Goal: Task Accomplishment & Management: Manage account settings

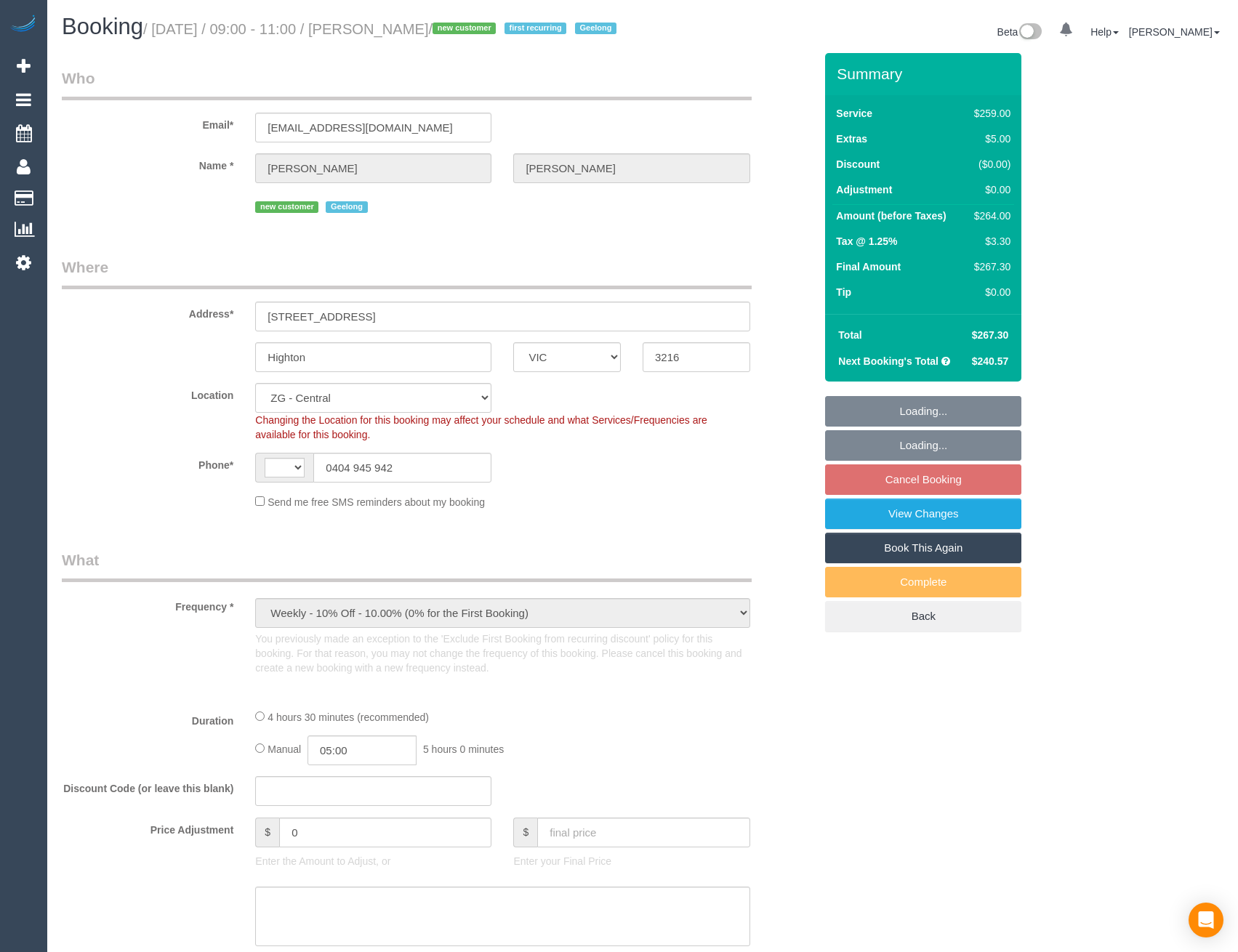
select select "VIC"
select select "object:799"
select select "string:AU"
select select "spot1"
select select "number:27"
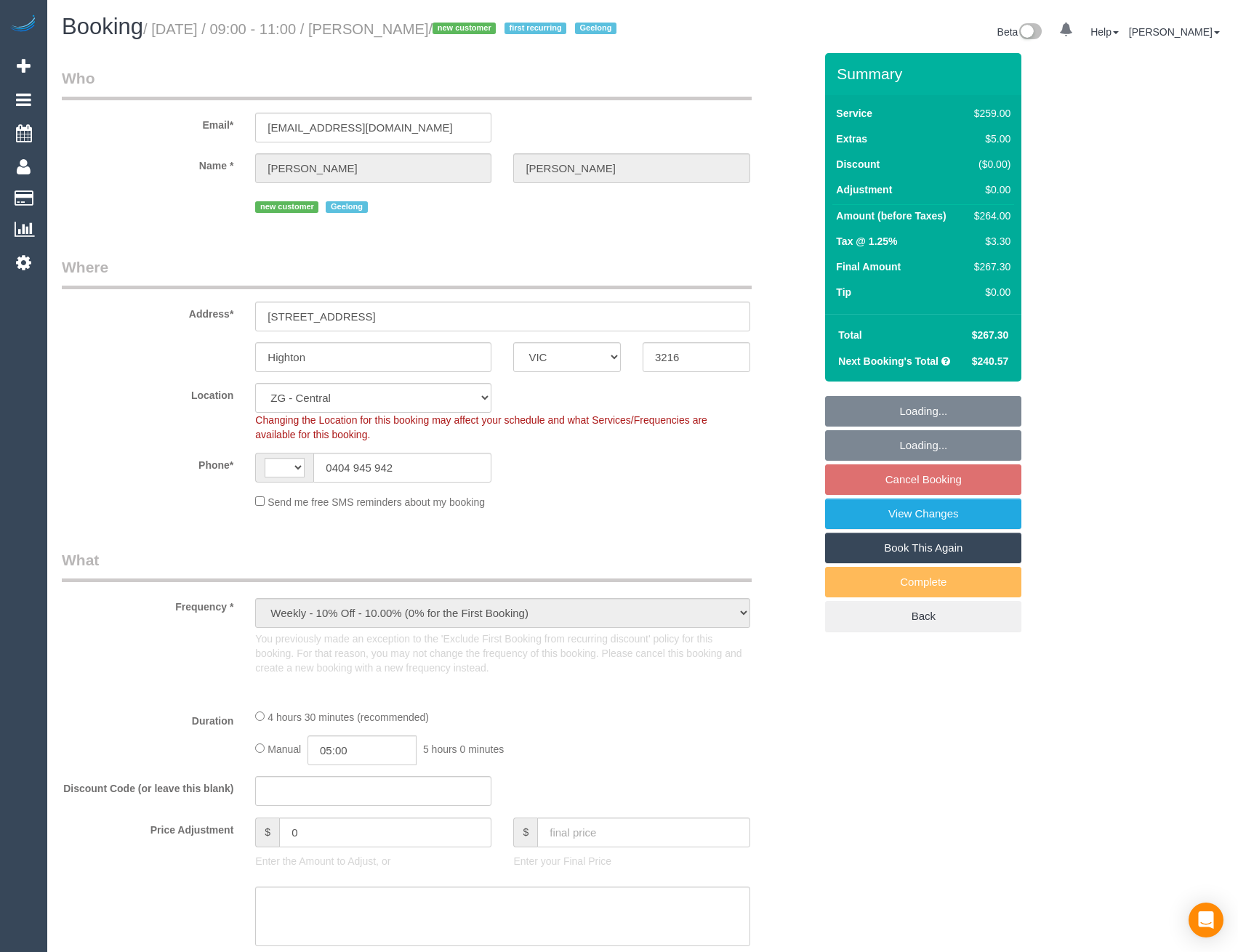
select select "number:14"
select select "number:19"
select select "number:24"
select select "number:33"
select select "number:12"
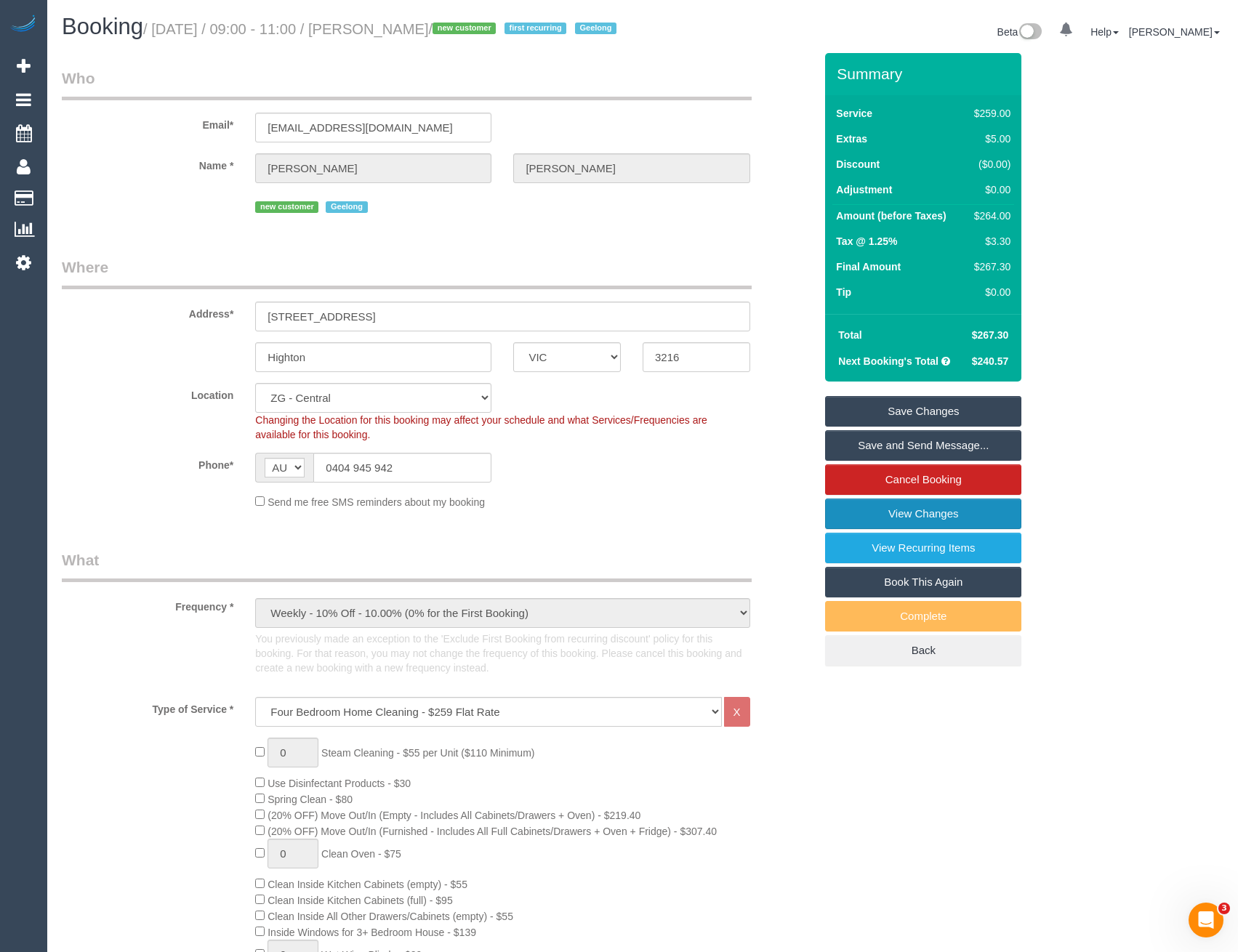
click at [952, 523] on link "View Changes" at bounding box center [923, 514] width 197 height 31
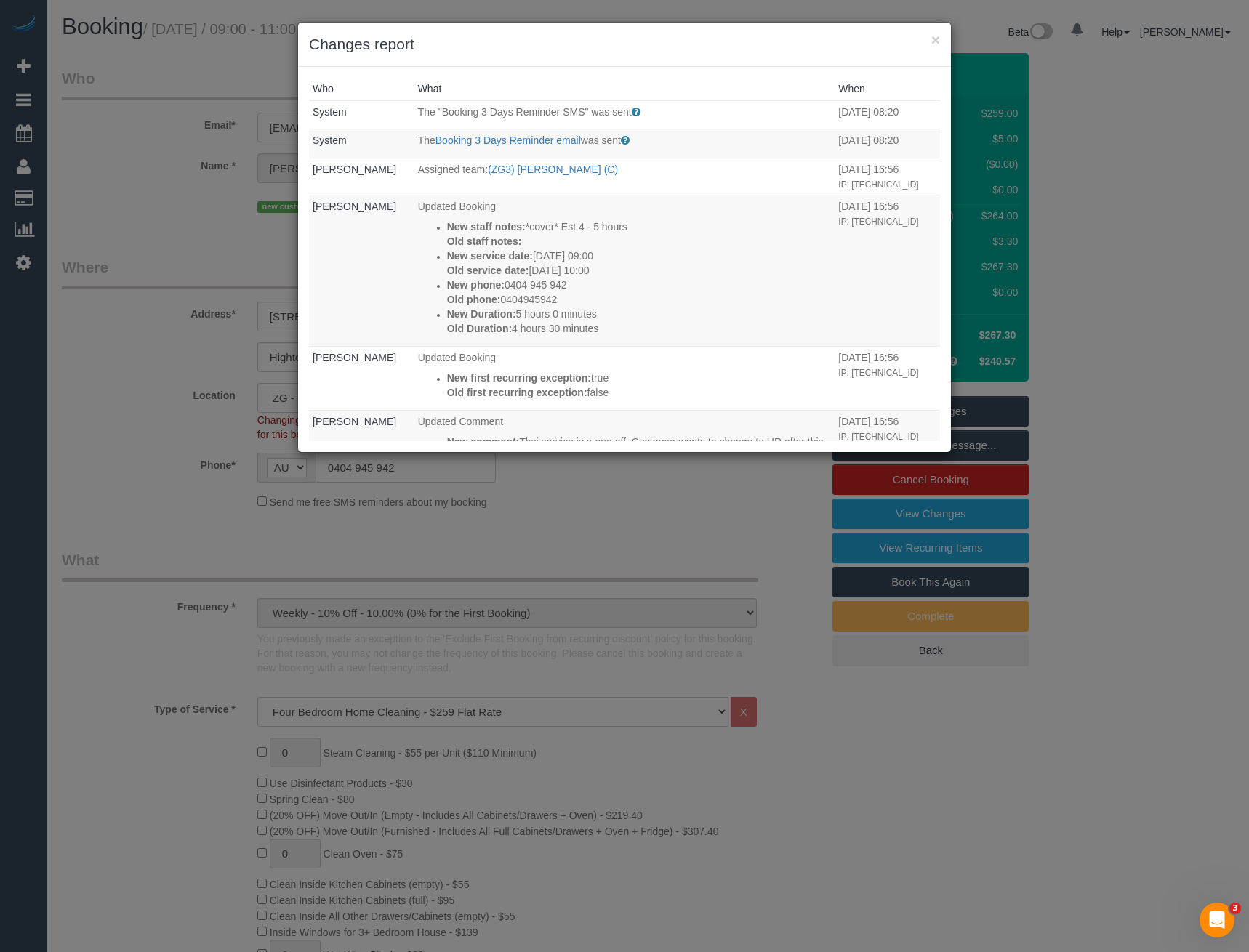
click at [587, 474] on div "× Changes report Who What When System The "Booking 3 Days Reminder SMS" was sen…" at bounding box center [624, 476] width 1249 height 952
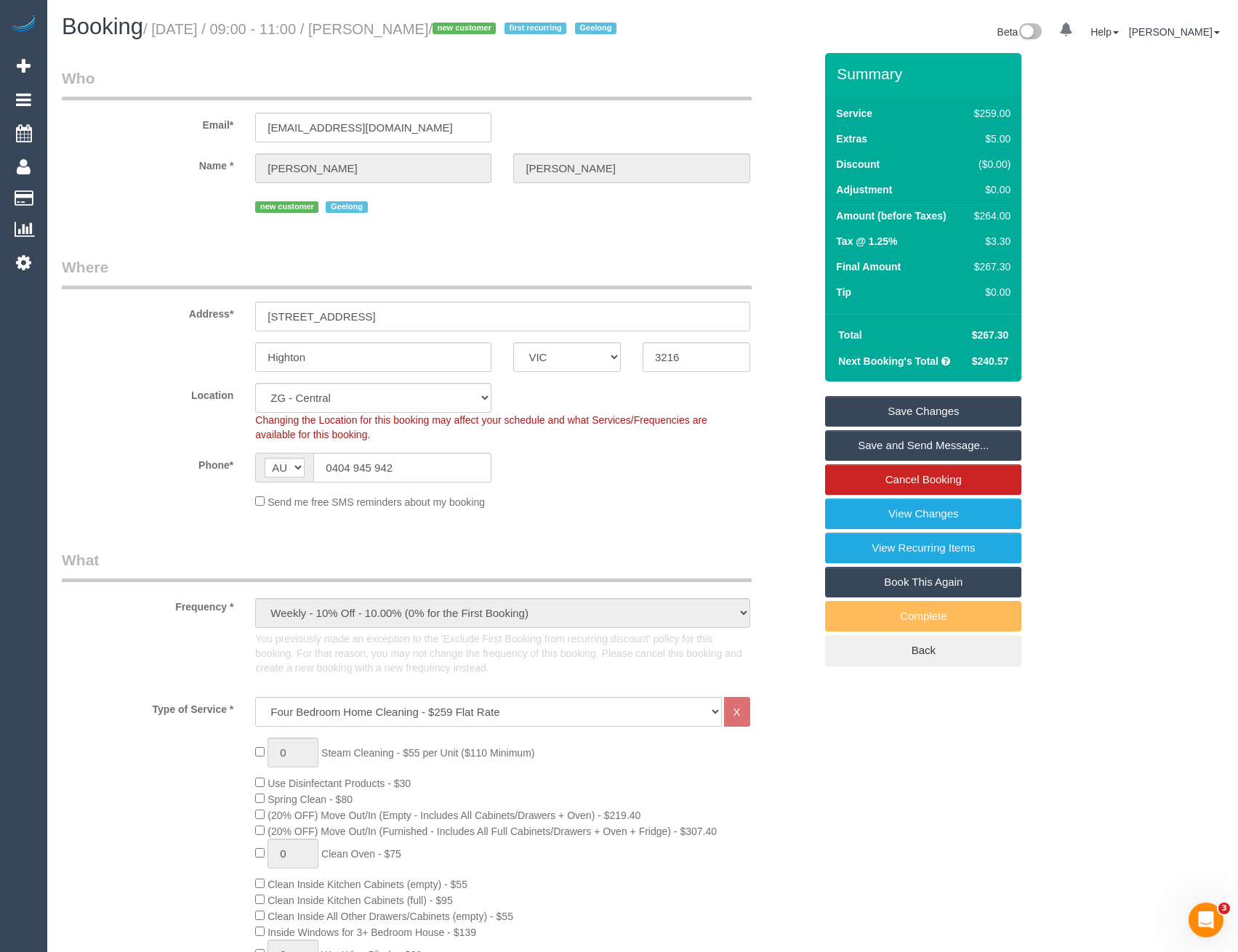
click at [882, 460] on link "Save and Send Message..." at bounding box center [923, 446] width 197 height 31
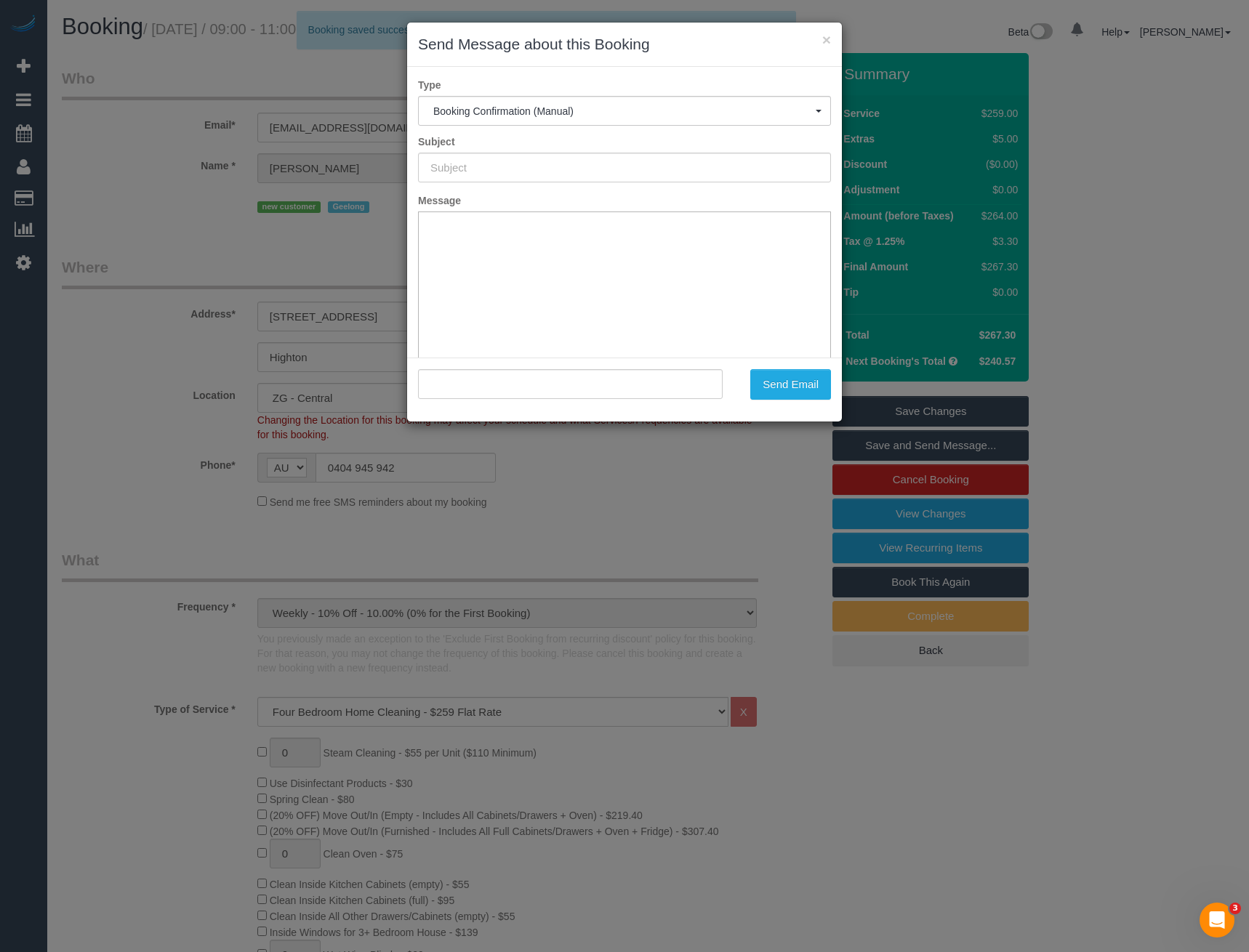
type input "Booking Confirmed"
type input ""Natalie Johnstone" <liveagoodlife77@gmail.com>"
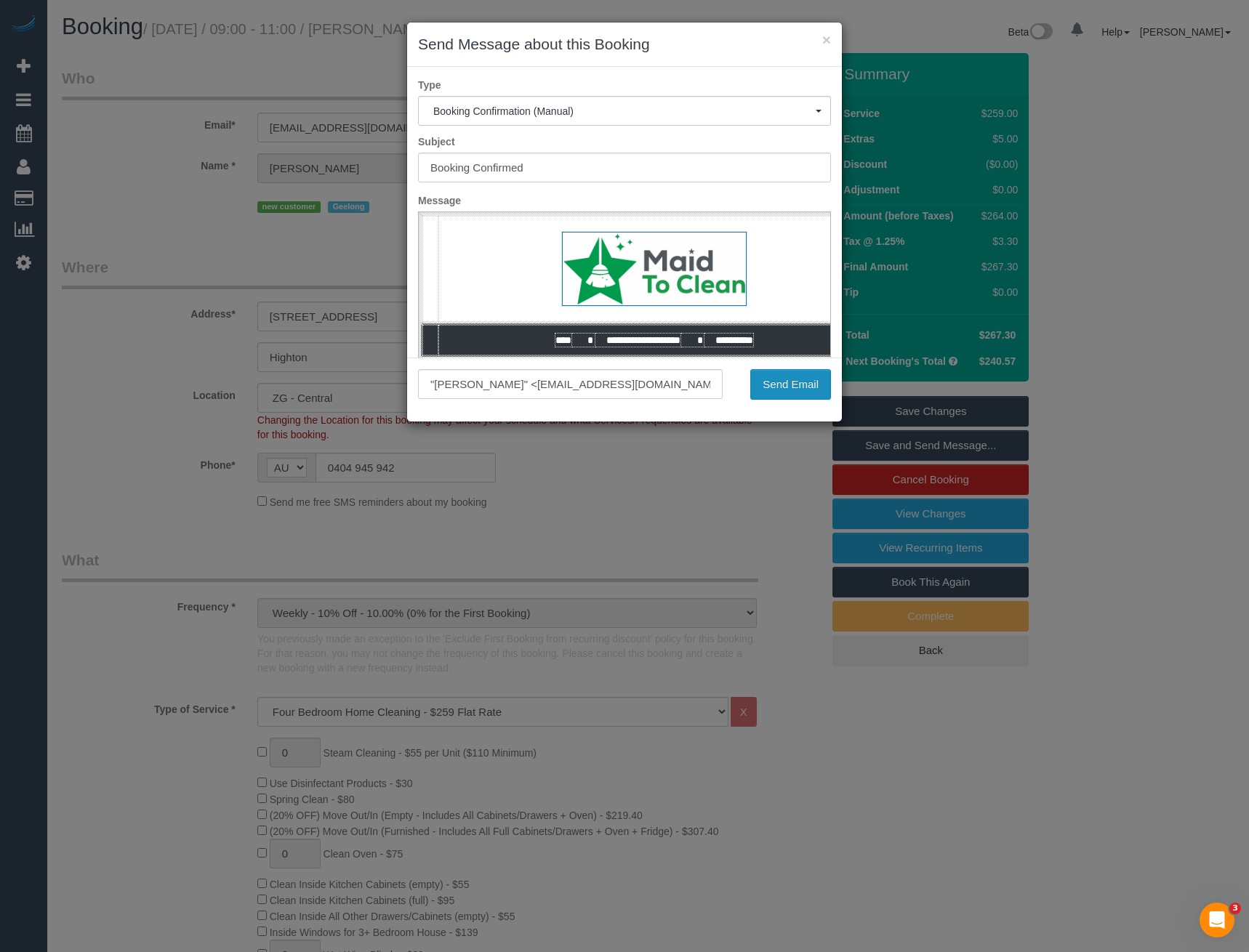
click at [785, 392] on button "Send Email" at bounding box center [791, 385] width 81 height 31
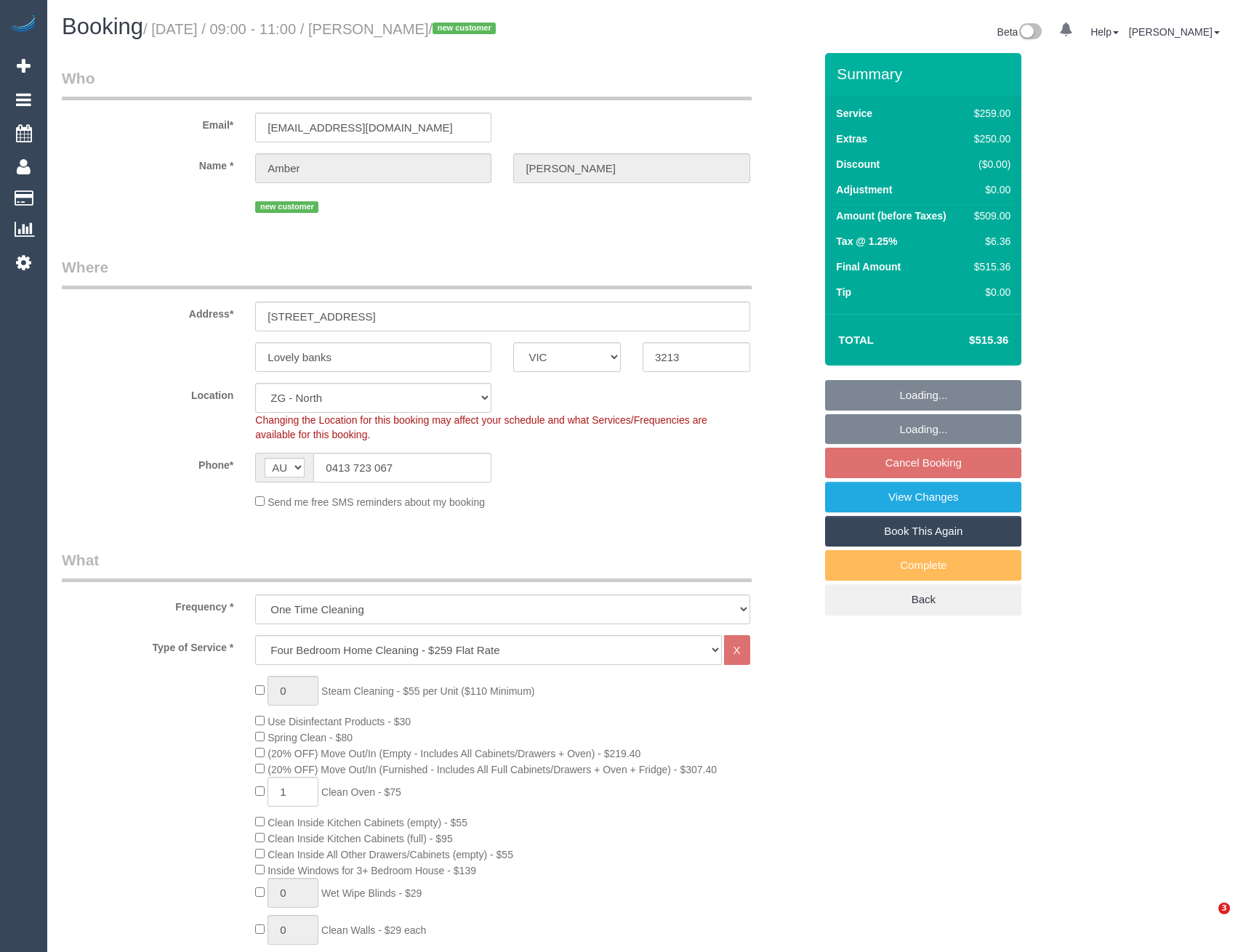
select select "VIC"
select select "spot3"
select select "number:27"
select select "number:14"
select select "number:19"
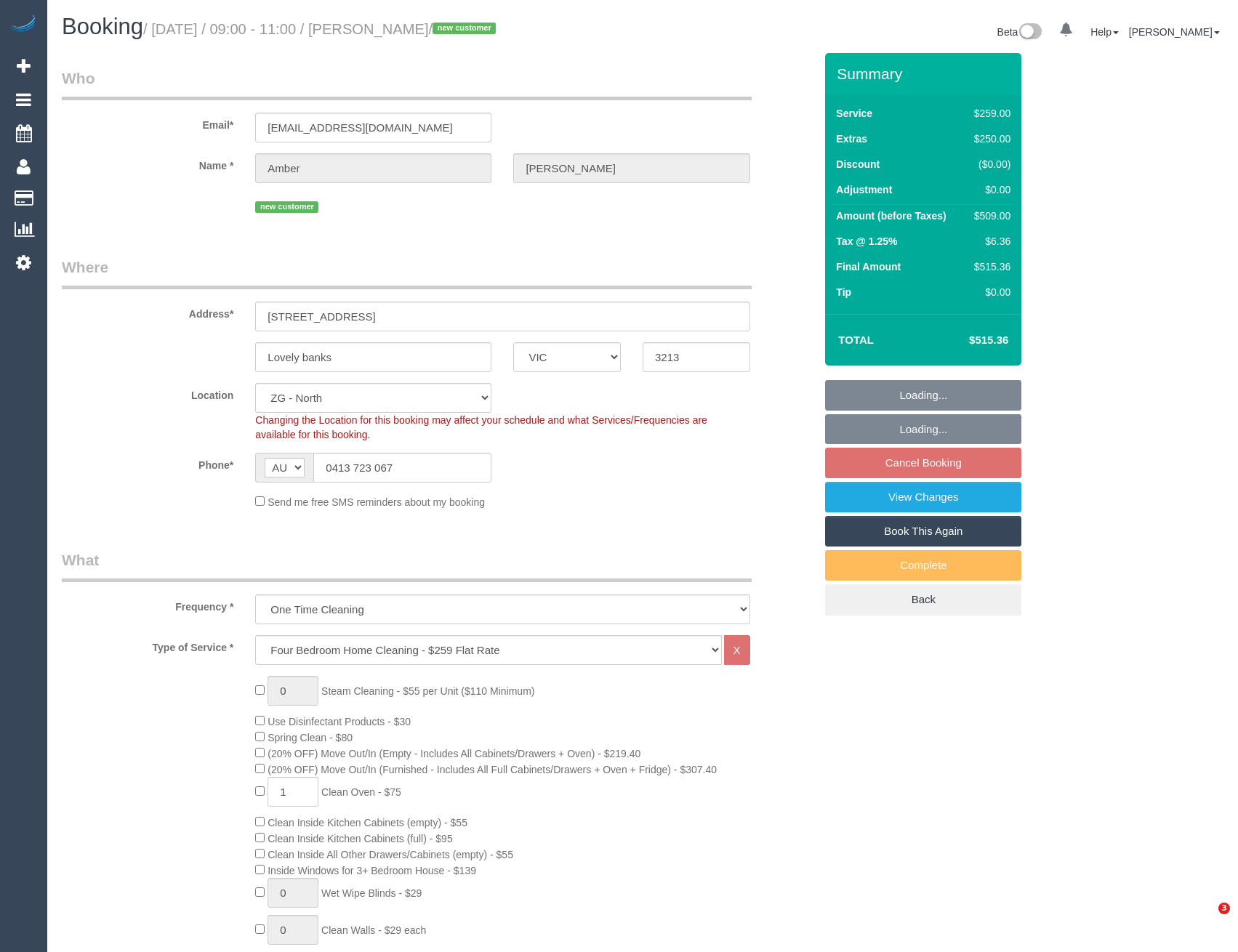
select select "number:24"
select select "number:34"
select select "number:13"
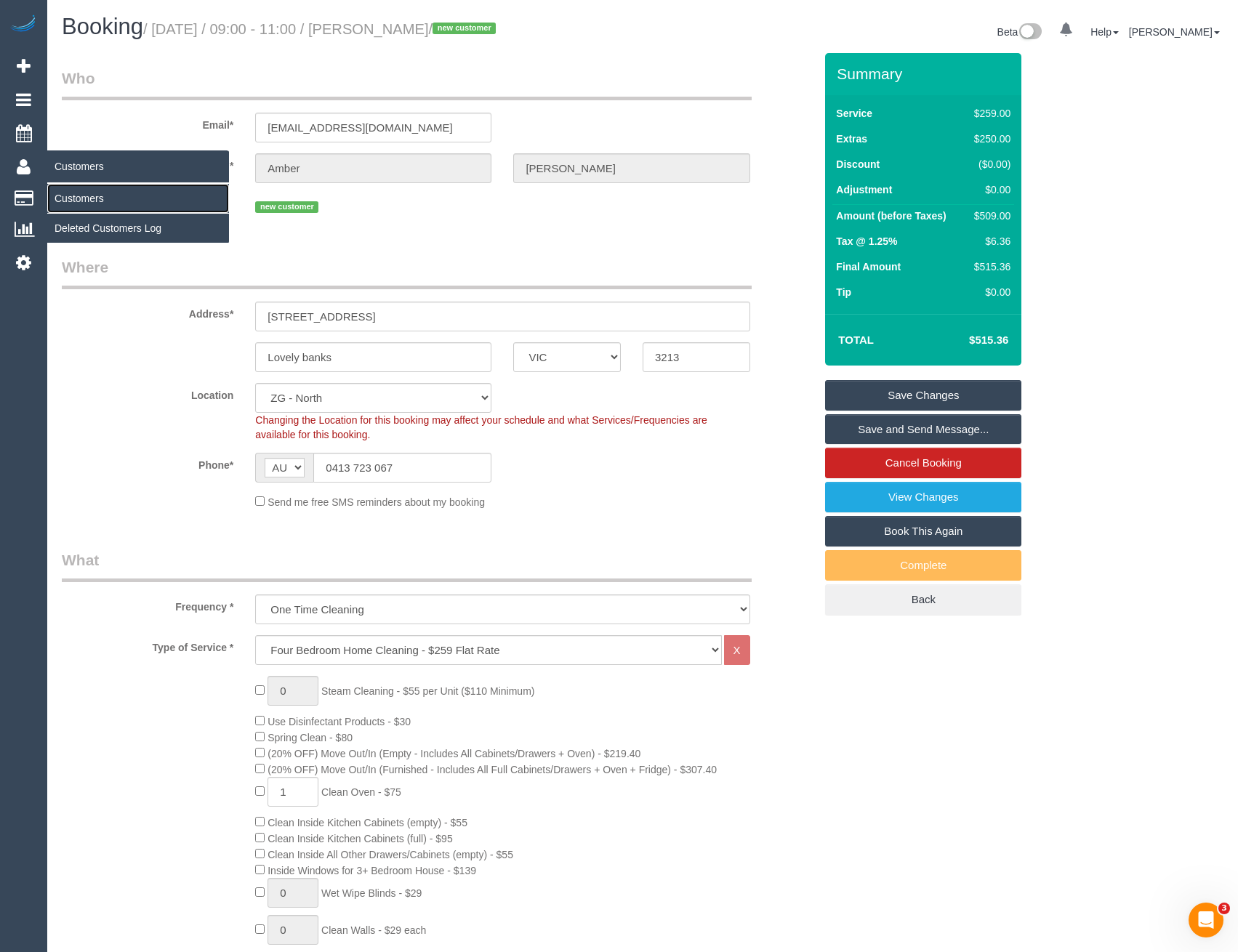
click at [65, 191] on link "Customers" at bounding box center [138, 199] width 182 height 29
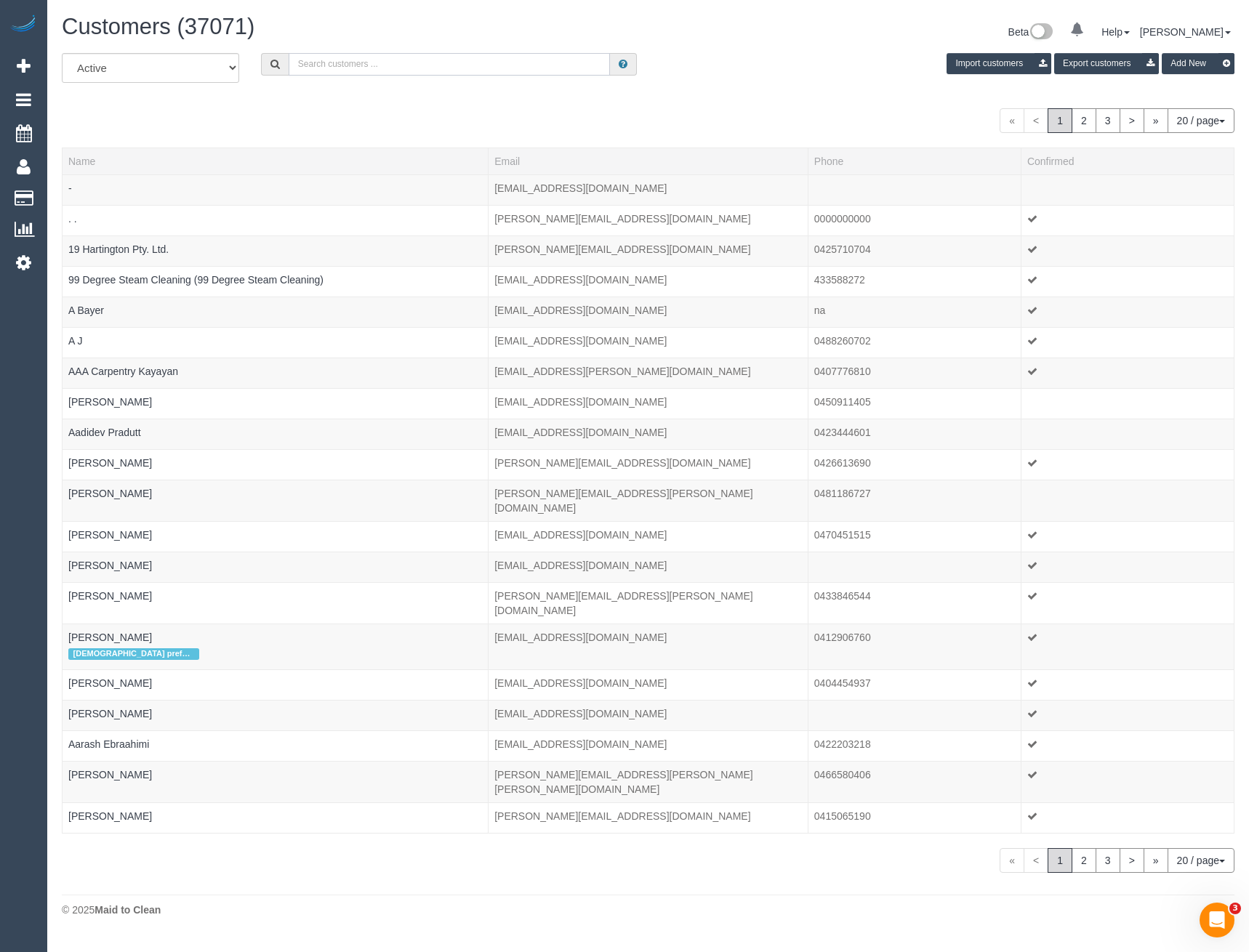
click at [395, 61] on input "text" at bounding box center [449, 63] width 322 height 22
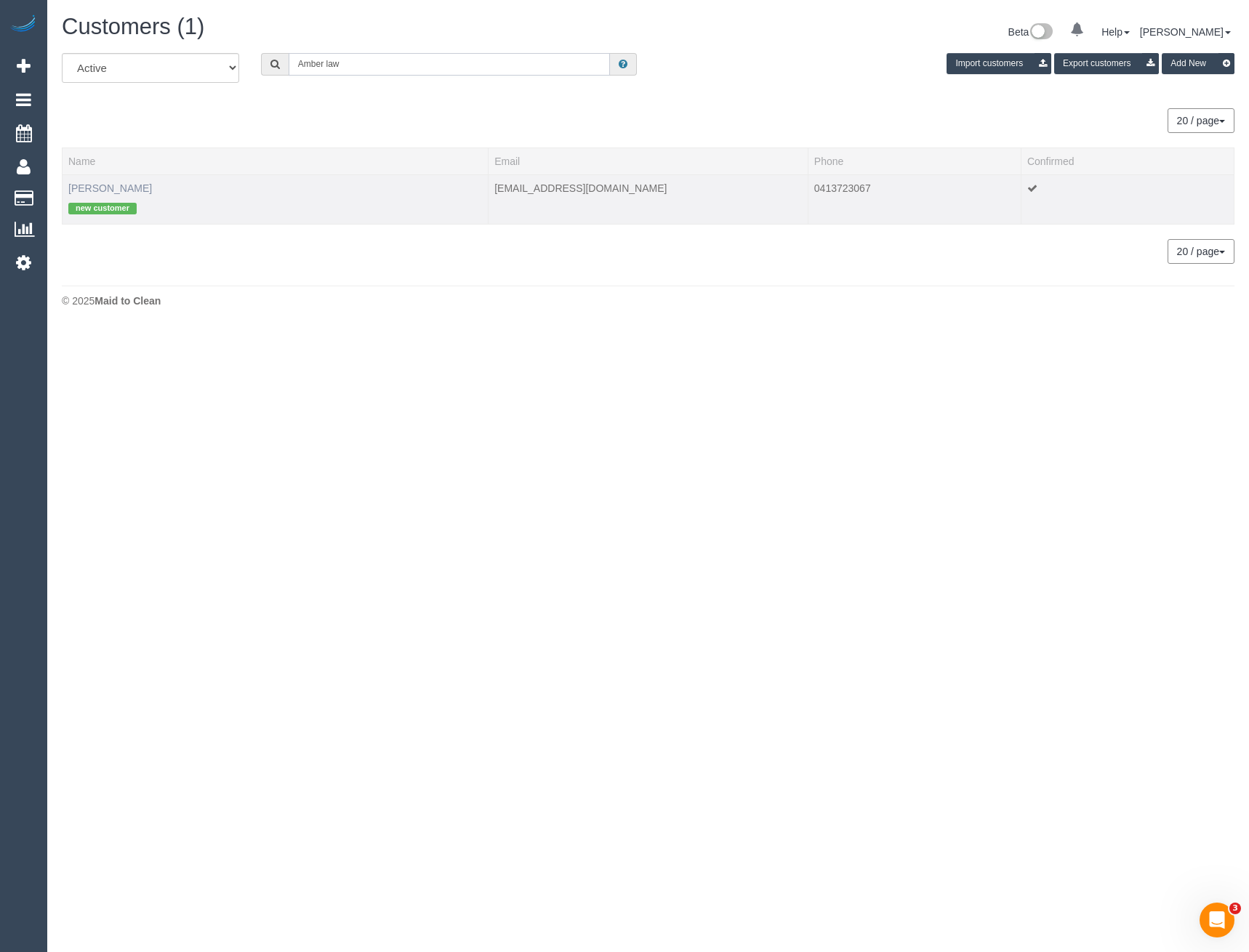
type input "Amber law"
click at [126, 184] on link "Amber Lawrence" at bounding box center [109, 188] width 83 height 11
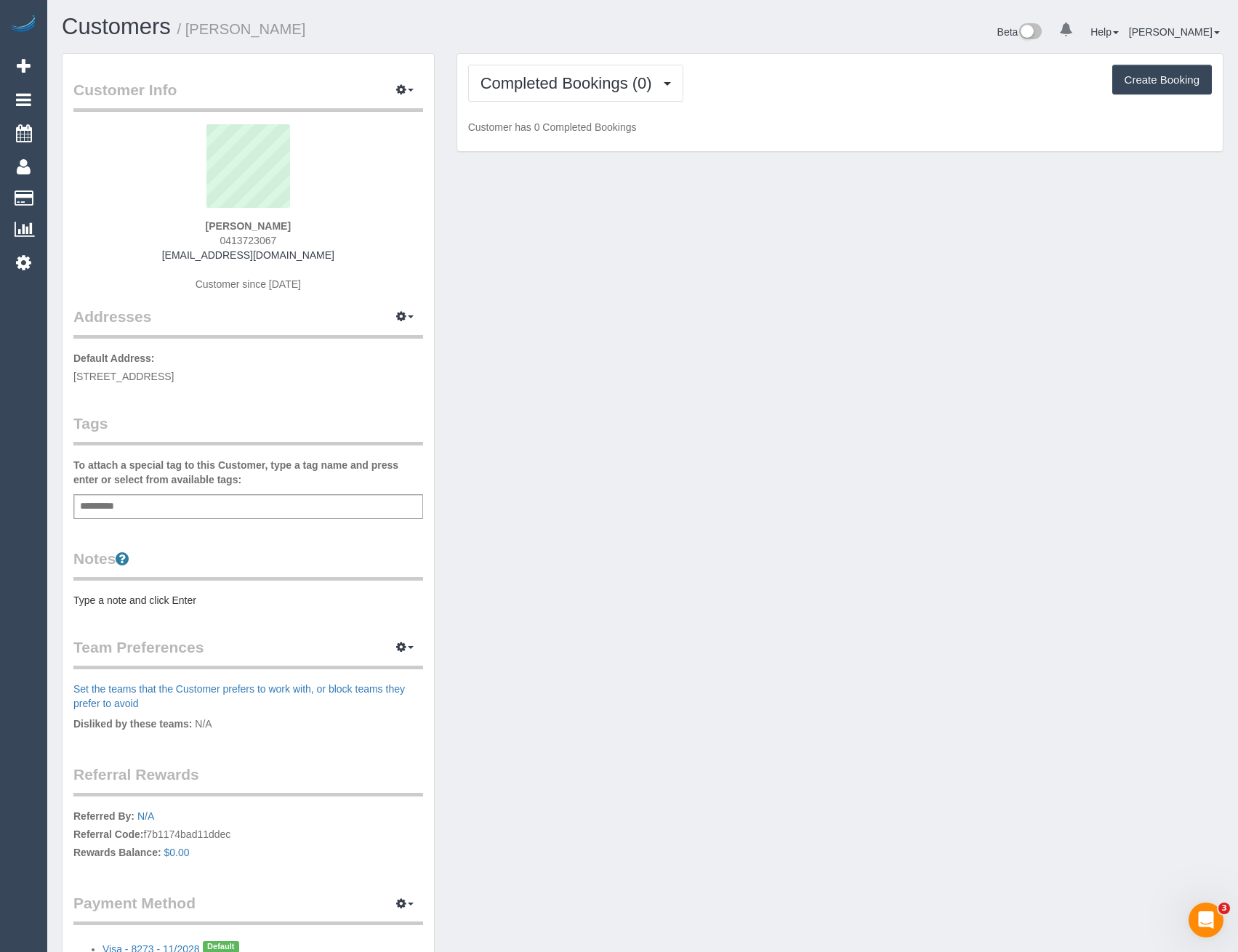
click at [215, 509] on div "Add a tag" at bounding box center [248, 506] width 349 height 24
type input "*******"
drag, startPoint x: 333, startPoint y: 258, endPoint x: 173, endPoint y: 253, distance: 160.1
click at [173, 253] on div "Amber Lawrence 0413723067 amberlawrencek@gmail.com Customer since 2025" at bounding box center [248, 216] width 349 height 182
copy link "amberlawrencek@gmail.com"
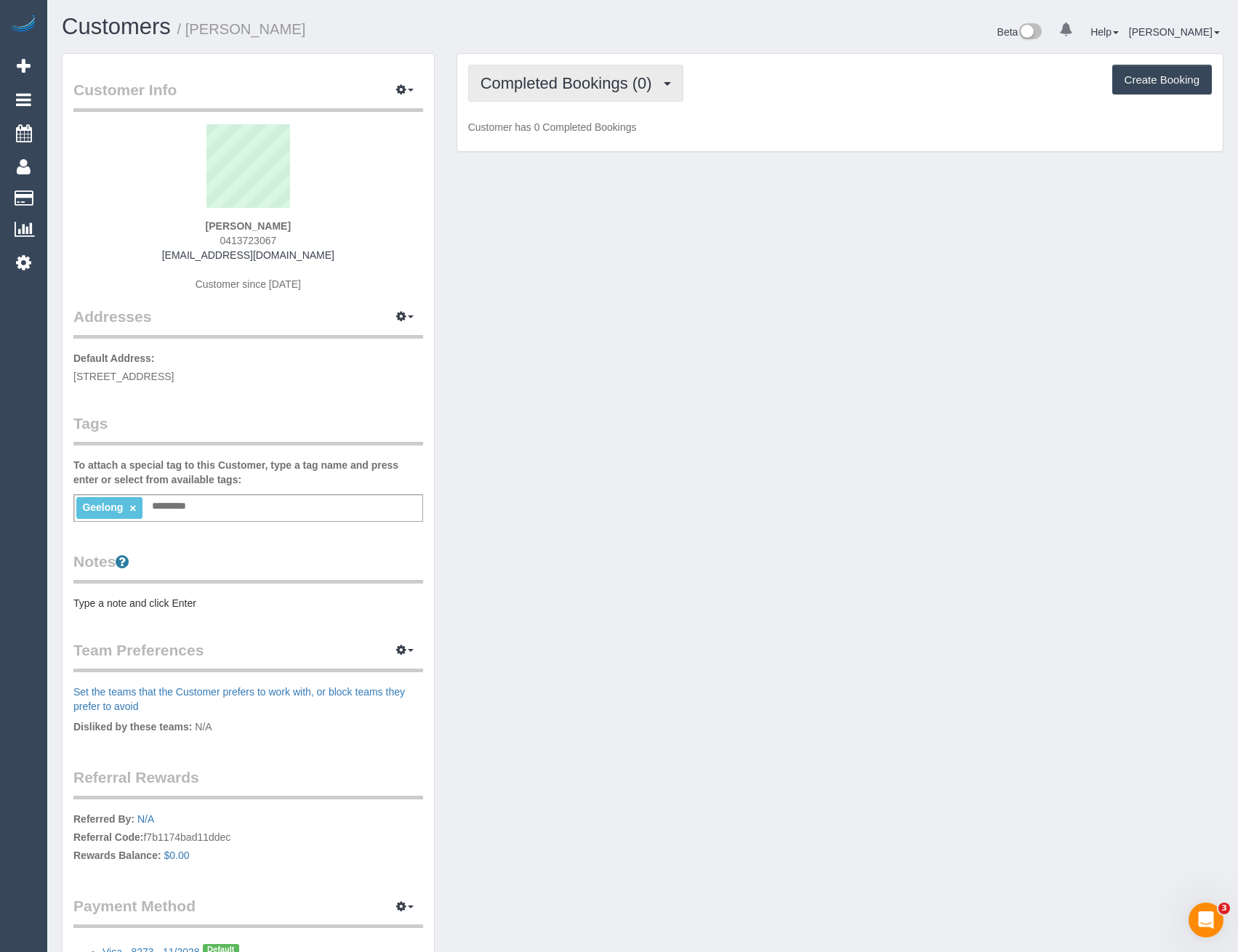
click at [516, 85] on span "Completed Bookings (0)" at bounding box center [570, 83] width 179 height 18
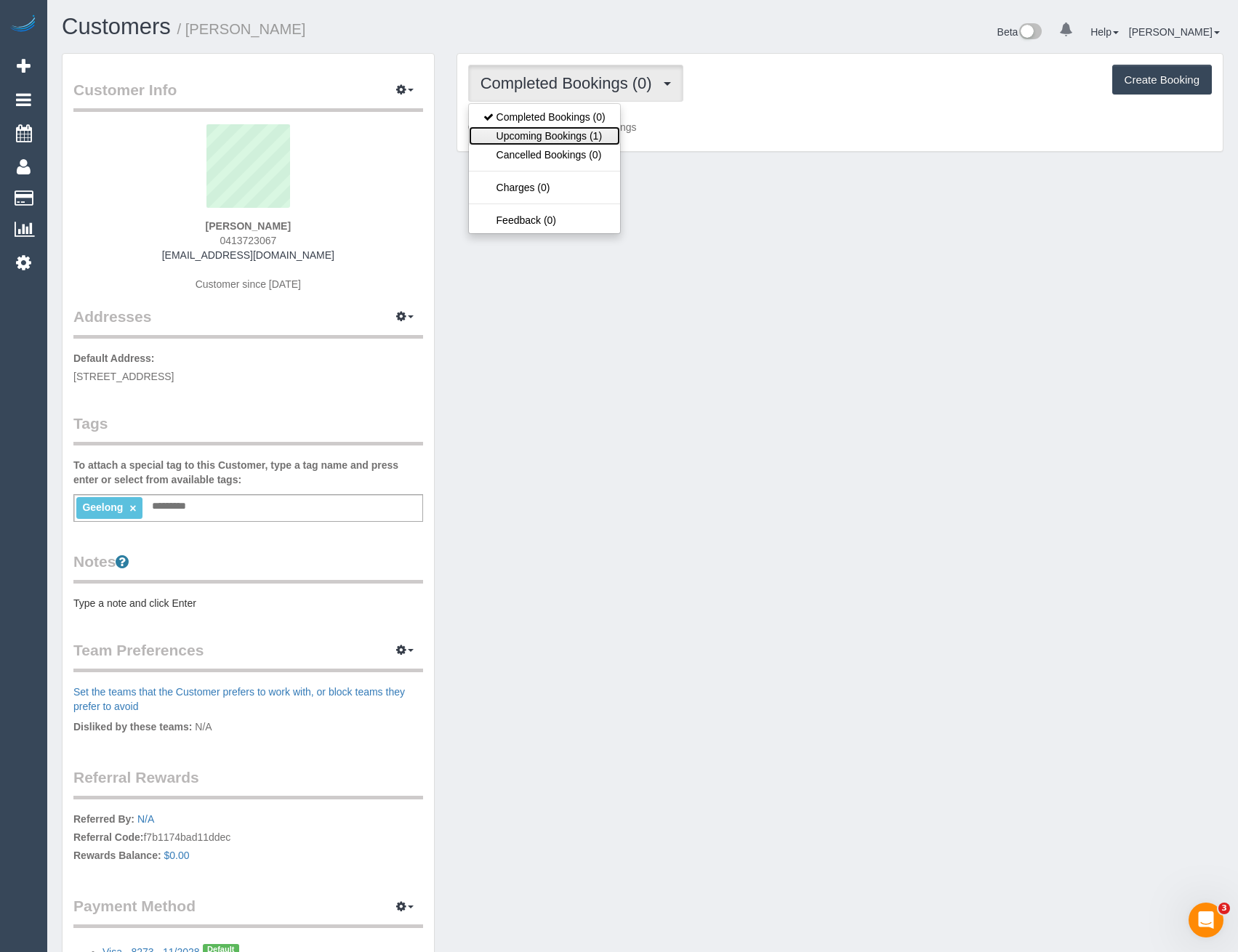
click at [506, 140] on link "Upcoming Bookings (1)" at bounding box center [544, 135] width 151 height 19
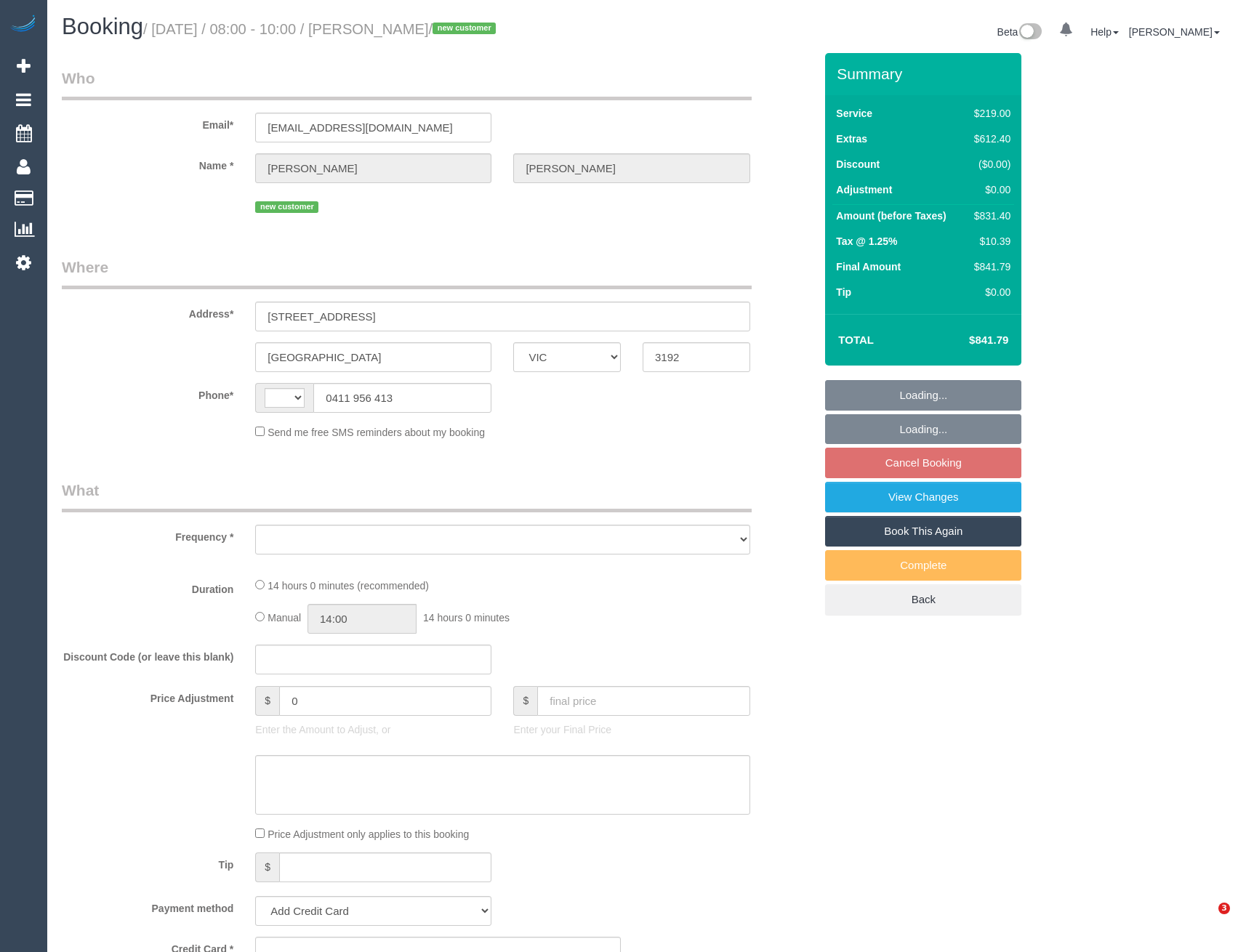
select select "VIC"
select select "string:AU"
select select "object:629"
select select "string:stripe-pm_1RvQub2GScqysDRVZhmrUmH5"
select select "number:28"
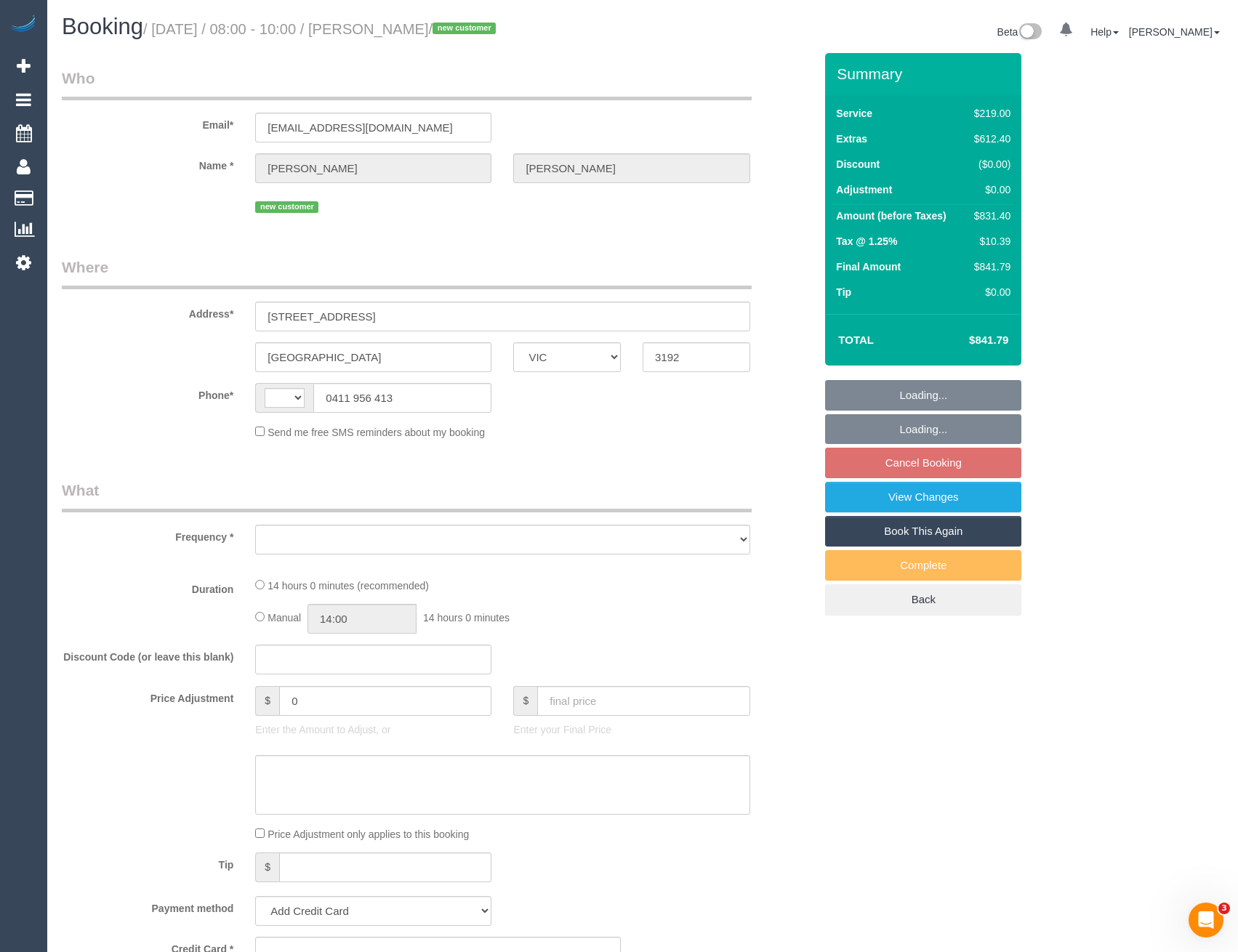
select select "number:15"
select select "number:18"
select select "number:24"
select select "number:26"
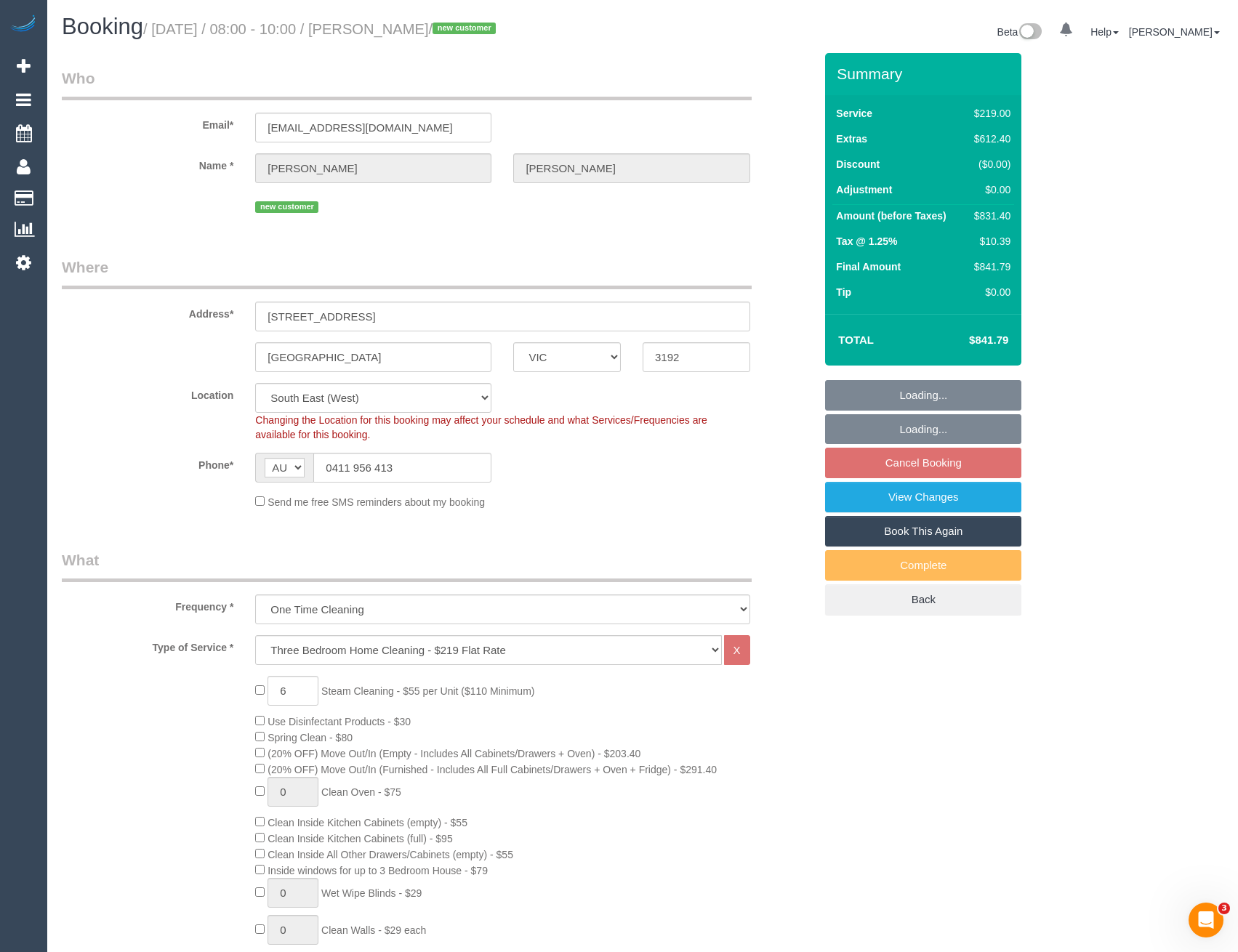
select select "object:1296"
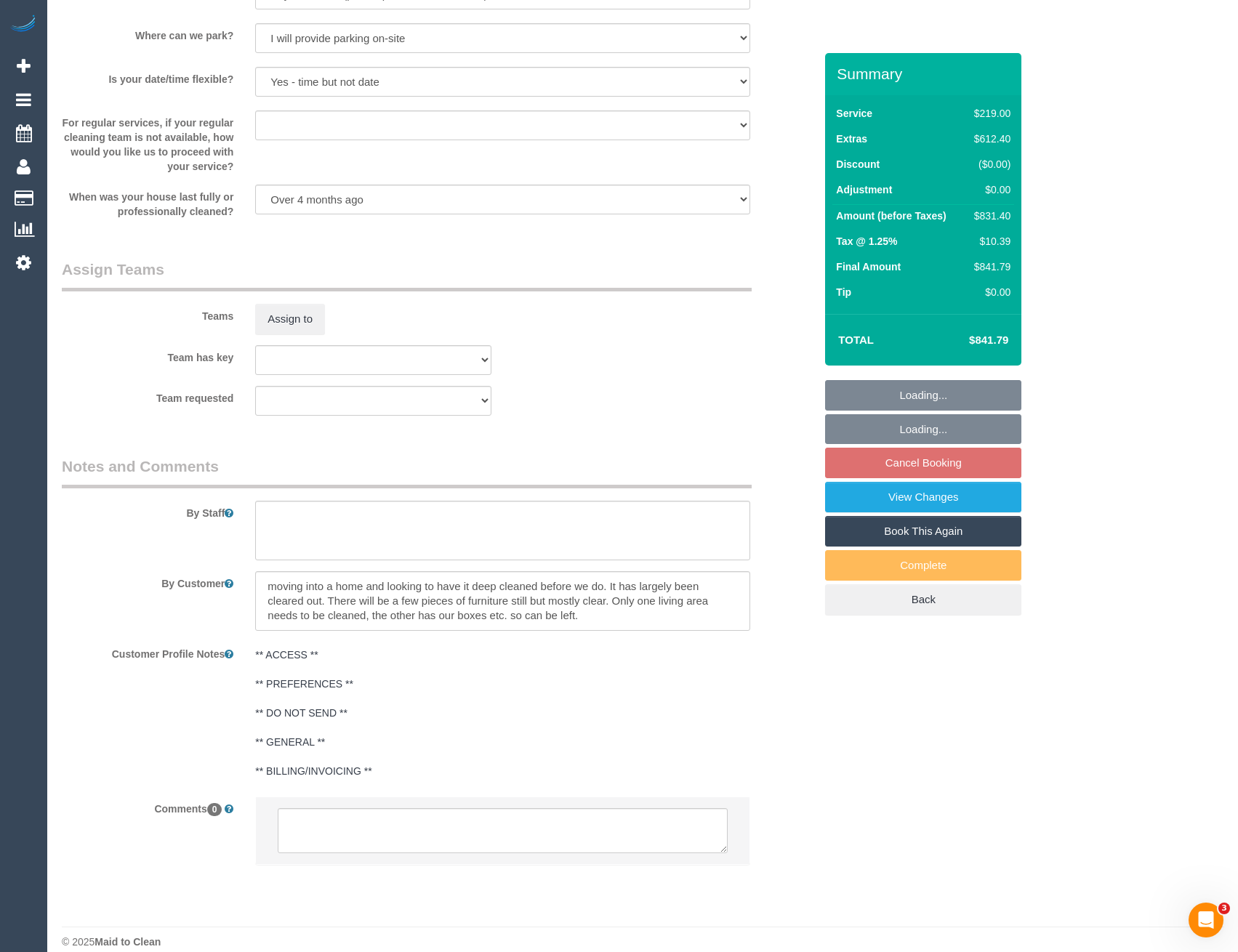
scroll to position [2062, 0]
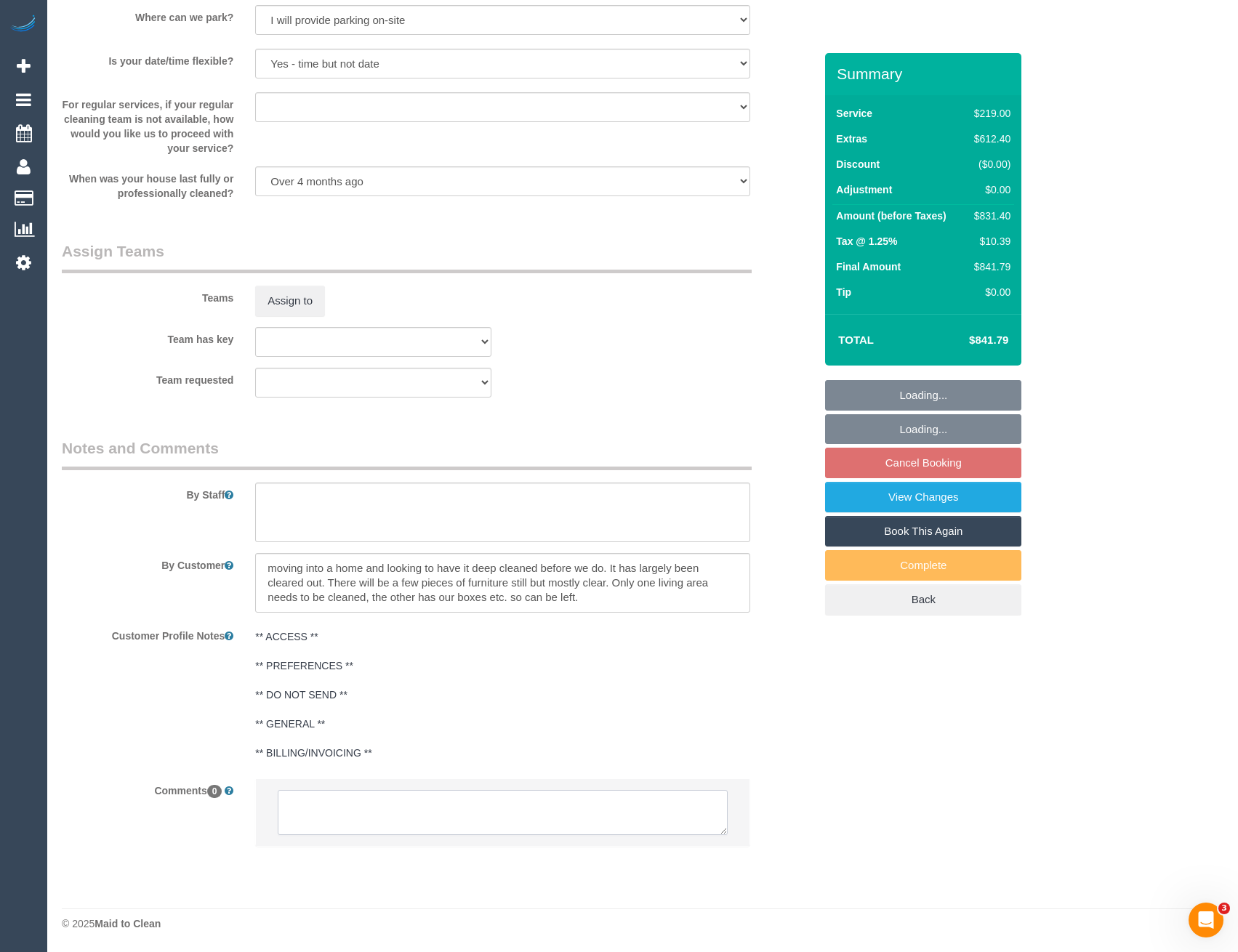
click at [375, 816] on textarea at bounding box center [502, 812] width 450 height 45
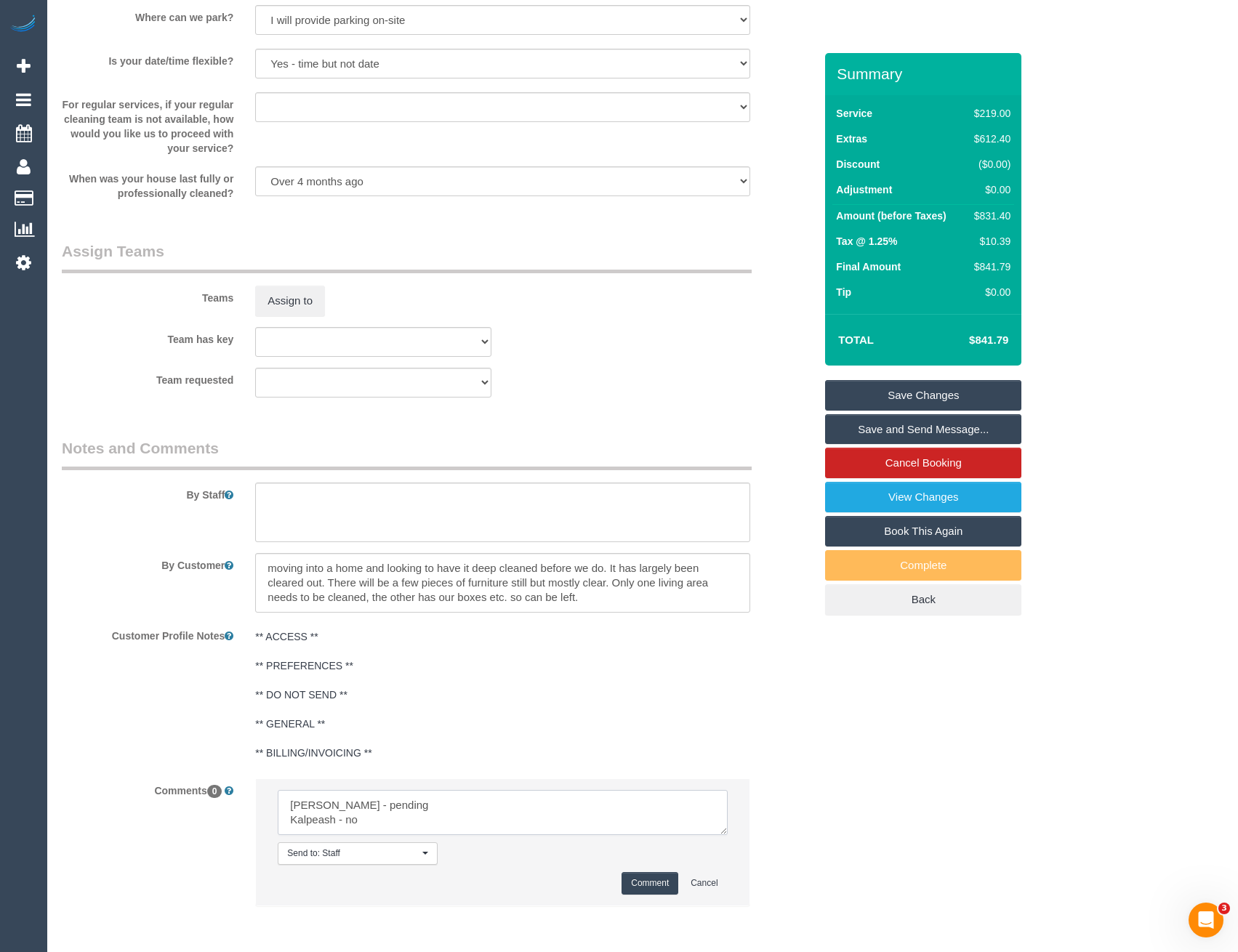
scroll to position [6, 0]
type textarea "Angelica - pending Kalpeash - no Daniel +Pecky - no"
click at [655, 886] on button "Comment" at bounding box center [650, 883] width 57 height 22
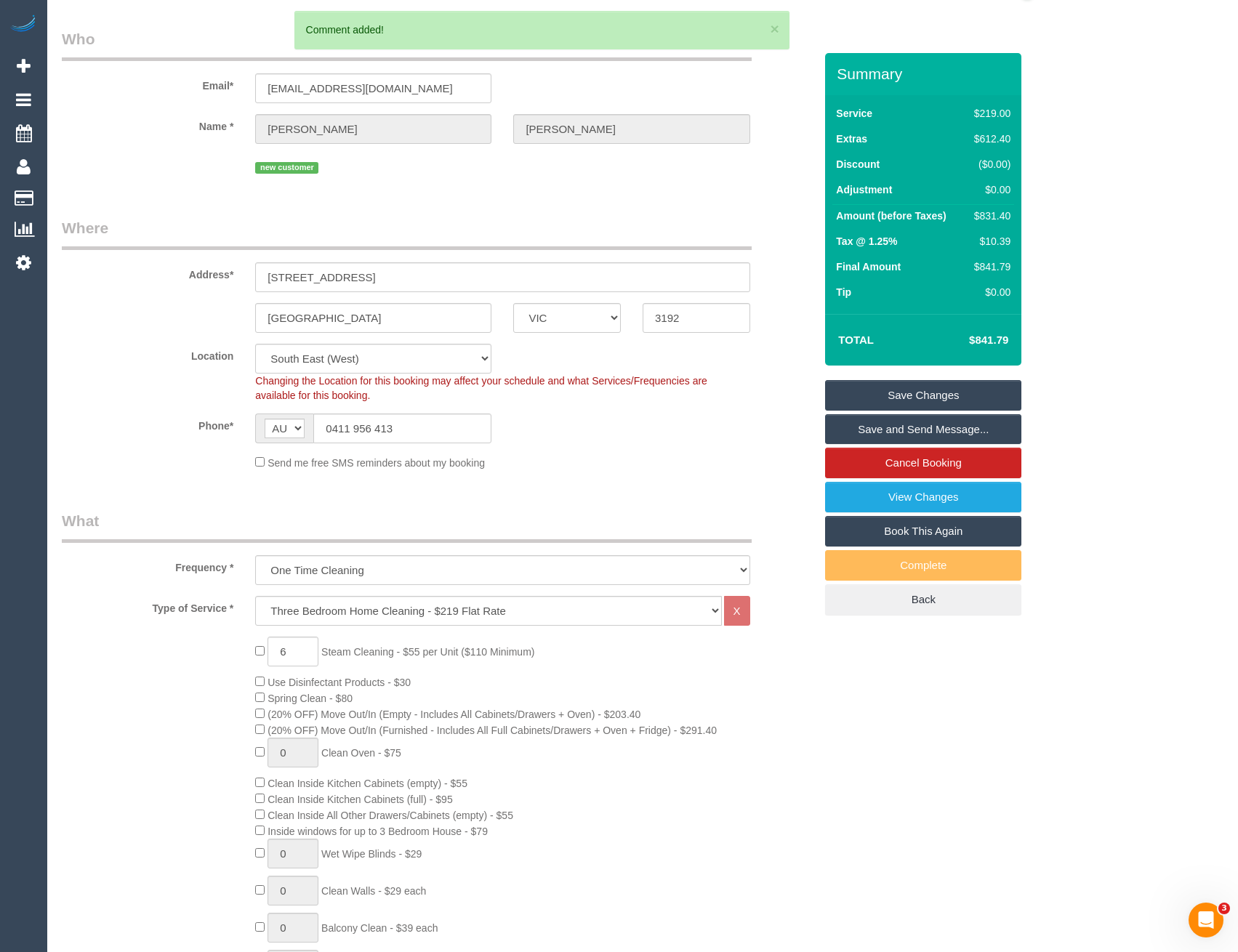
scroll to position [0, 0]
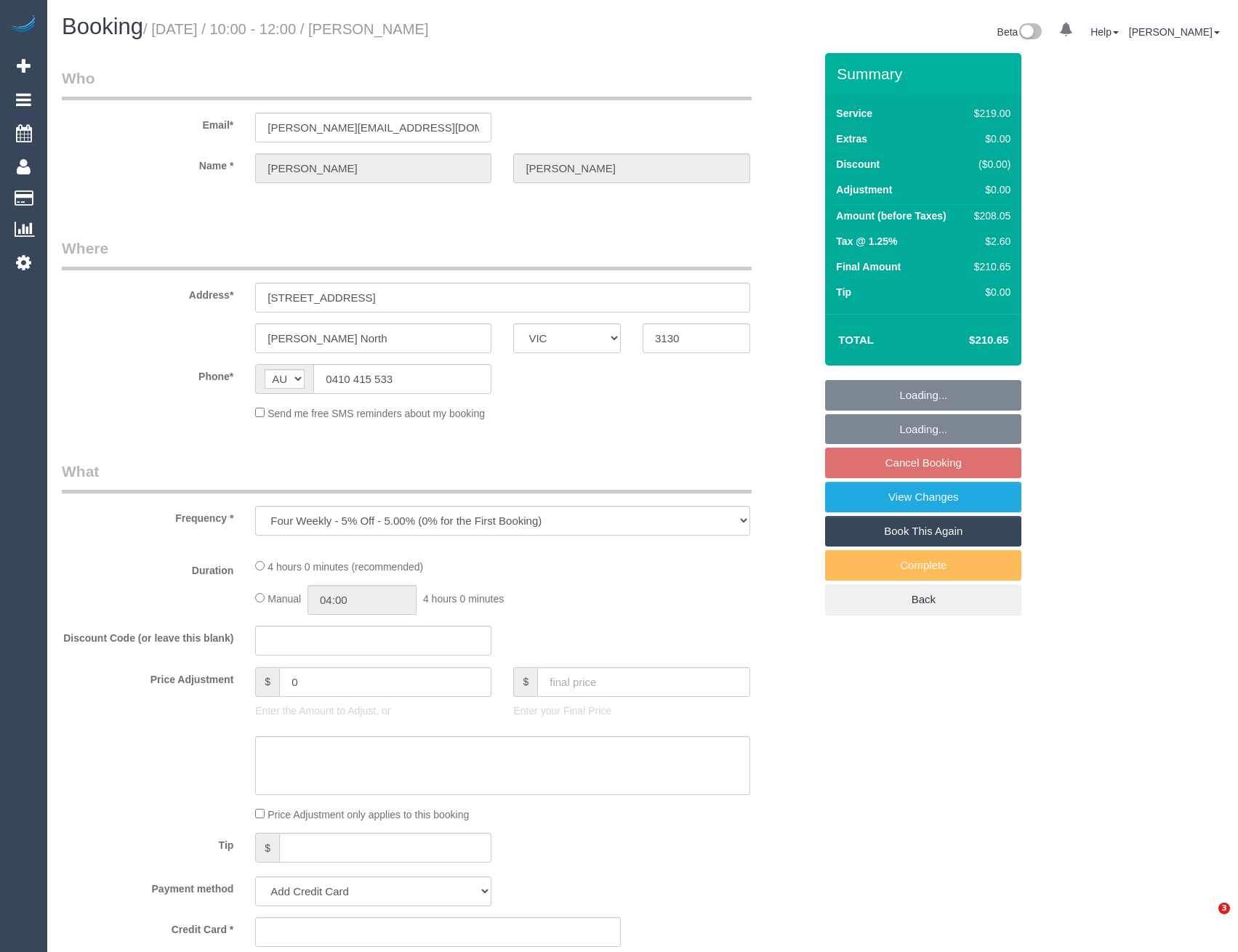
select select "VIC"
select select "string:stripe-pm_1OVnct2GScqysDRVCOPqYsiH"
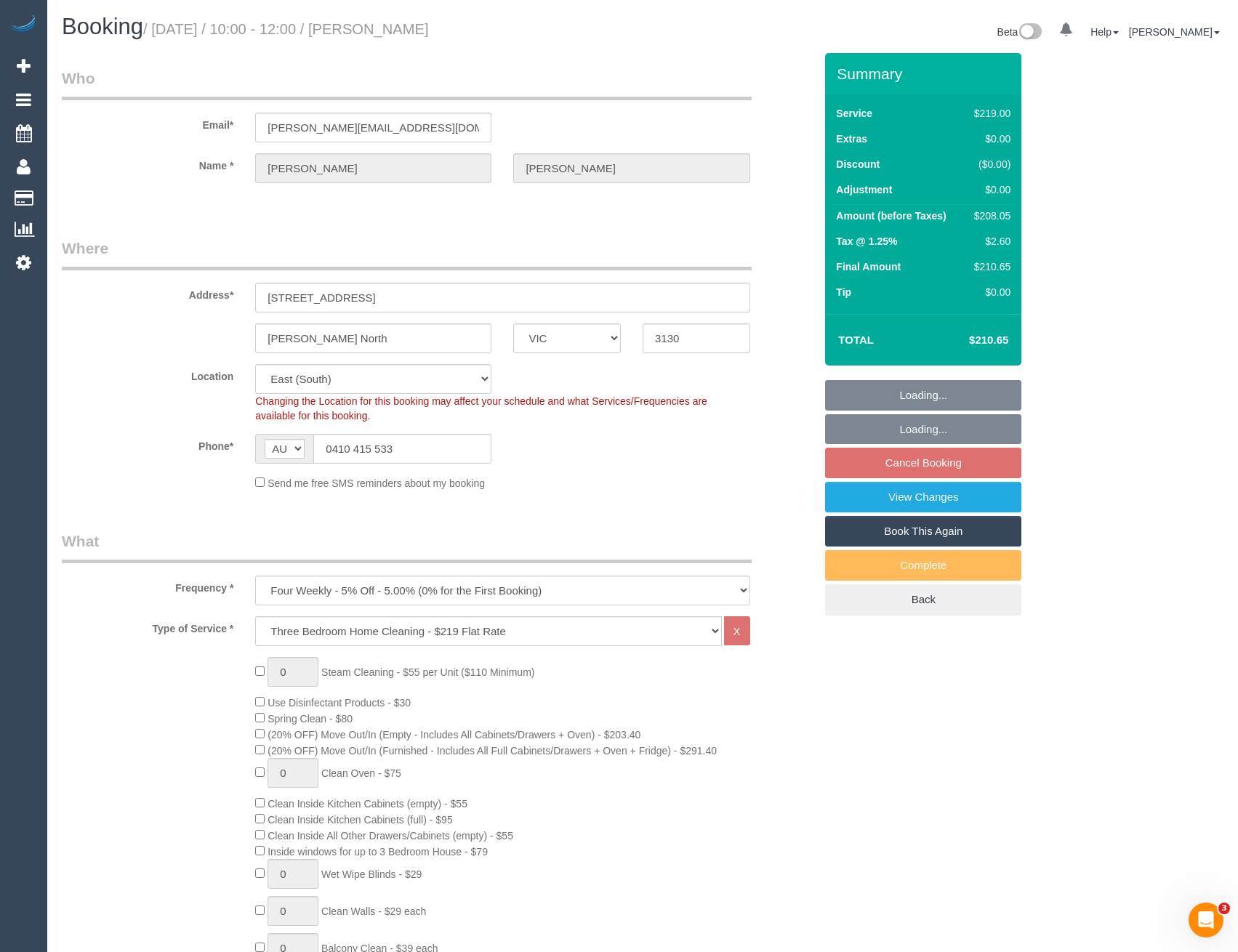
select select "object:625"
select select "number:29"
select select "number:14"
select select "number:19"
select select "number:22"
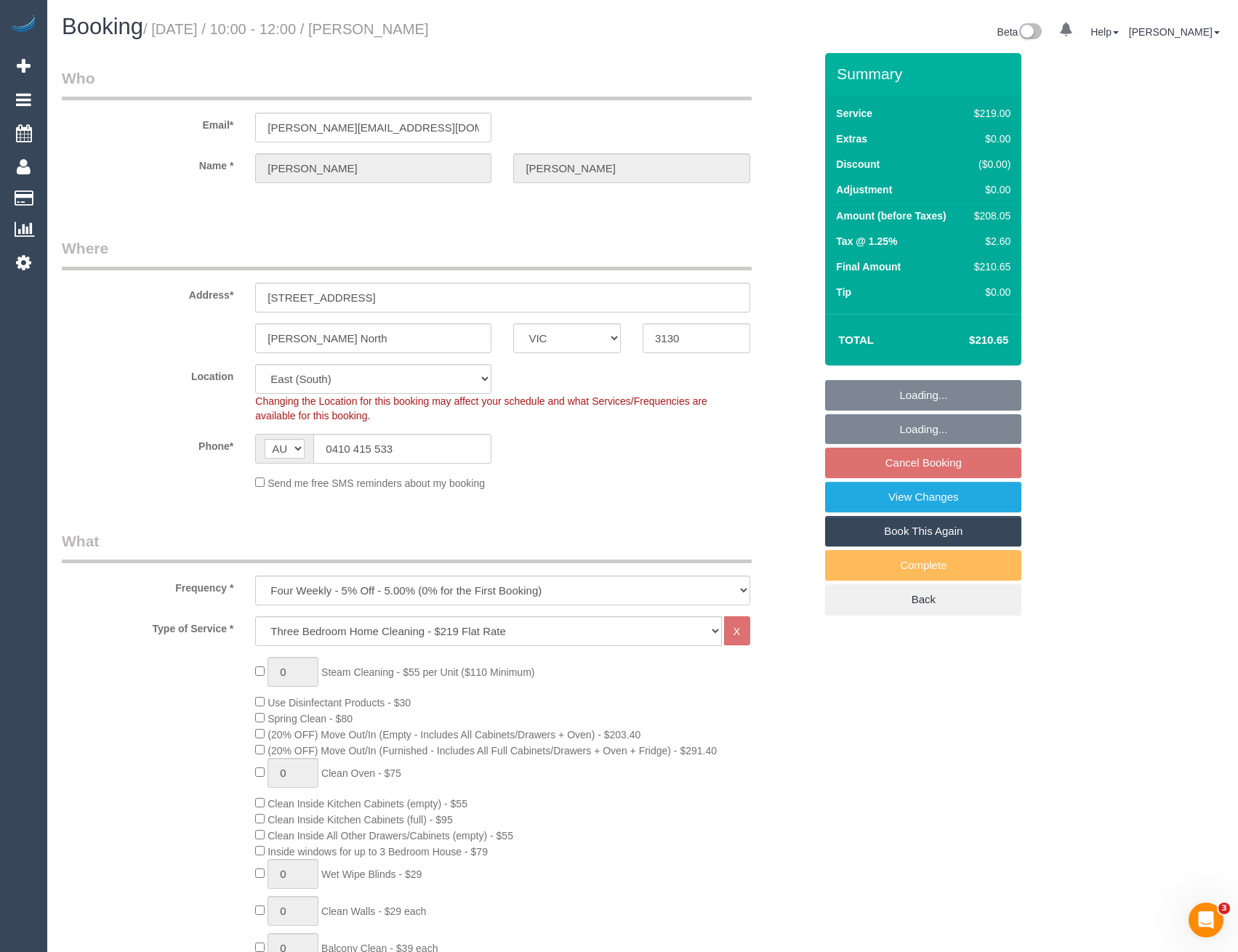
select select "number:34"
select select "number:12"
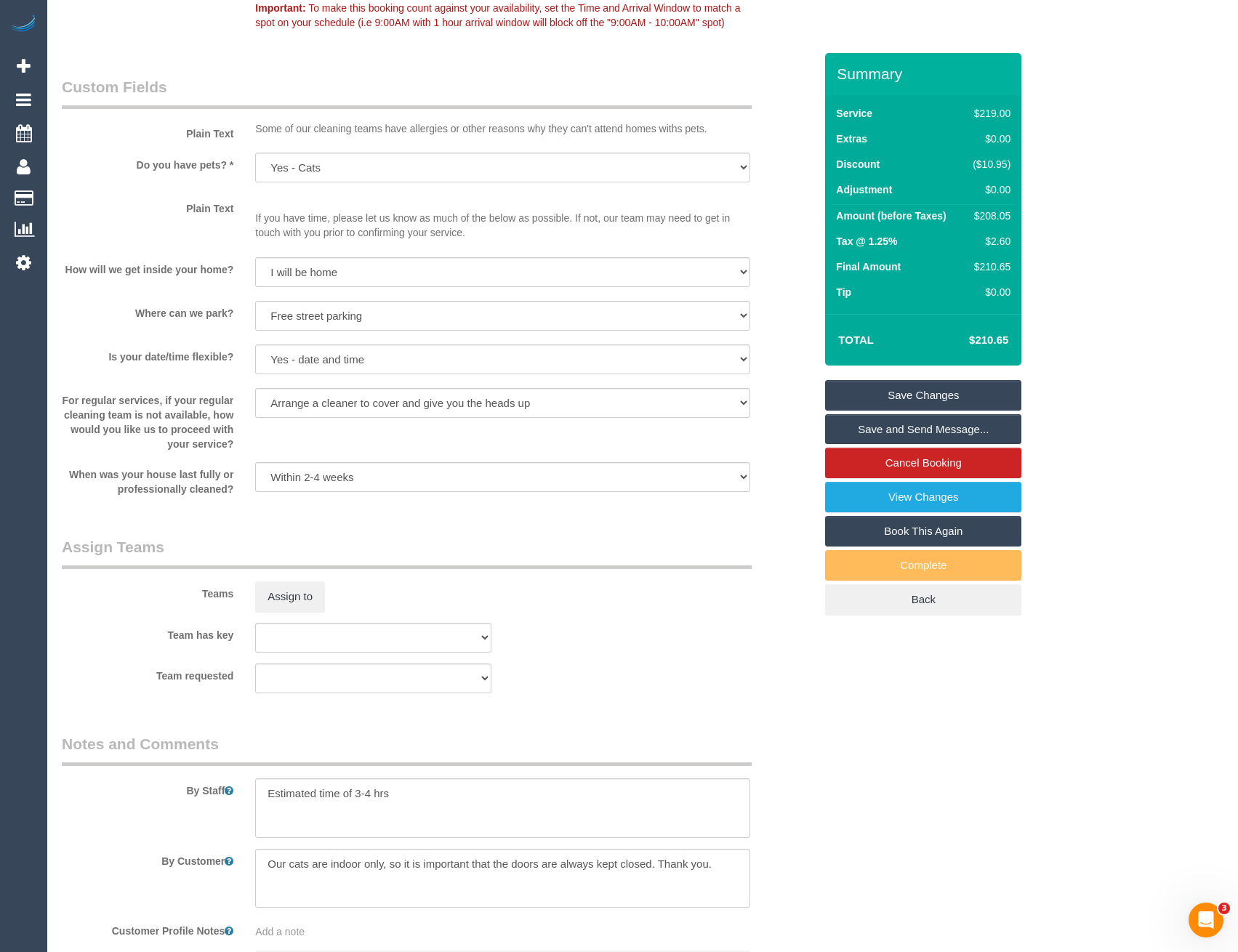
scroll to position [1745, 0]
click at [870, 508] on link "View Changes" at bounding box center [923, 497] width 197 height 31
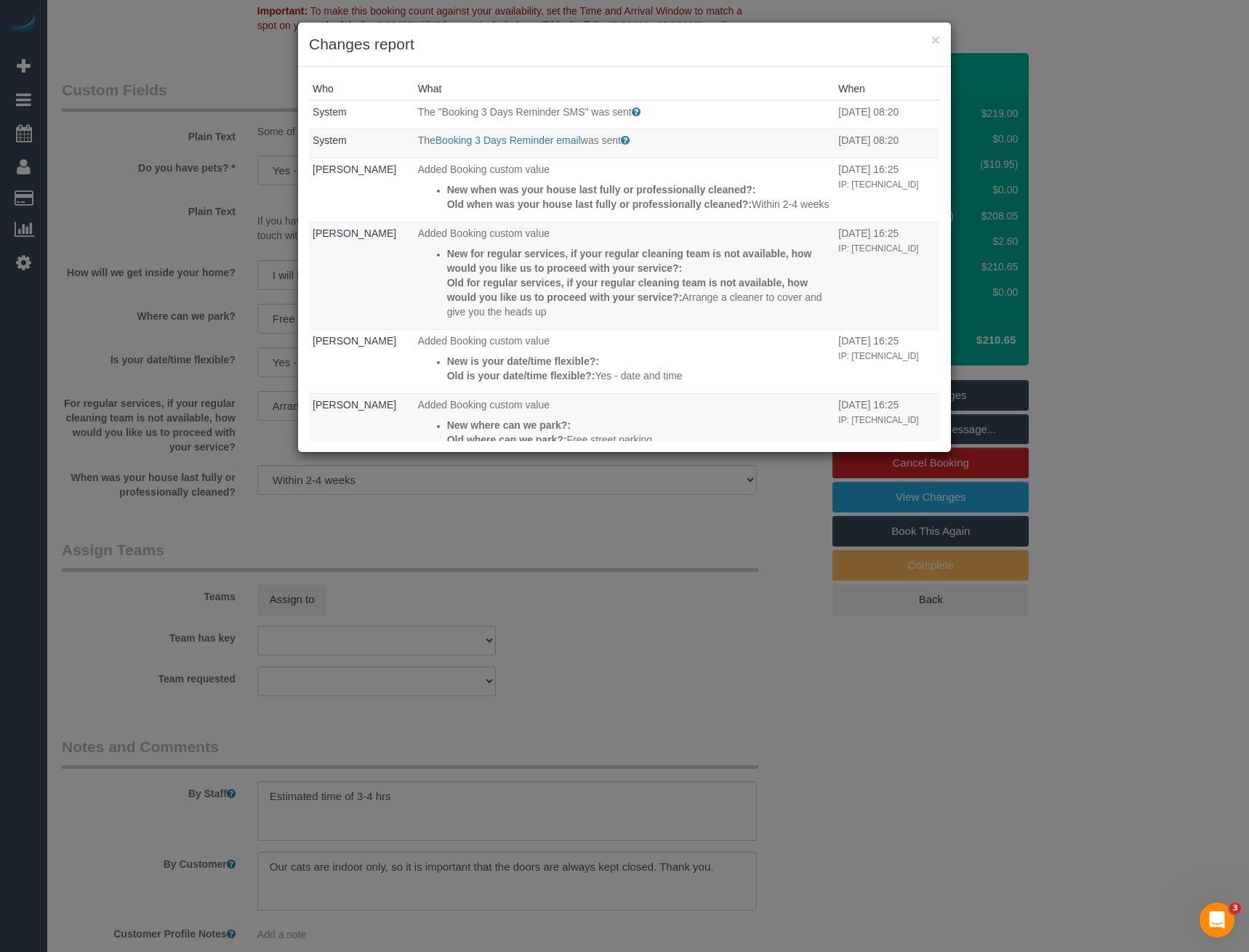
click at [603, 664] on div "× Changes report Who What When System The "Booking 3 Days Reminder SMS" was sen…" at bounding box center [624, 476] width 1249 height 952
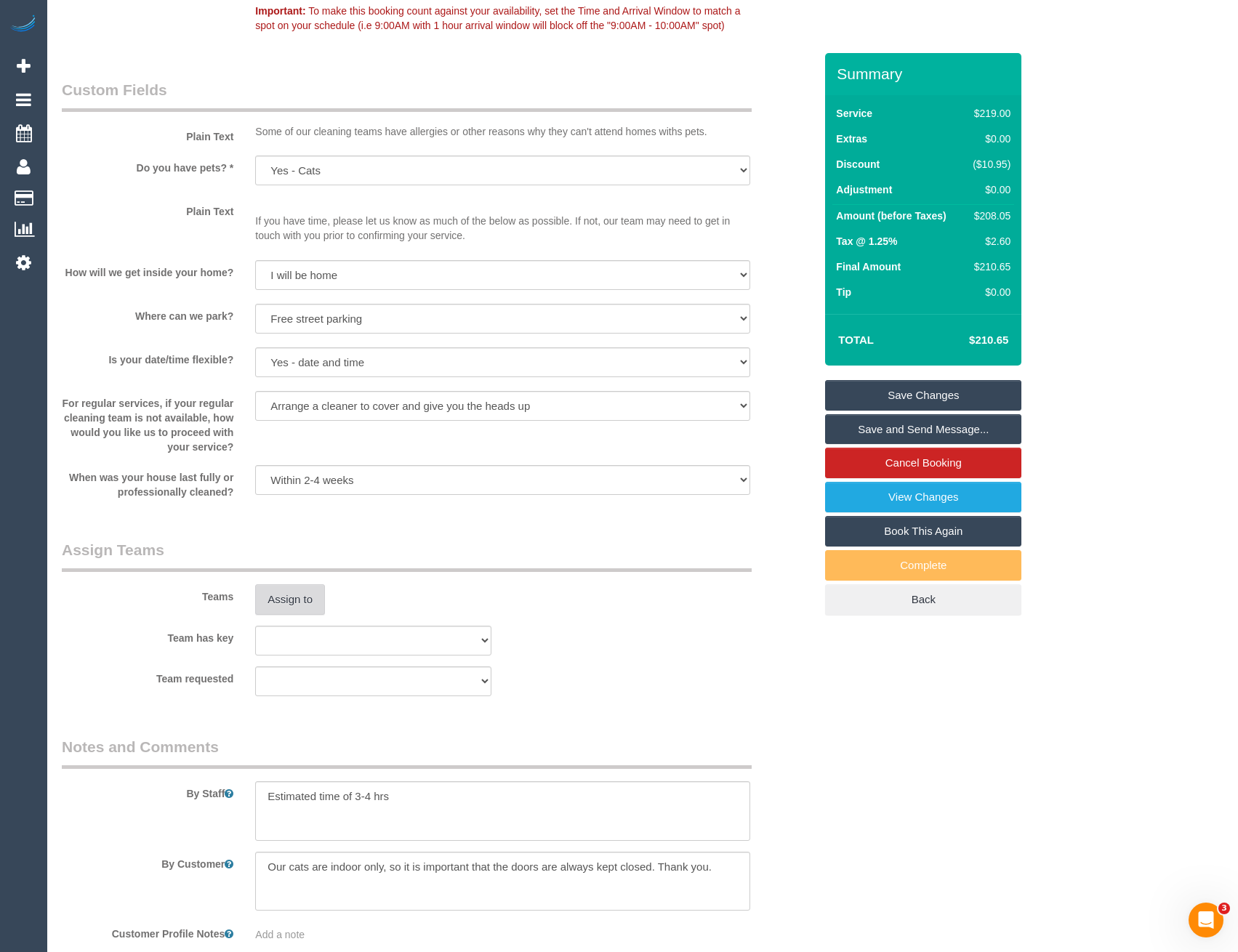
click at [288, 597] on button "Assign to" at bounding box center [290, 599] width 70 height 31
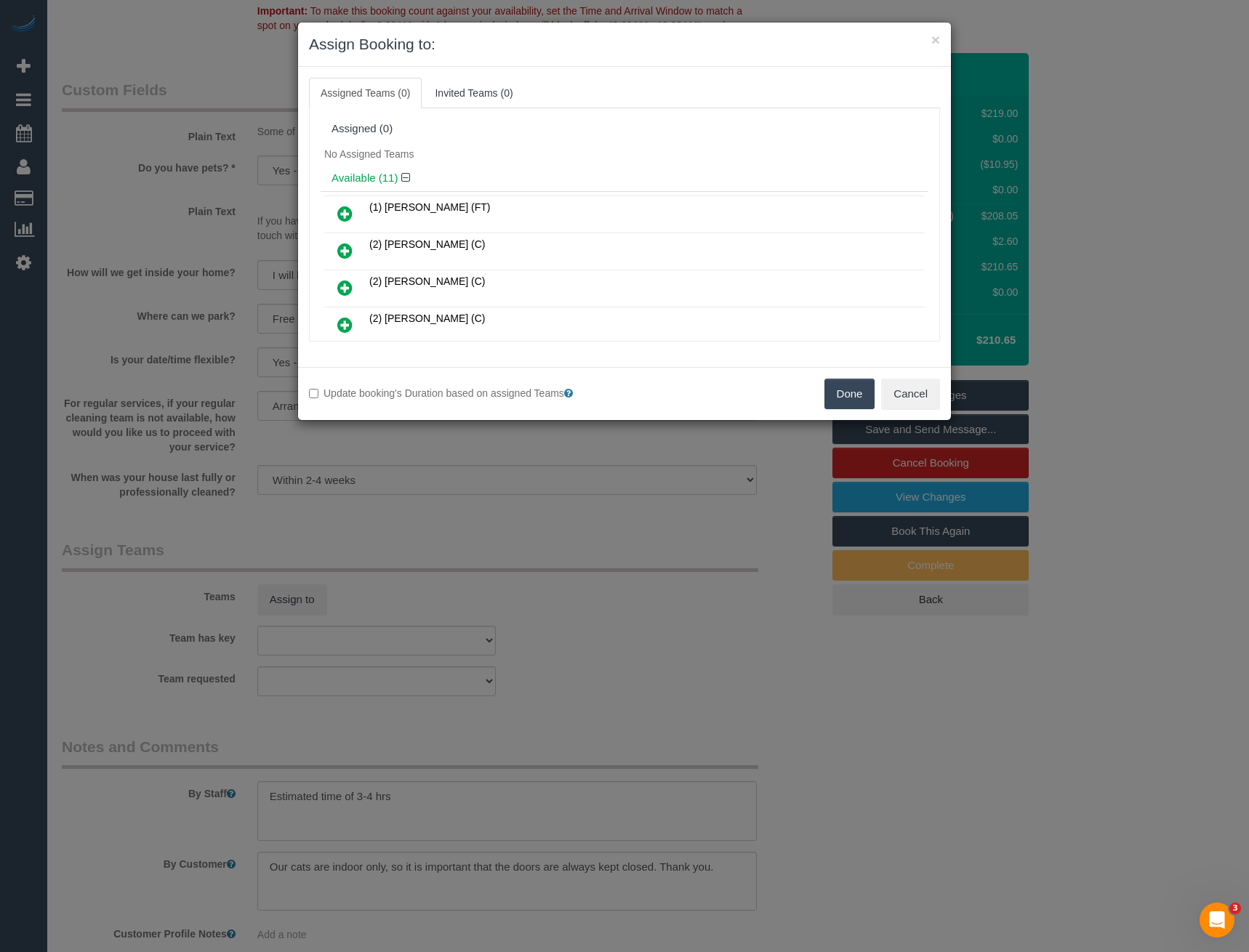
click at [346, 213] on icon at bounding box center [345, 213] width 15 height 18
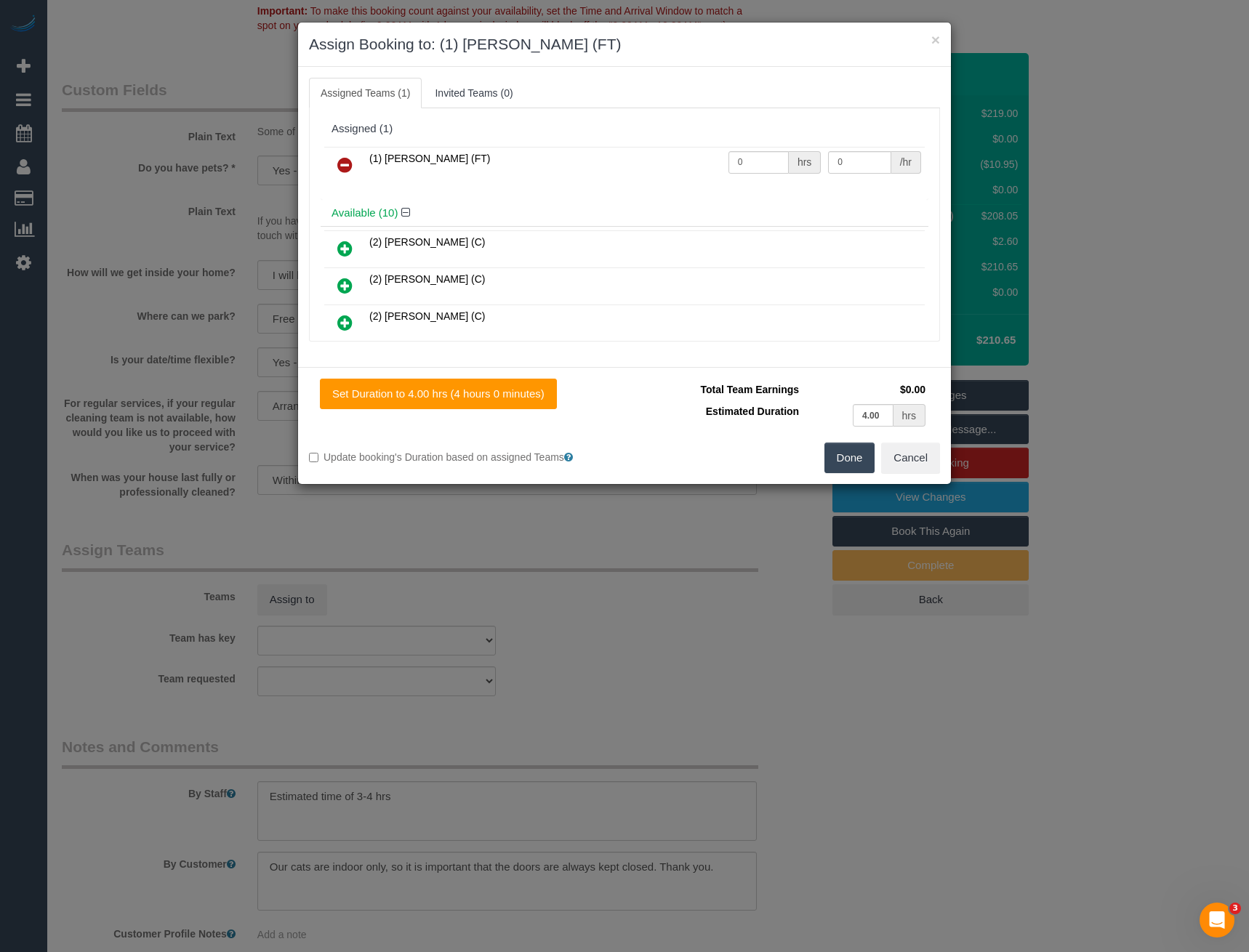
click at [845, 453] on button "Done" at bounding box center [850, 458] width 51 height 31
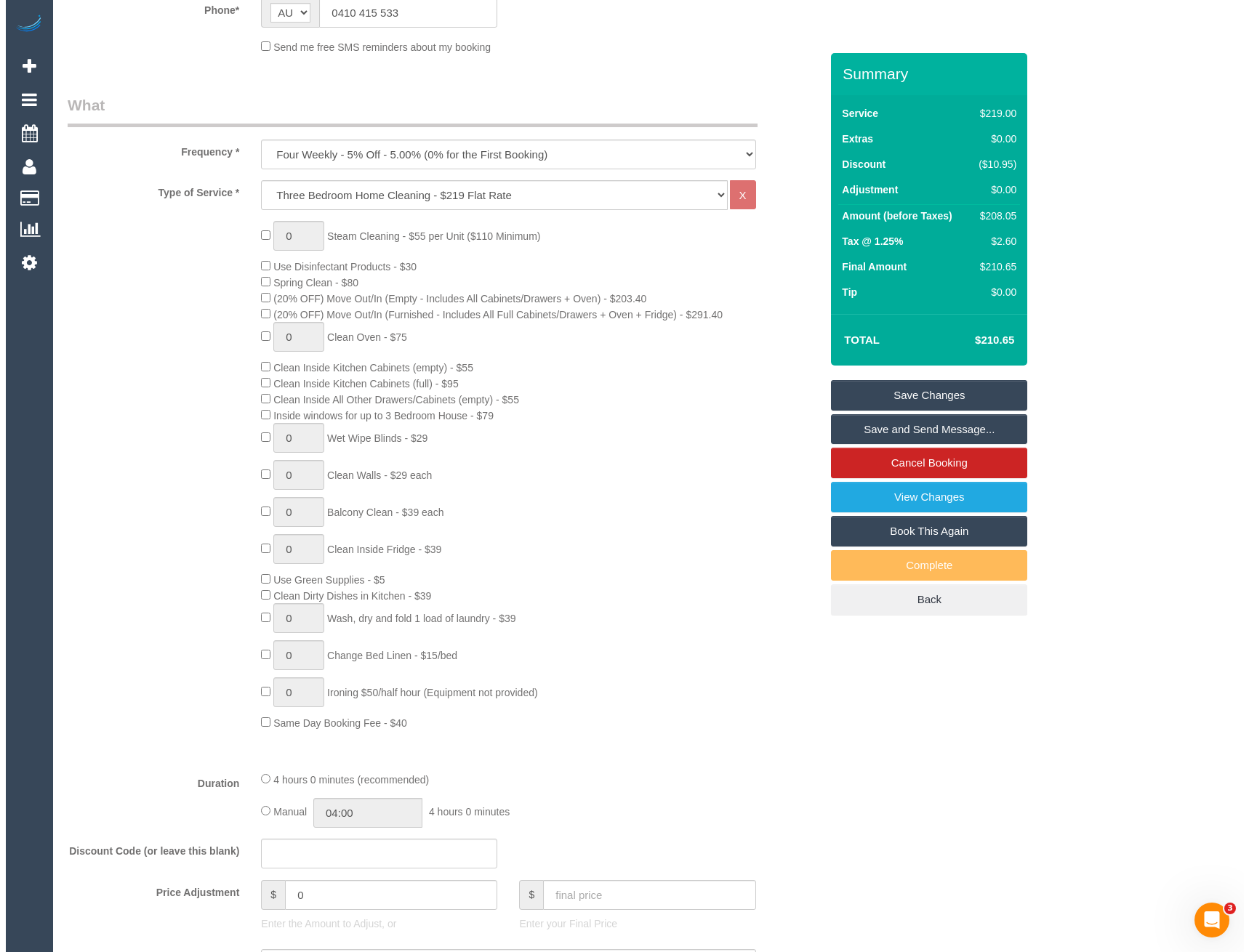
scroll to position [0, 0]
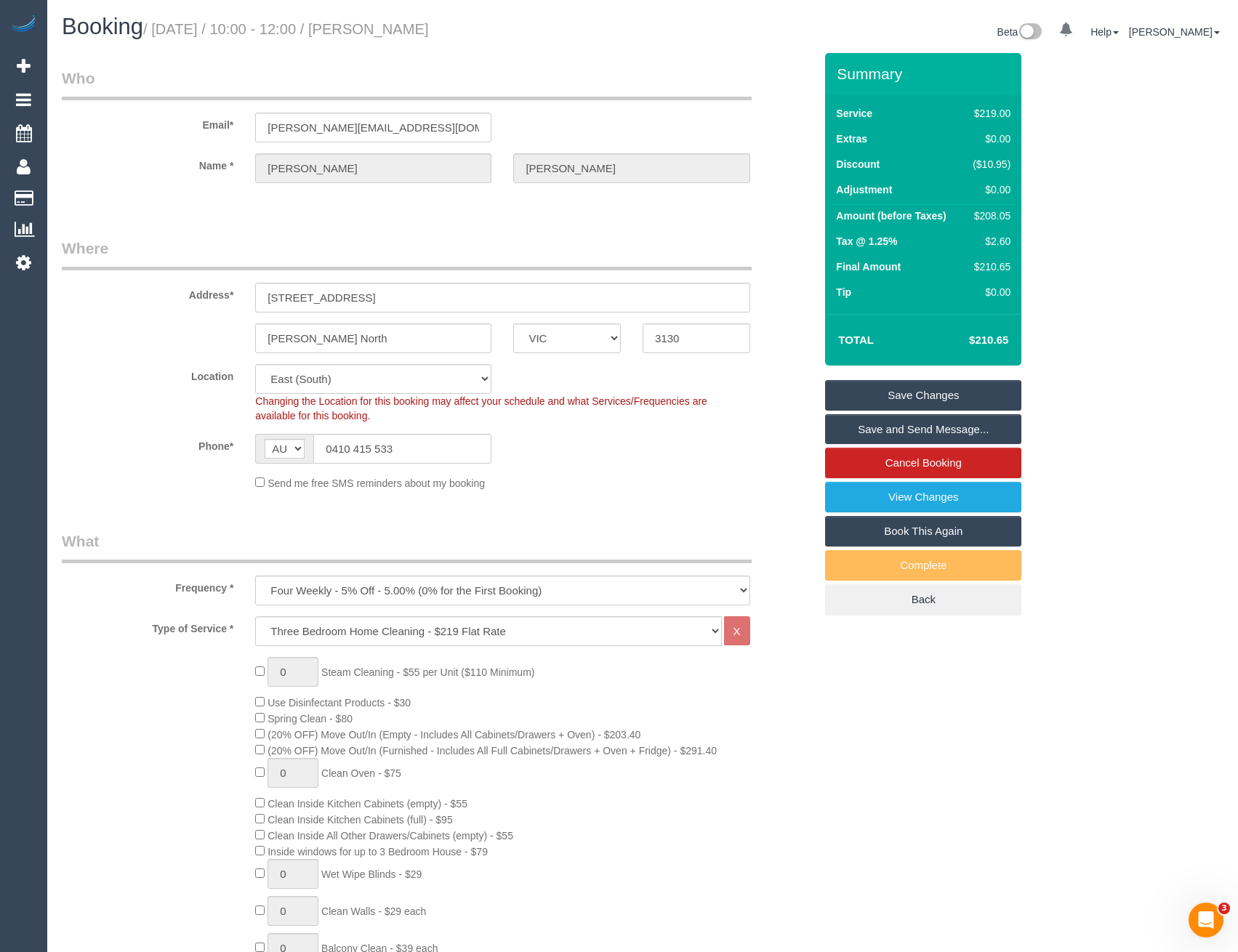
click at [900, 428] on link "Save and Send Message..." at bounding box center [923, 430] width 197 height 31
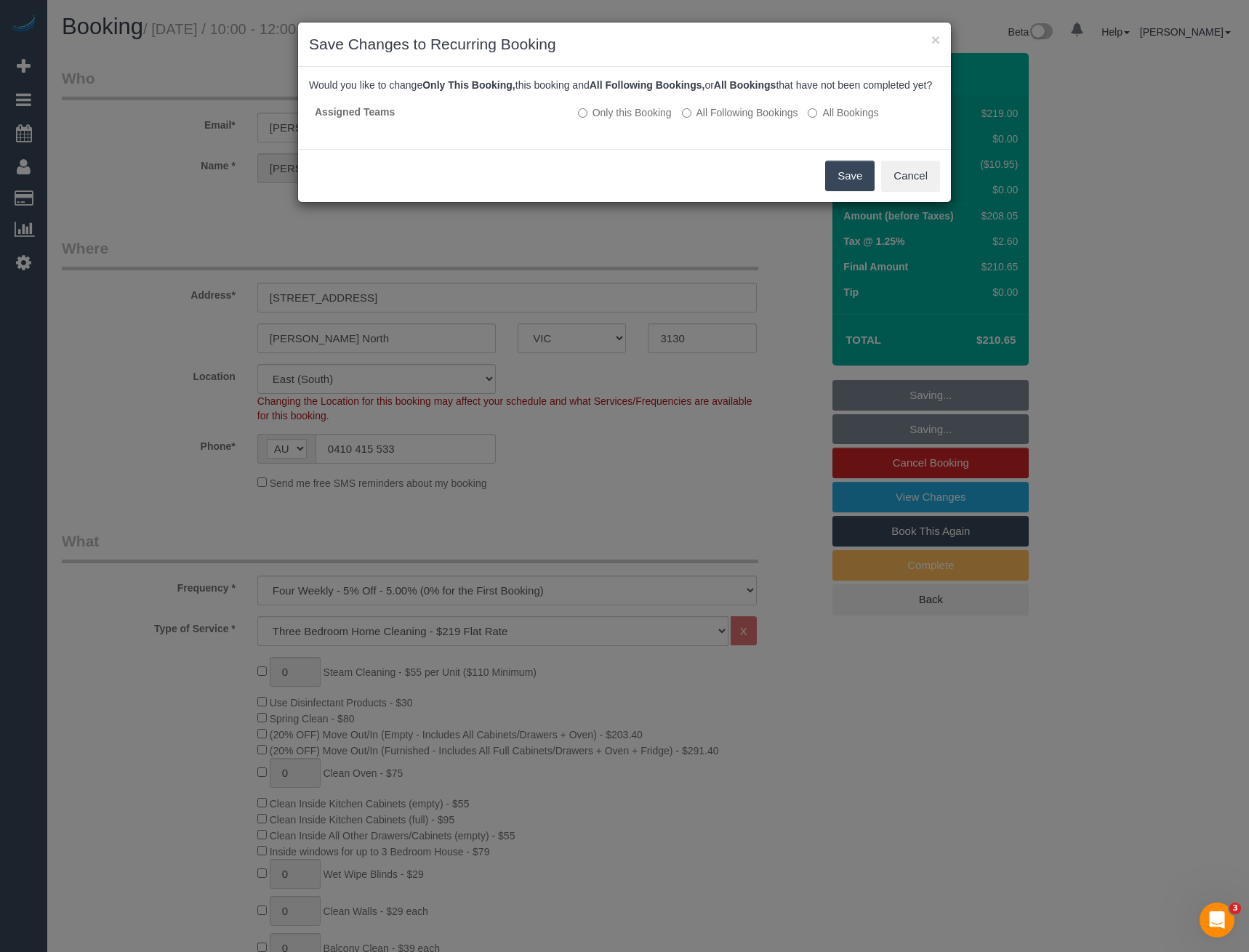
drag, startPoint x: 848, startPoint y: 194, endPoint x: 835, endPoint y: 179, distance: 19.8
click at [848, 191] on button "Save" at bounding box center [850, 176] width 50 height 31
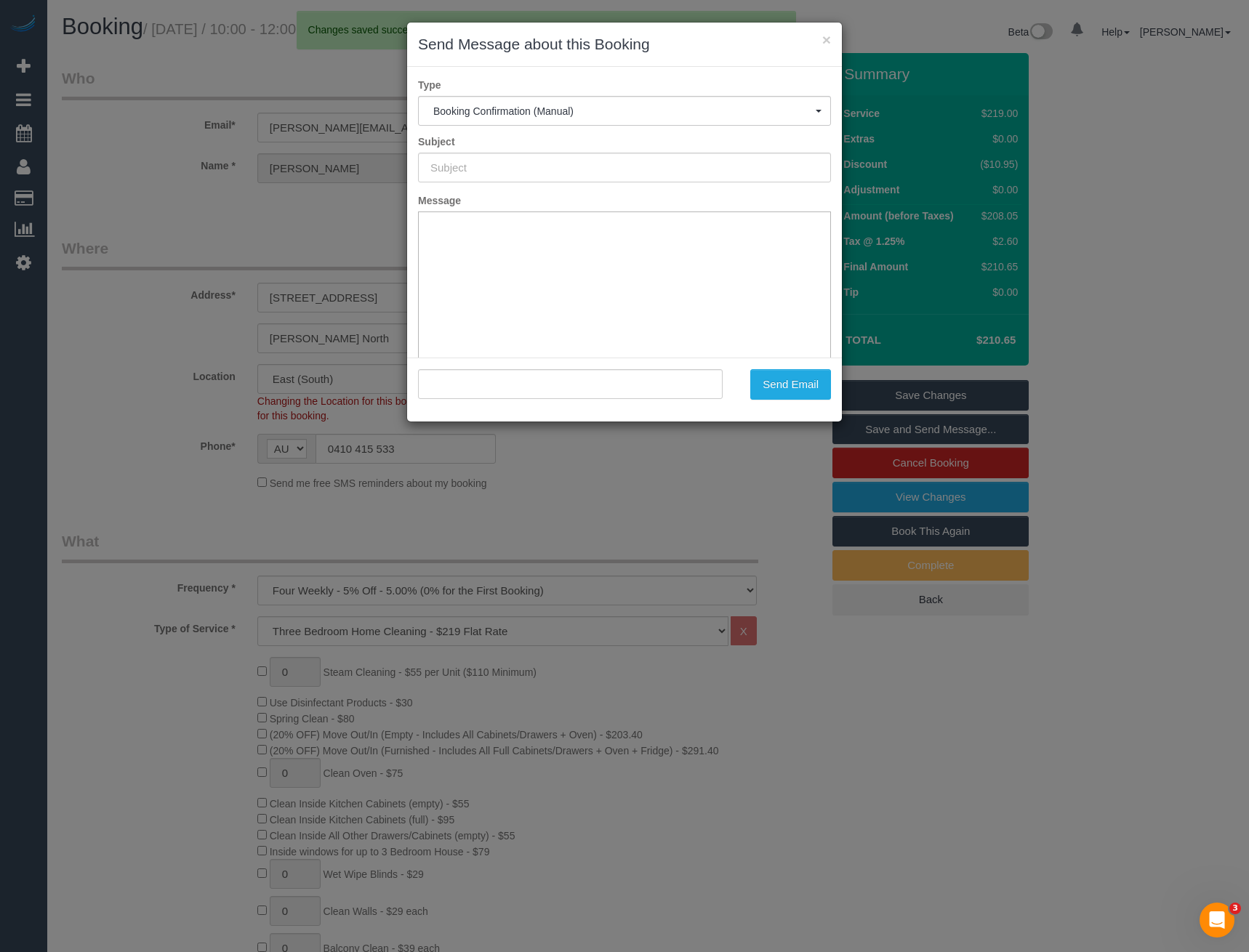
type input "Booking Confirmed"
type input ""[PERSON_NAME]" <[EMAIL_ADDRESS][DOMAIN_NAME]>"
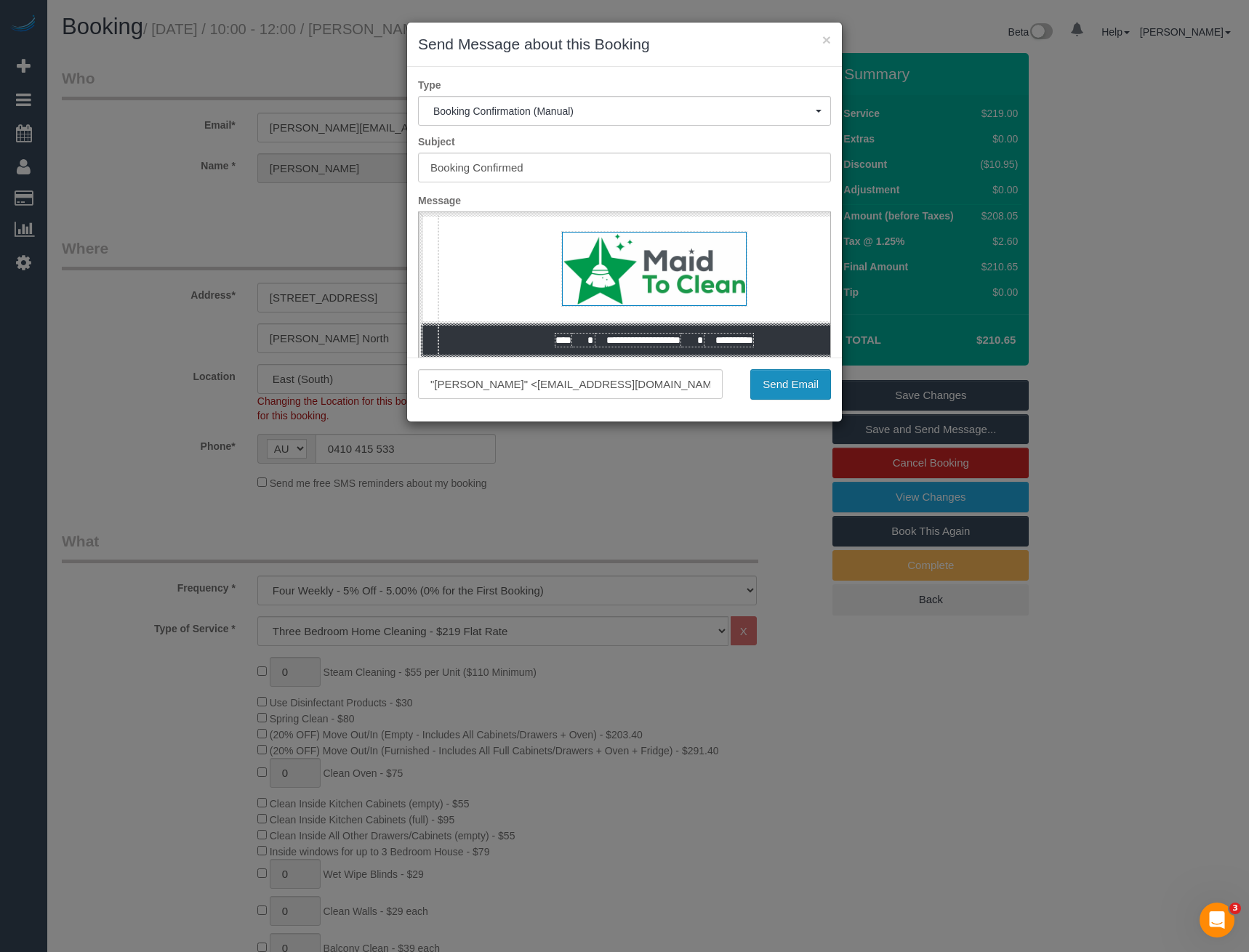
click at [800, 385] on button "Send Email" at bounding box center [791, 385] width 81 height 31
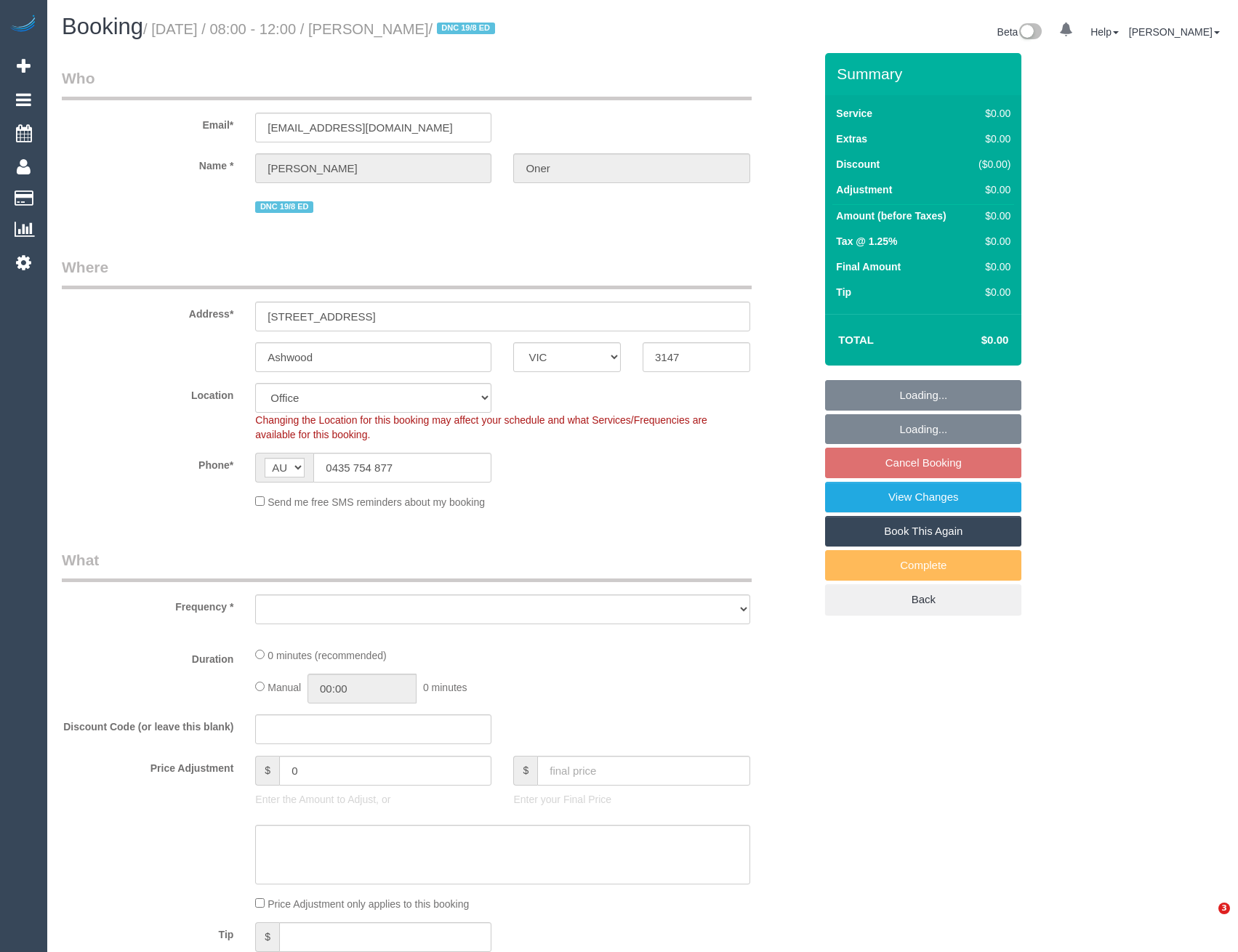
select select "VIC"
select select "number:27"
select select "number:14"
select select "number:19"
select select "number:24"
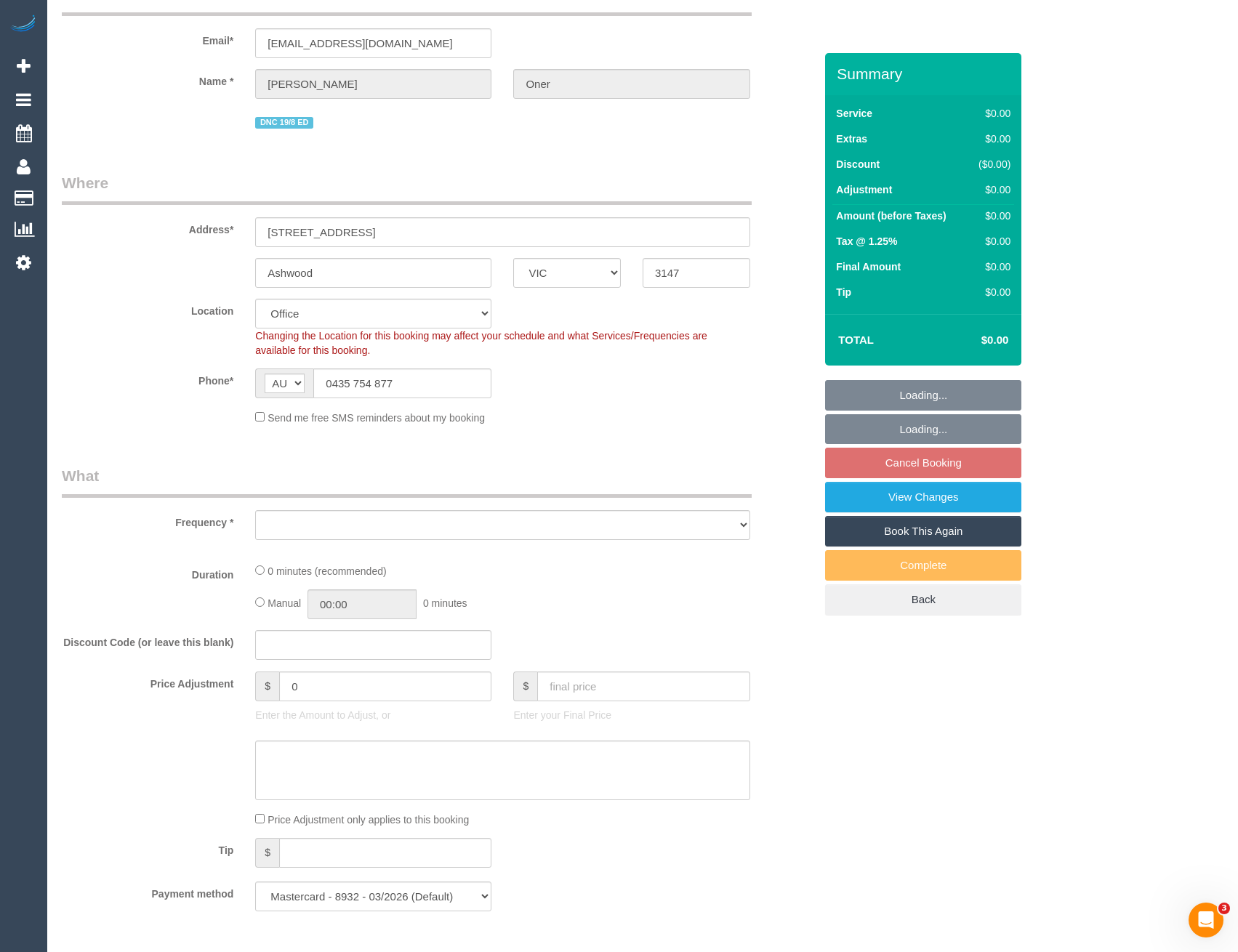
select select "object:779"
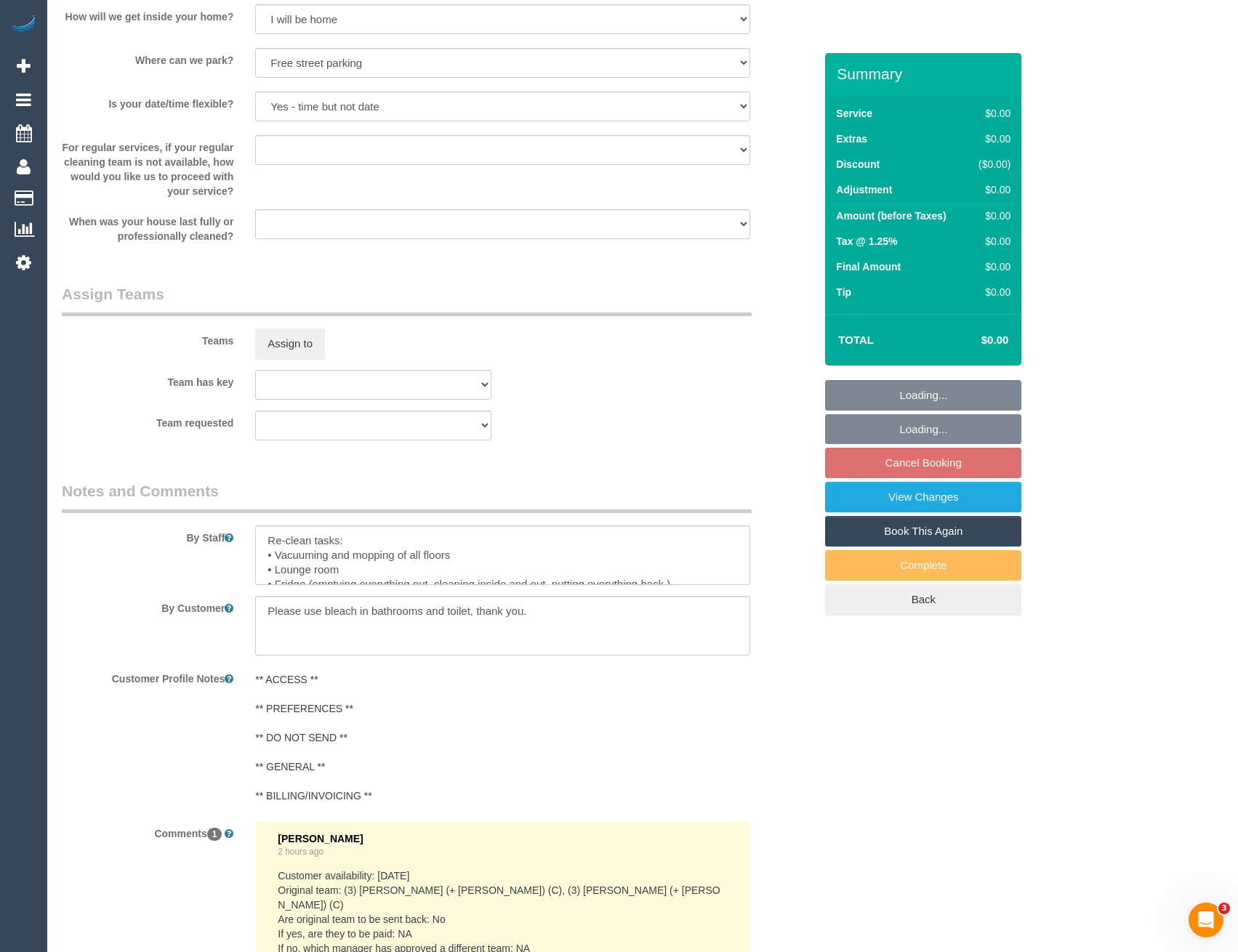
scroll to position [1818, 0]
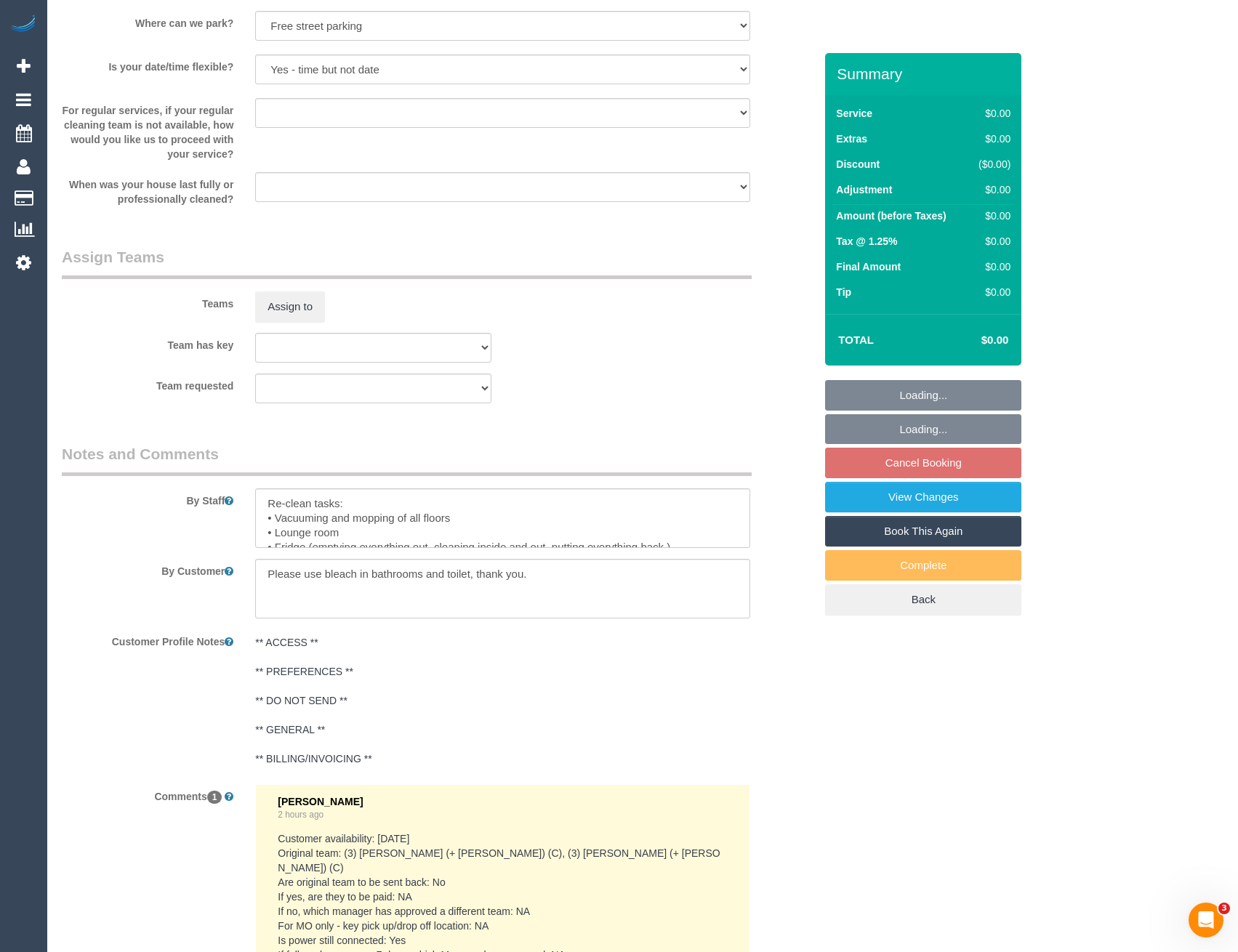
click at [376, 801] on div "Eleni Diacos 2 hours ago" at bounding box center [502, 808] width 450 height 25
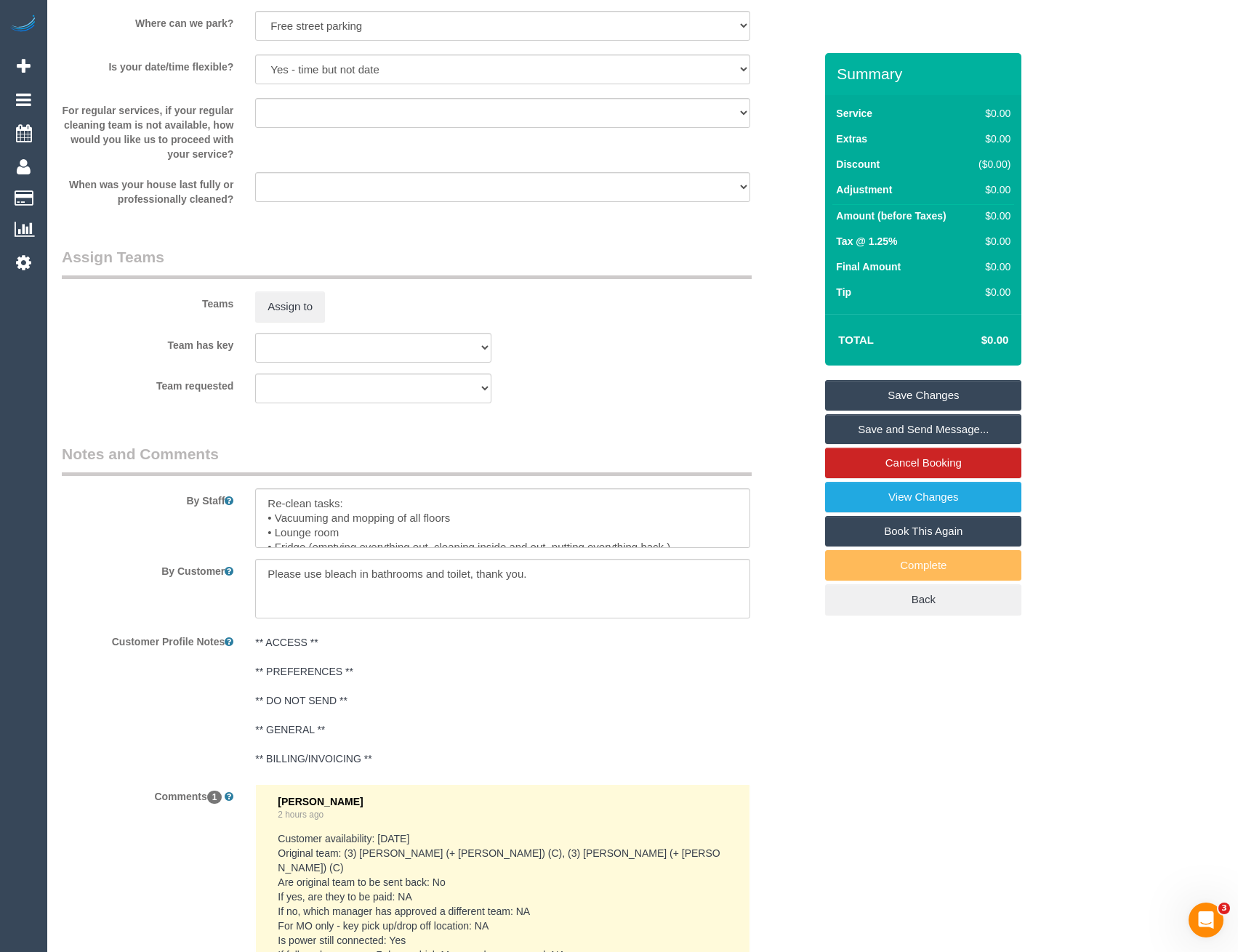
scroll to position [2114, 0]
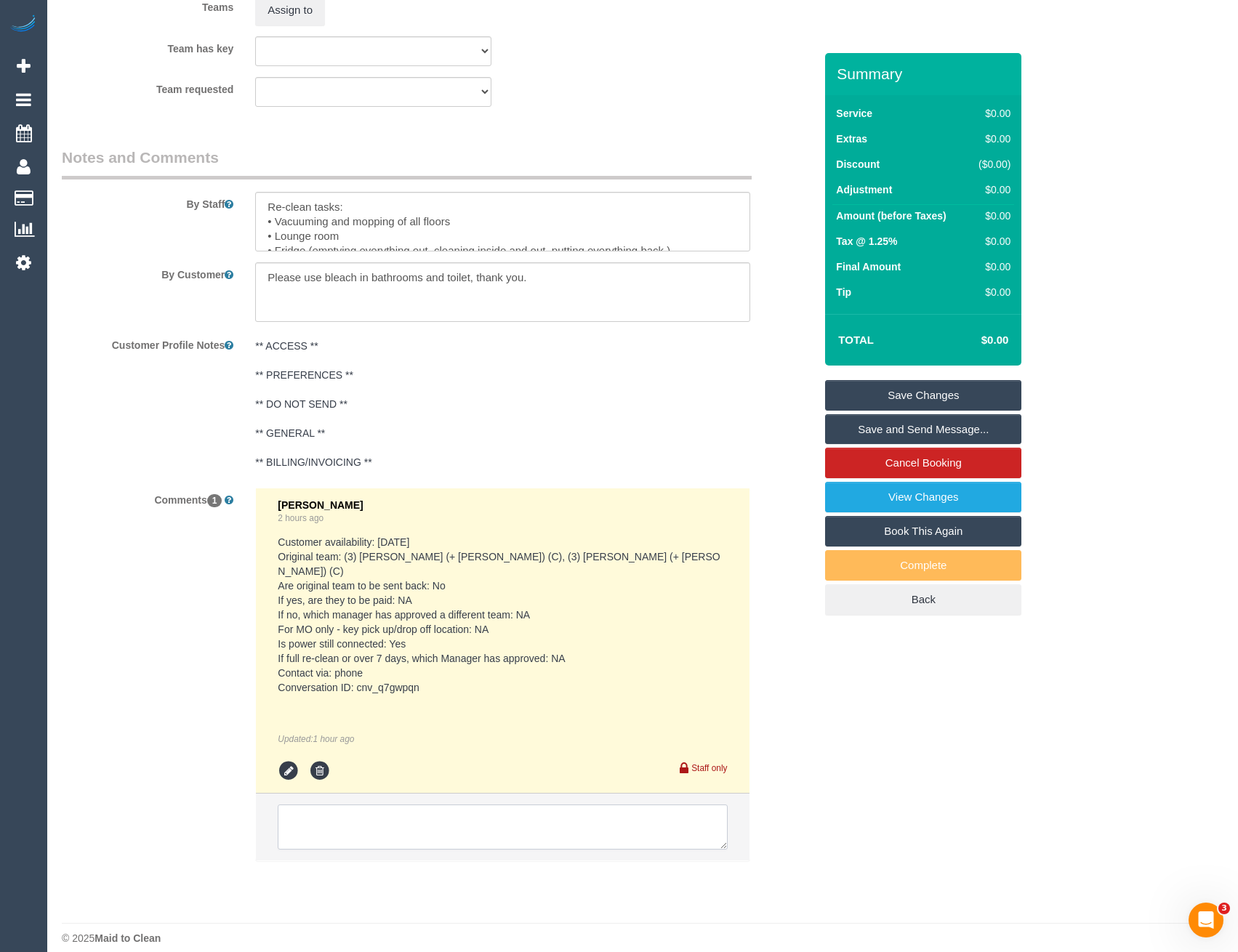
click at [401, 815] on textarea at bounding box center [502, 827] width 450 height 45
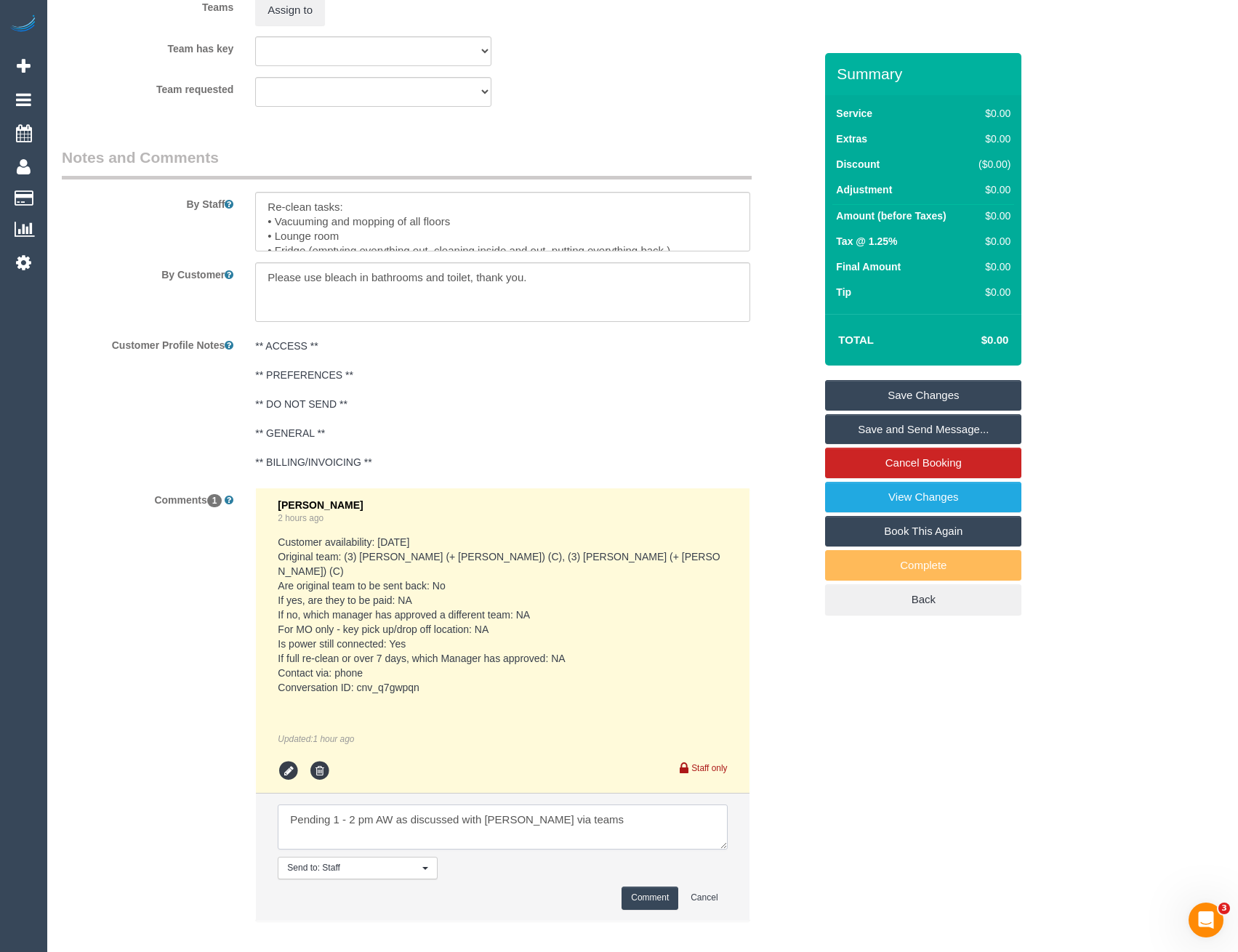
type textarea "Pending 1 - 2 pm AW as discussed with [PERSON_NAME] via teams"
click at [661, 887] on button "Comment" at bounding box center [650, 898] width 57 height 22
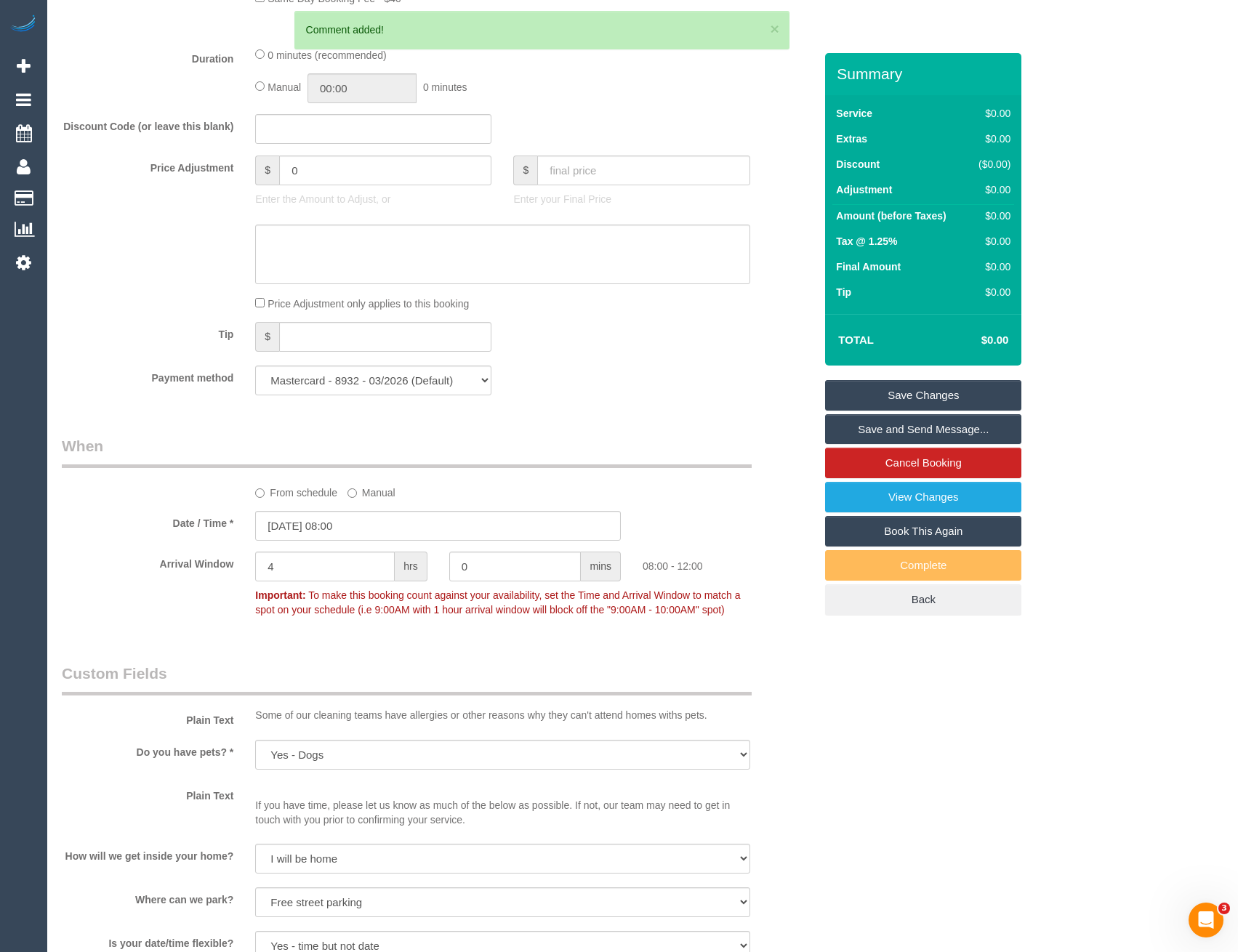
scroll to position [878, 0]
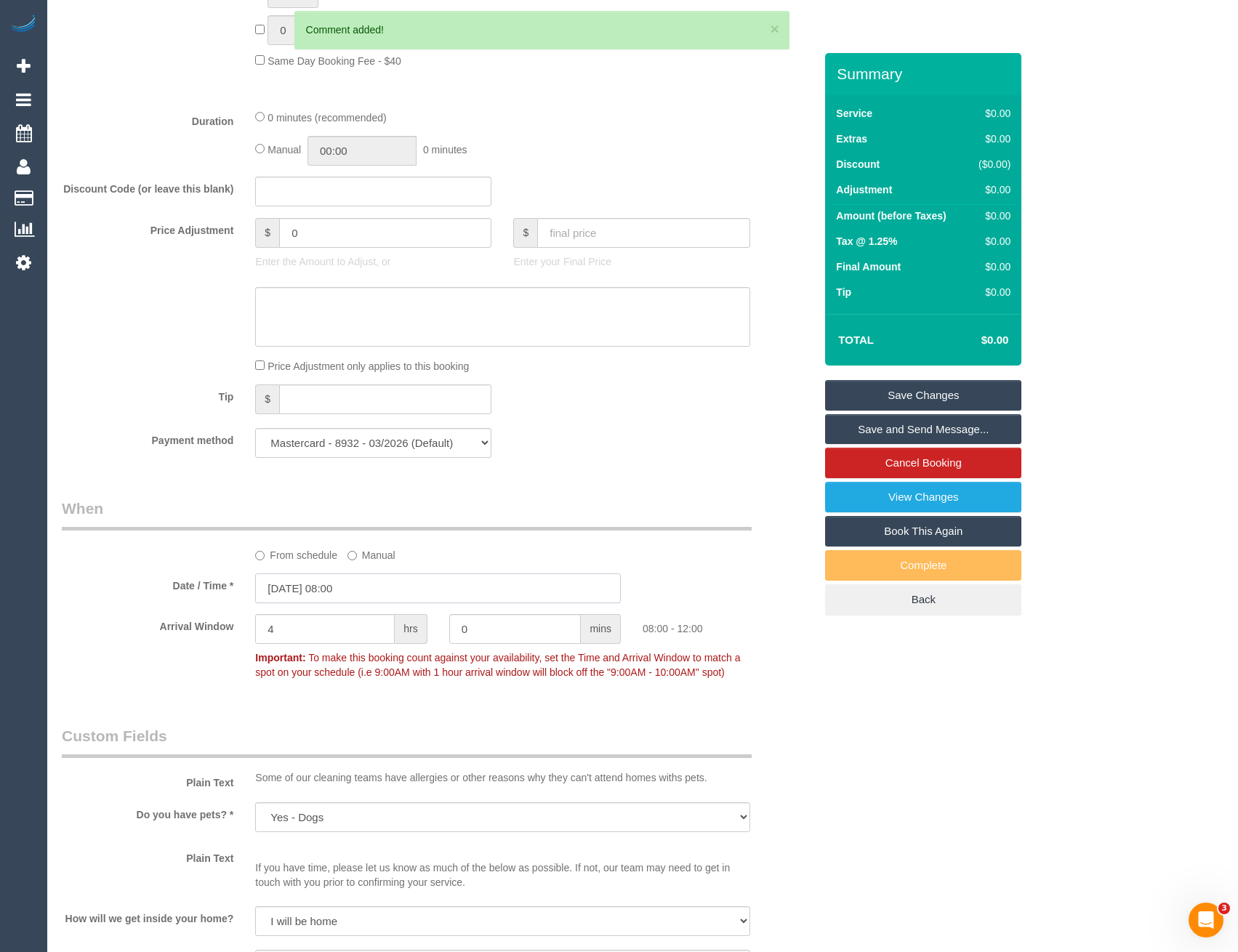
click at [378, 583] on input "22/08/2025 08:00" at bounding box center [438, 588] width 366 height 30
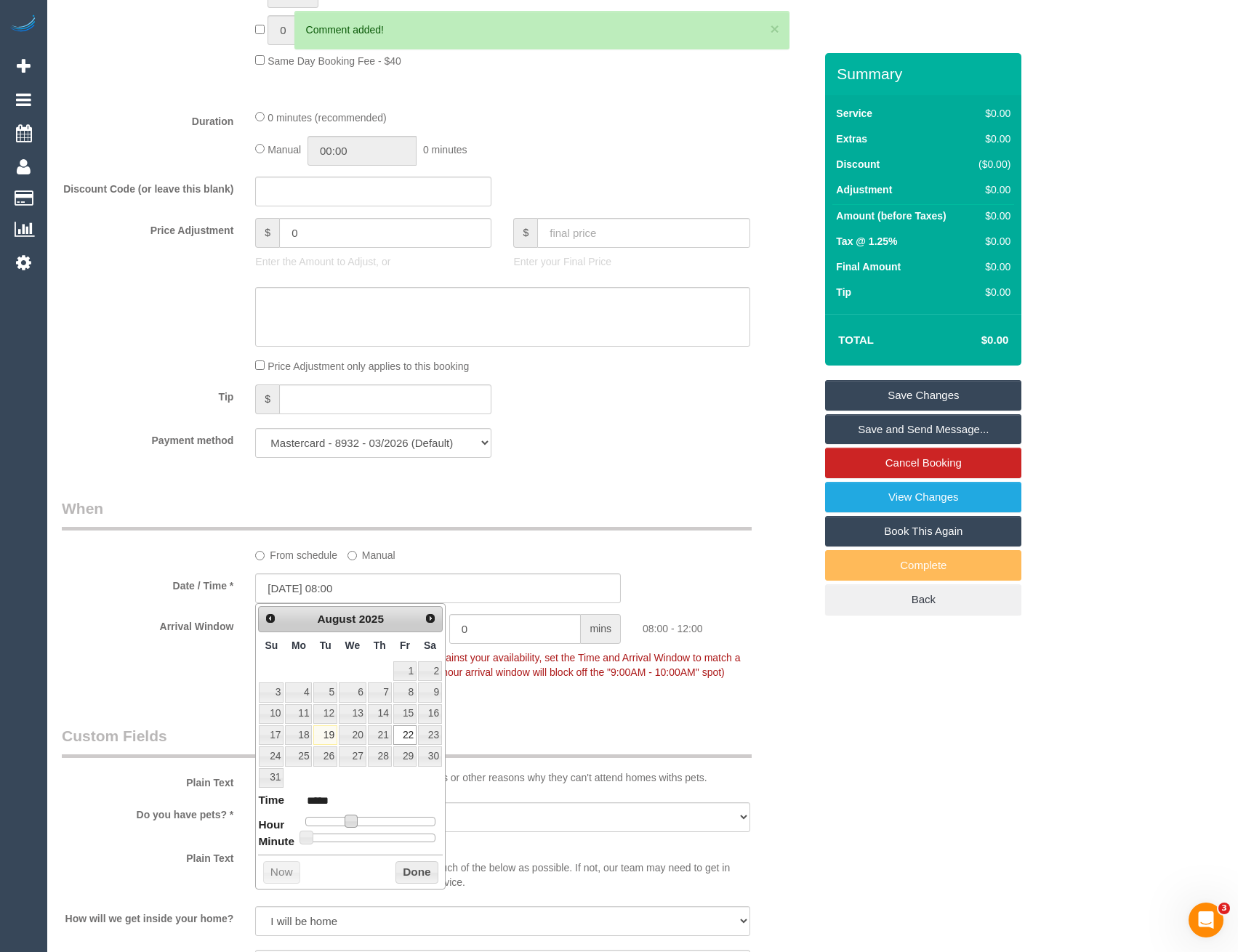
type input "22/08/2025 09:00"
type input "*****"
type input "22/08/2025 10:00"
type input "*****"
type input "22/08/2025 11:00"
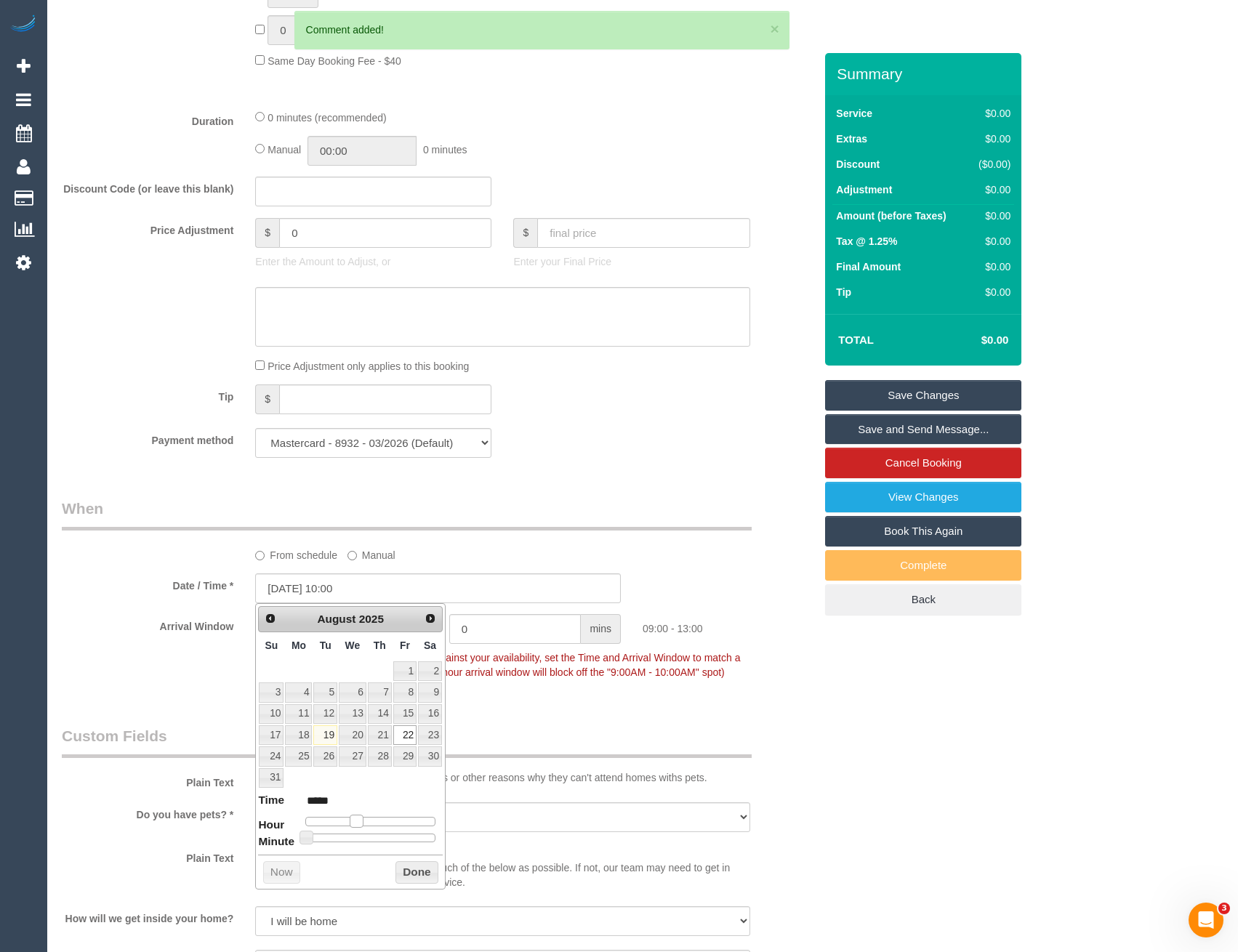
type input "*****"
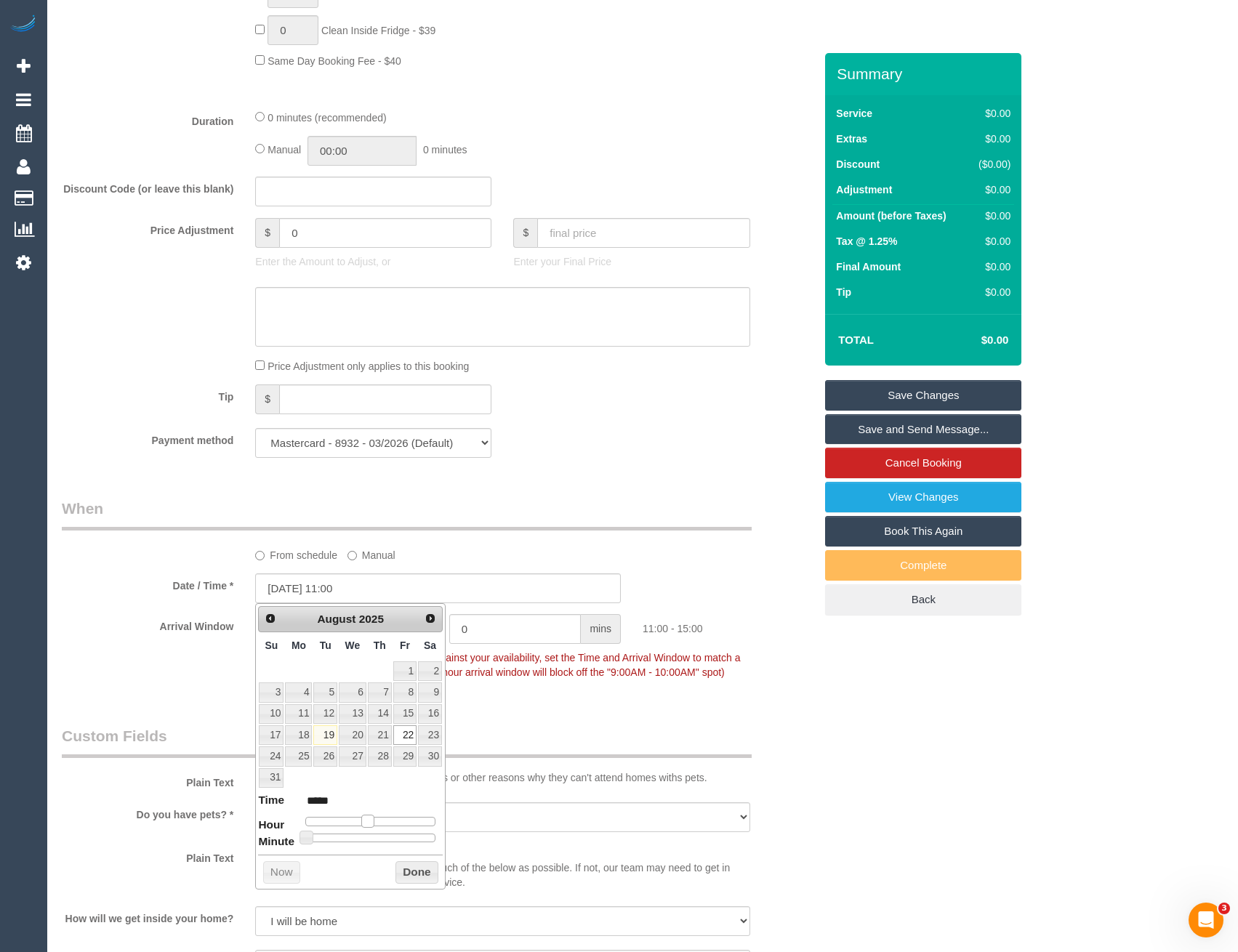
type input "22/08/2025 12:00"
type input "*****"
drag, startPoint x: 349, startPoint y: 820, endPoint x: 375, endPoint y: 822, distance: 26.1
click at [375, 822] on span at bounding box center [372, 821] width 13 height 13
type input "22/08/2025 13:00"
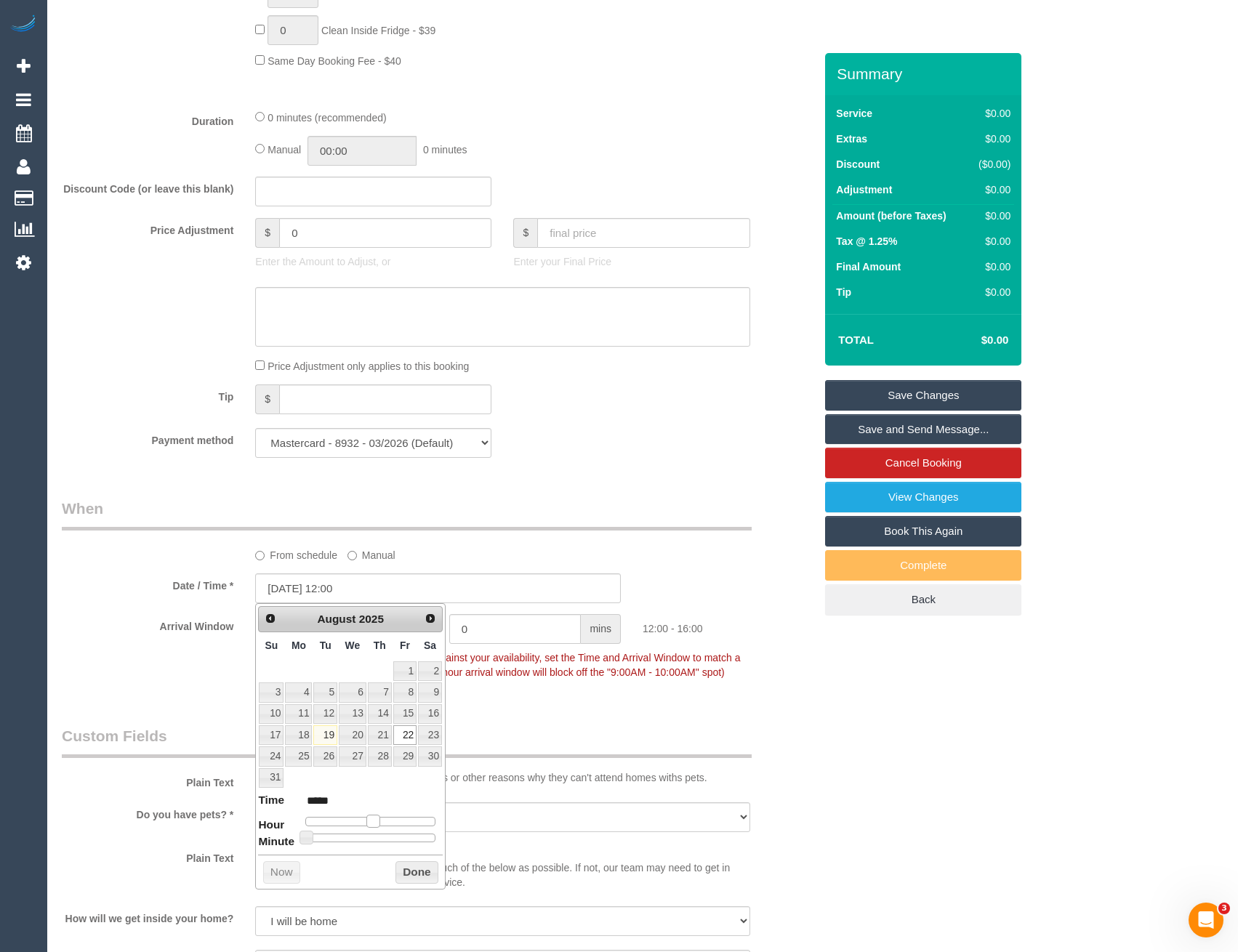
type input "*****"
drag, startPoint x: 372, startPoint y: 820, endPoint x: 379, endPoint y: 822, distance: 7.3
click at [379, 822] on span at bounding box center [379, 821] width 13 height 13
click at [415, 870] on button "Done" at bounding box center [417, 873] width 43 height 23
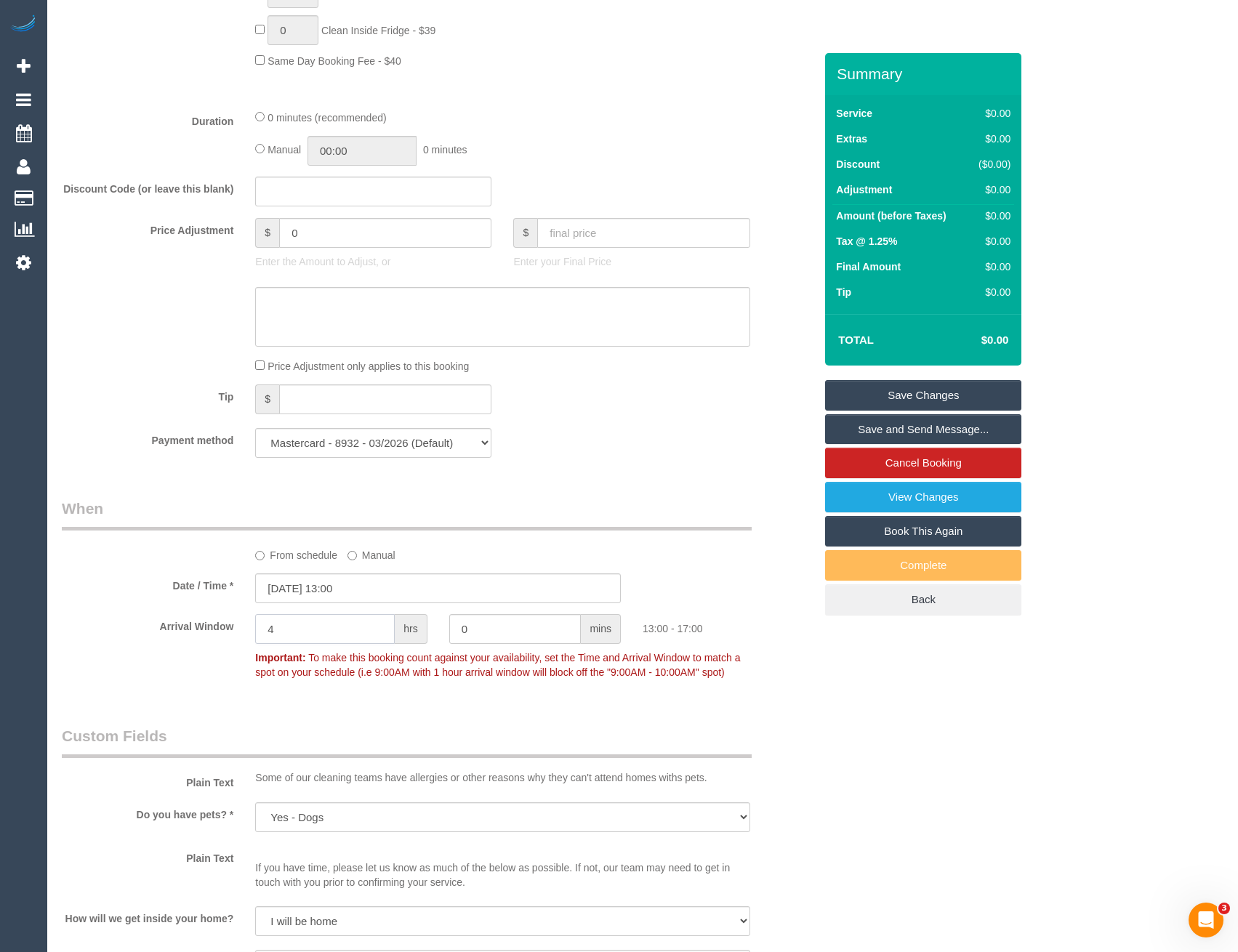
drag, startPoint x: 306, startPoint y: 624, endPoint x: 195, endPoint y: 620, distance: 111.1
click at [200, 625] on div "Arrival Window 4 hrs 0 mins 13:00 - 17:00 Important: To make this booking count…" at bounding box center [438, 650] width 775 height 72
type input "1"
click at [375, 710] on div "Who Email* sueoner@gmail.com Name * Sue Oner DNC 19/8 ED Where Address* 29B Tec…" at bounding box center [438, 718] width 775 height 3087
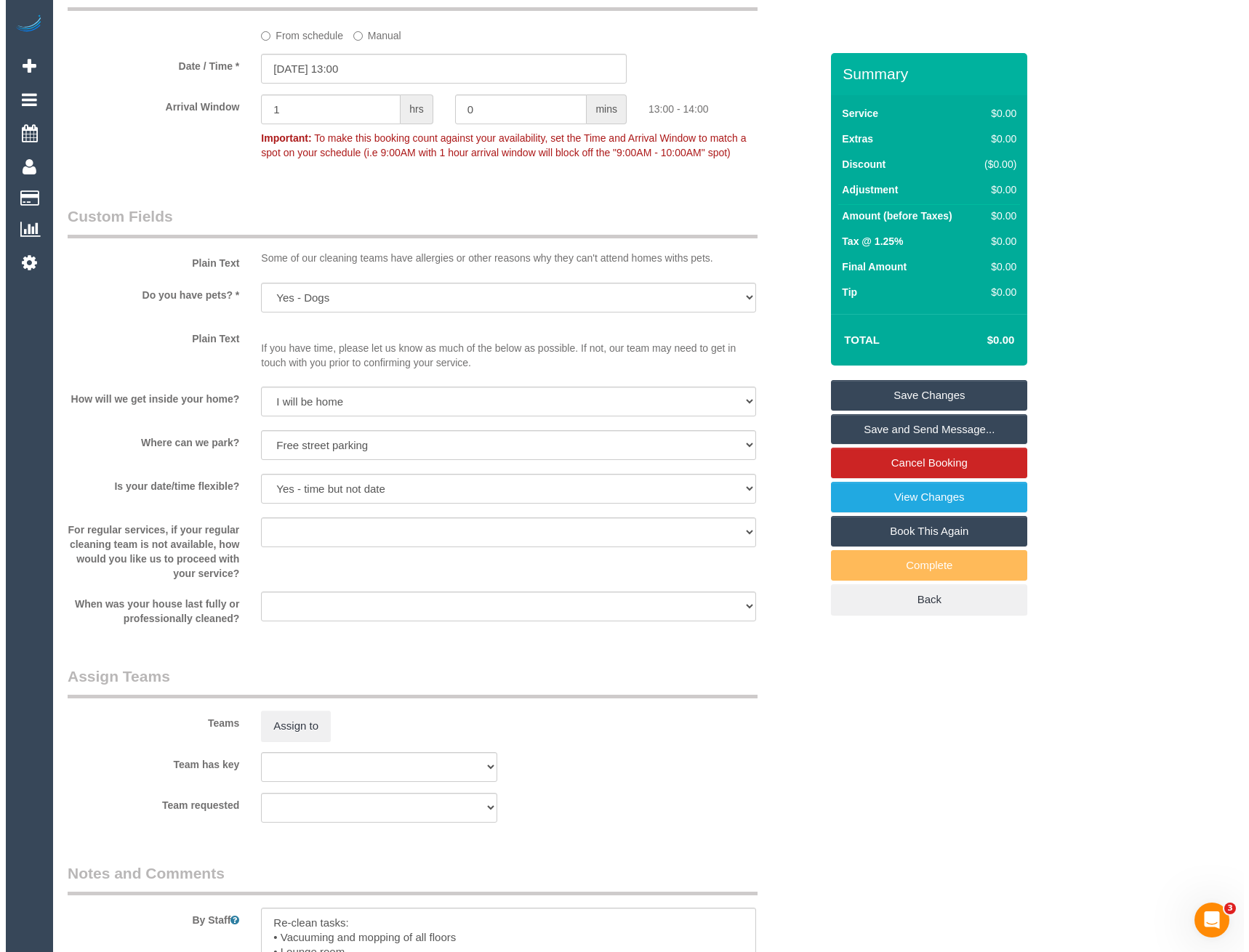
scroll to position [1460, 0]
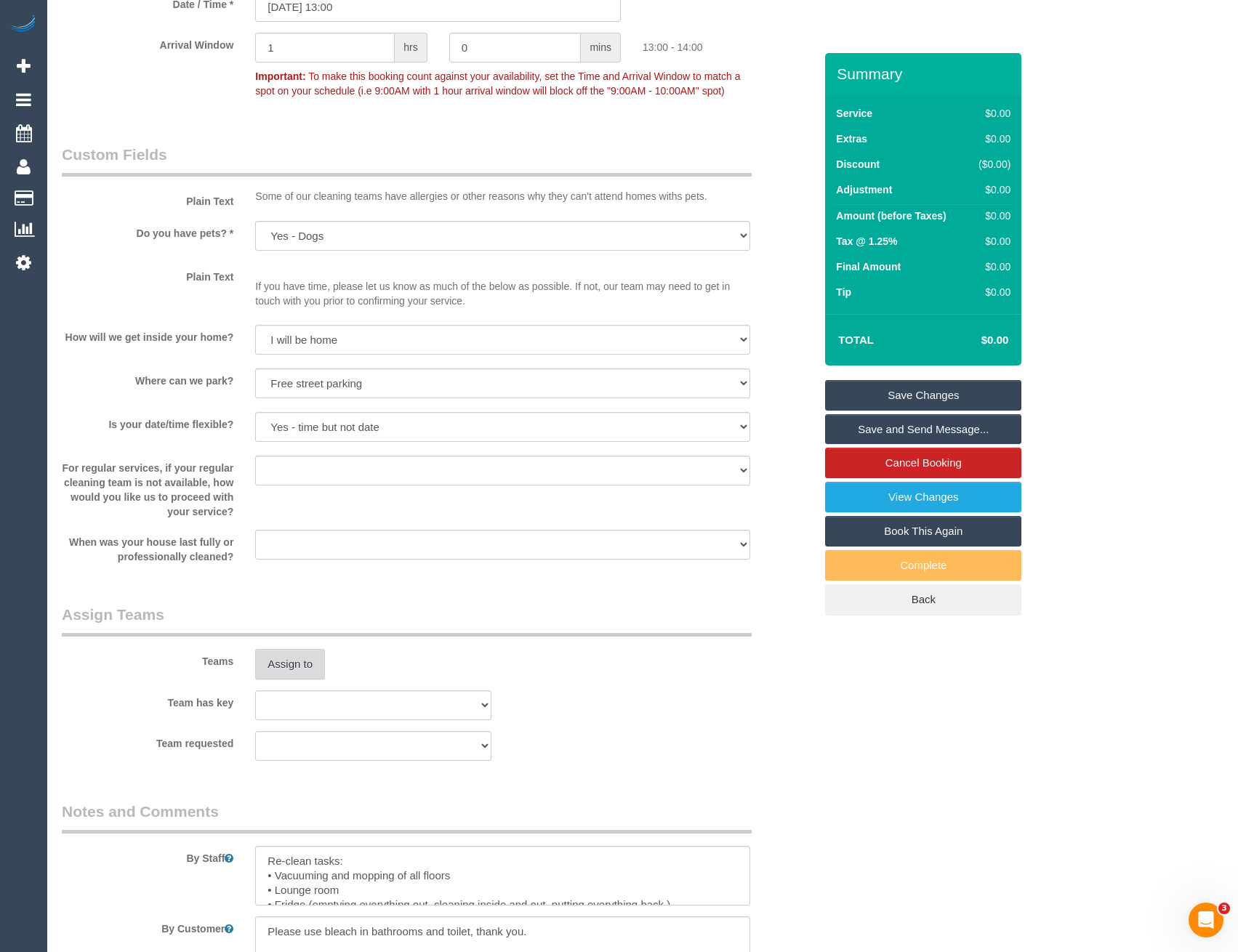
click at [288, 662] on button "Assign to" at bounding box center [290, 664] width 70 height 31
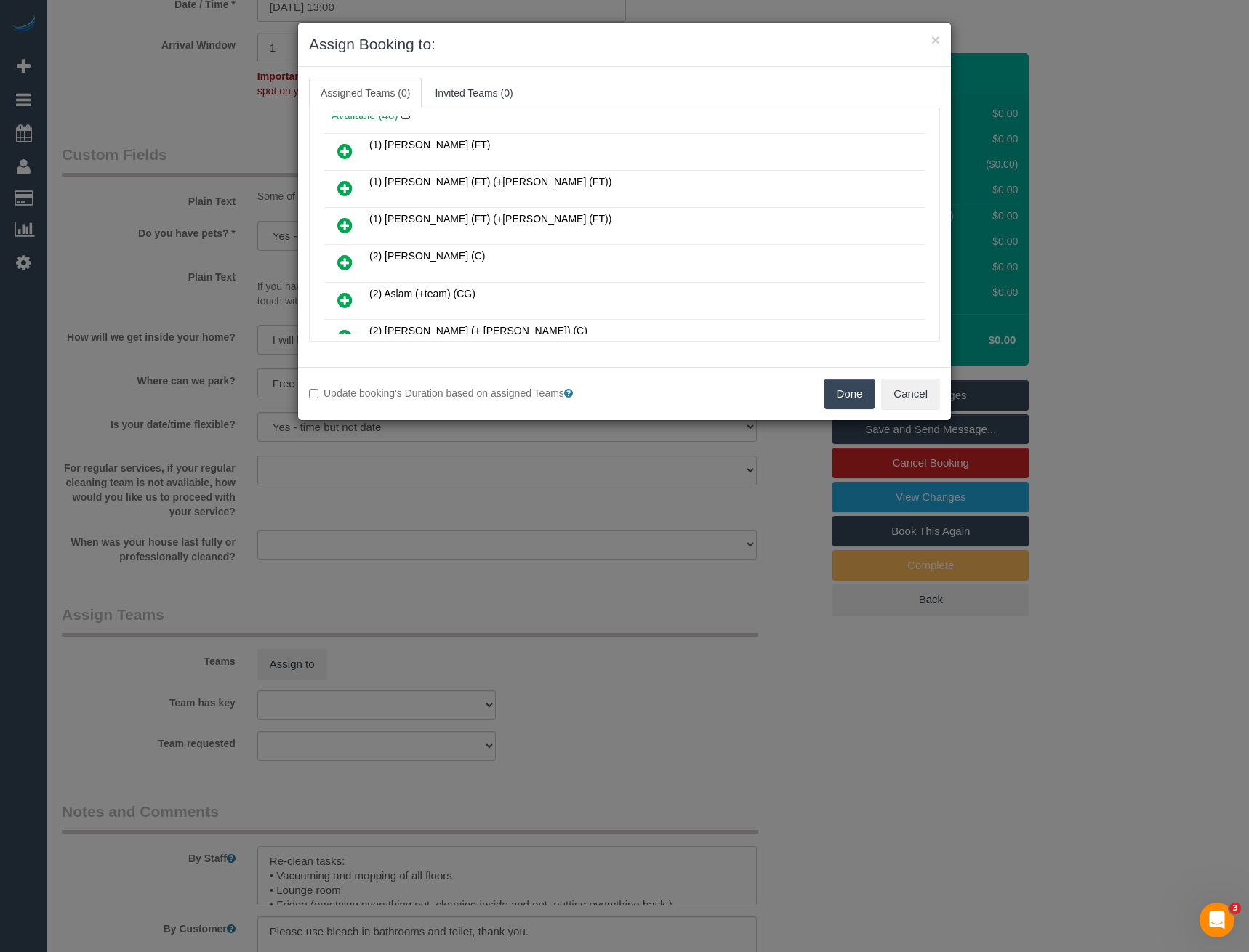
scroll to position [145, 0]
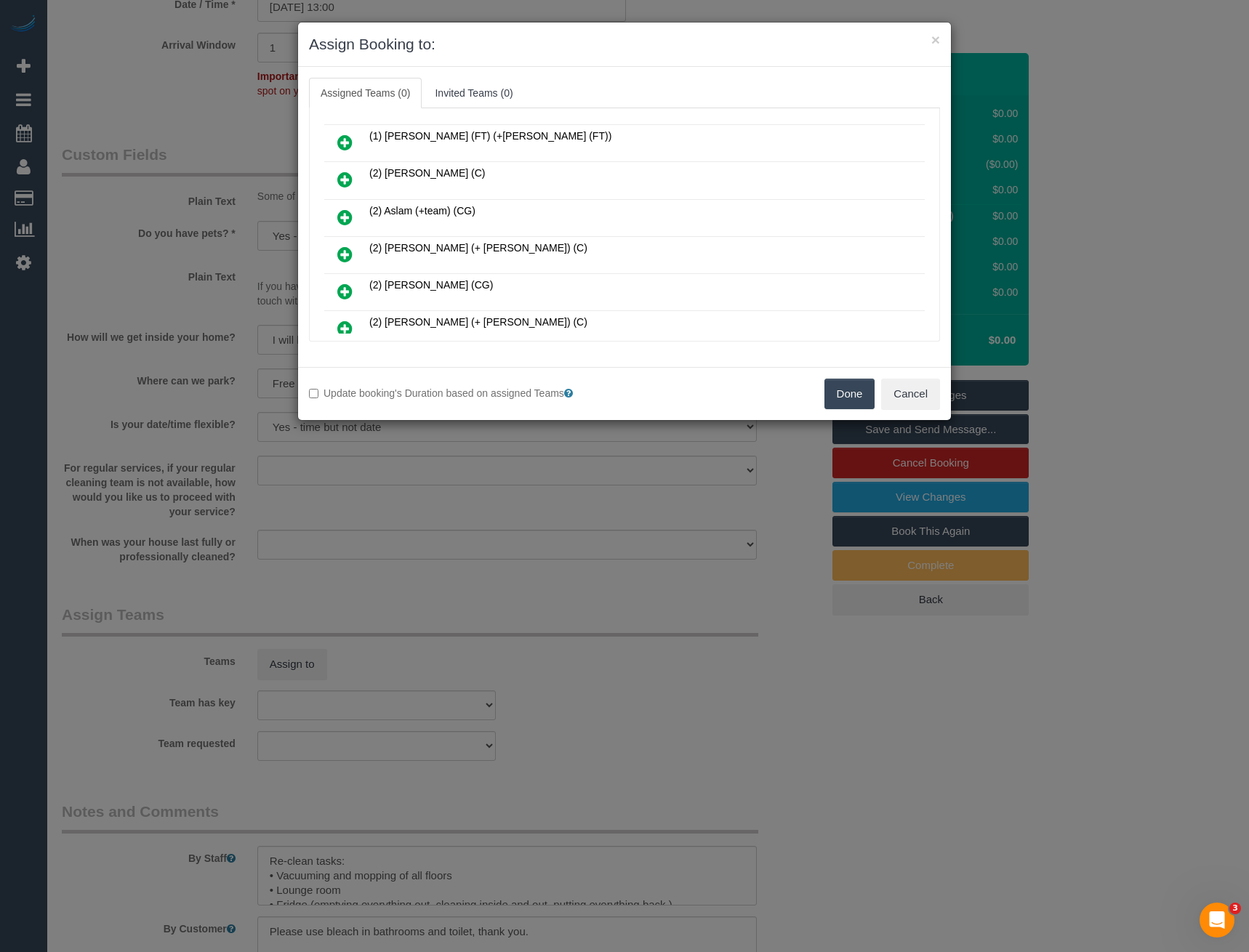
click at [349, 180] on icon at bounding box center [345, 179] width 15 height 18
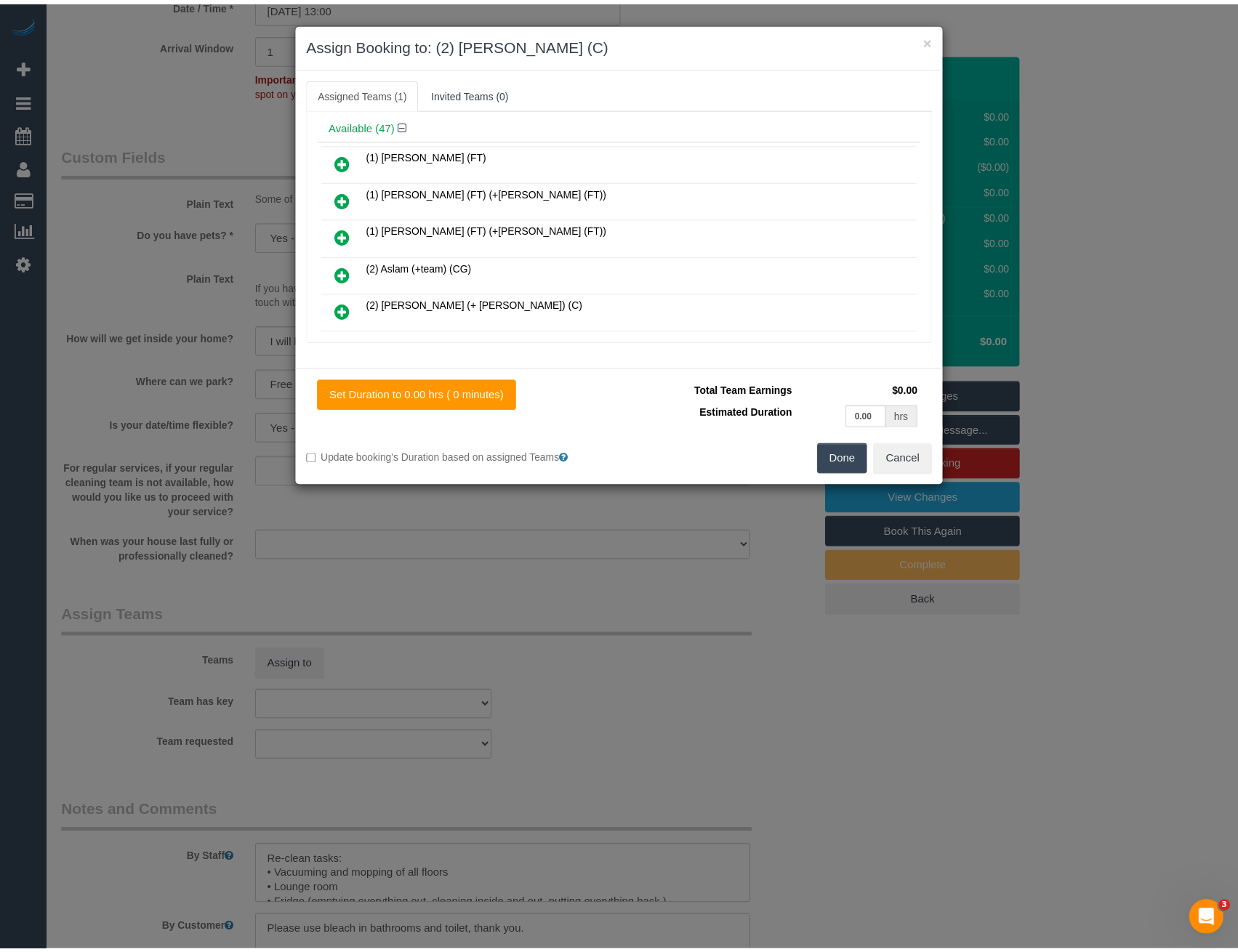
scroll to position [0, 0]
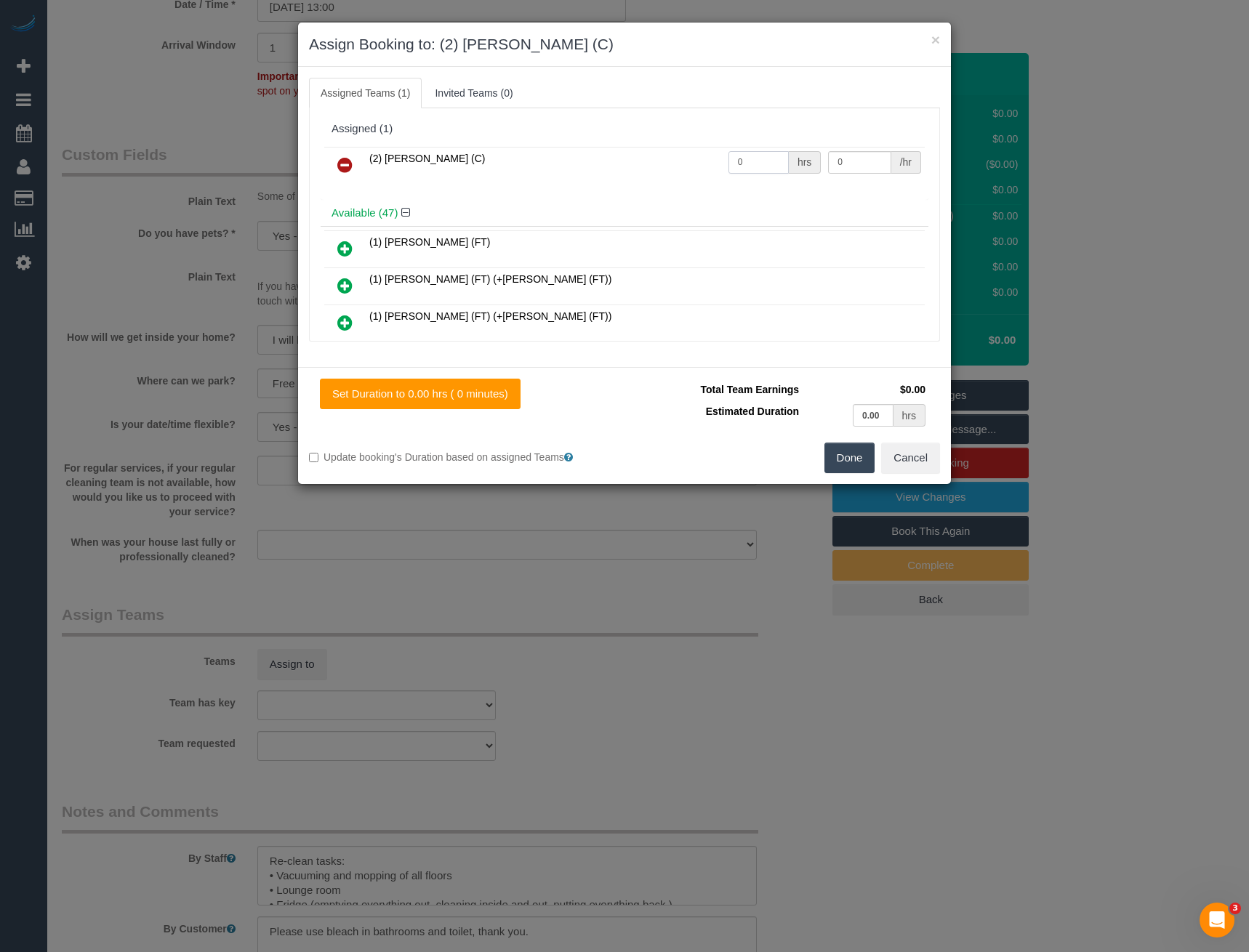
drag, startPoint x: 763, startPoint y: 163, endPoint x: 690, endPoint y: 170, distance: 73.3
click at [701, 169] on tr "(2) Anita Jamieson (C) 0 hrs 0 /hr" at bounding box center [624, 165] width 600 height 37
type input "2"
type input "37.5"
click at [854, 453] on button "Done" at bounding box center [850, 458] width 51 height 31
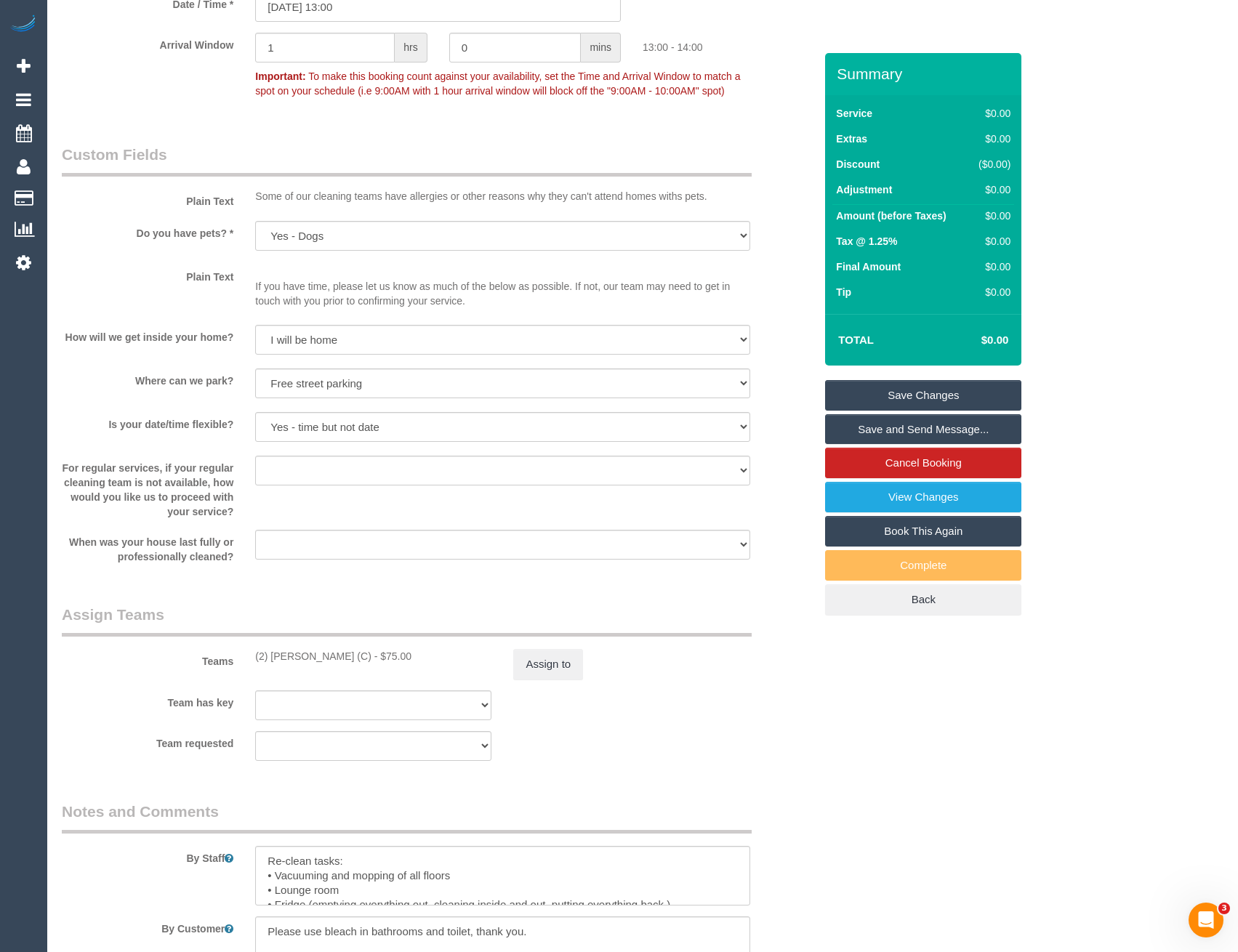
click at [889, 401] on link "Save Changes" at bounding box center [923, 395] width 197 height 31
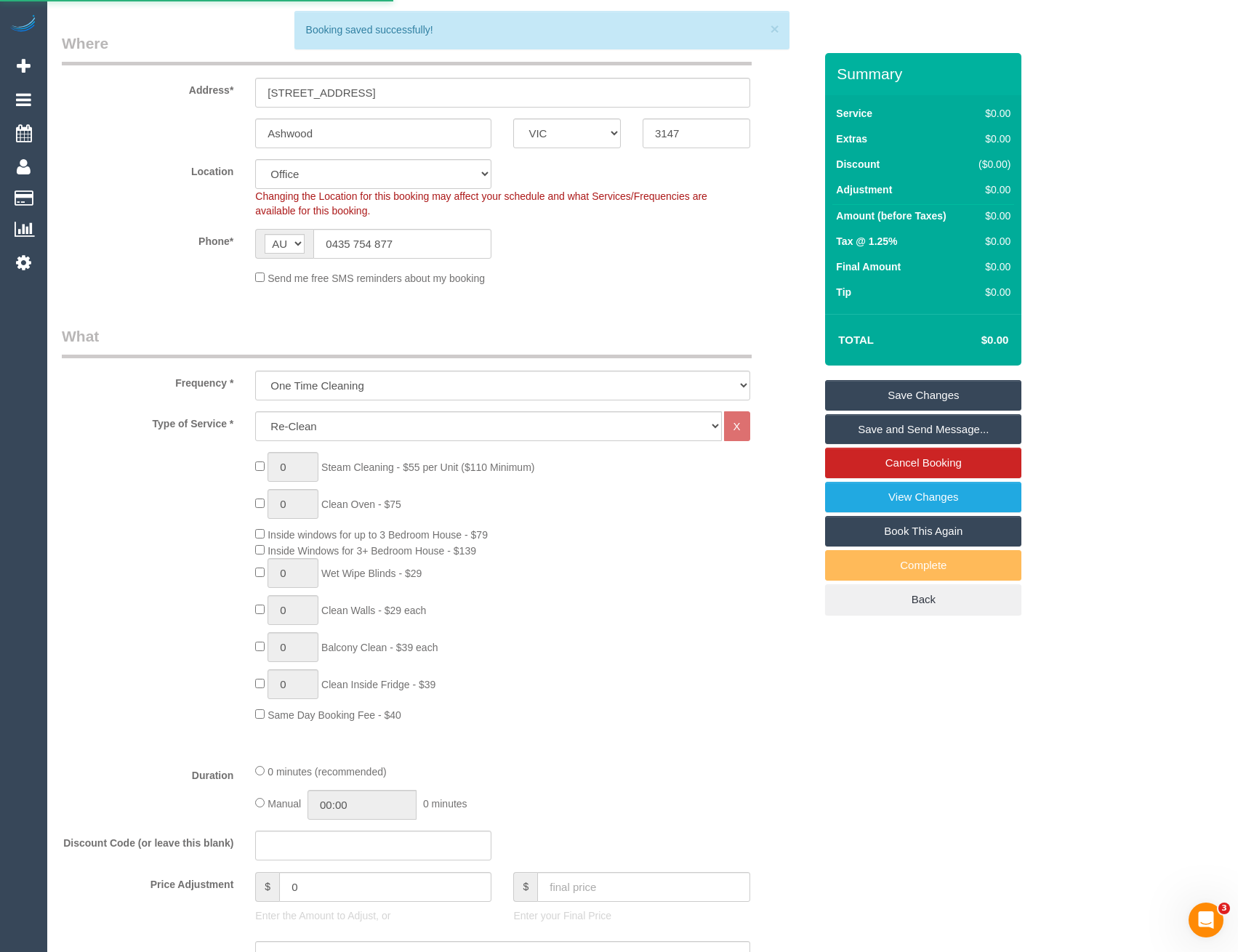
scroll to position [9, 0]
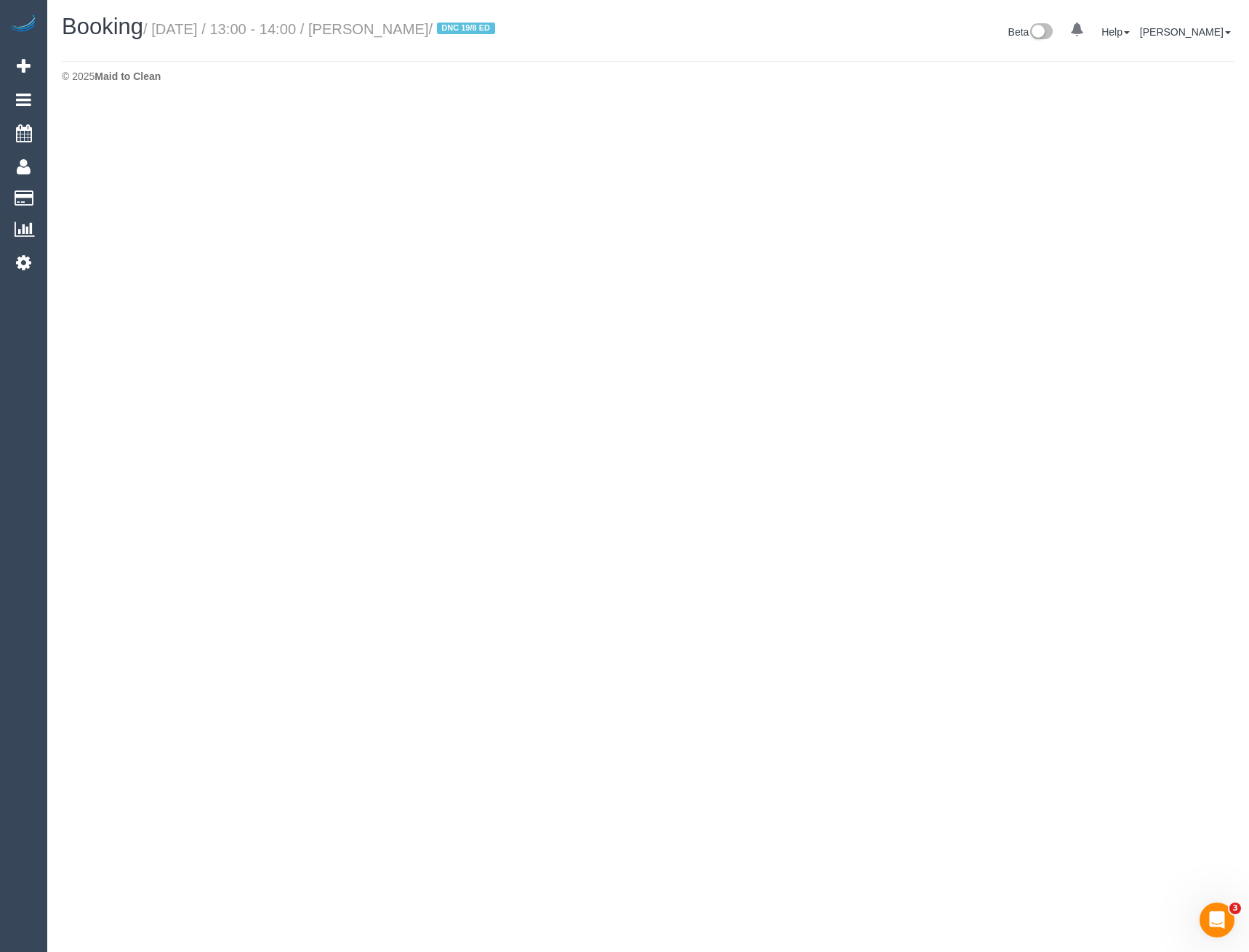
select select "VIC"
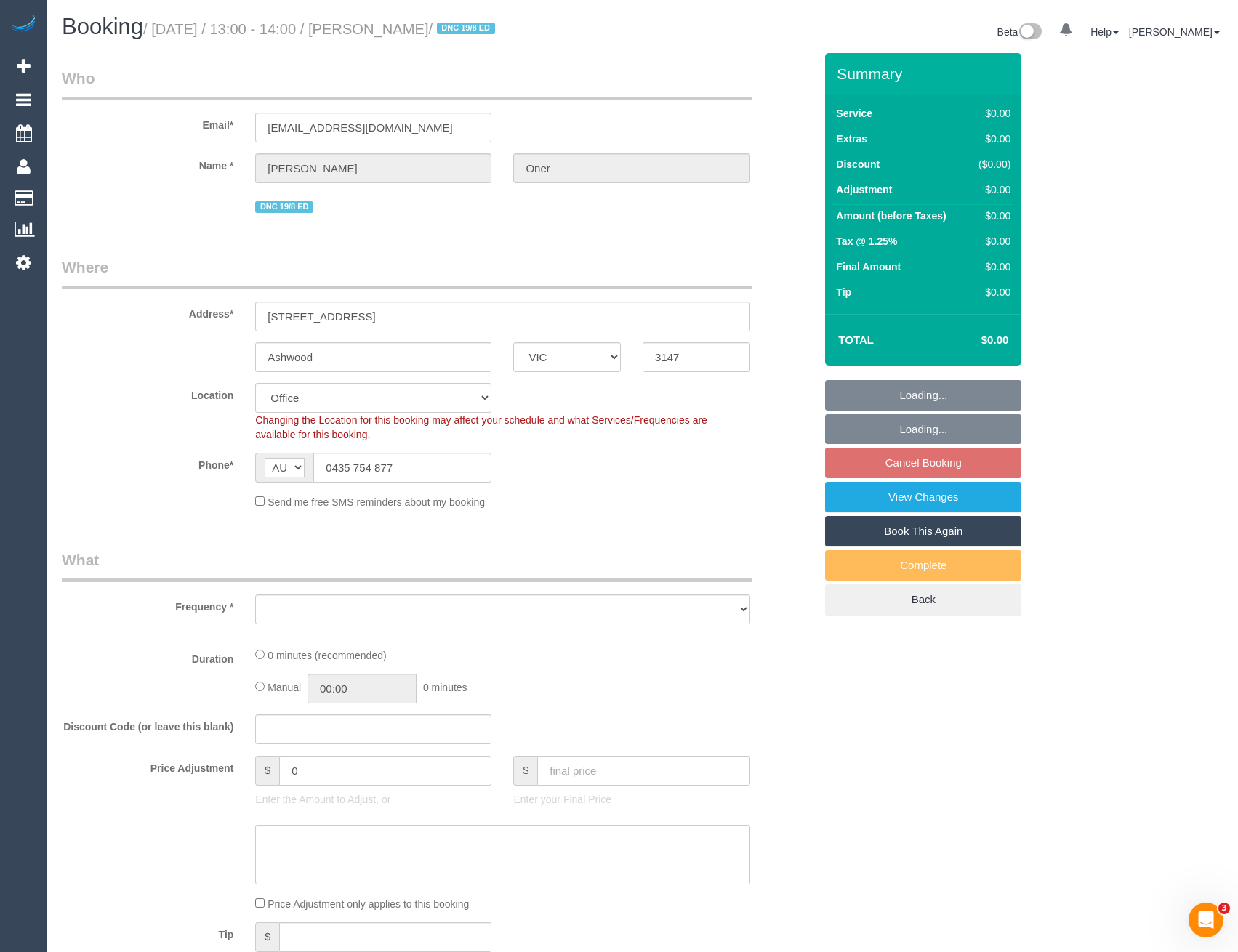
select select "string:stripe-pm_1PhltC2GScqysDRVy30g8NJE"
select select "number:27"
select select "number:14"
select select "number:19"
select select "number:24"
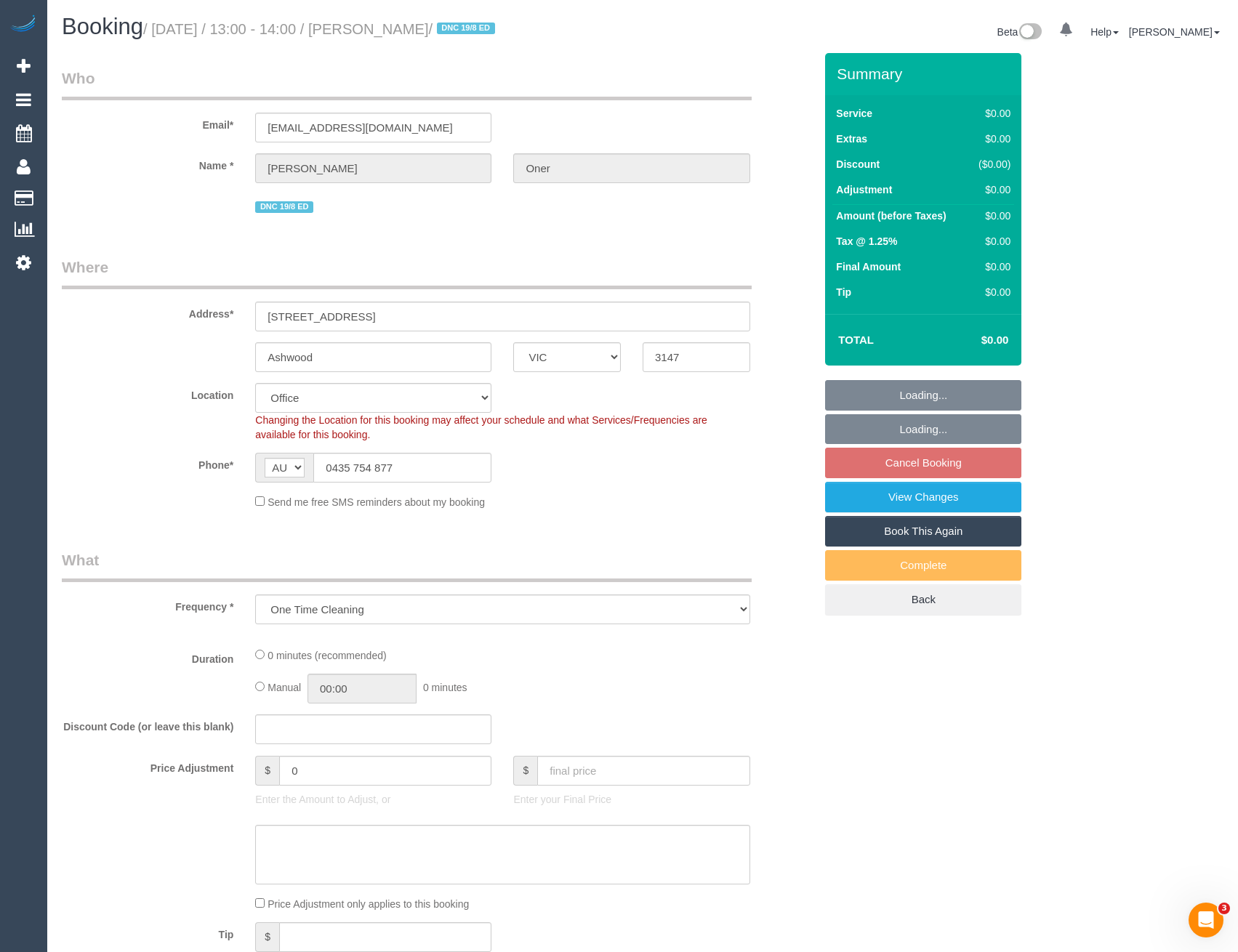
select select "object:11305"
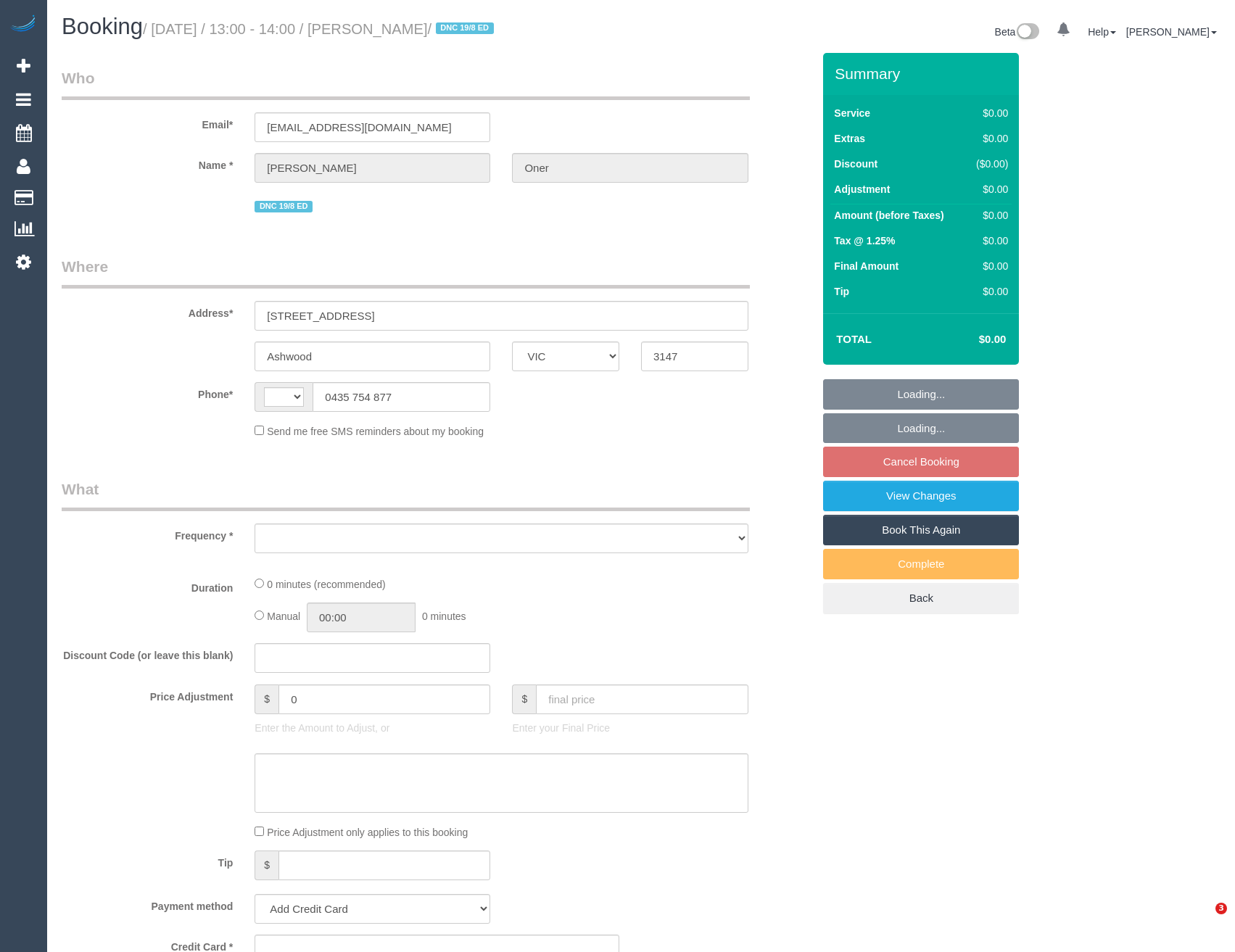
select select "VIC"
select select "string:stripe-pm_1PhltC2GScqysDRVy30g8NJE"
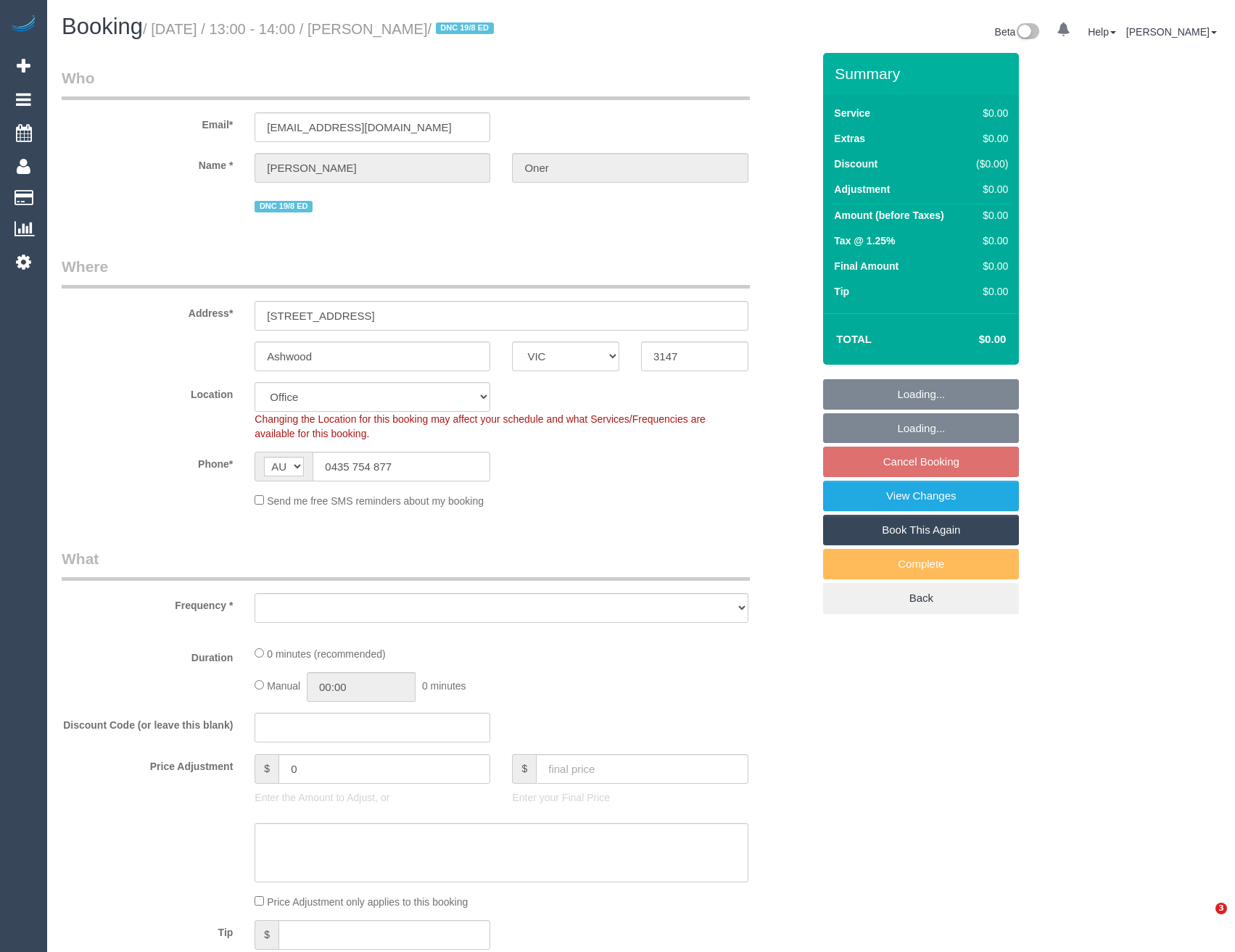
select select "string:AU"
select select "object:586"
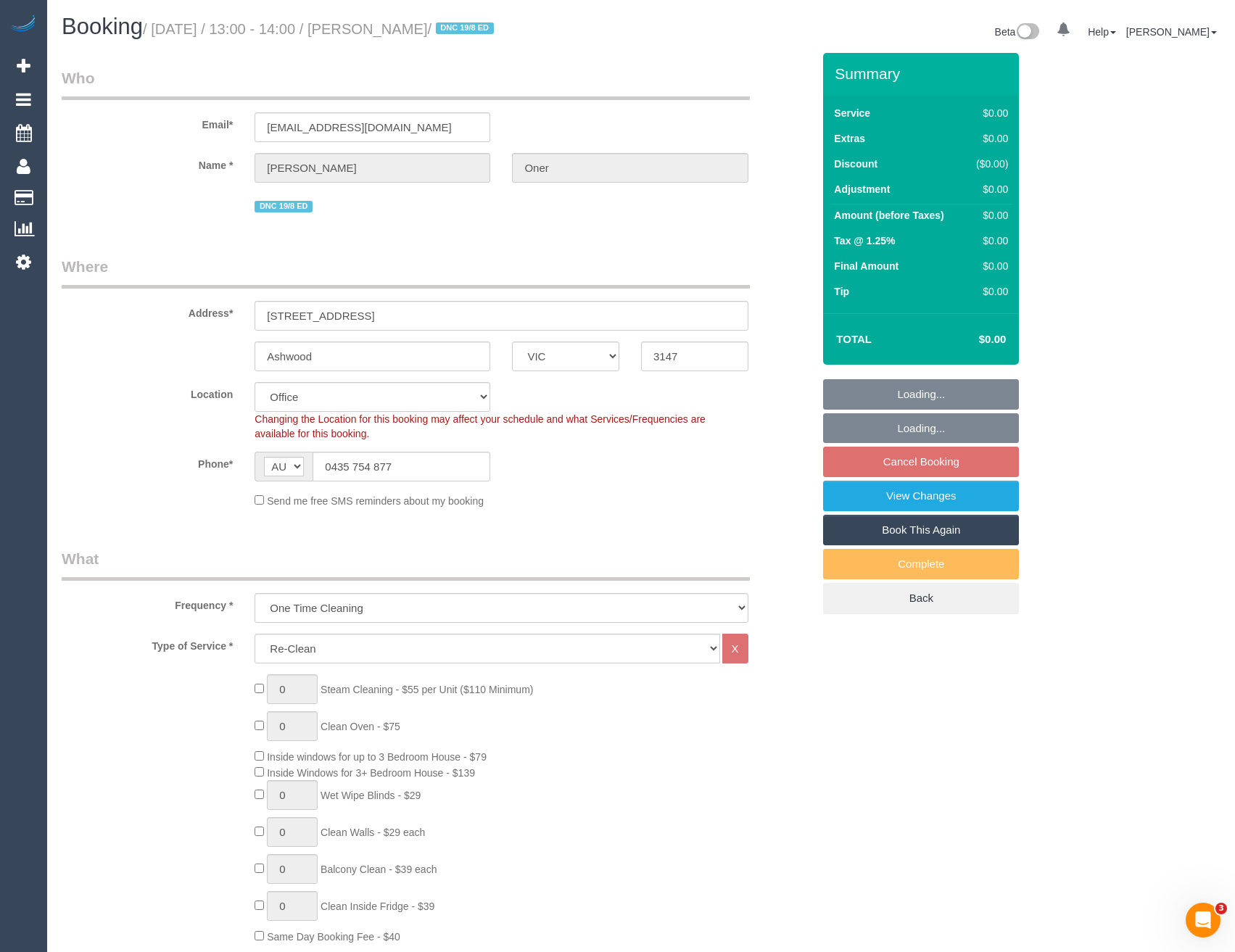
select select "number:27"
select select "number:14"
select select "number:19"
select select "number:24"
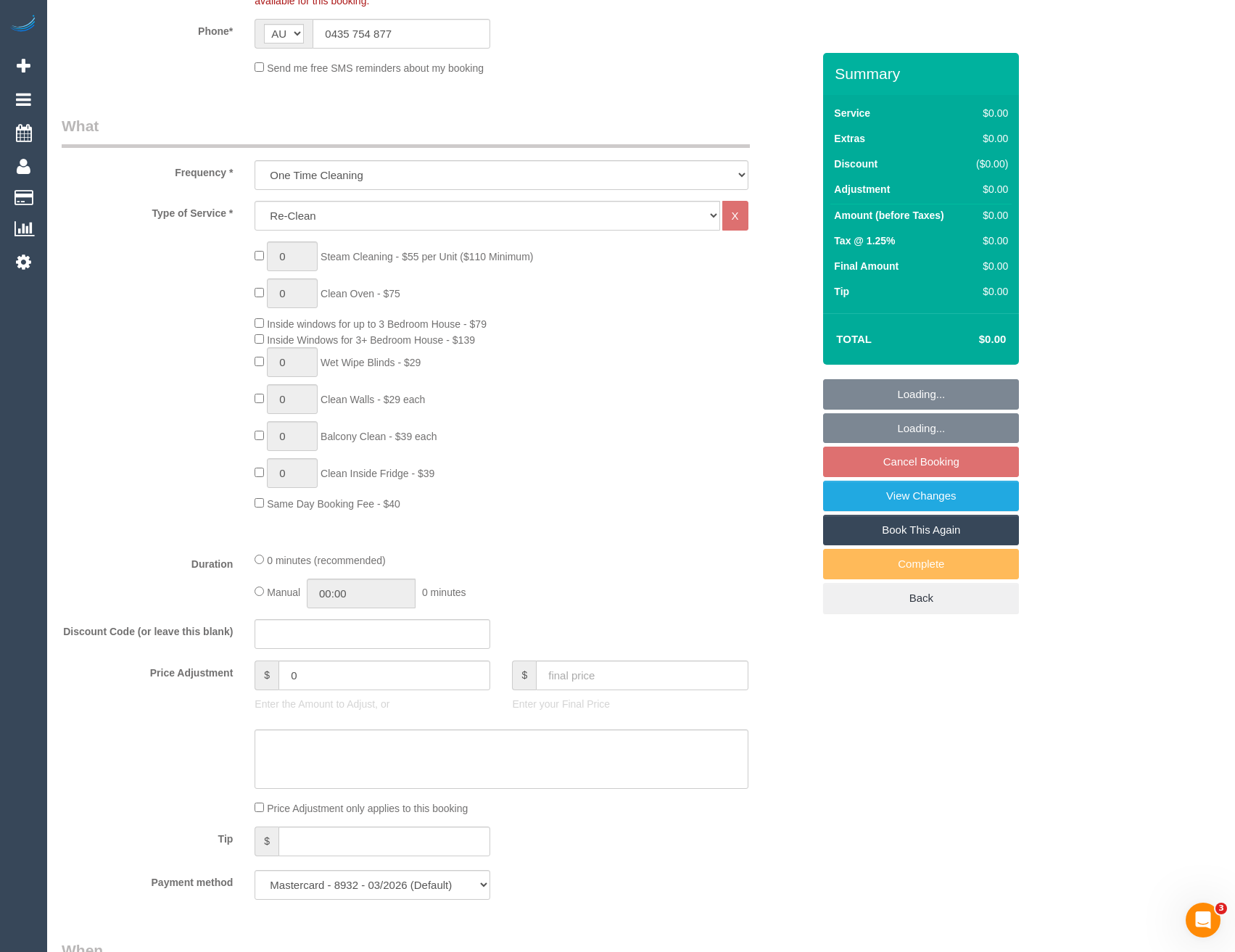
scroll to position [435, 0]
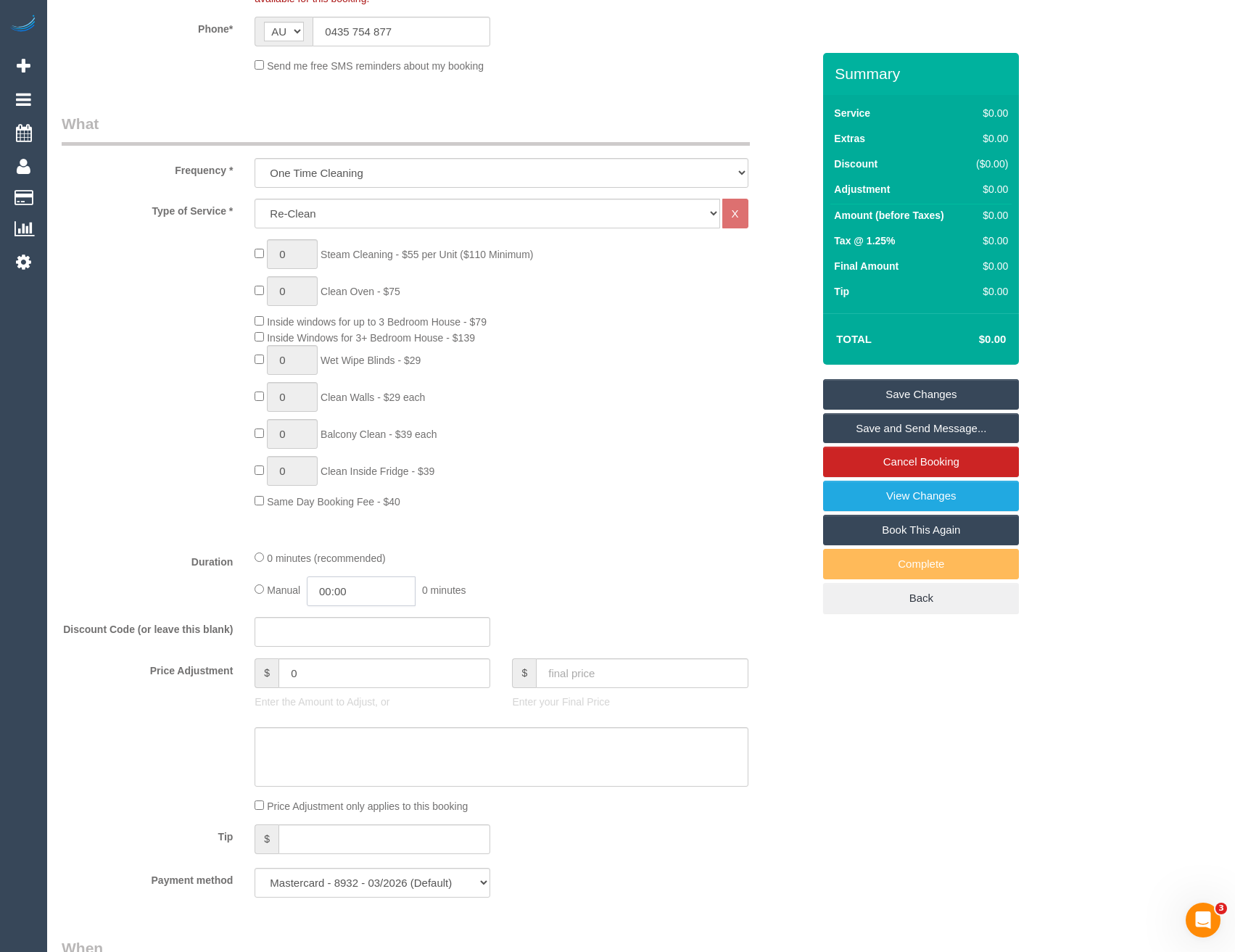
click at [364, 590] on input "00:00" at bounding box center [361, 591] width 109 height 30
type input "02:00"
click at [347, 694] on li "02:00" at bounding box center [346, 692] width 65 height 19
click at [931, 401] on link "Save Changes" at bounding box center [921, 394] width 196 height 31
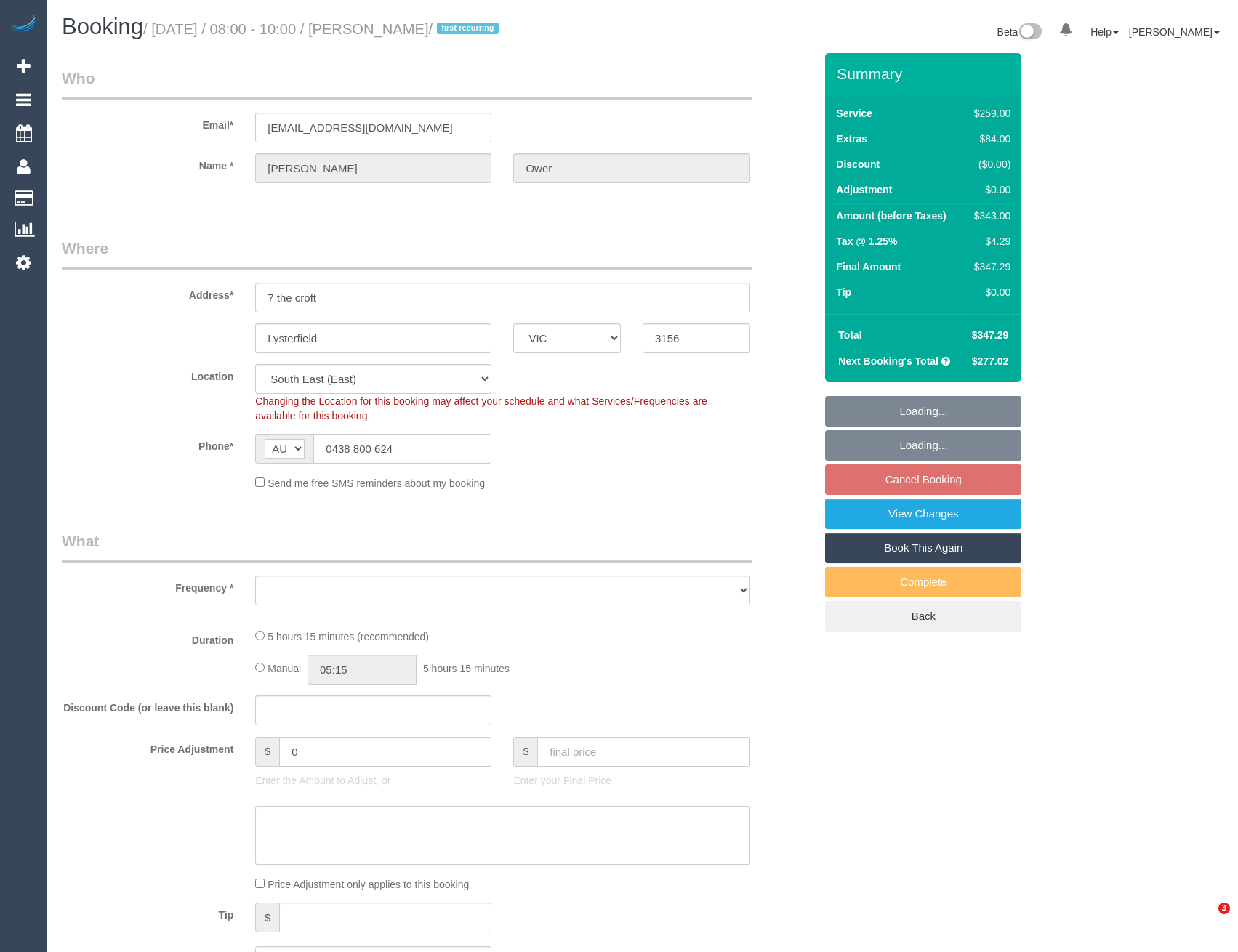
select select "VIC"
select select "number:30"
select select "number:14"
select select "number:19"
select select "number:23"
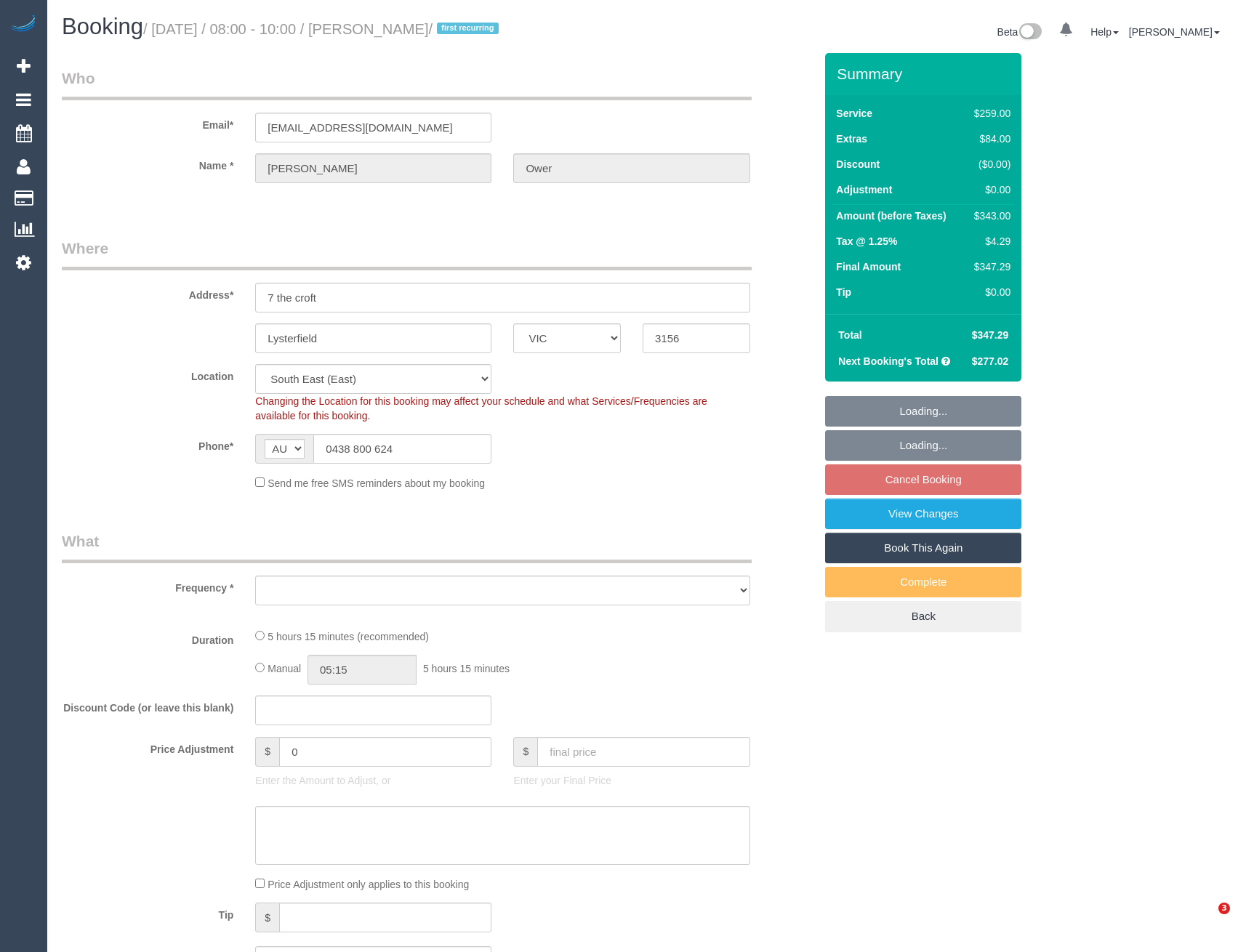
select select "number:33"
select select "number:11"
select select "object:1192"
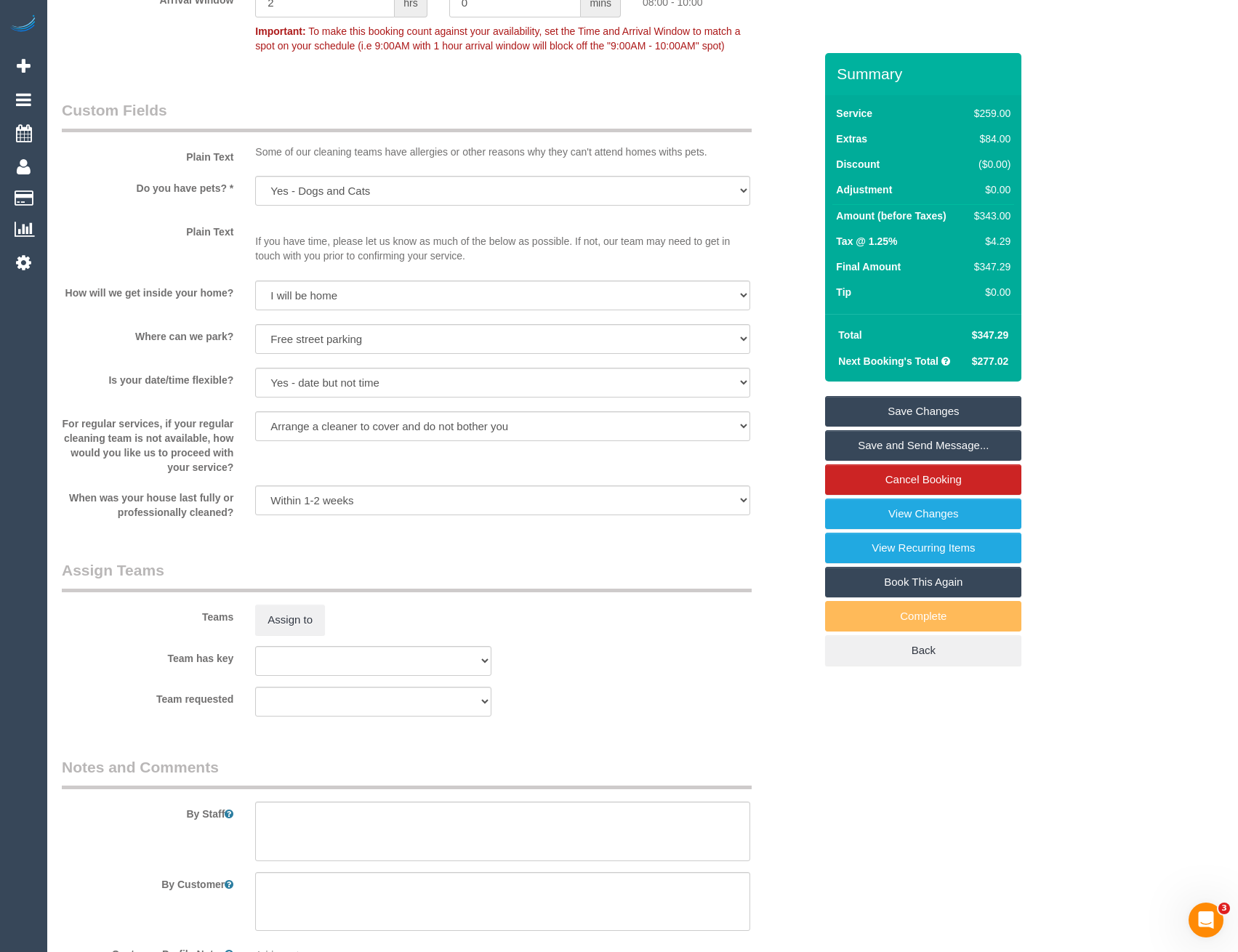
scroll to position [1919, 0]
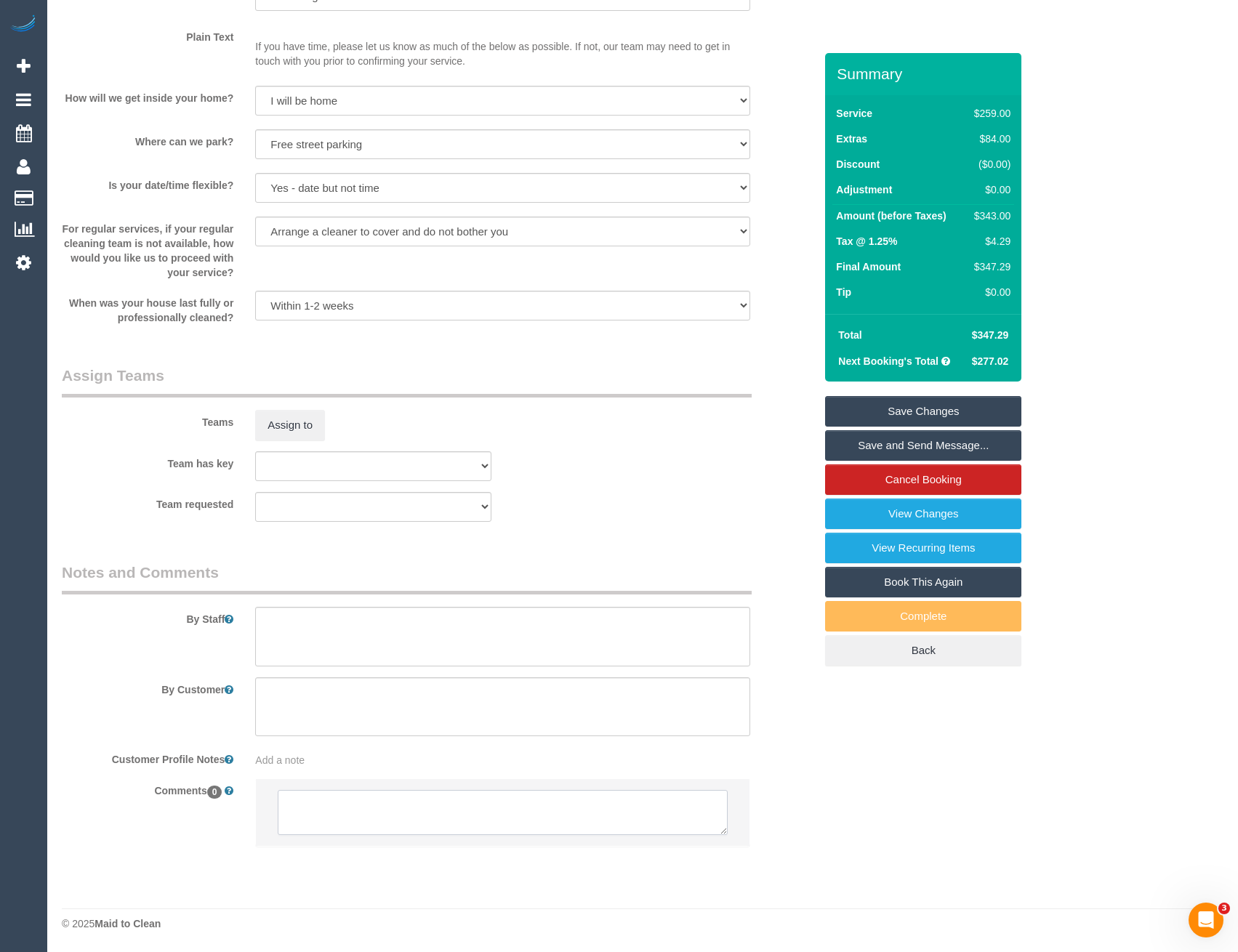
click at [411, 820] on textarea at bounding box center [502, 812] width 450 height 45
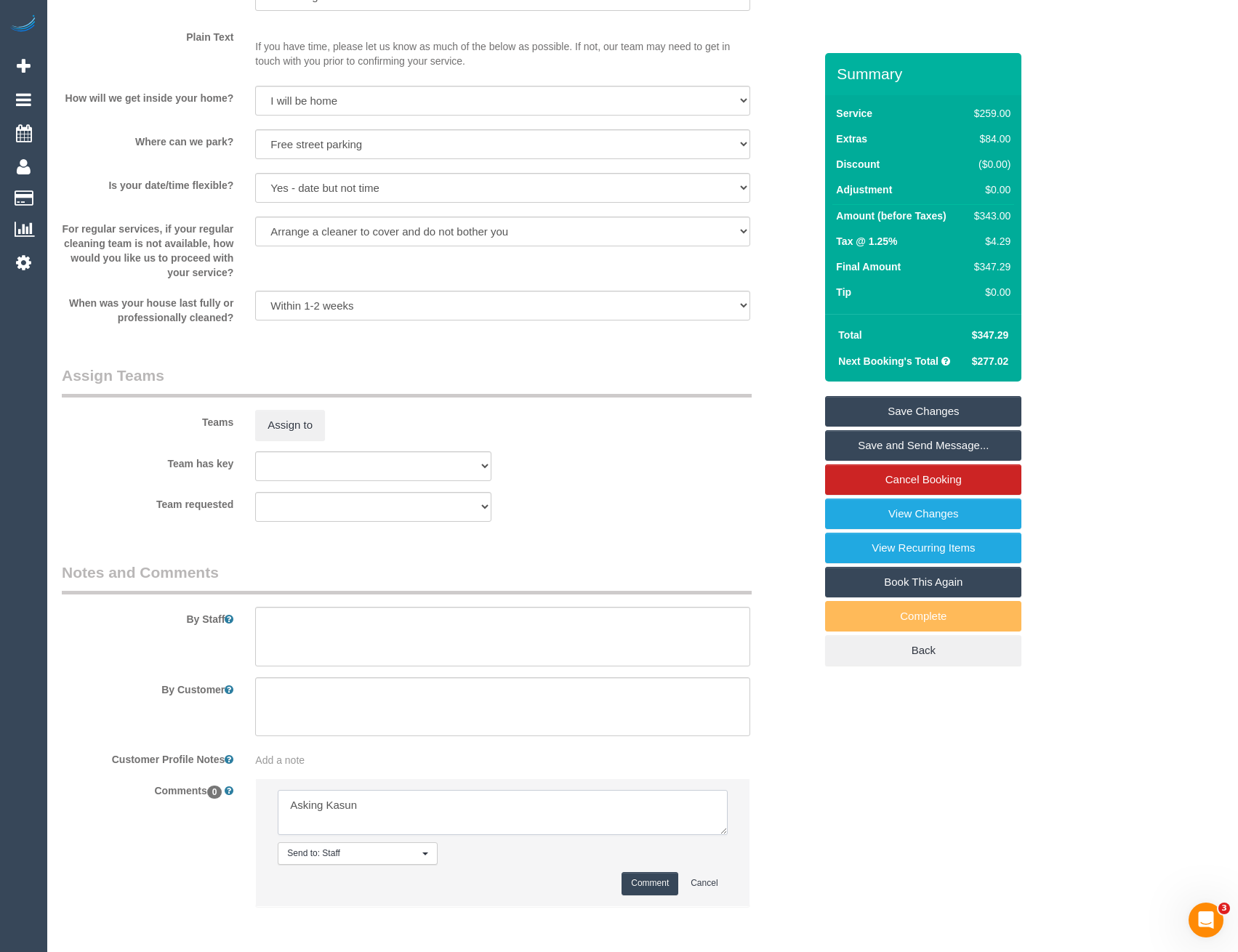
type textarea "Asking Kasun"
click at [651, 887] on button "Comment" at bounding box center [650, 883] width 57 height 22
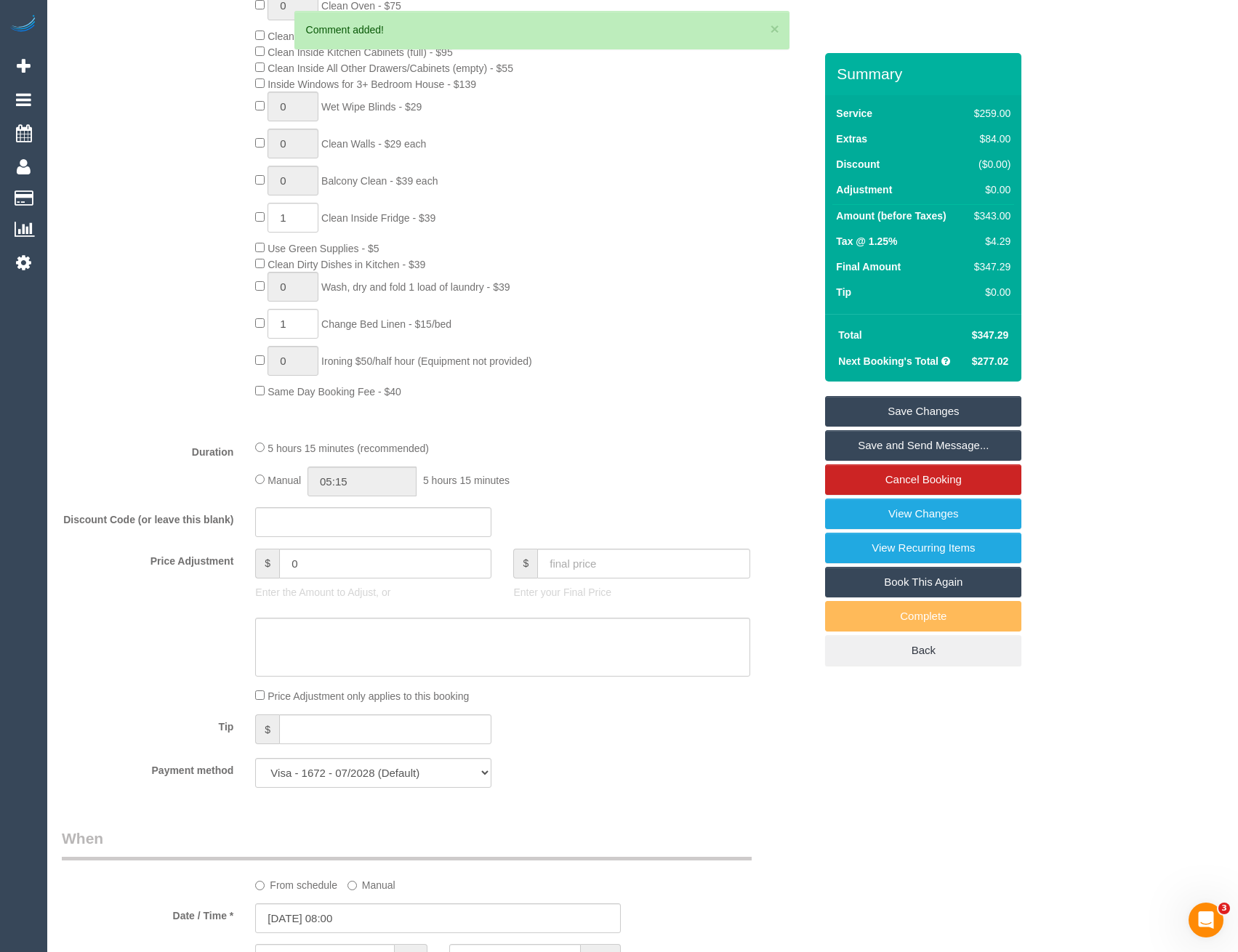
scroll to position [611, 0]
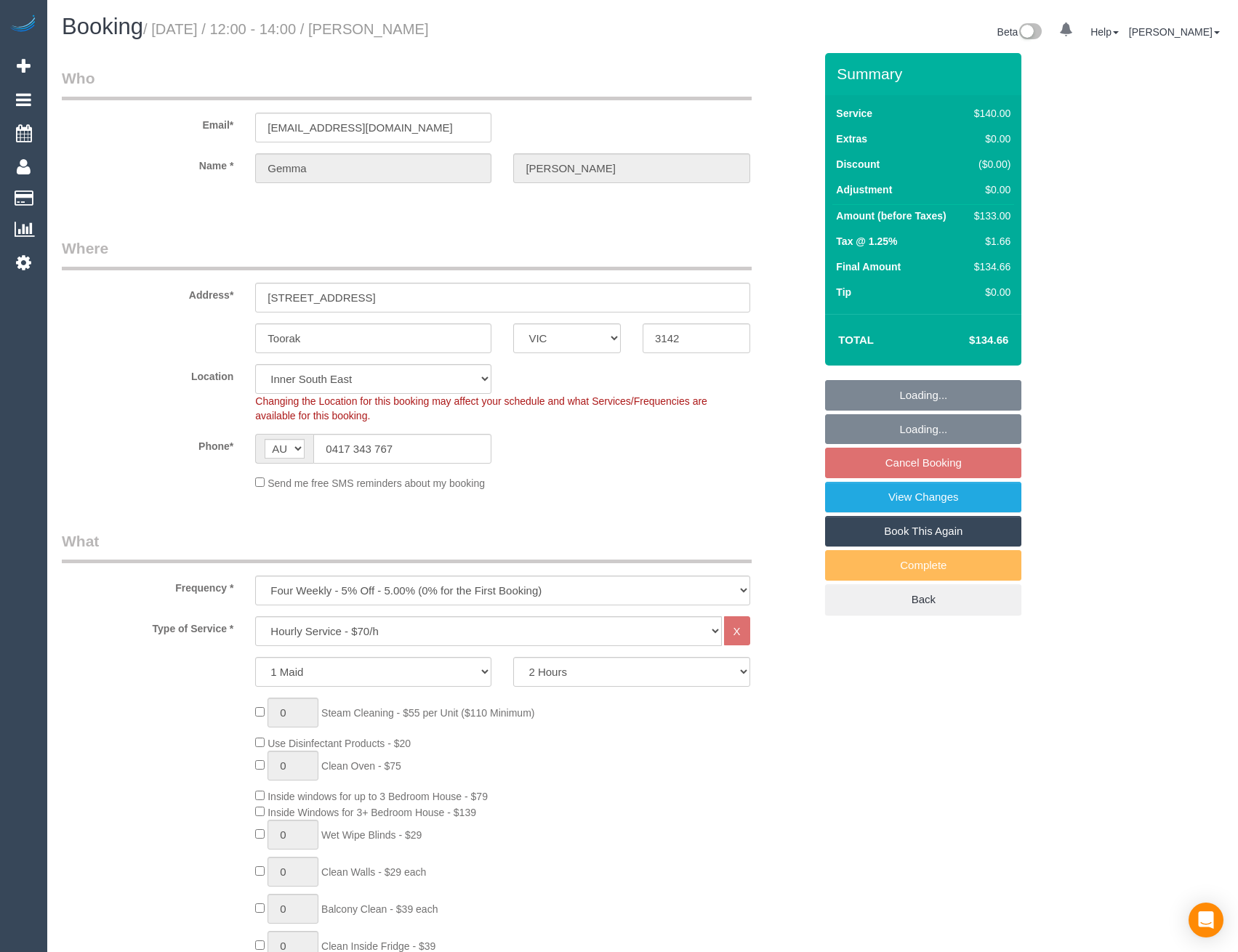
select select "VIC"
select select "number:28"
select select "number:14"
select select "number:19"
select select "number:24"
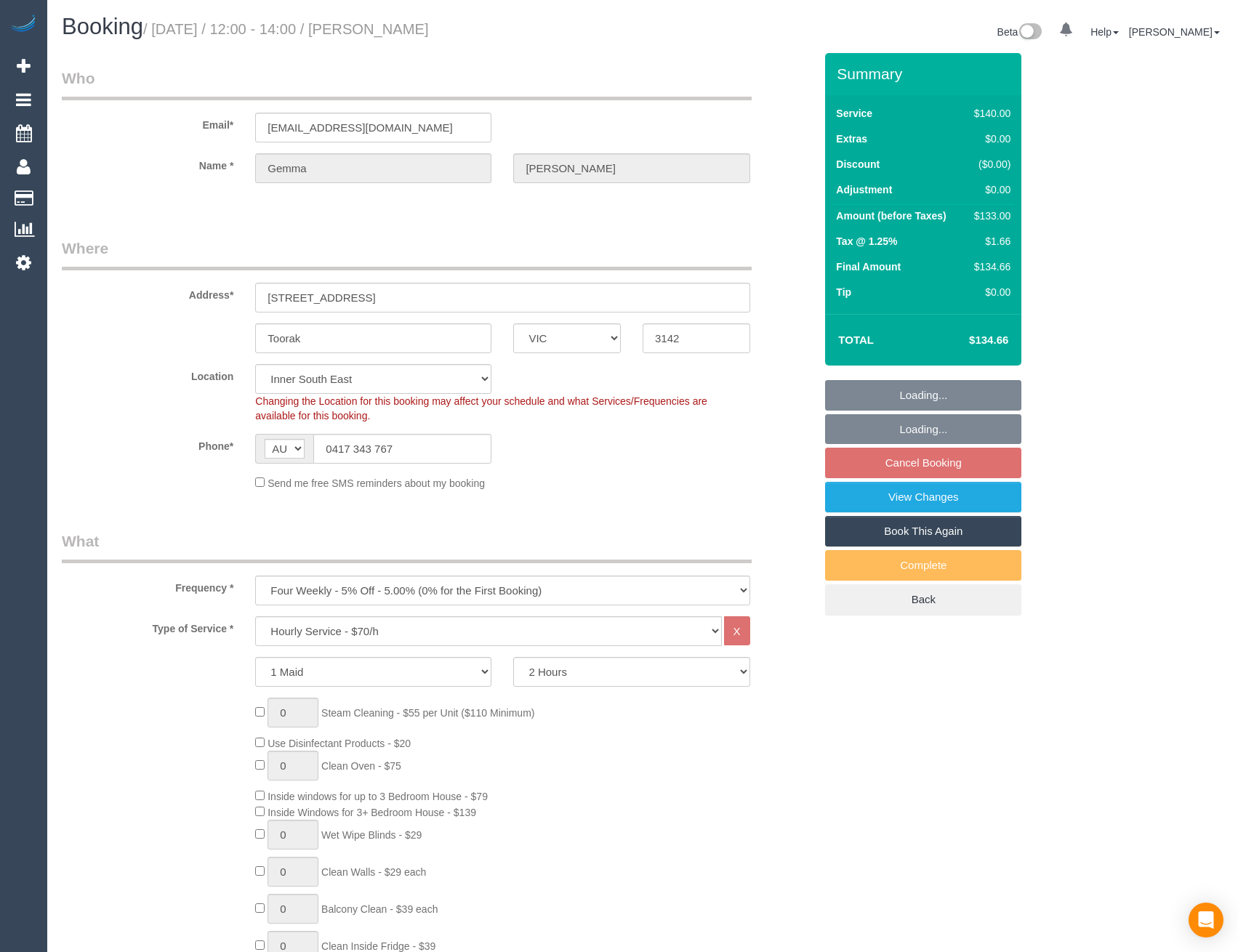
select select "number:34"
select select "number:13"
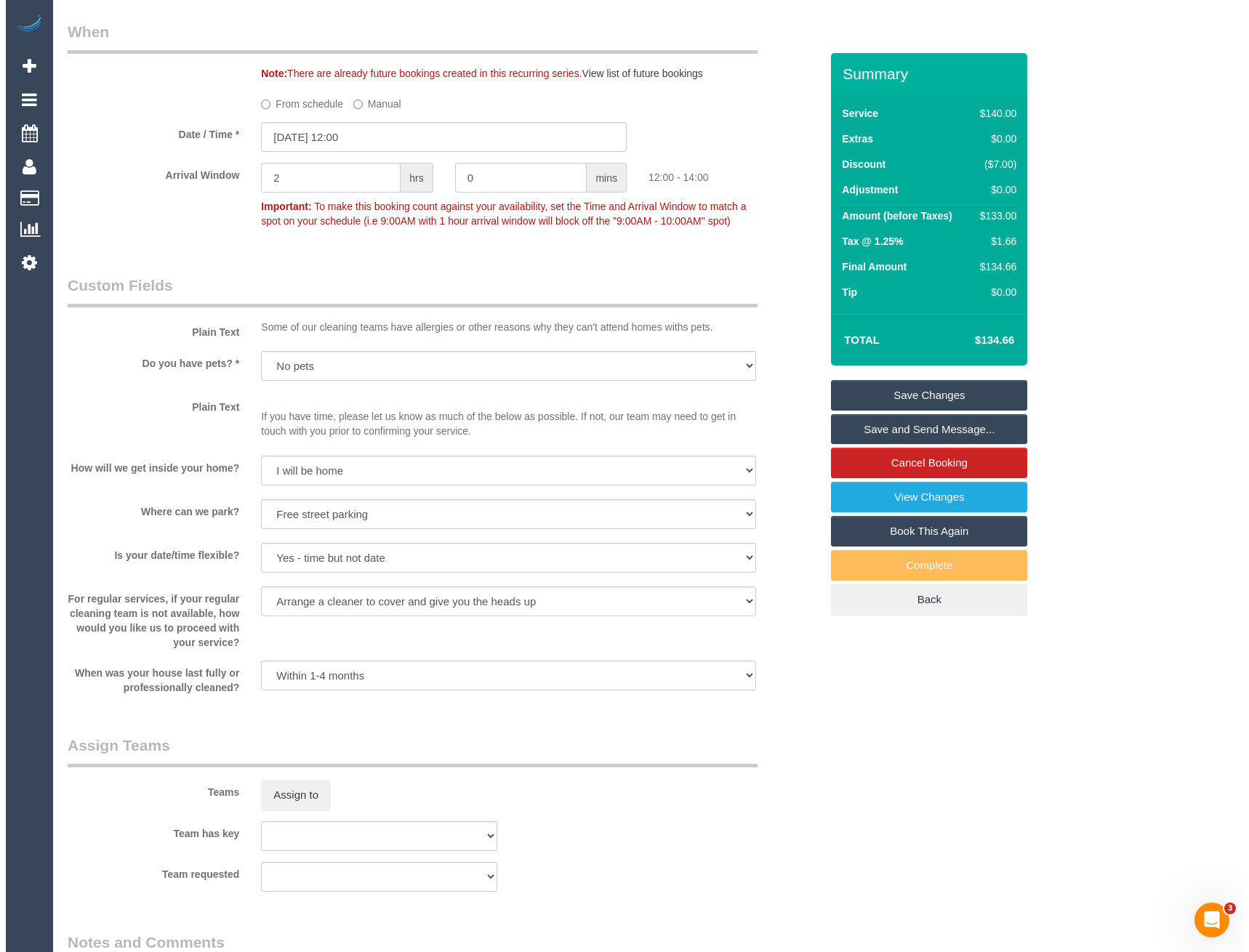
scroll to position [1818, 0]
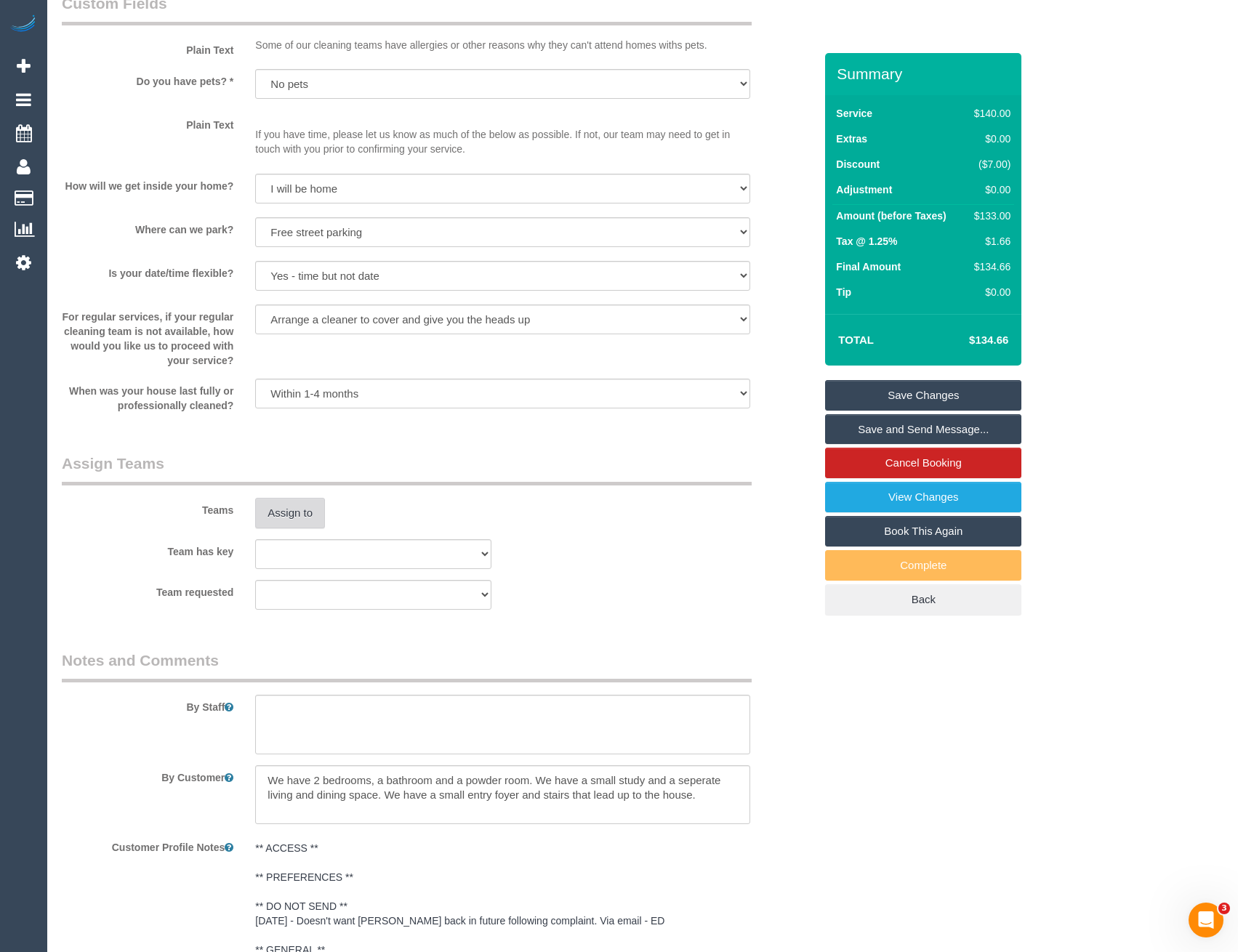
click at [294, 511] on button "Assign to" at bounding box center [290, 513] width 70 height 31
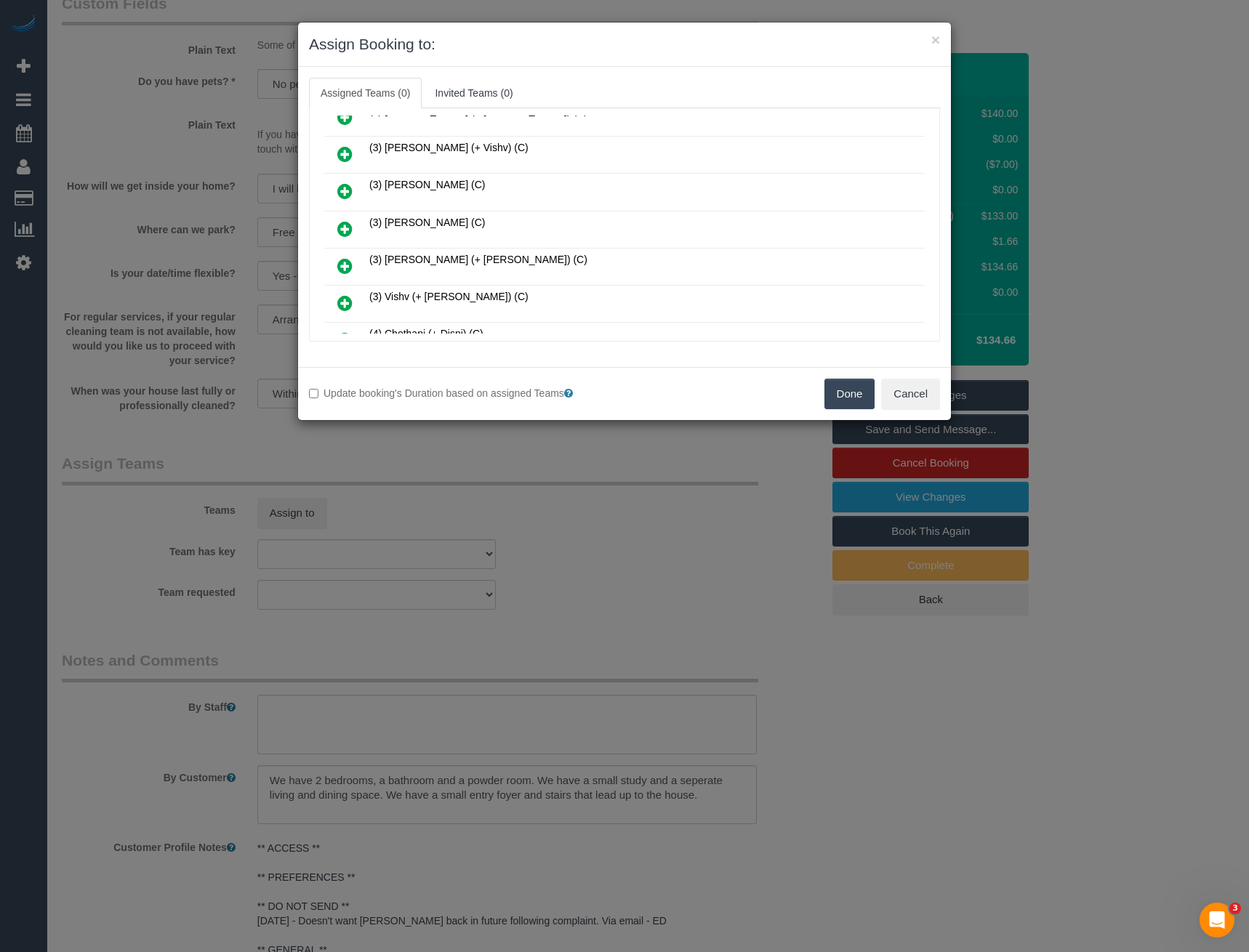
click at [346, 187] on icon at bounding box center [345, 191] width 15 height 18
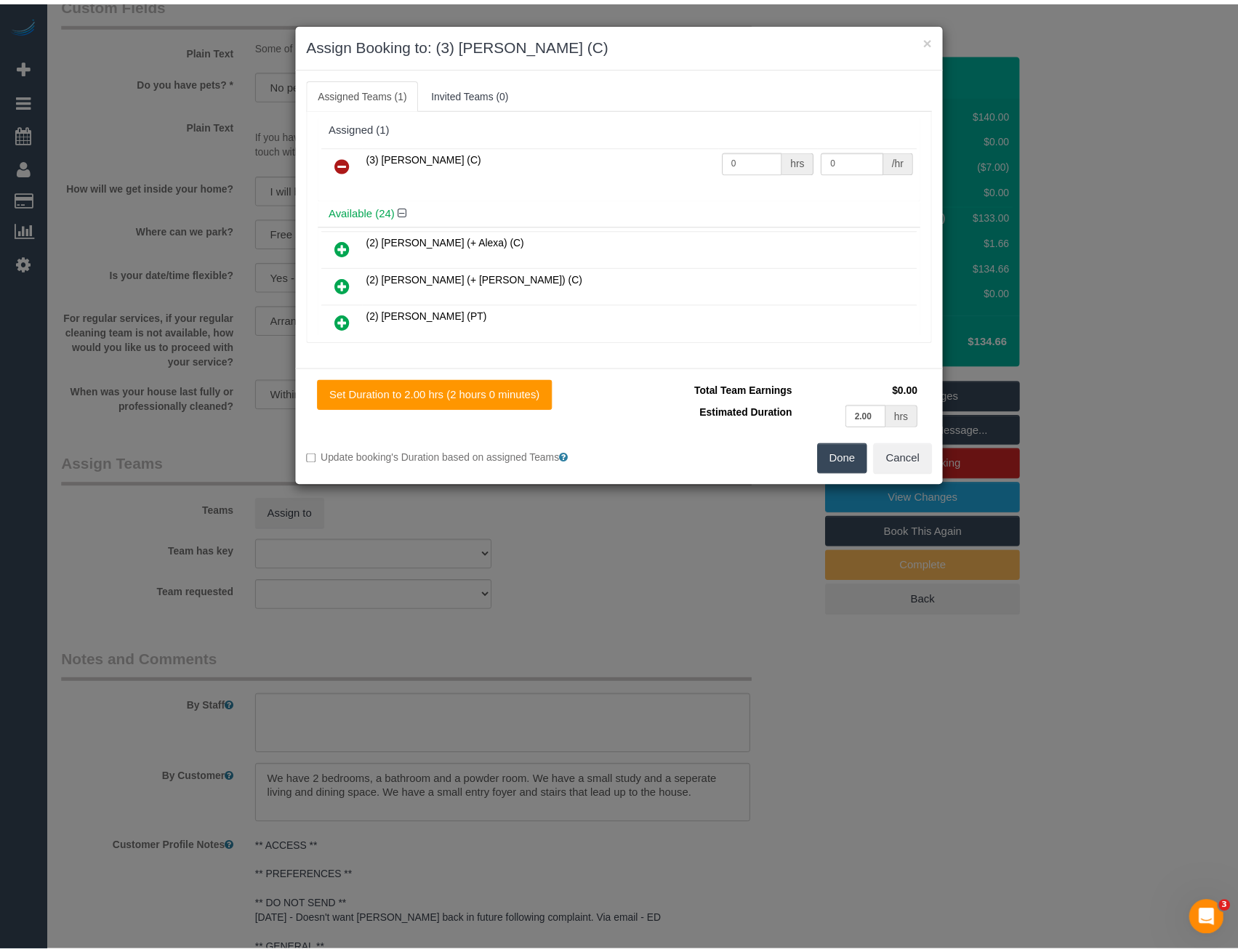
scroll to position [0, 0]
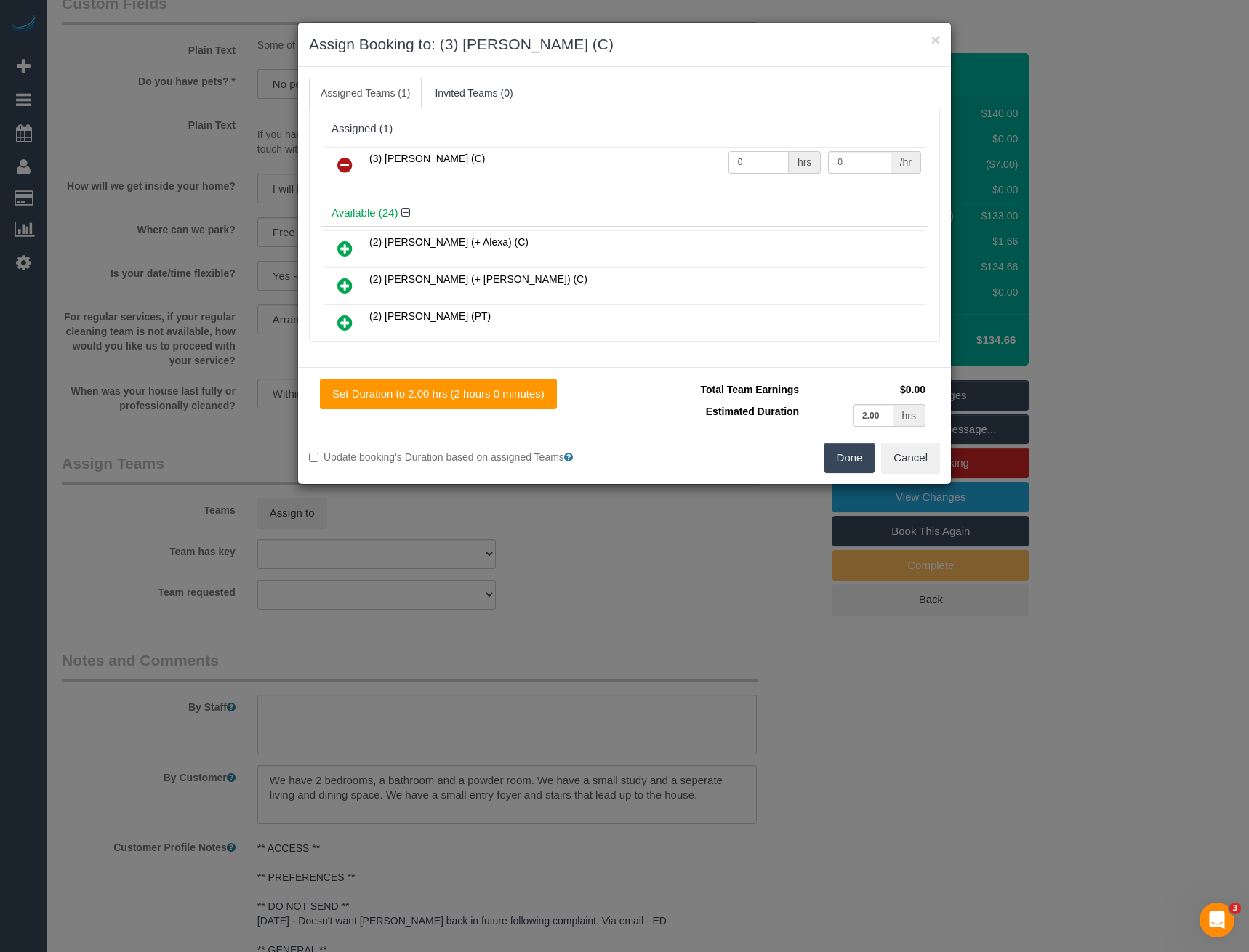
drag, startPoint x: 758, startPoint y: 164, endPoint x: 613, endPoint y: 162, distance: 145.0
click at [639, 169] on tr "(3) Manula Wimalasooriya (C) 0 hrs 0 /hr" at bounding box center [624, 165] width 600 height 37
type input "2"
type input "35"
click at [855, 457] on button "Done" at bounding box center [850, 458] width 51 height 31
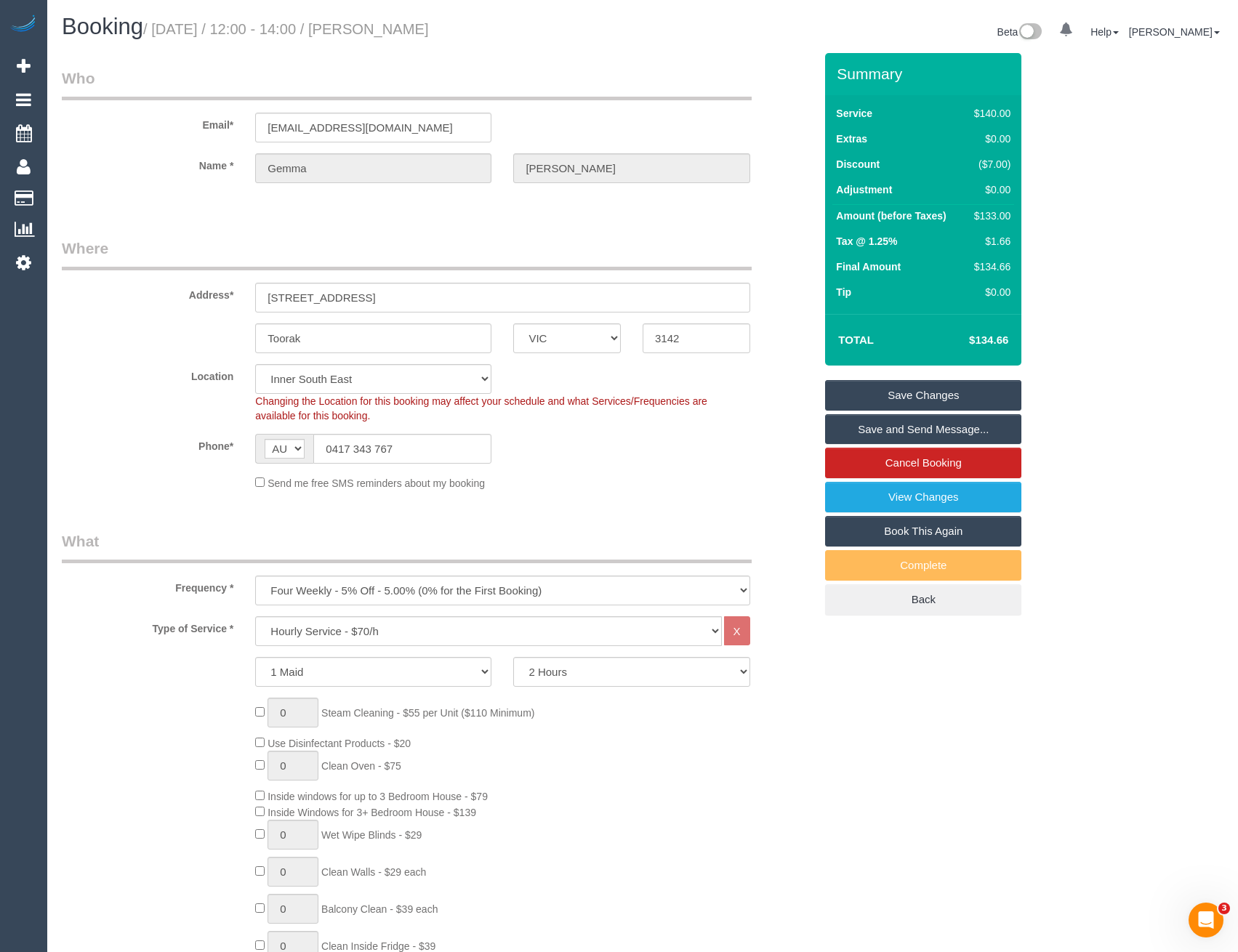
click at [891, 388] on link "Save Changes" at bounding box center [923, 395] width 197 height 31
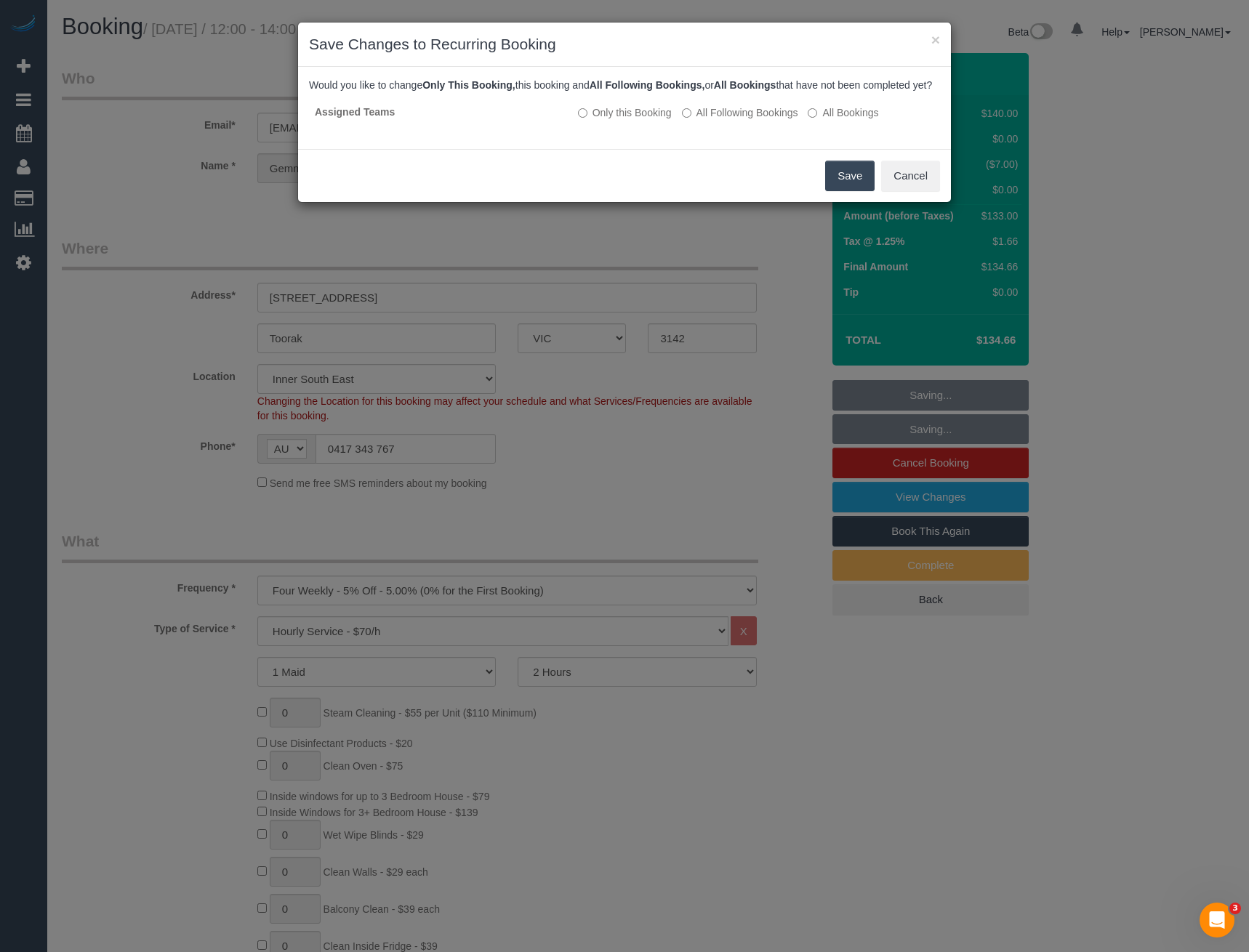
click at [854, 191] on button "Save" at bounding box center [850, 176] width 50 height 31
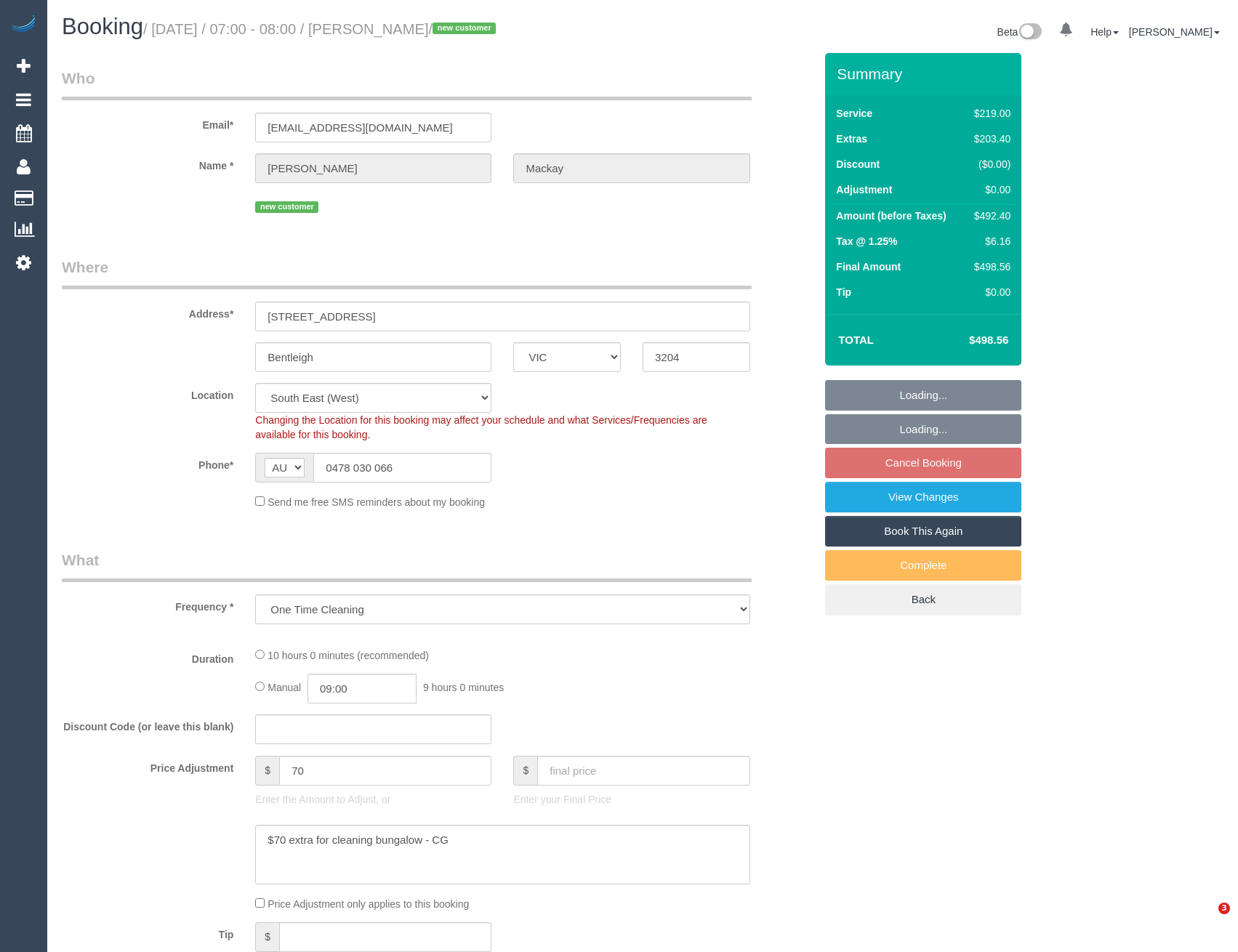
select select "VIC"
select select "number:28"
select select "number:15"
select select "number:19"
select select "number:36"
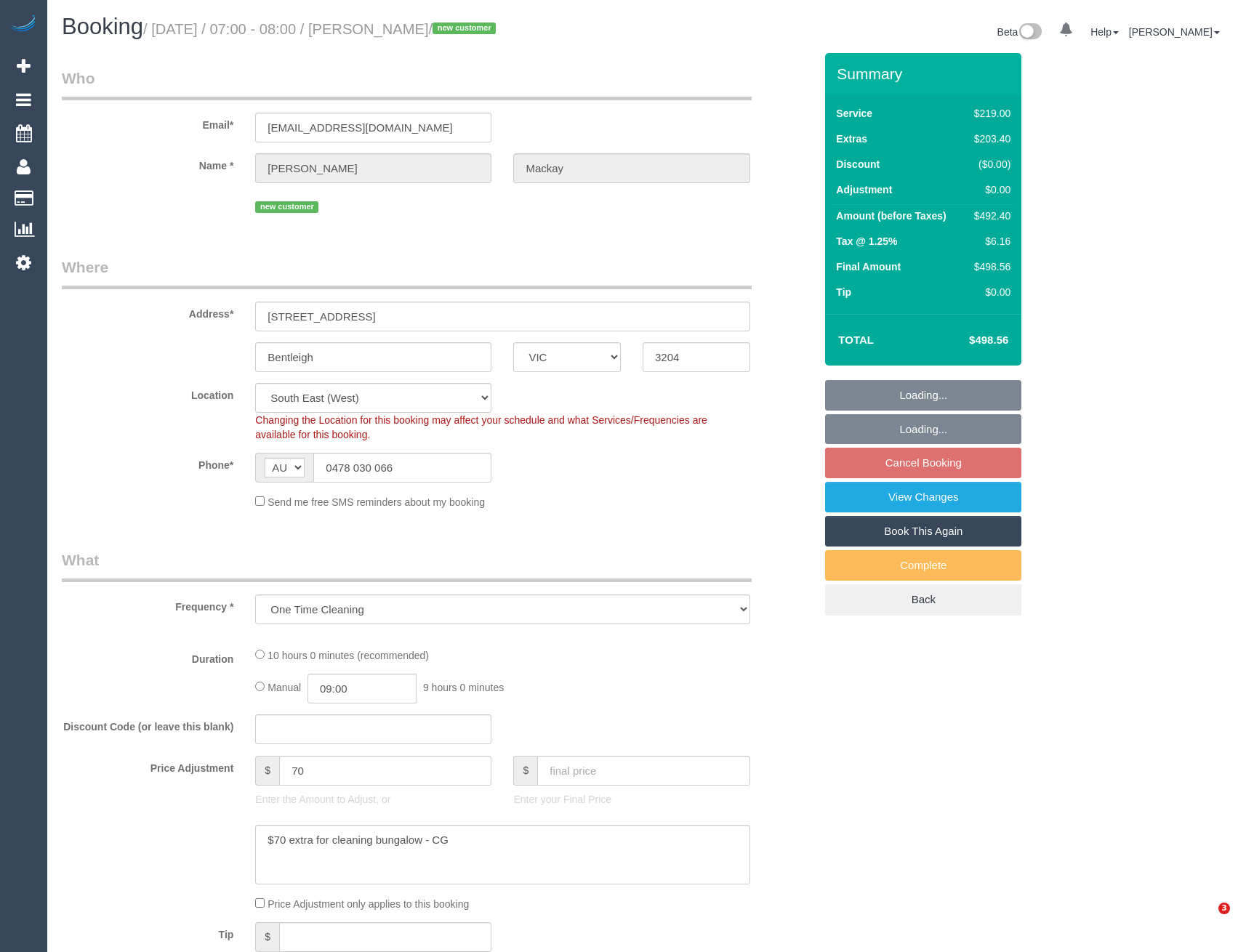
select select "object:837"
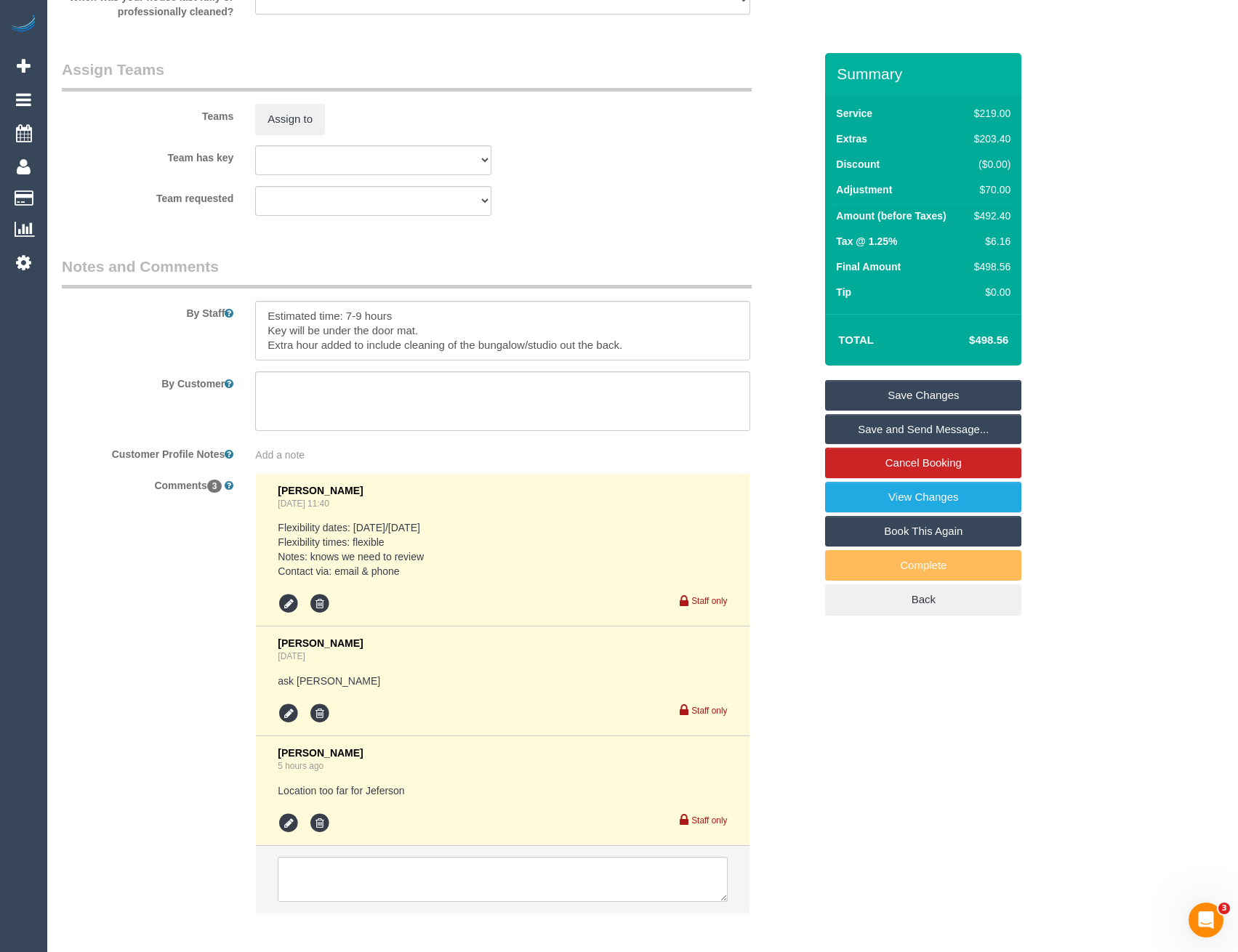
scroll to position [2311, 0]
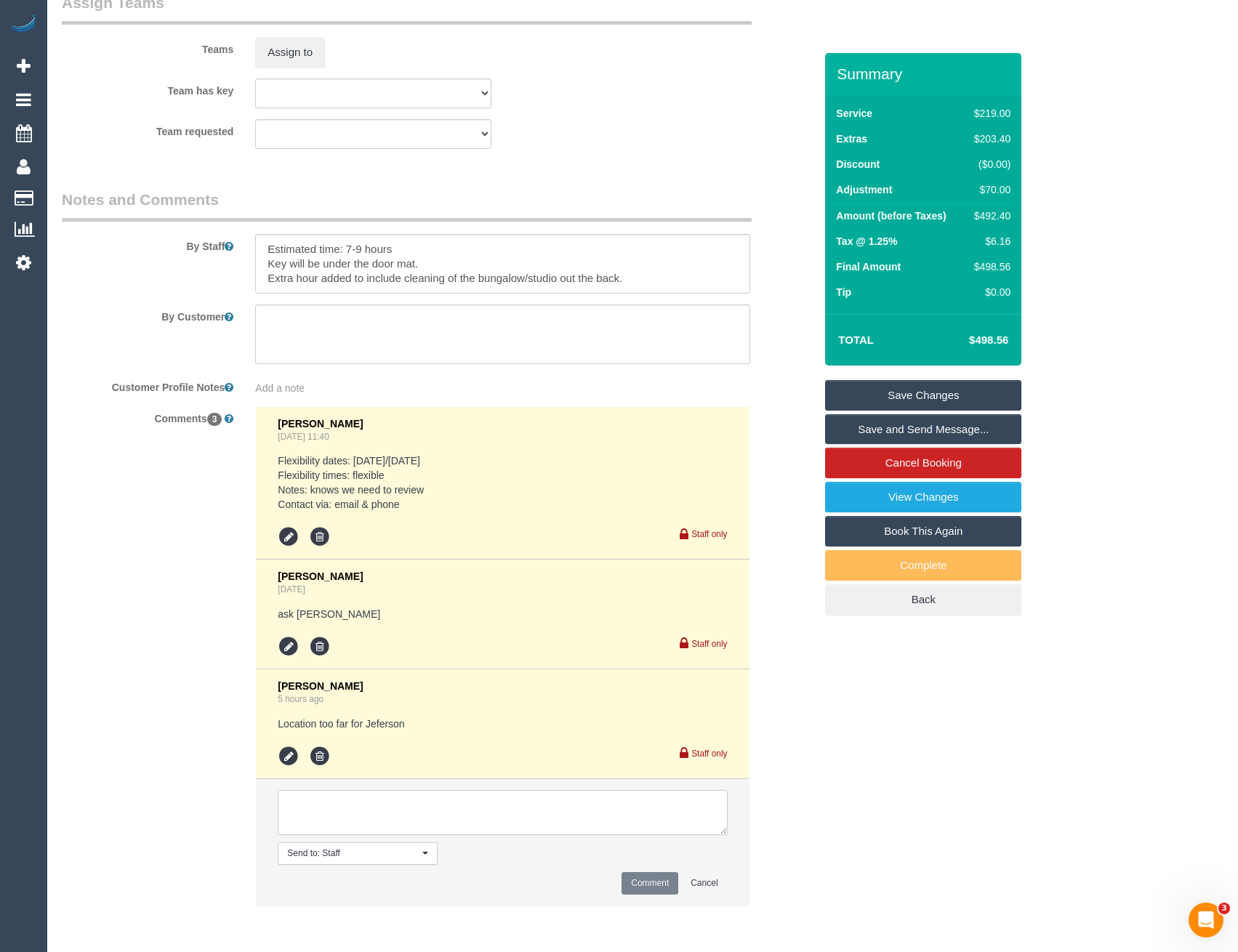
click at [382, 801] on textarea at bounding box center [502, 812] width 450 height 45
type textarea "Lahiru agreed via SMS"
click at [640, 891] on button "Comment" at bounding box center [650, 883] width 57 height 22
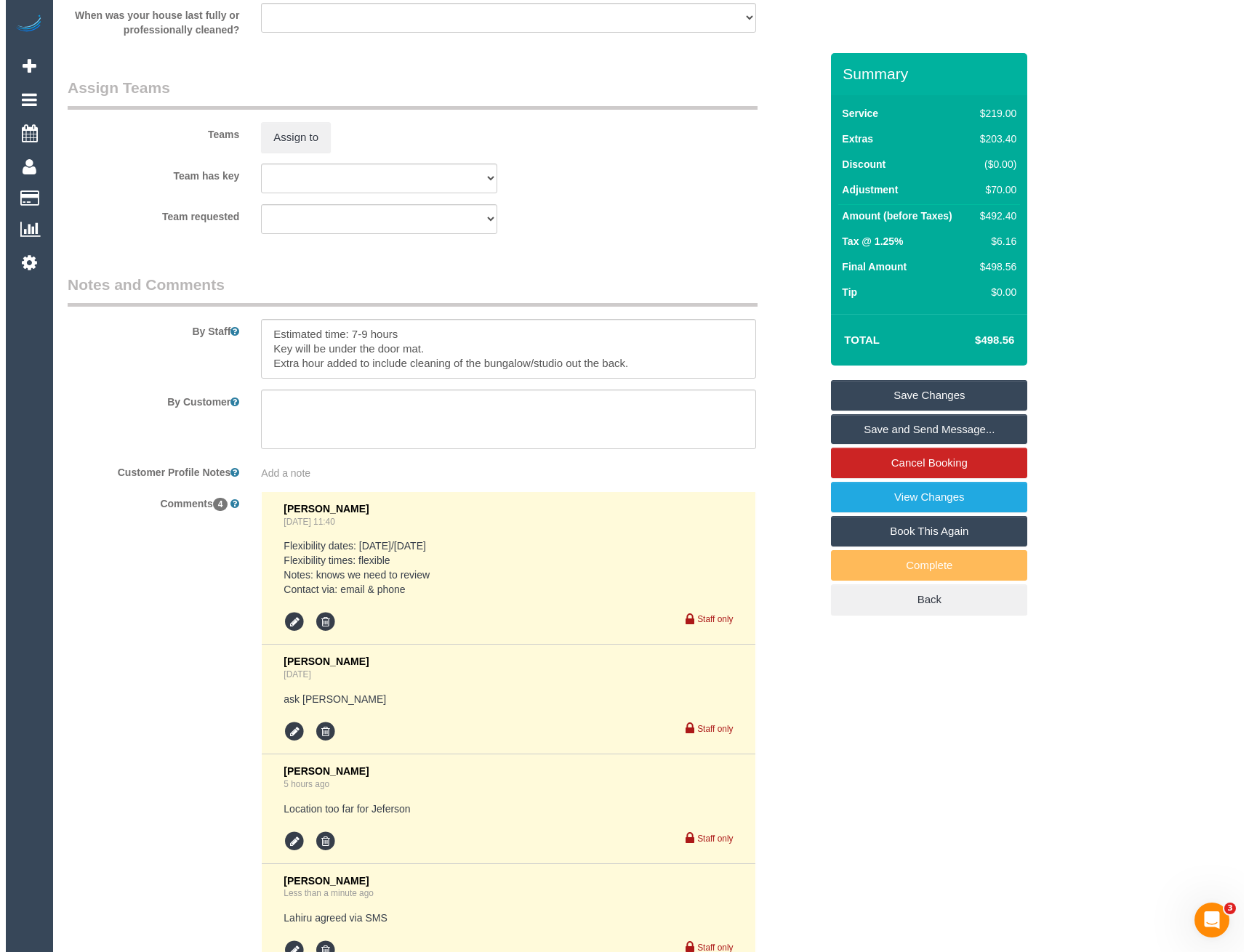
scroll to position [2202, 0]
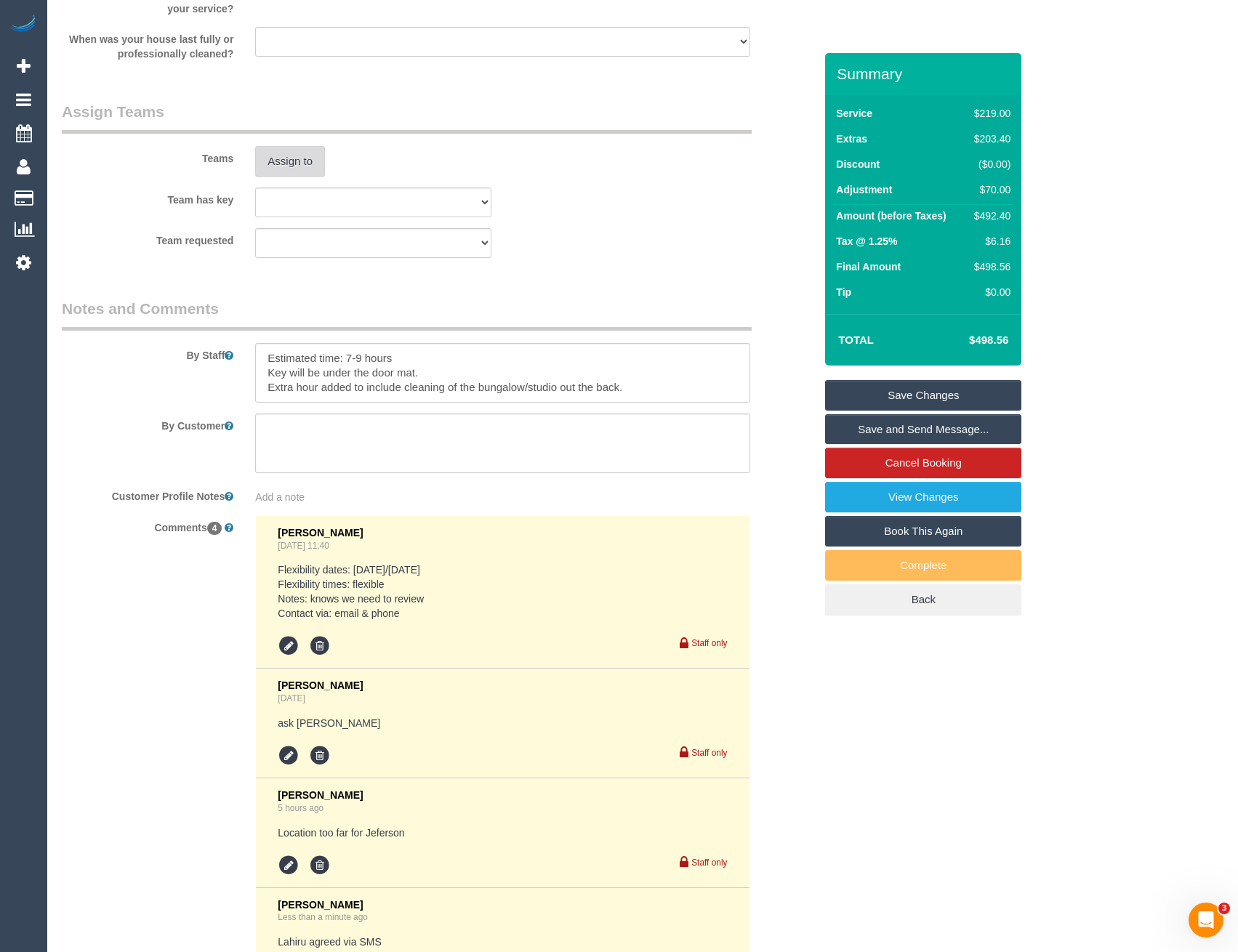
click at [290, 164] on button "Assign to" at bounding box center [290, 161] width 70 height 31
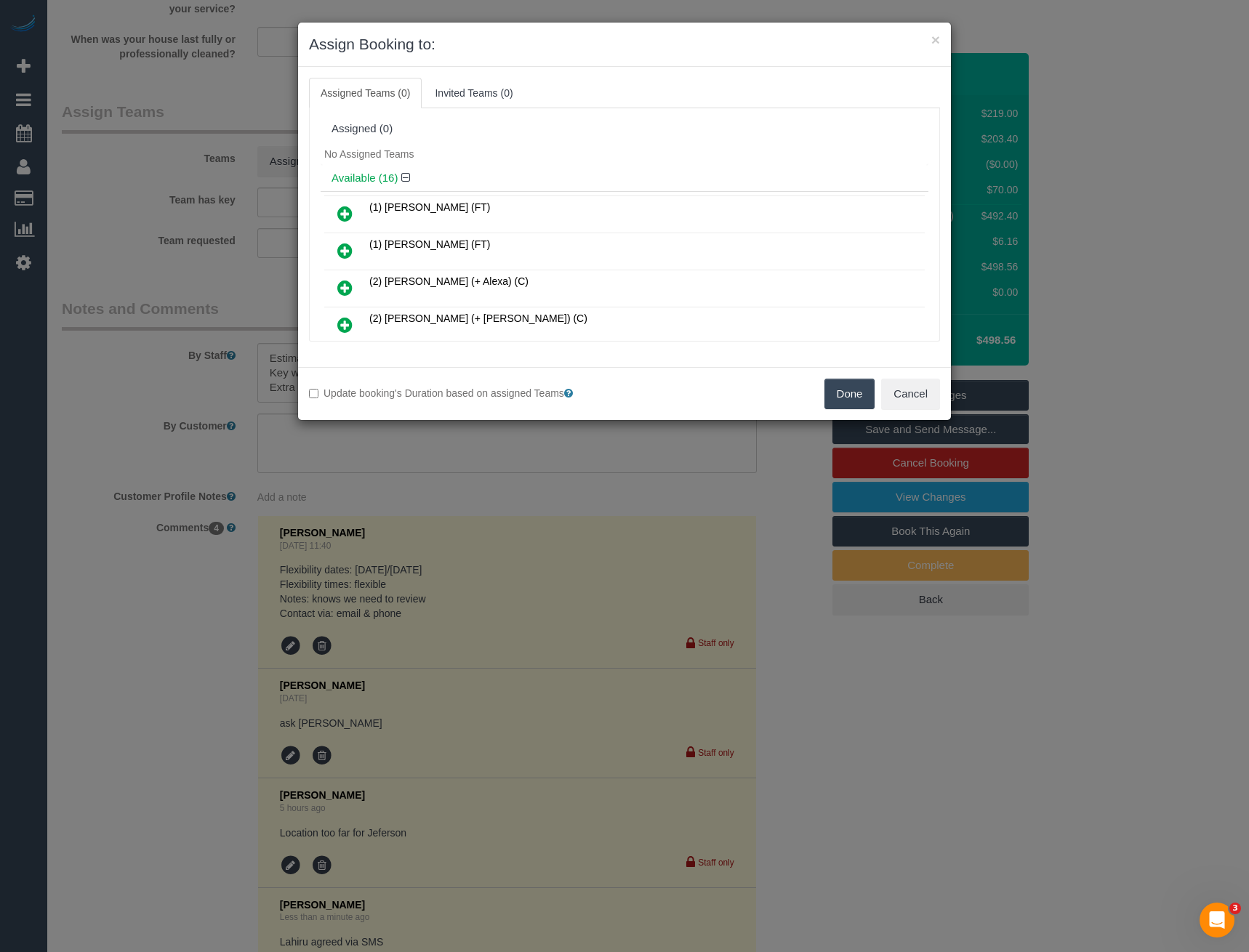
scroll to position [3101, 0]
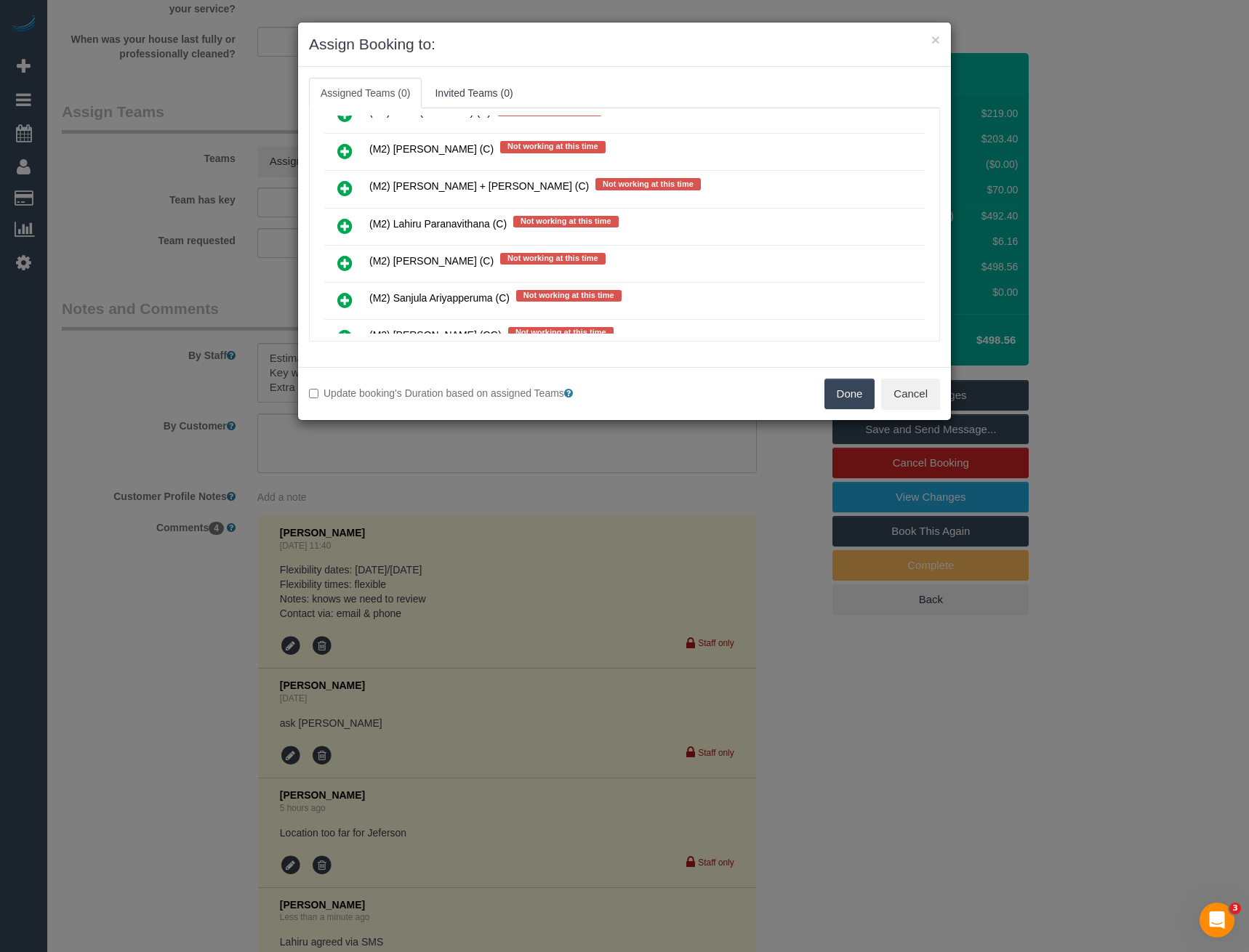
click at [348, 221] on icon at bounding box center [345, 226] width 15 height 18
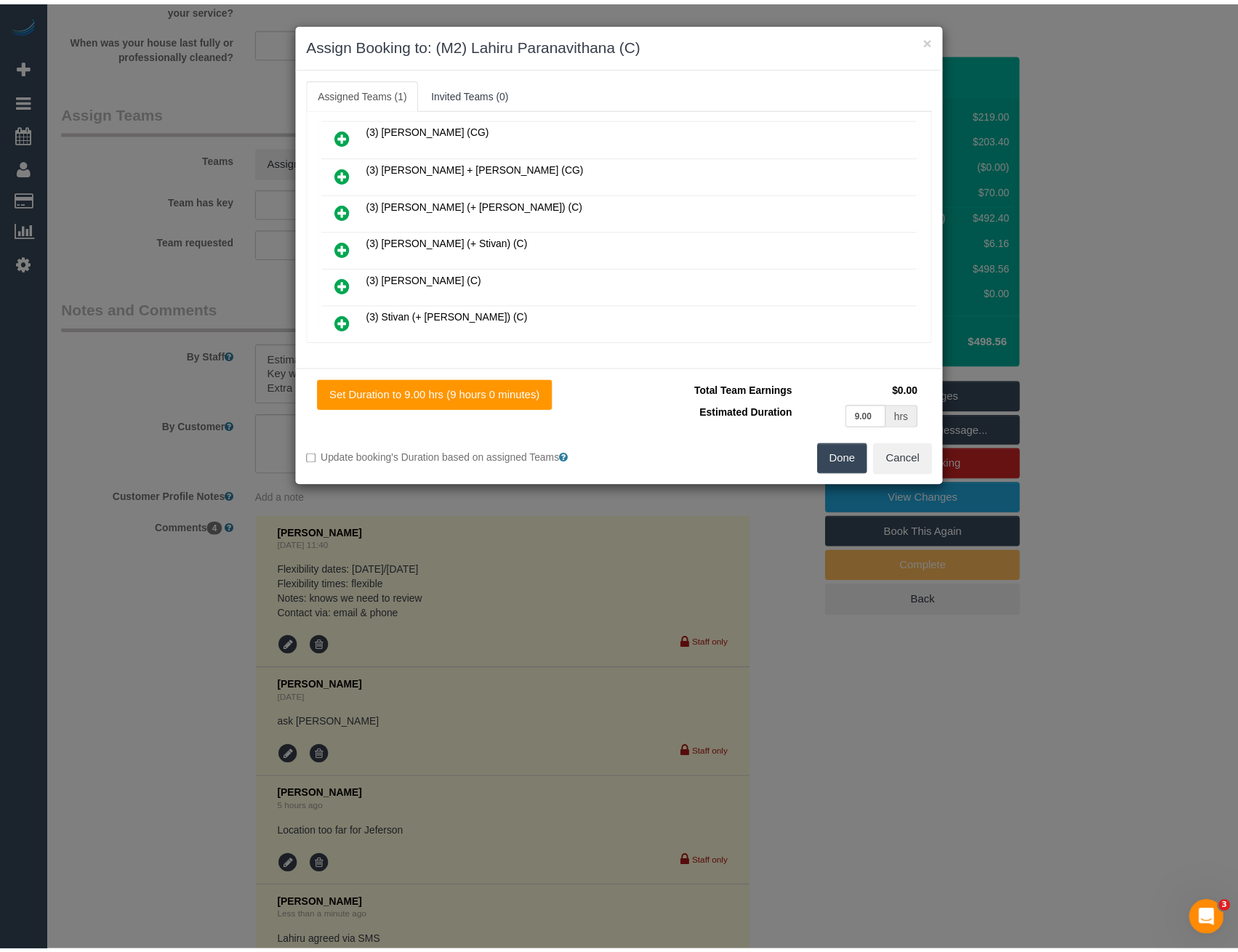
scroll to position [0, 0]
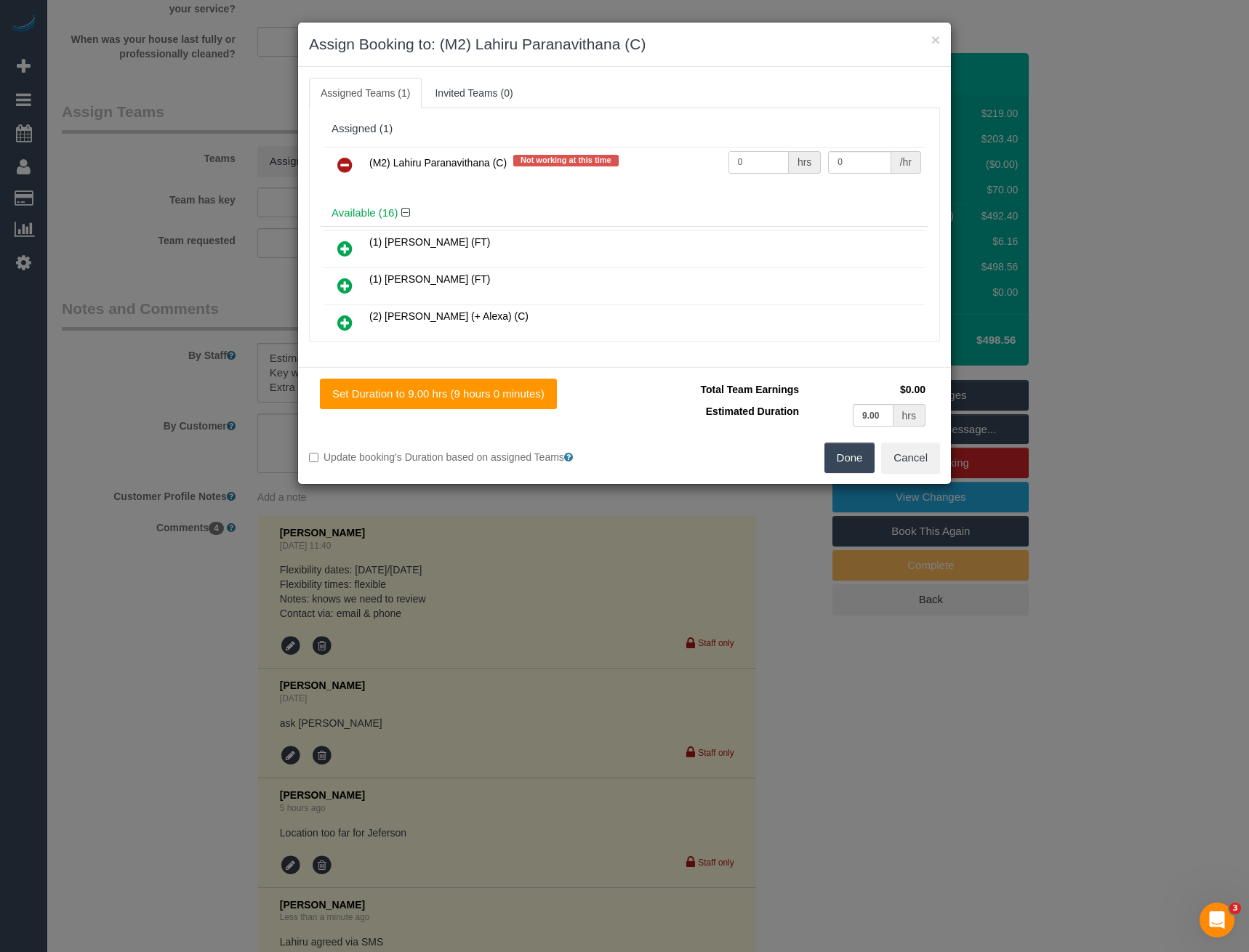
drag, startPoint x: 745, startPoint y: 161, endPoint x: 633, endPoint y: 170, distance: 112.4
click at [652, 166] on tr "(M2) Lahiru Paranavithana (C) Not working at this time 0 hrs 0 /hr" at bounding box center [624, 165] width 600 height 37
type input "1"
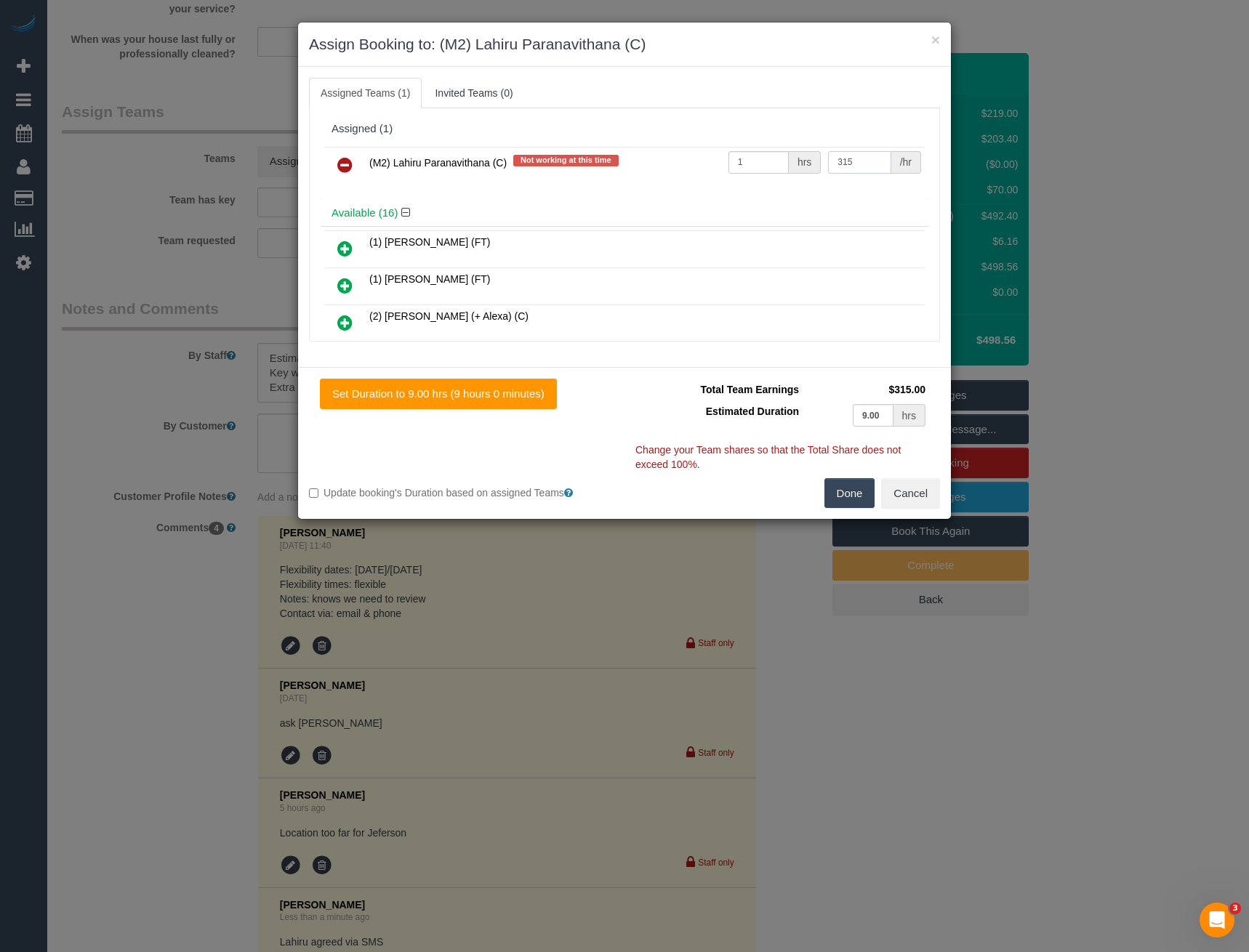
type input "315"
click at [857, 481] on button "Done" at bounding box center [850, 494] width 51 height 31
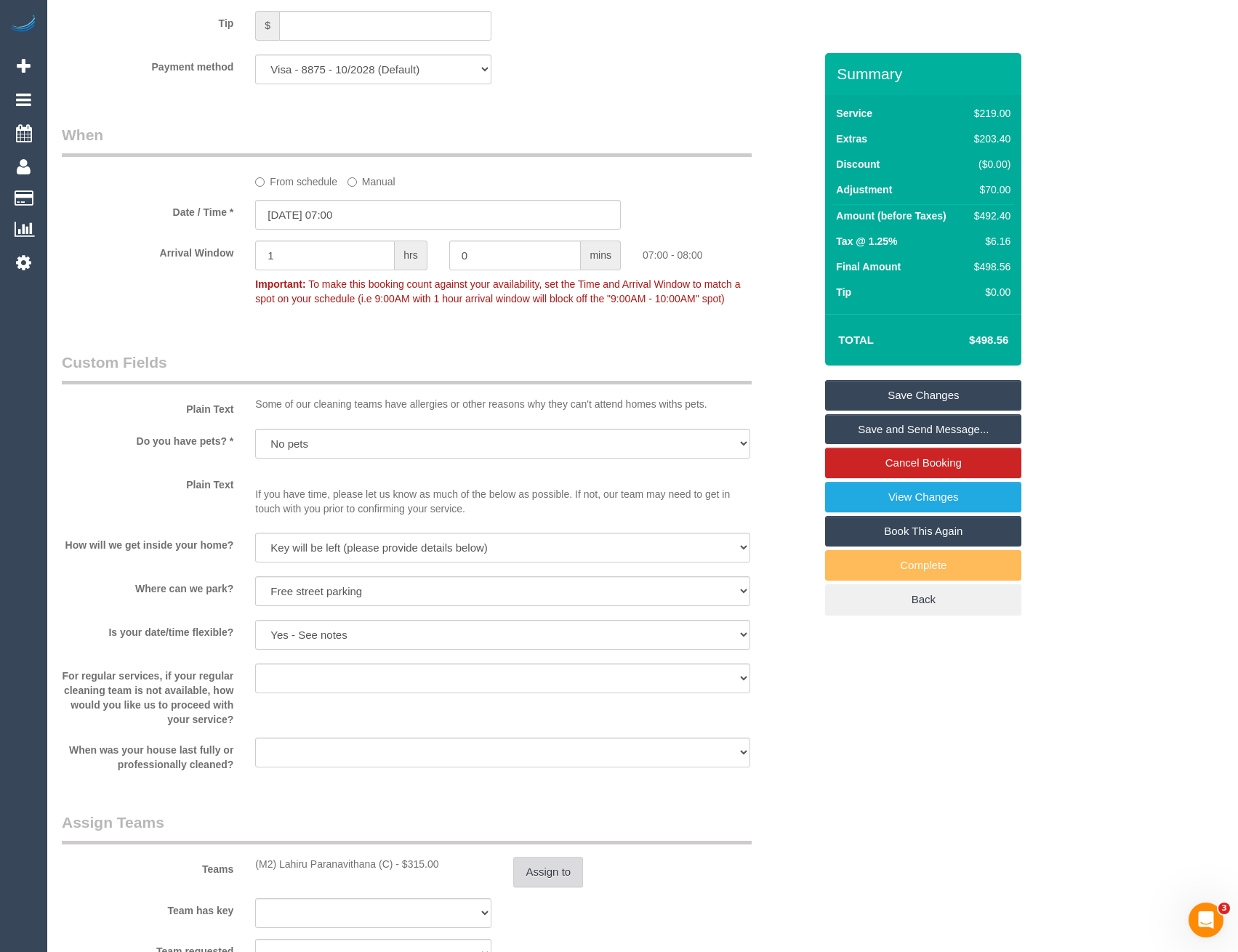
scroll to position [1402, 0]
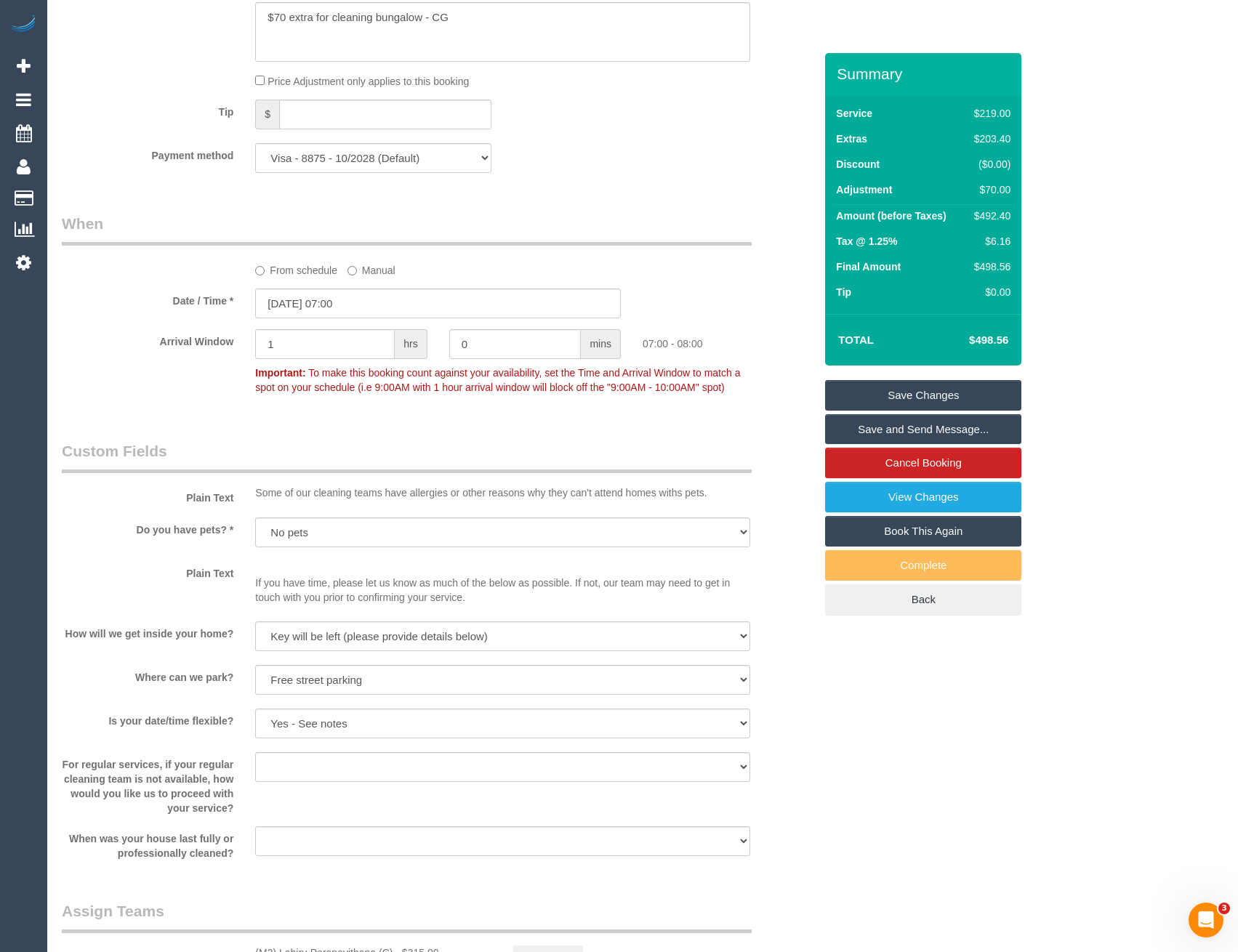
click at [876, 431] on link "Save and Send Message..." at bounding box center [923, 430] width 197 height 31
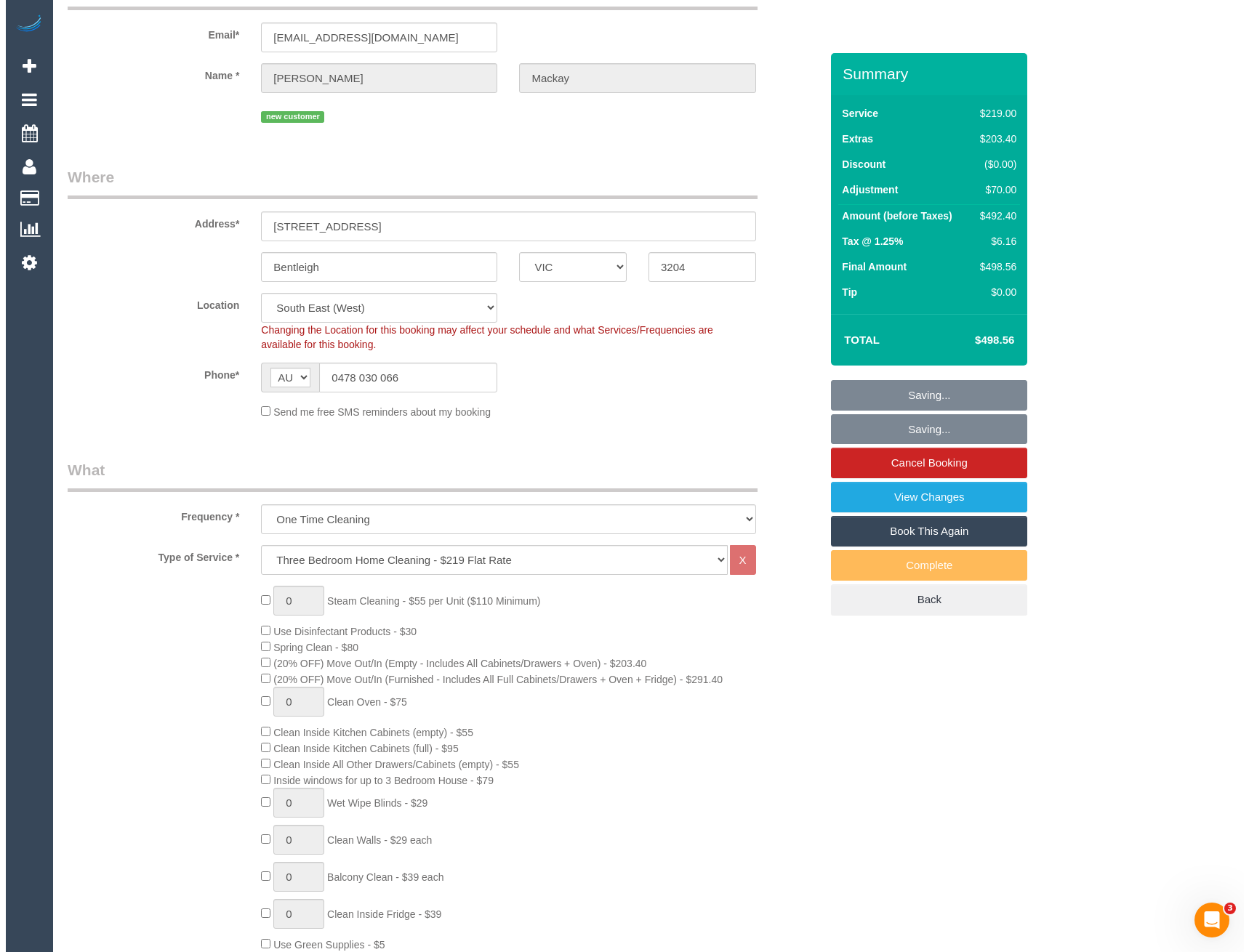
scroll to position [0, 0]
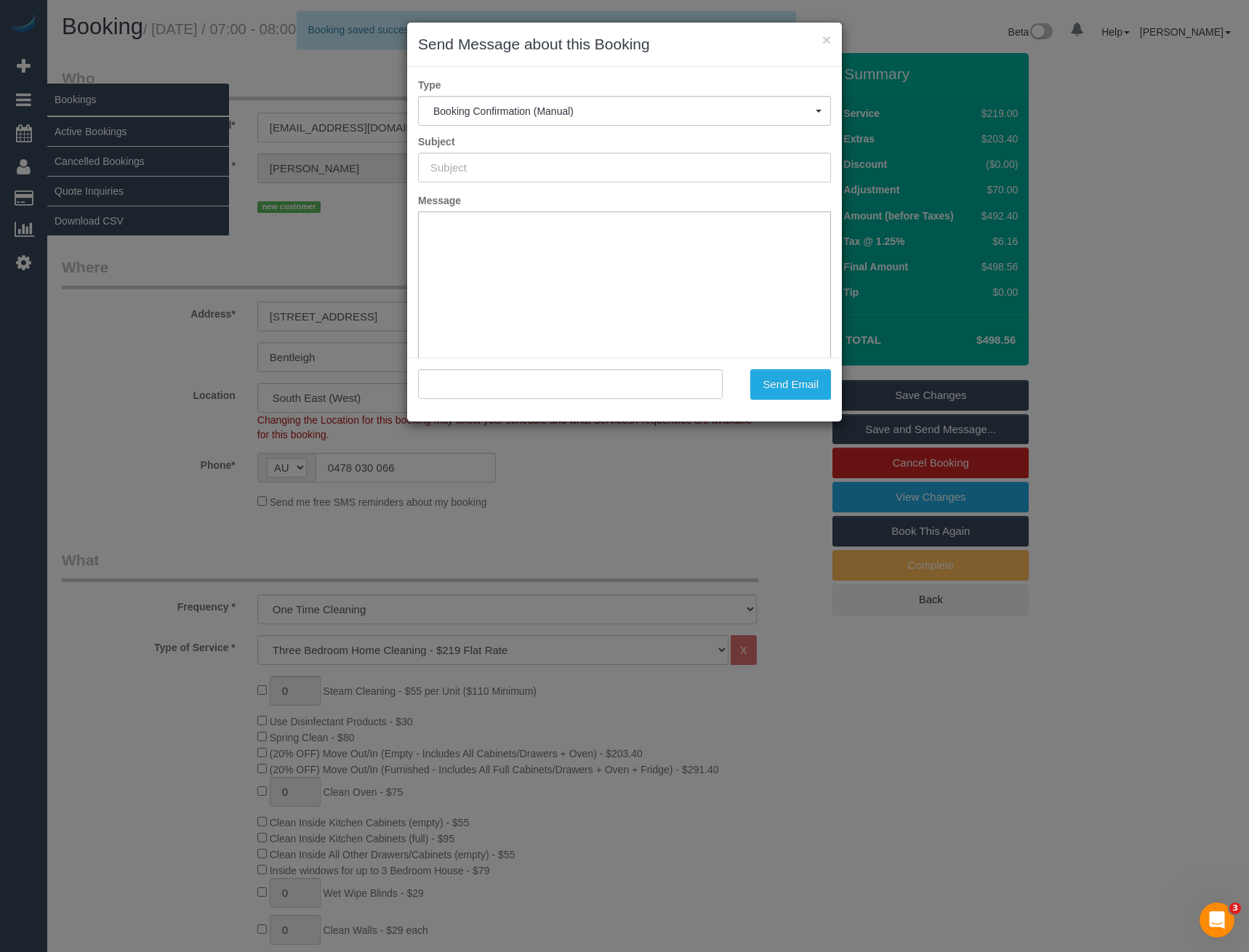
type input "Booking Confirmed"
type input ""Kate Mackay" <kb1sunnyside@gmail.com>"
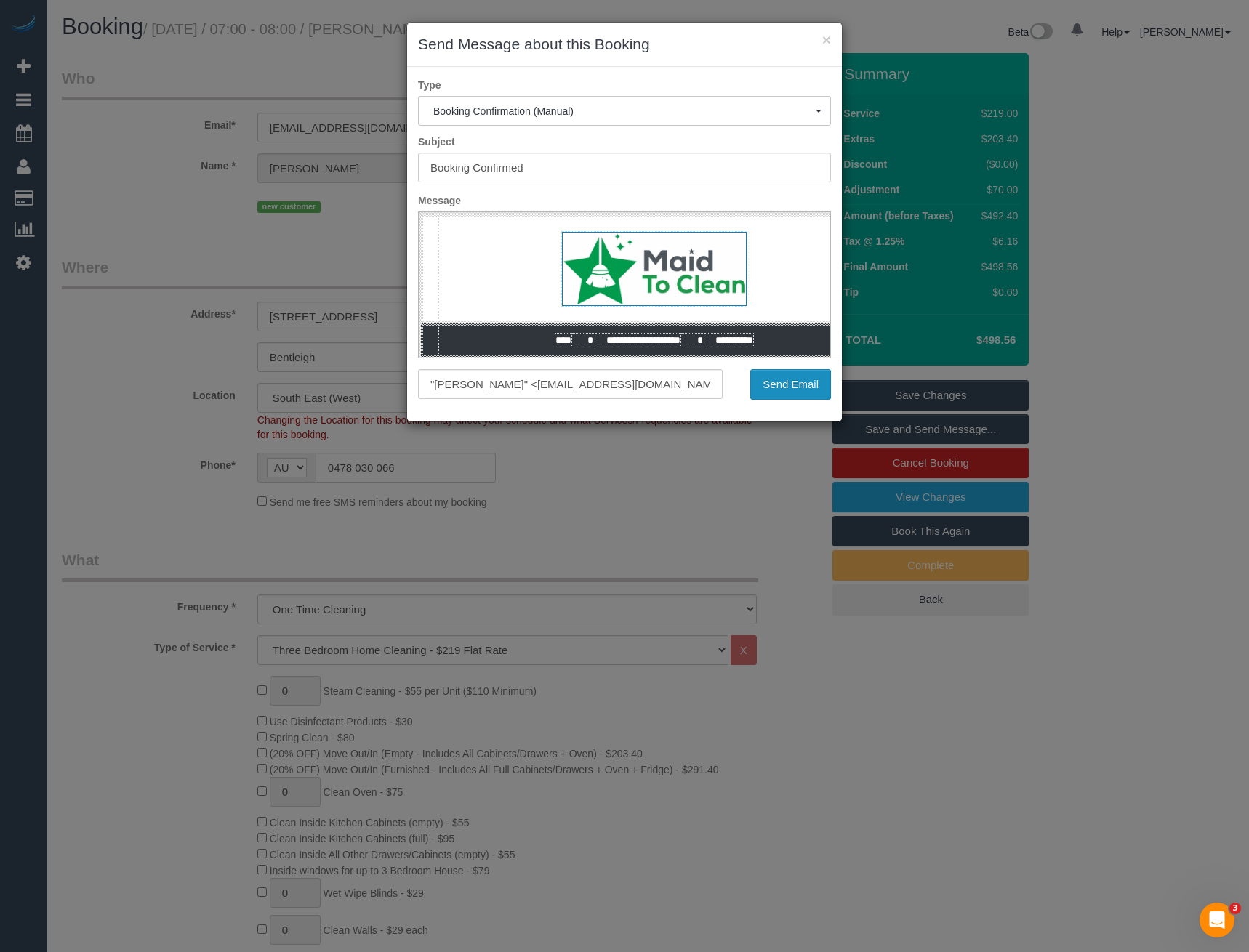
click at [815, 388] on button "Send Email" at bounding box center [791, 385] width 81 height 31
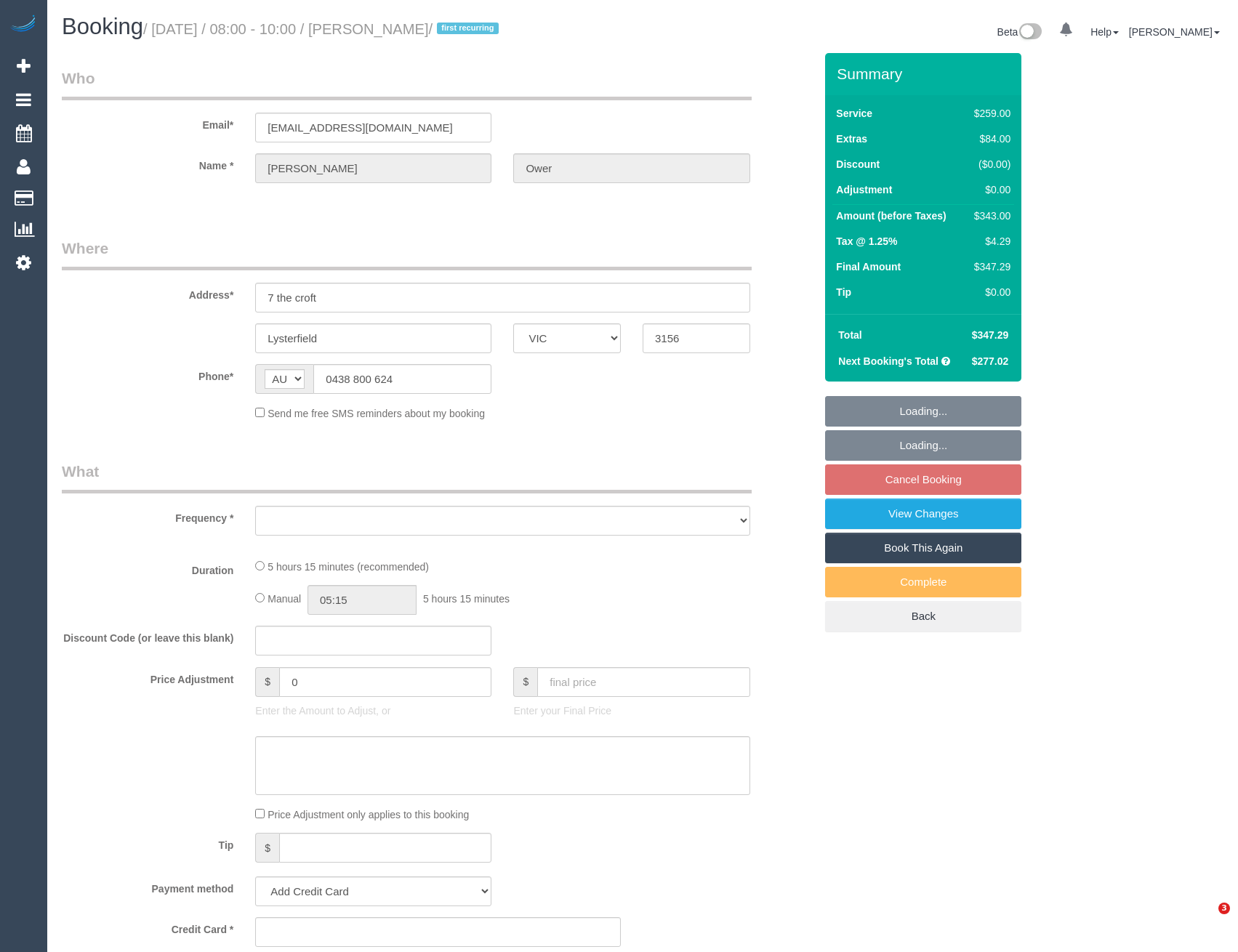
select select "VIC"
select select "string:stripe-pm_1Rs08Z2GScqysDRVIBxv54DR"
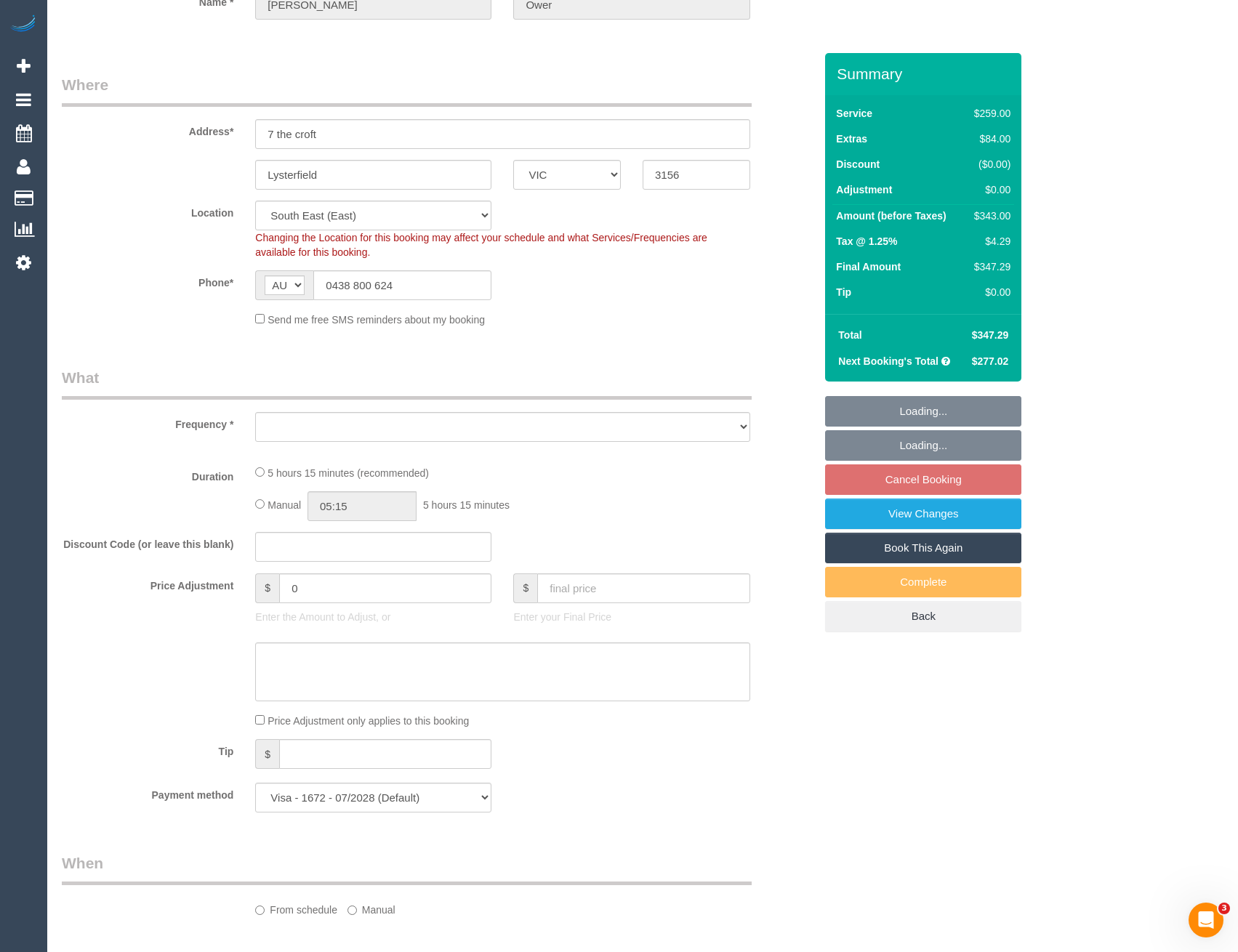
select select "object:698"
select select "number:30"
select select "number:14"
select select "number:19"
select select "number:23"
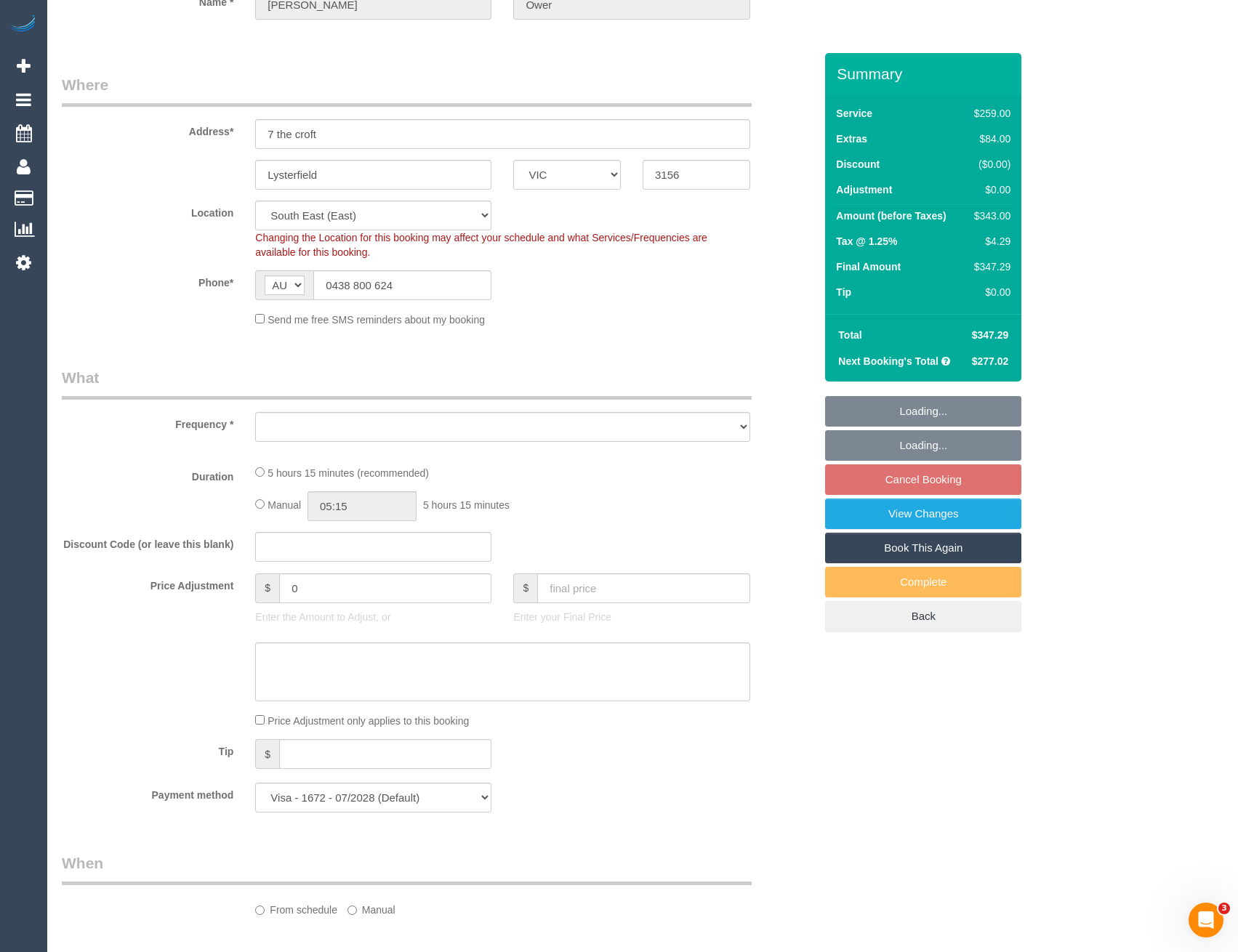
select select "number:33"
select select "number:11"
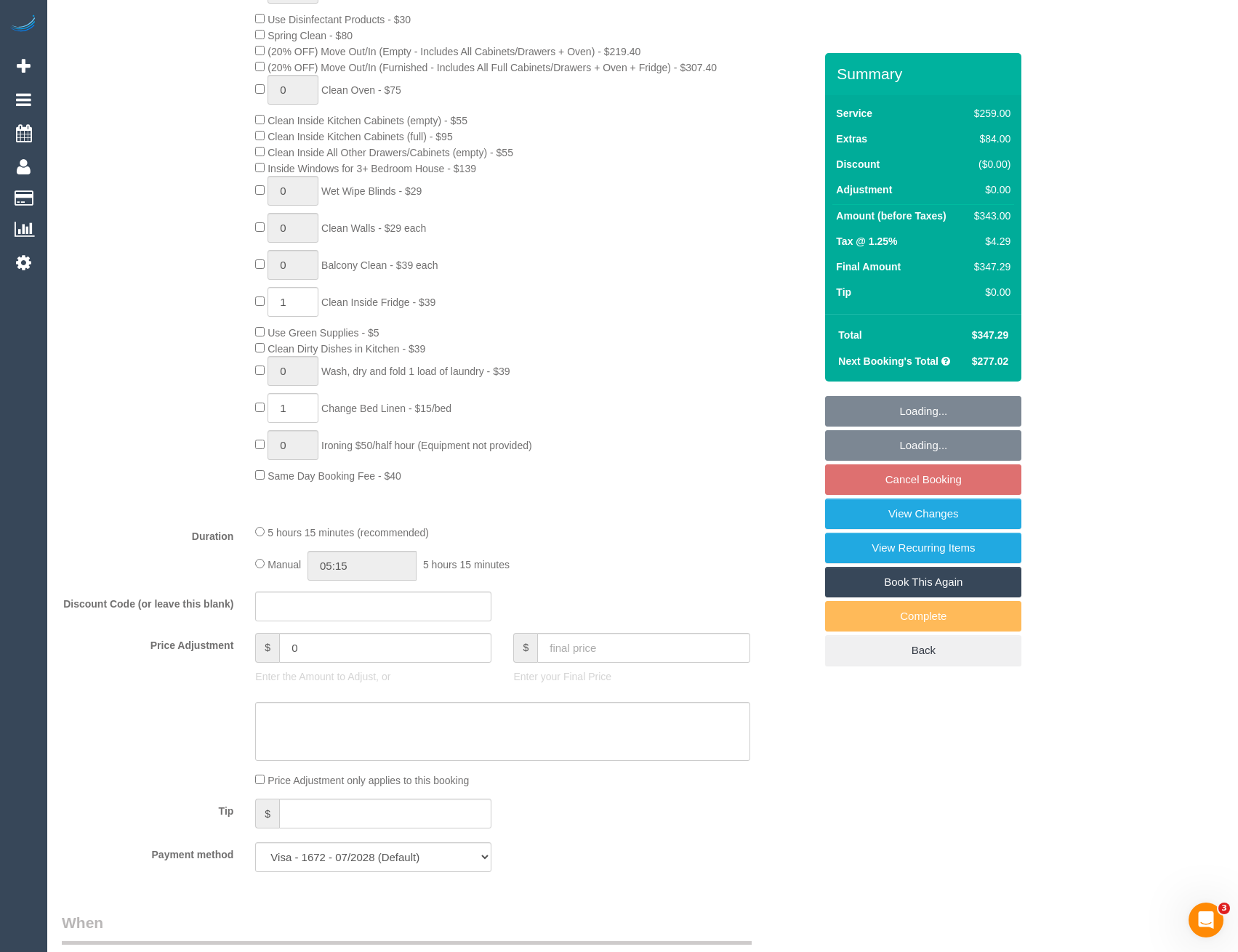
select select "object:815"
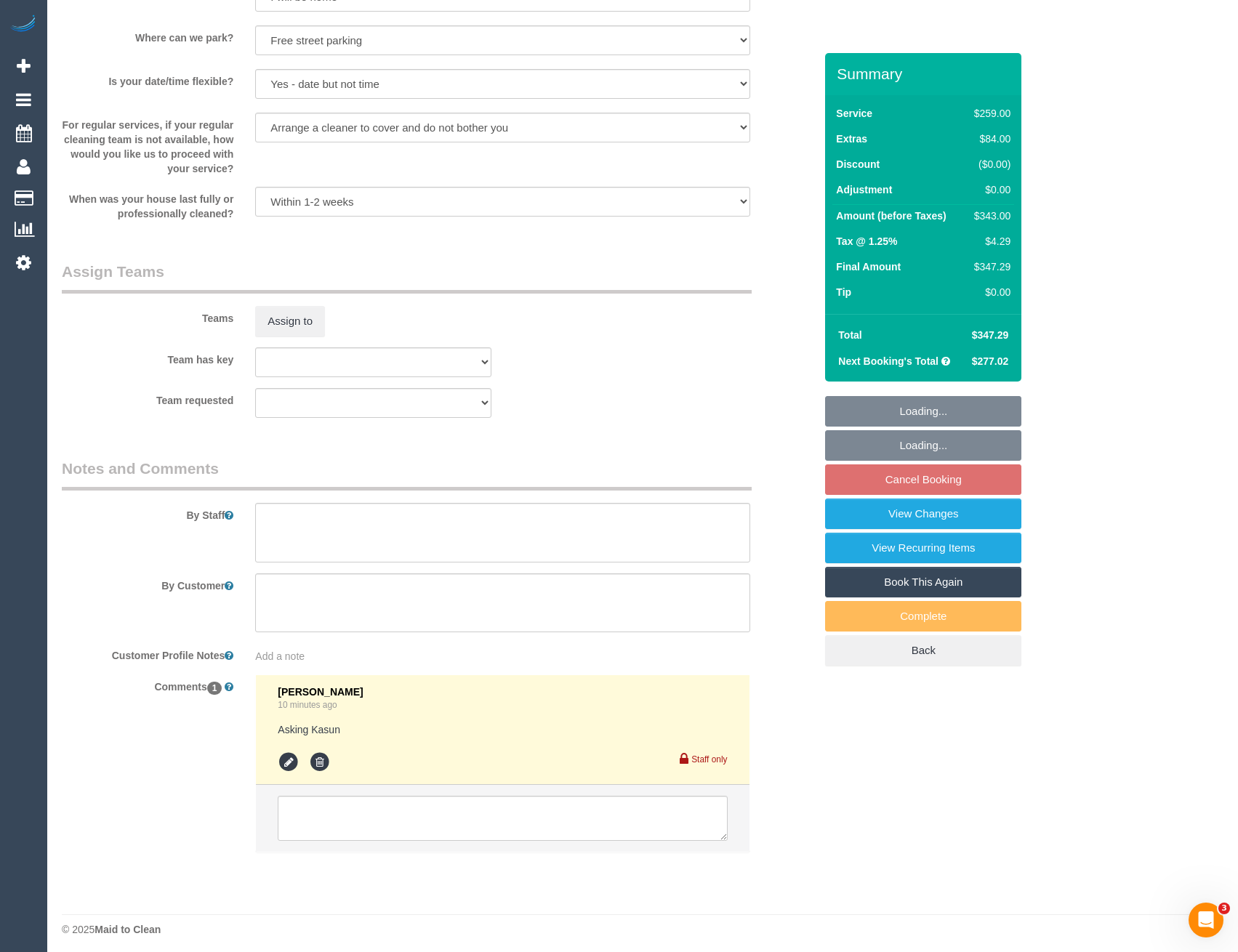
scroll to position [2029, 0]
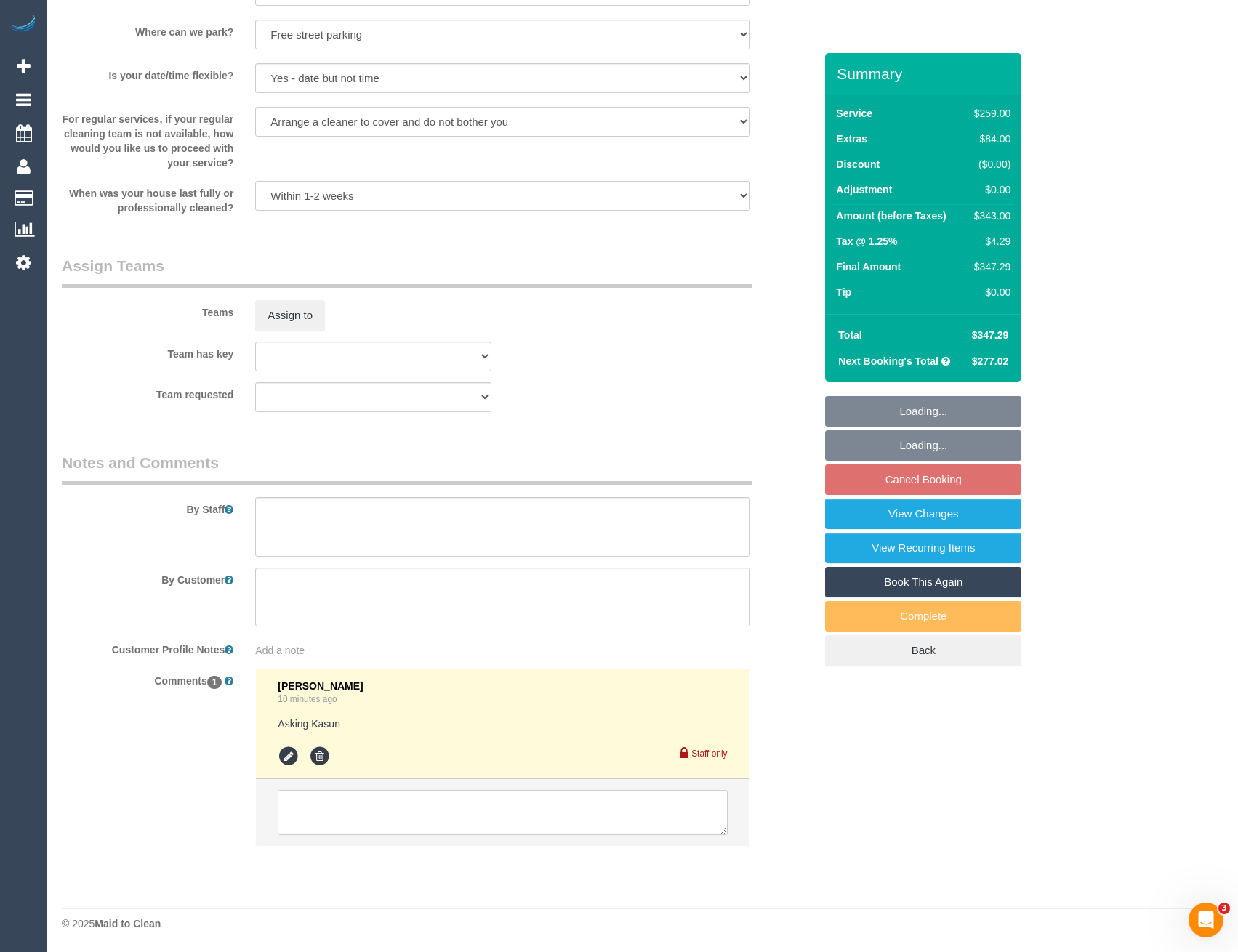
click at [359, 804] on textarea at bounding box center [502, 812] width 450 height 45
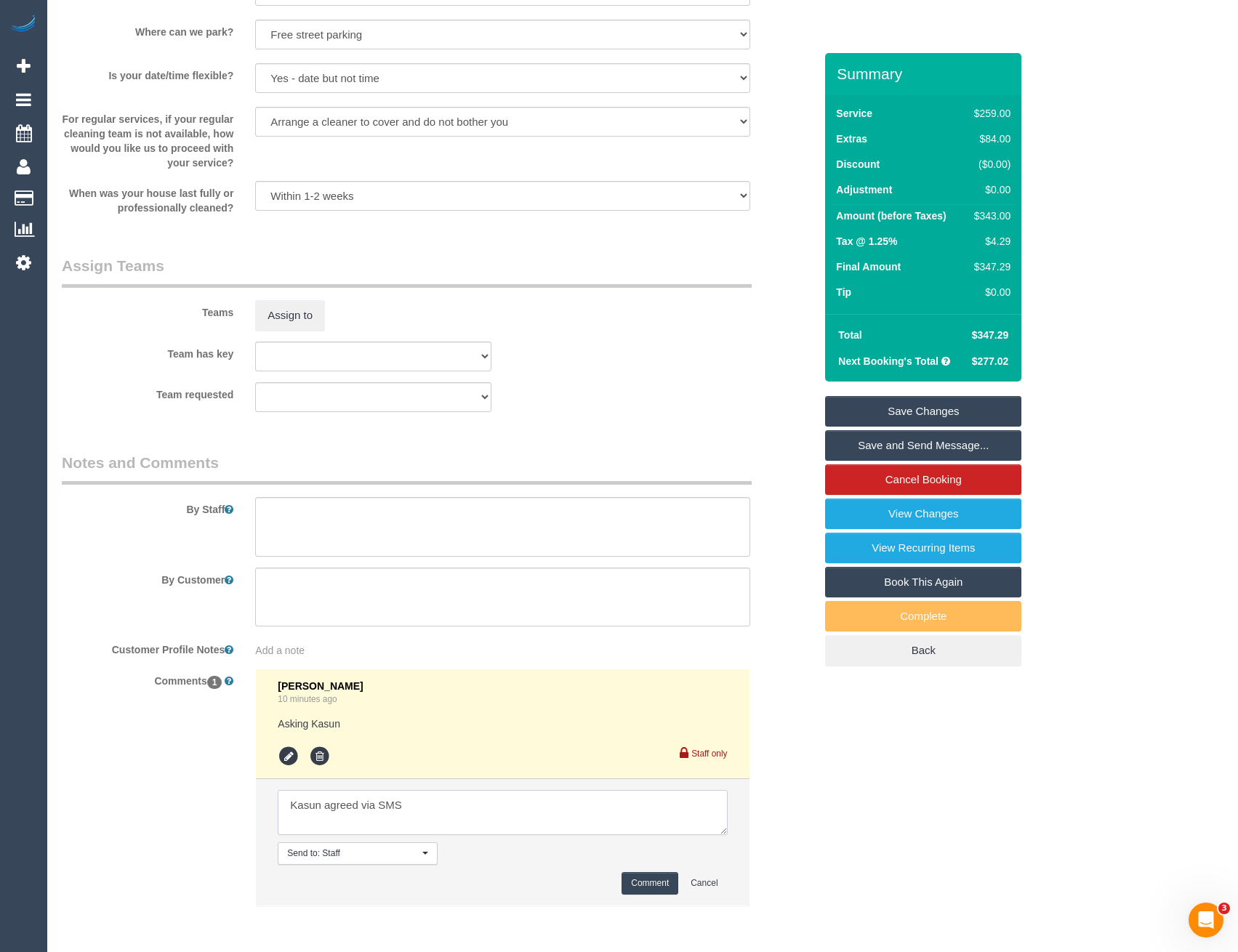
type textarea "Kasun agreed via SMS"
click at [640, 887] on button "Comment" at bounding box center [650, 883] width 57 height 22
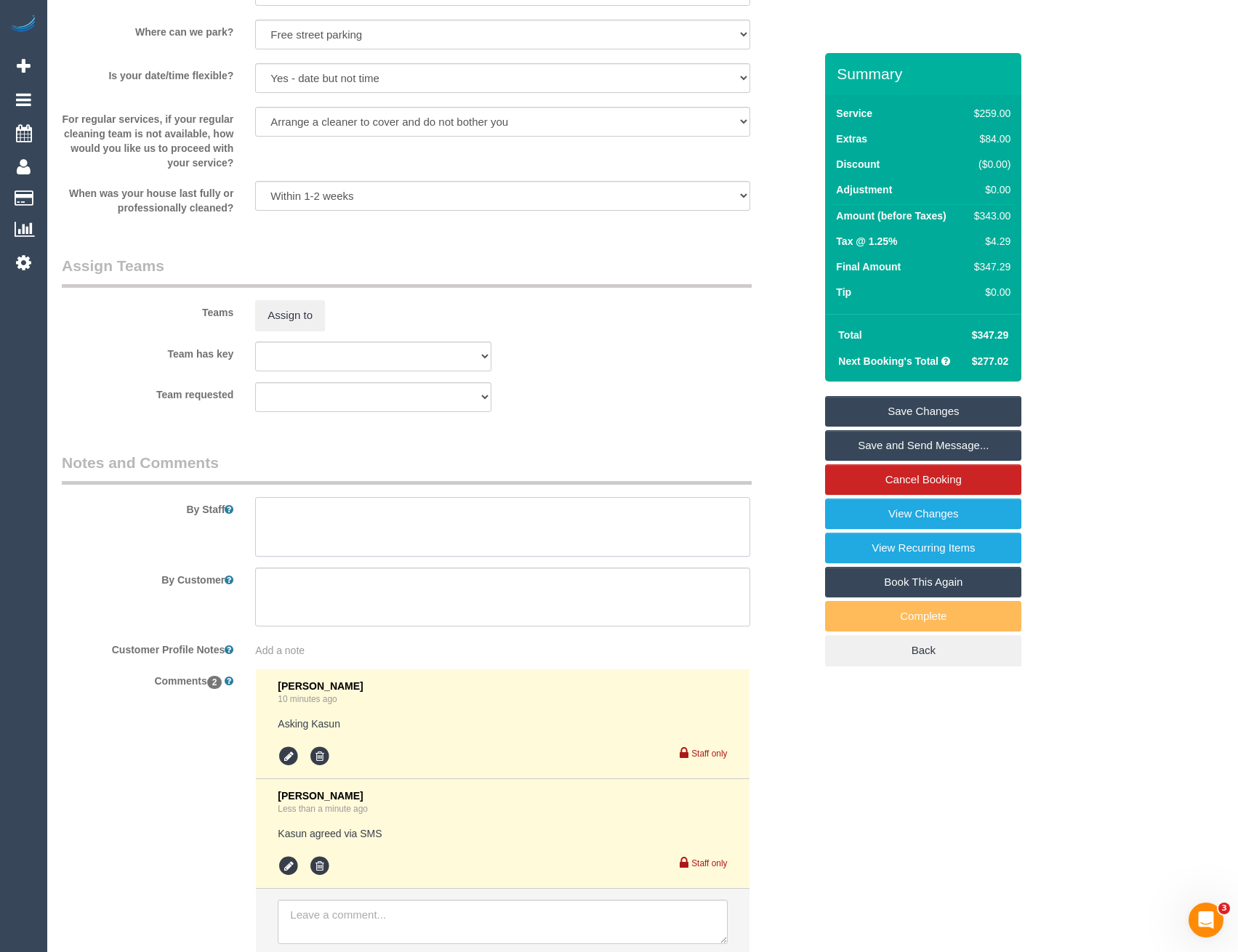
click at [295, 502] on textarea at bounding box center [502, 527] width 494 height 60
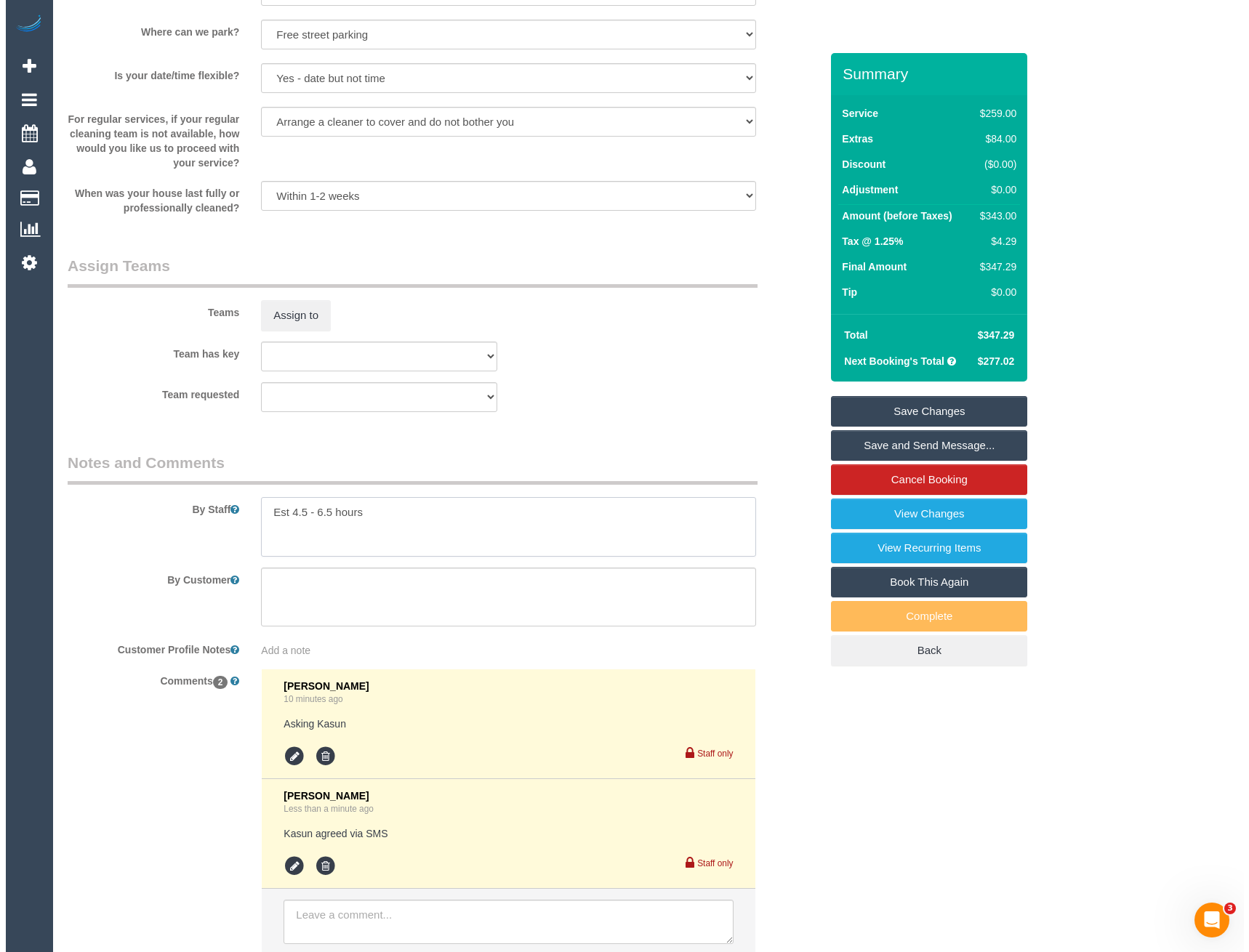
scroll to position [1883, 0]
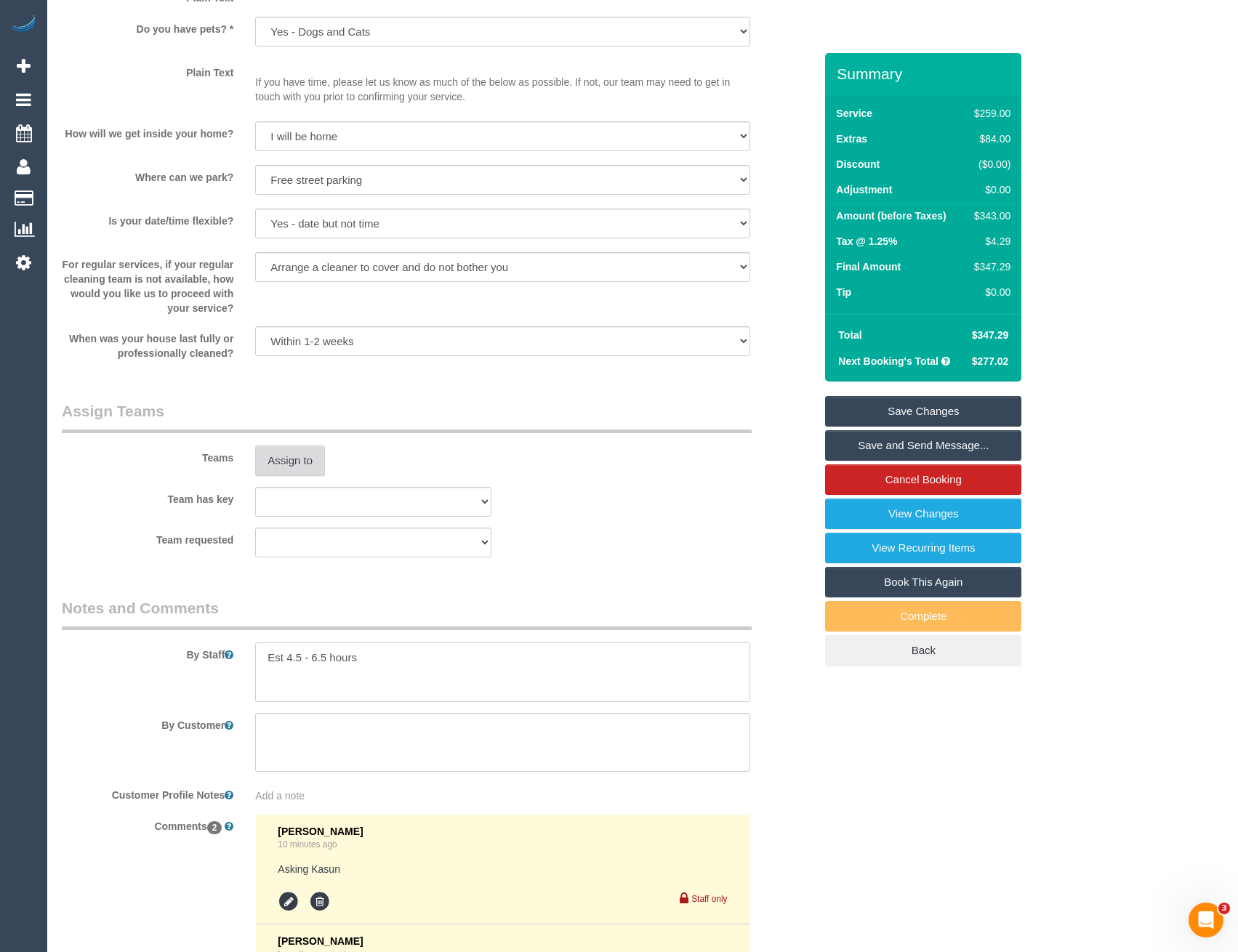
type textarea "Est 4.5 - 6.5 hours"
click at [317, 452] on button "Assign to" at bounding box center [290, 461] width 70 height 31
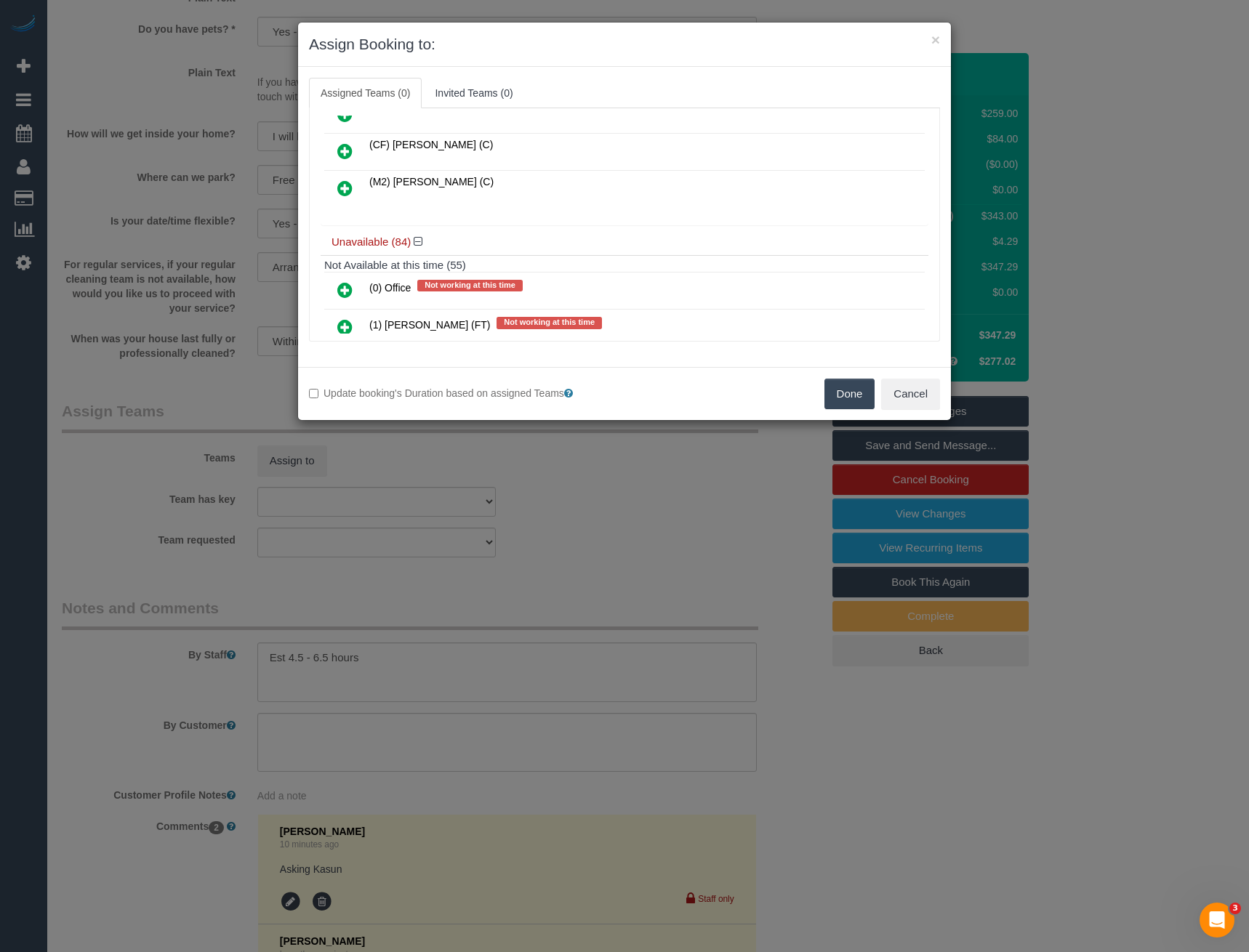
scroll to position [1985, 0]
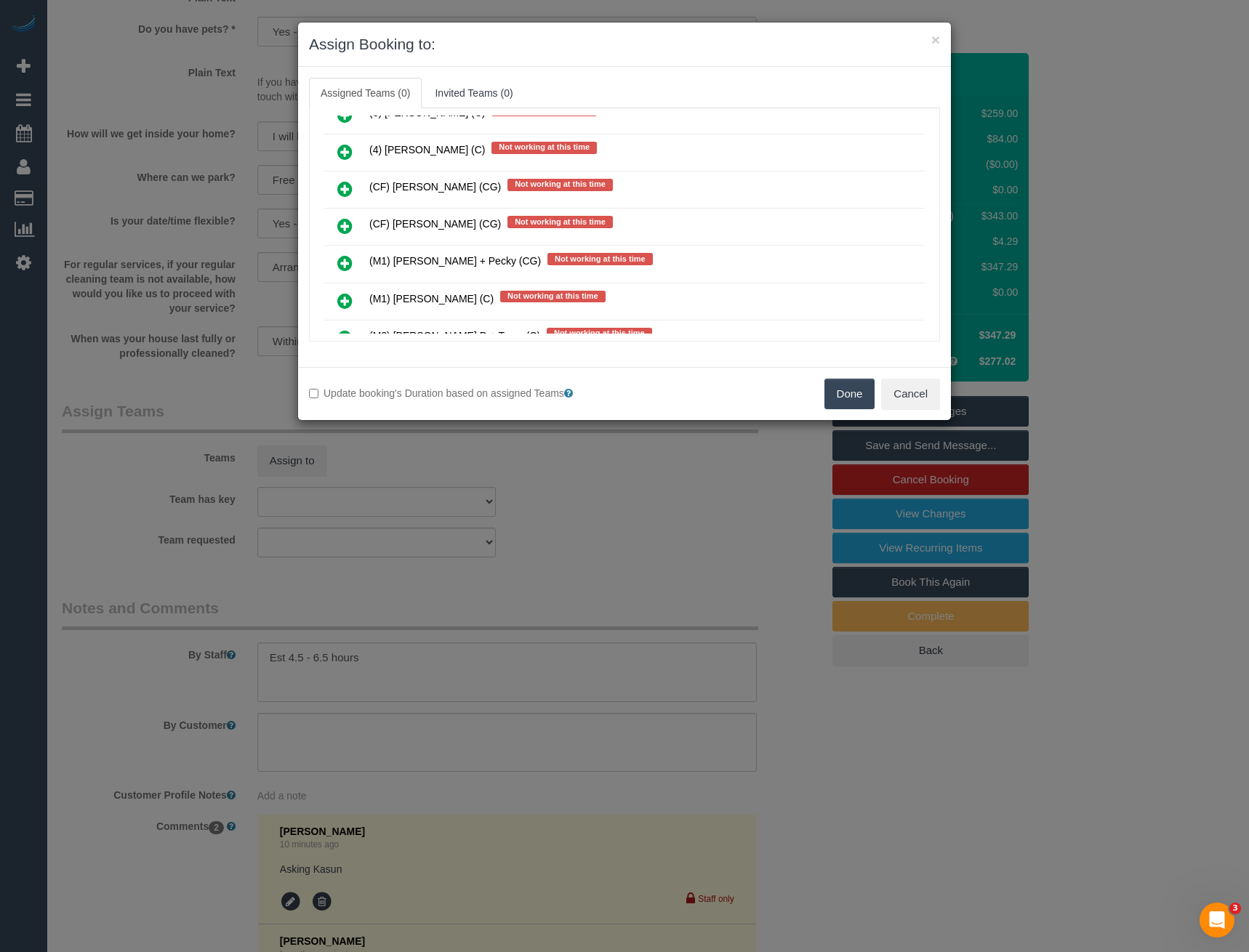
click at [342, 225] on icon at bounding box center [345, 226] width 15 height 18
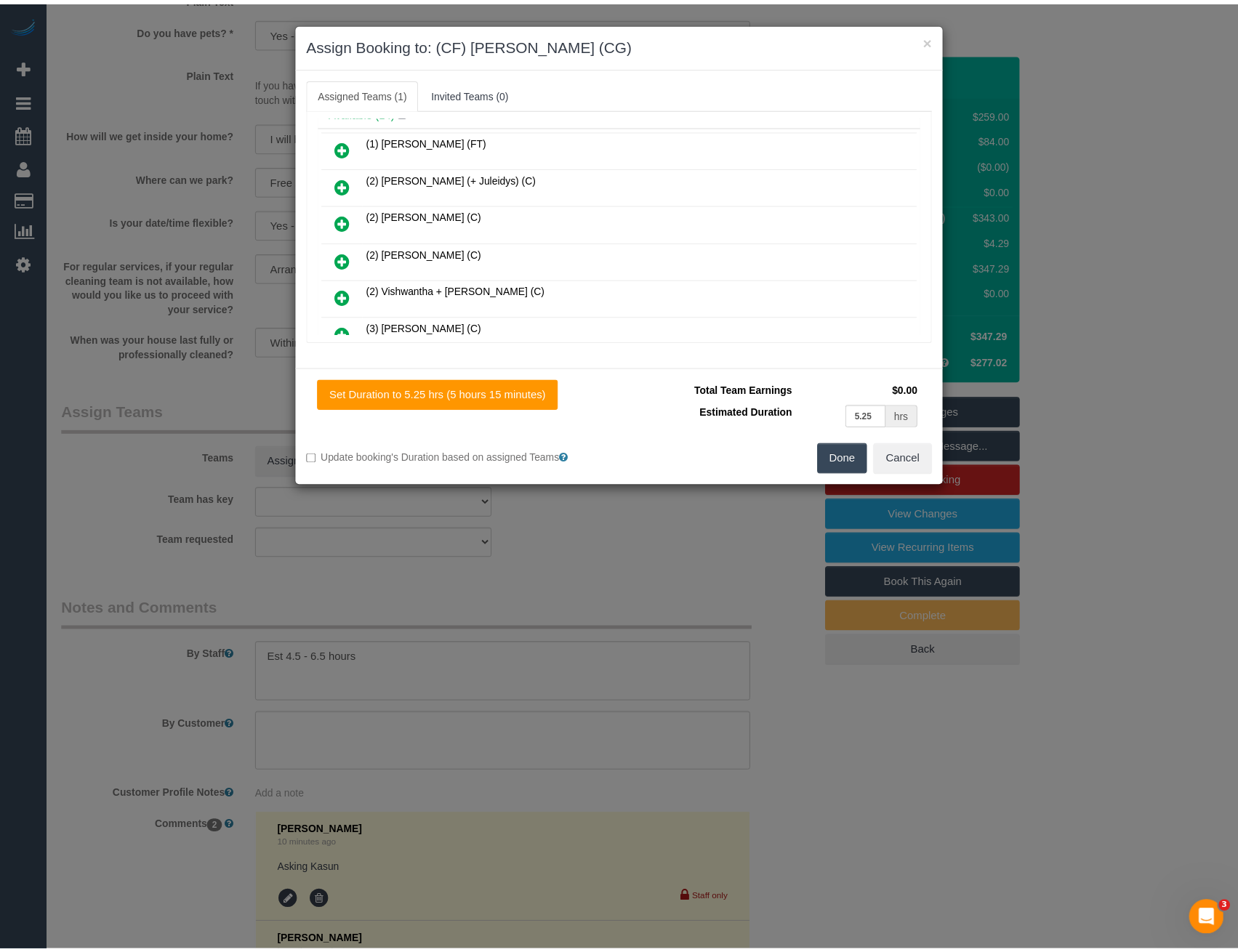
scroll to position [0, 0]
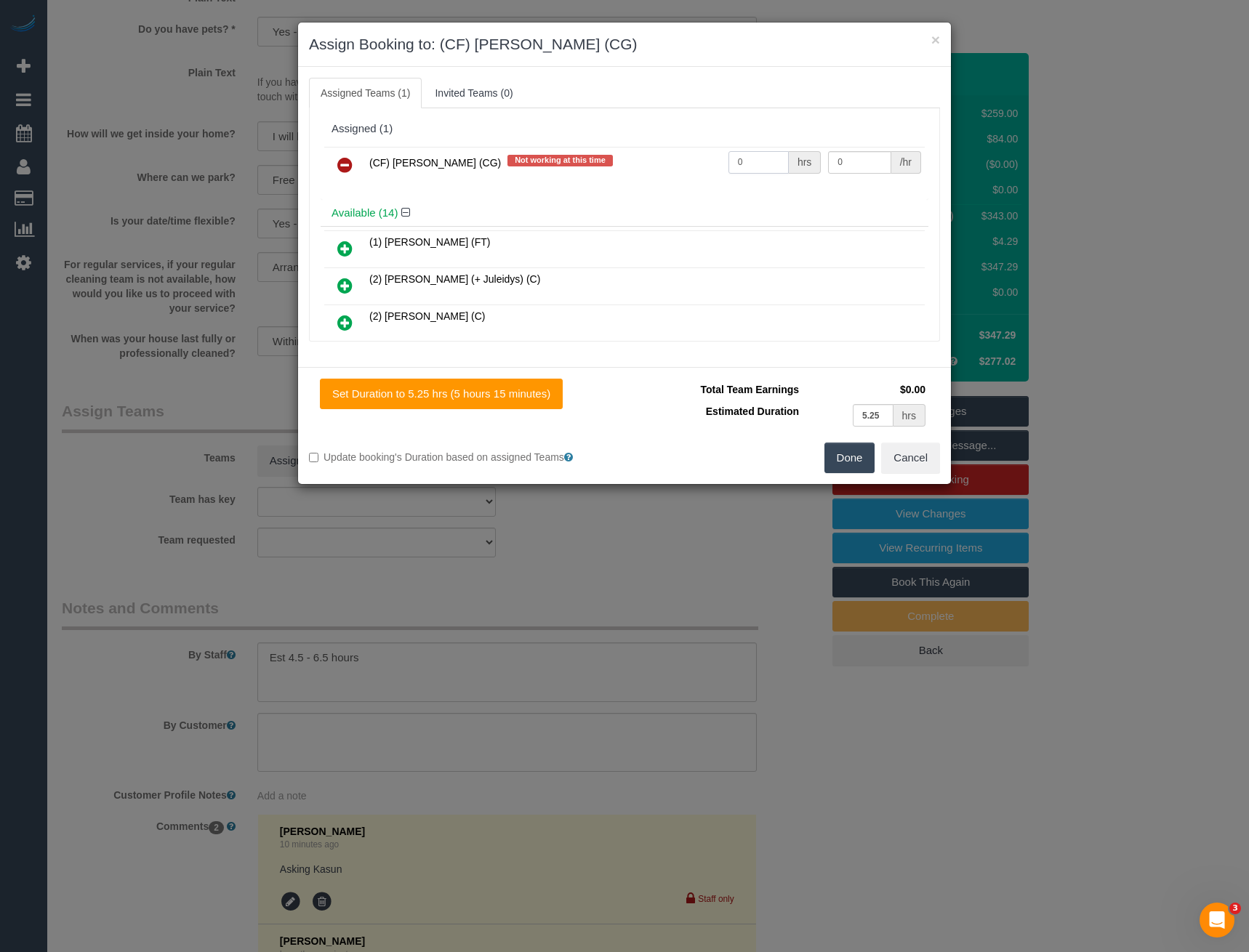
drag, startPoint x: 755, startPoint y: 164, endPoint x: 682, endPoint y: 170, distance: 73.2
click at [685, 170] on tr "(CF) Kasun De Silva (CG) Not working at this time 0 hrs 0 /hr" at bounding box center [624, 165] width 600 height 37
type input "1"
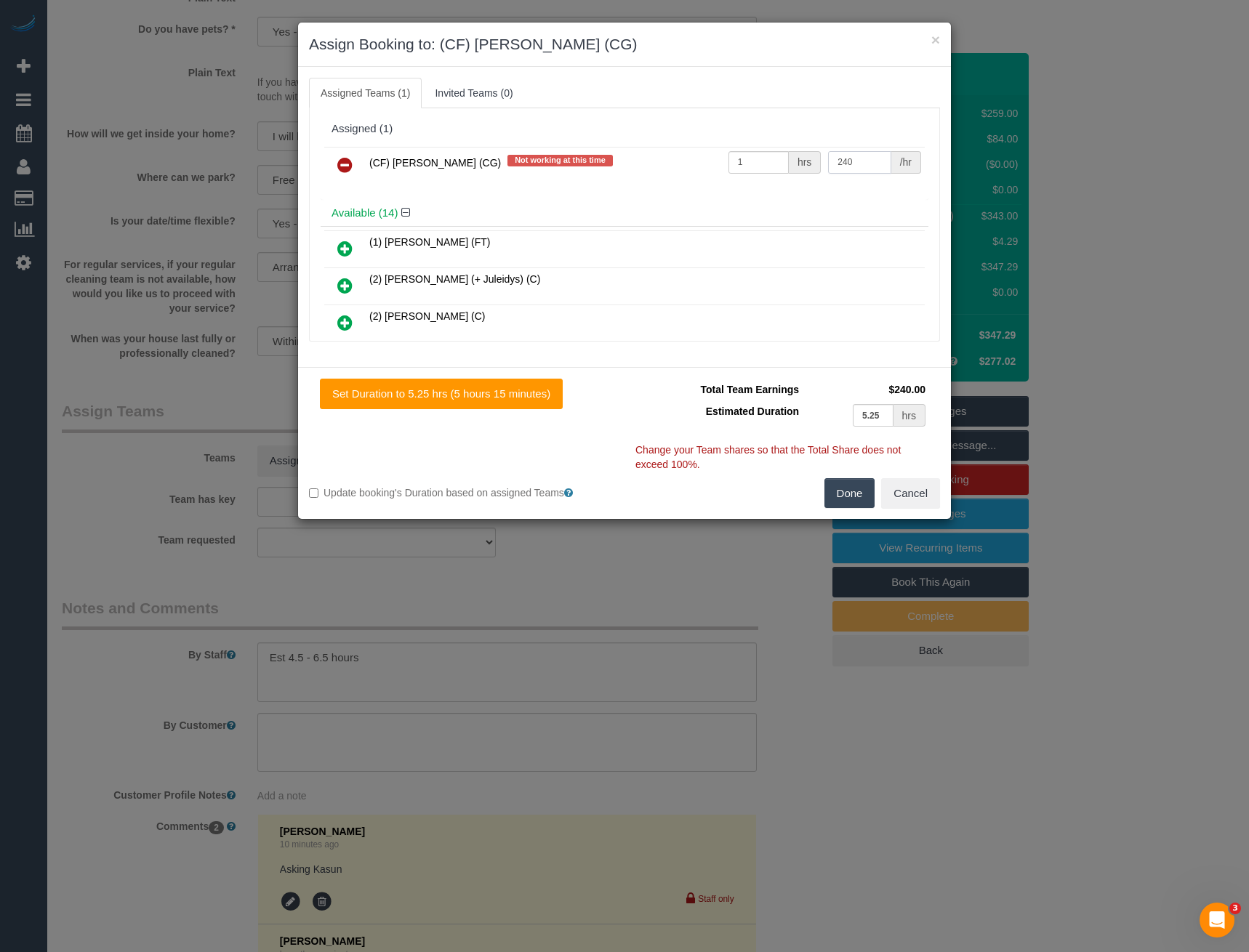
type input "240"
click at [859, 502] on button "Done" at bounding box center [850, 494] width 51 height 31
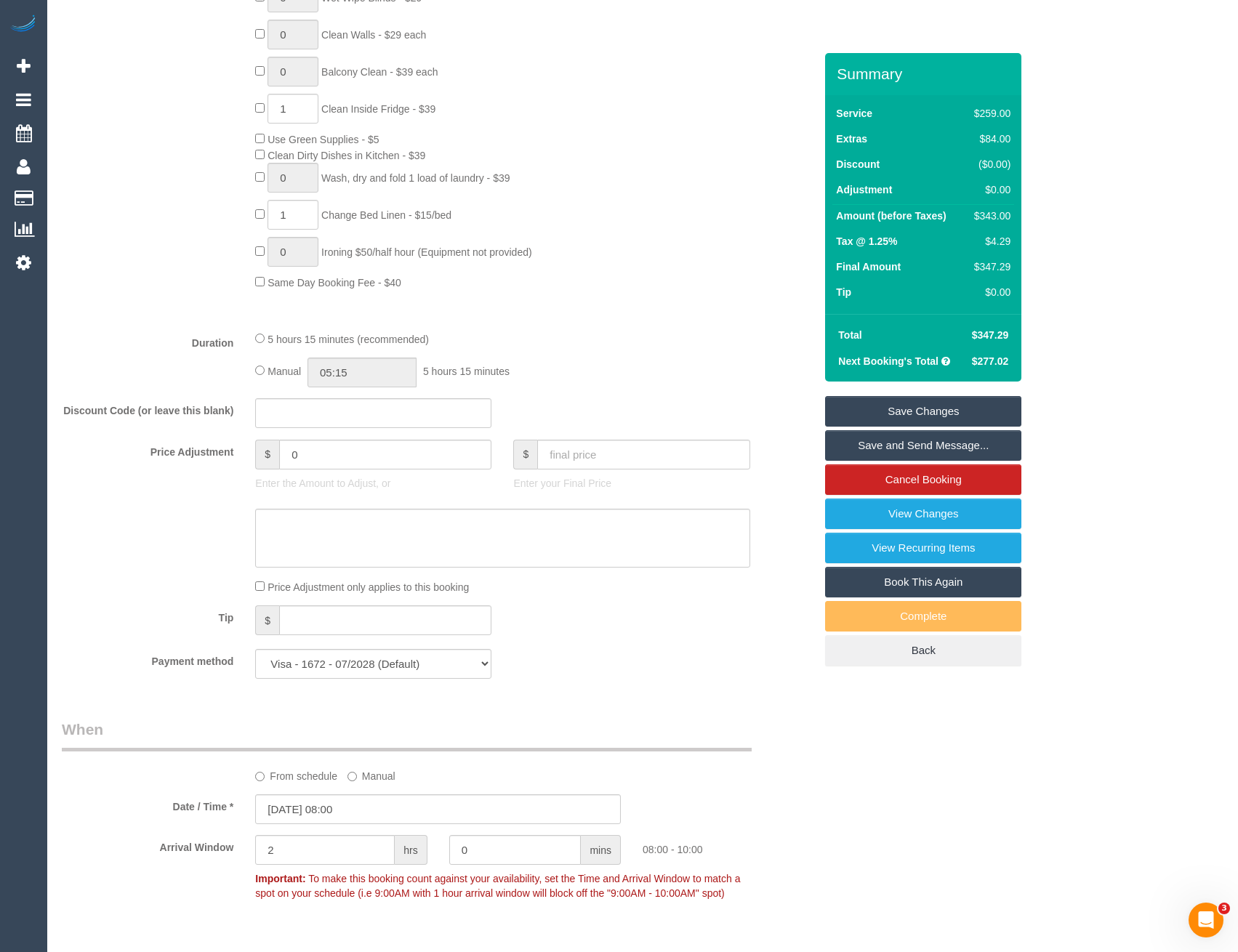
scroll to position [866, 0]
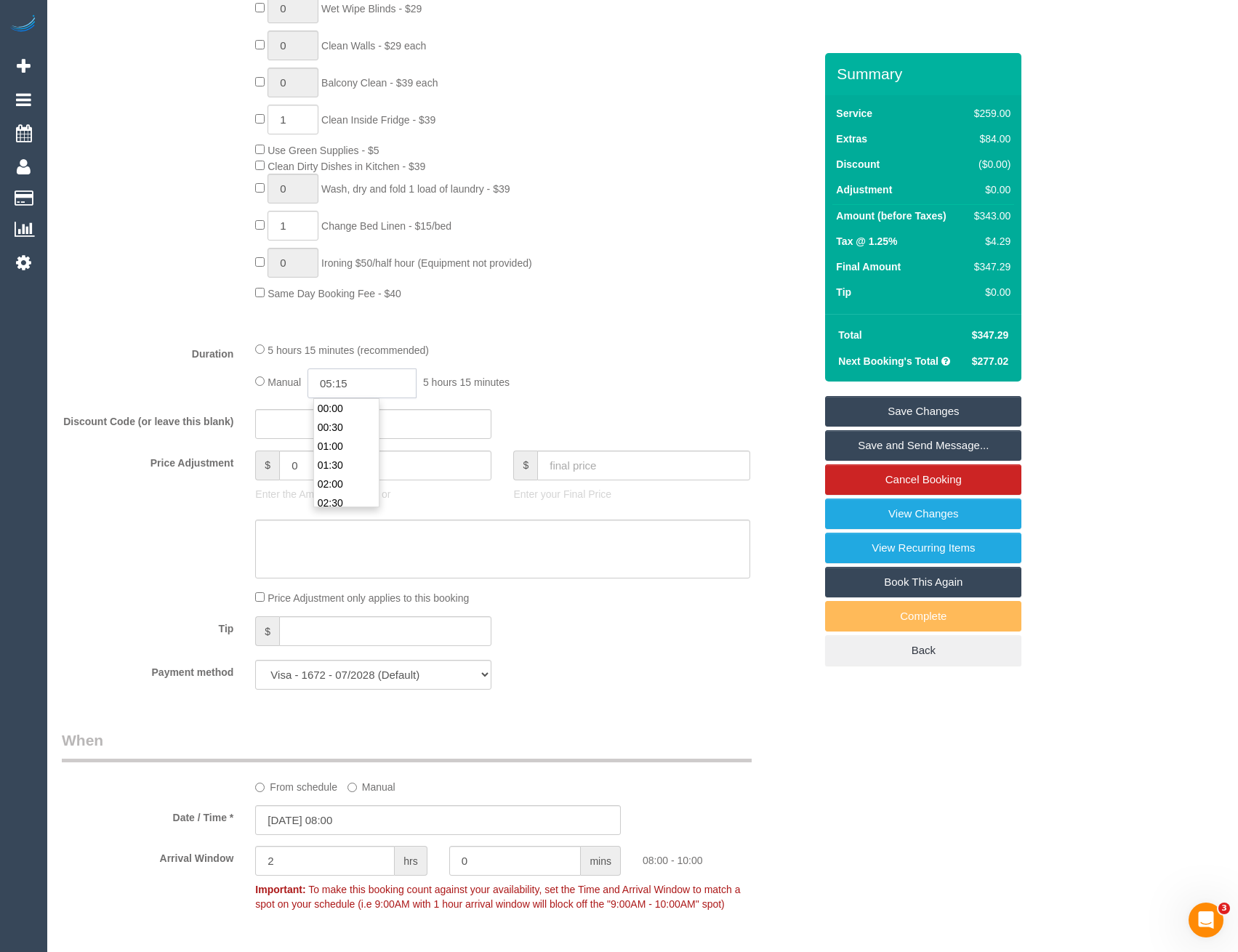
drag, startPoint x: 396, startPoint y: 385, endPoint x: 378, endPoint y: 397, distance: 21.6
click at [395, 385] on input "05:15" at bounding box center [362, 383] width 109 height 30
type input "06:30"
click at [353, 477] on li "06:30" at bounding box center [346, 479] width 65 height 19
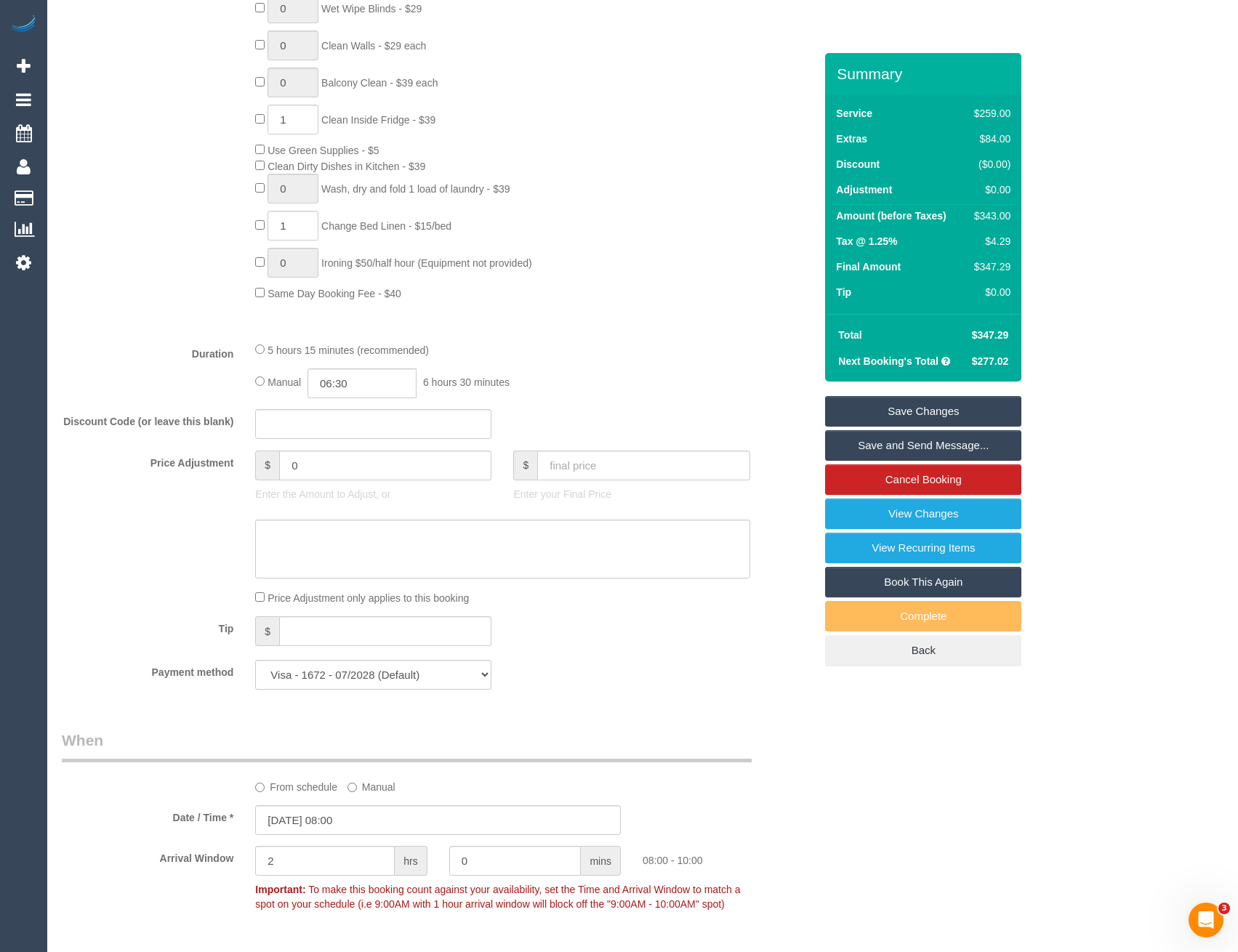
click at [535, 374] on div "Manual 06:30 6 hours 30 minutes" at bounding box center [502, 383] width 494 height 30
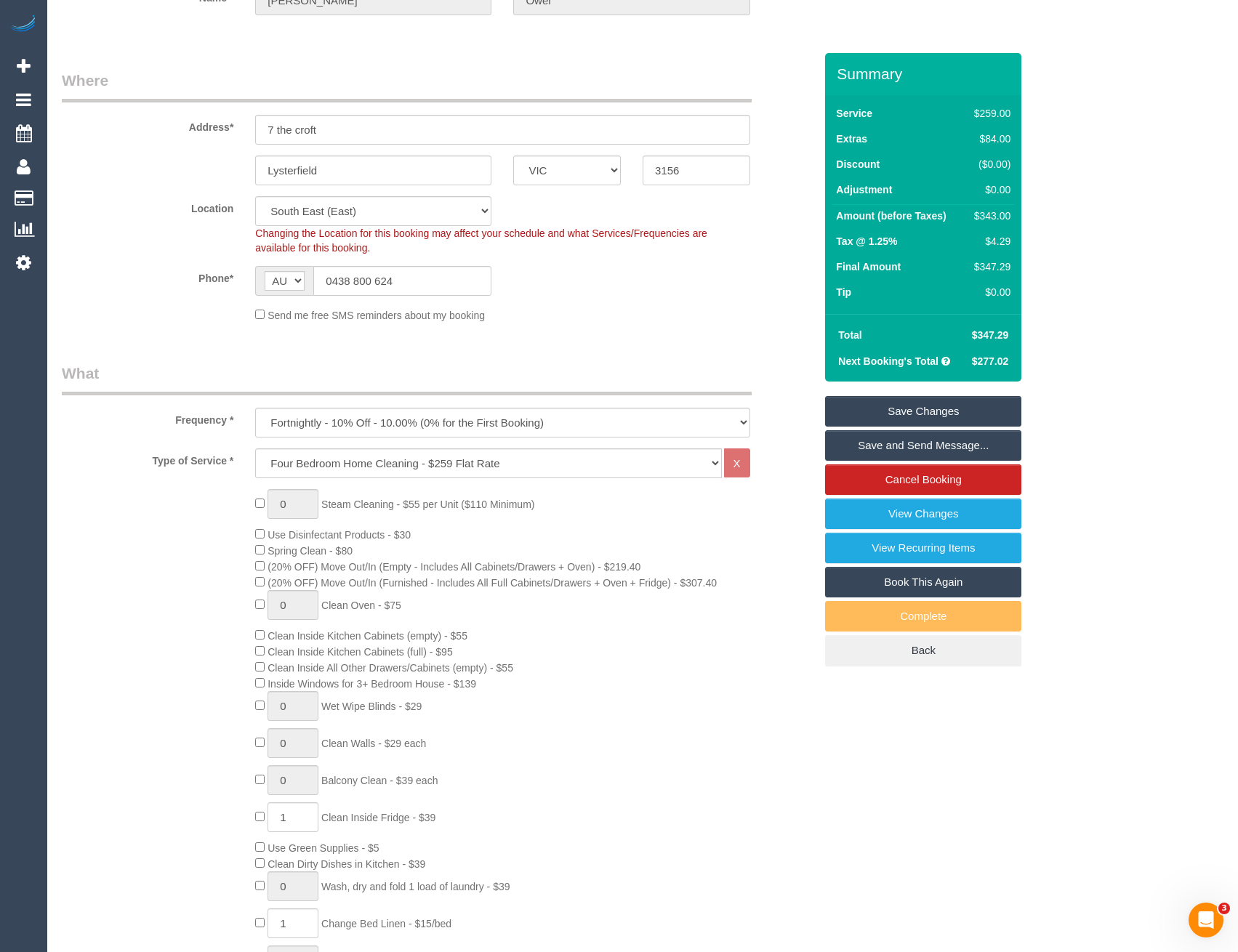
scroll to position [0, 0]
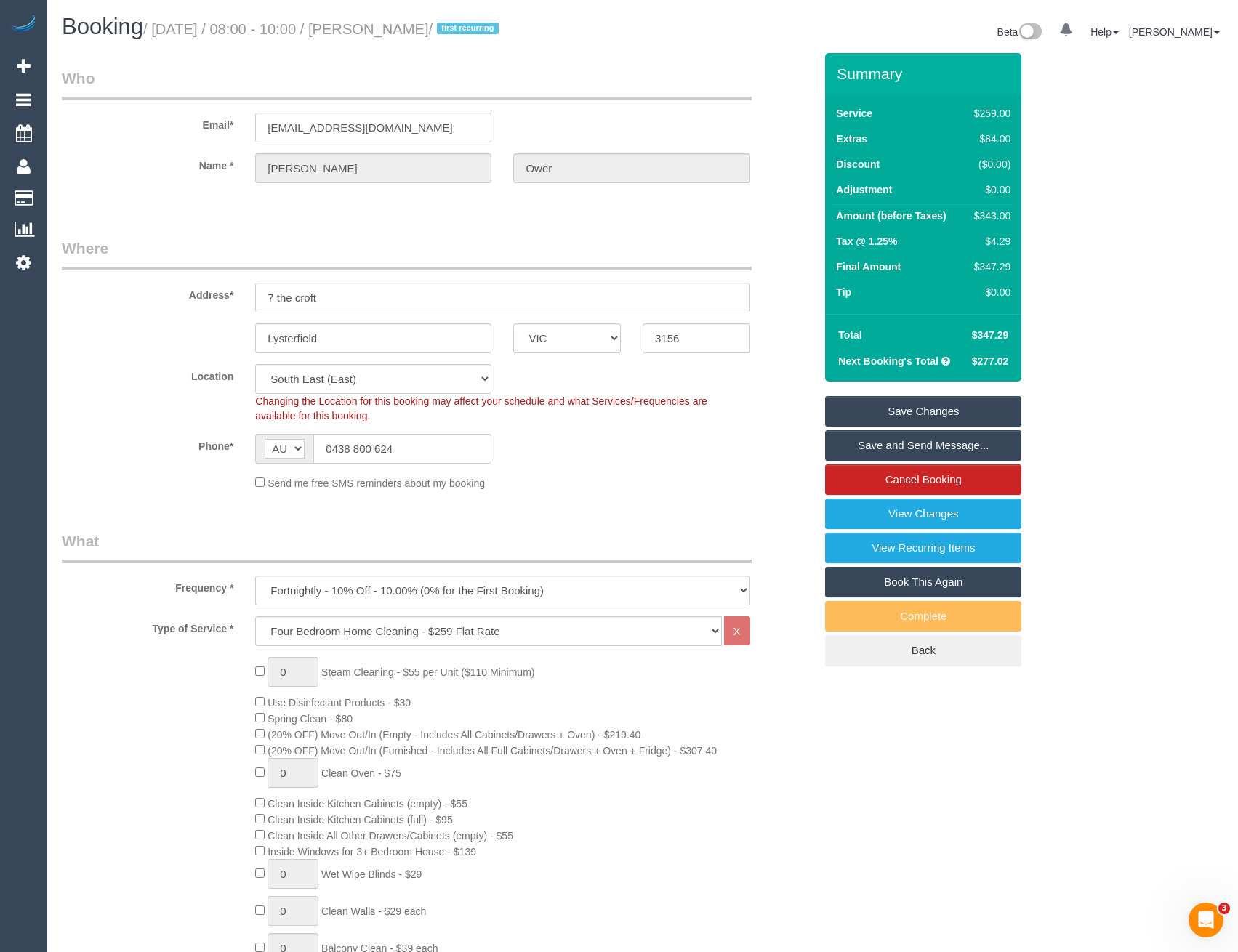
click at [890, 450] on link "Save and Send Message..." at bounding box center [923, 446] width 197 height 31
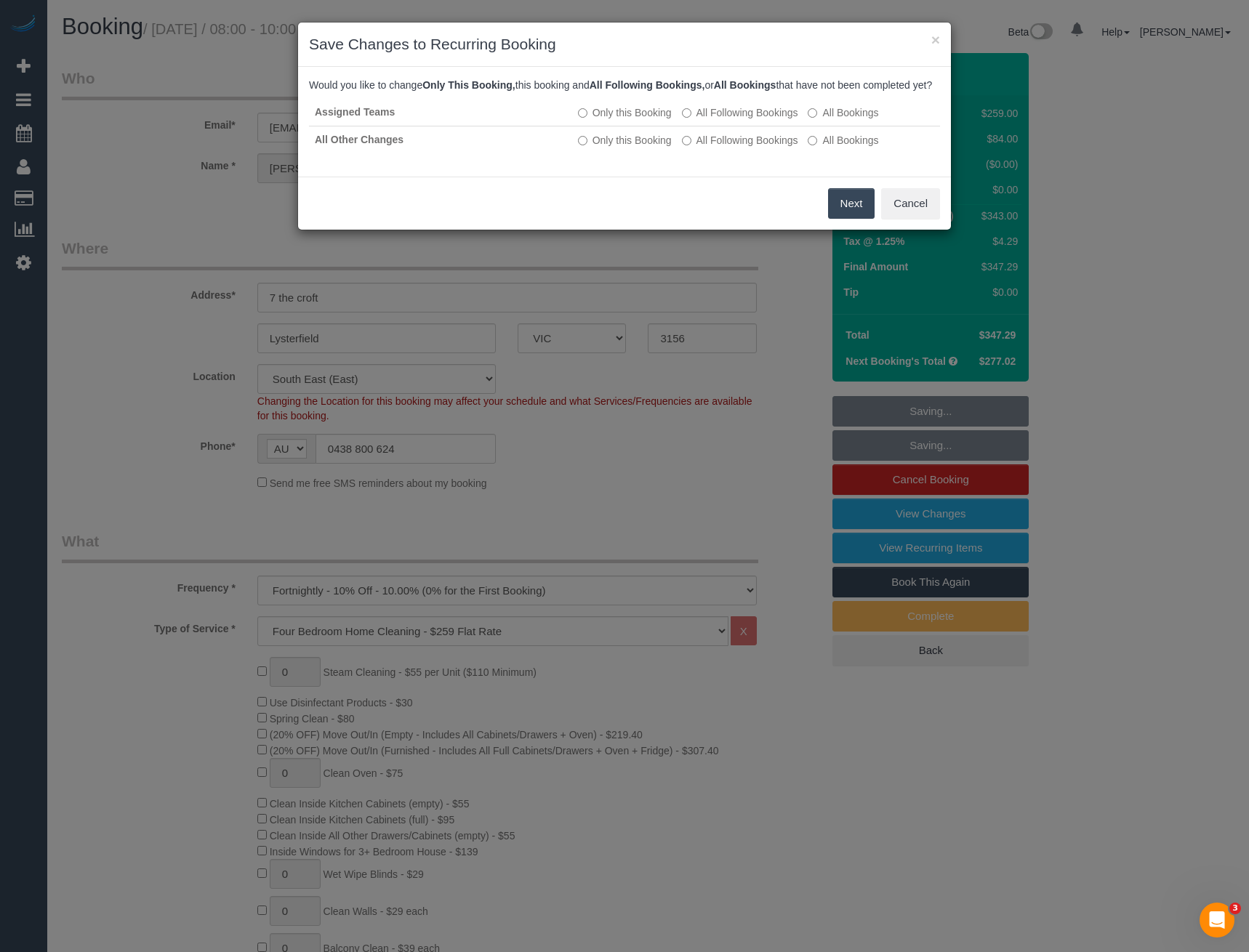
click at [854, 219] on button "Next" at bounding box center [852, 203] width 47 height 31
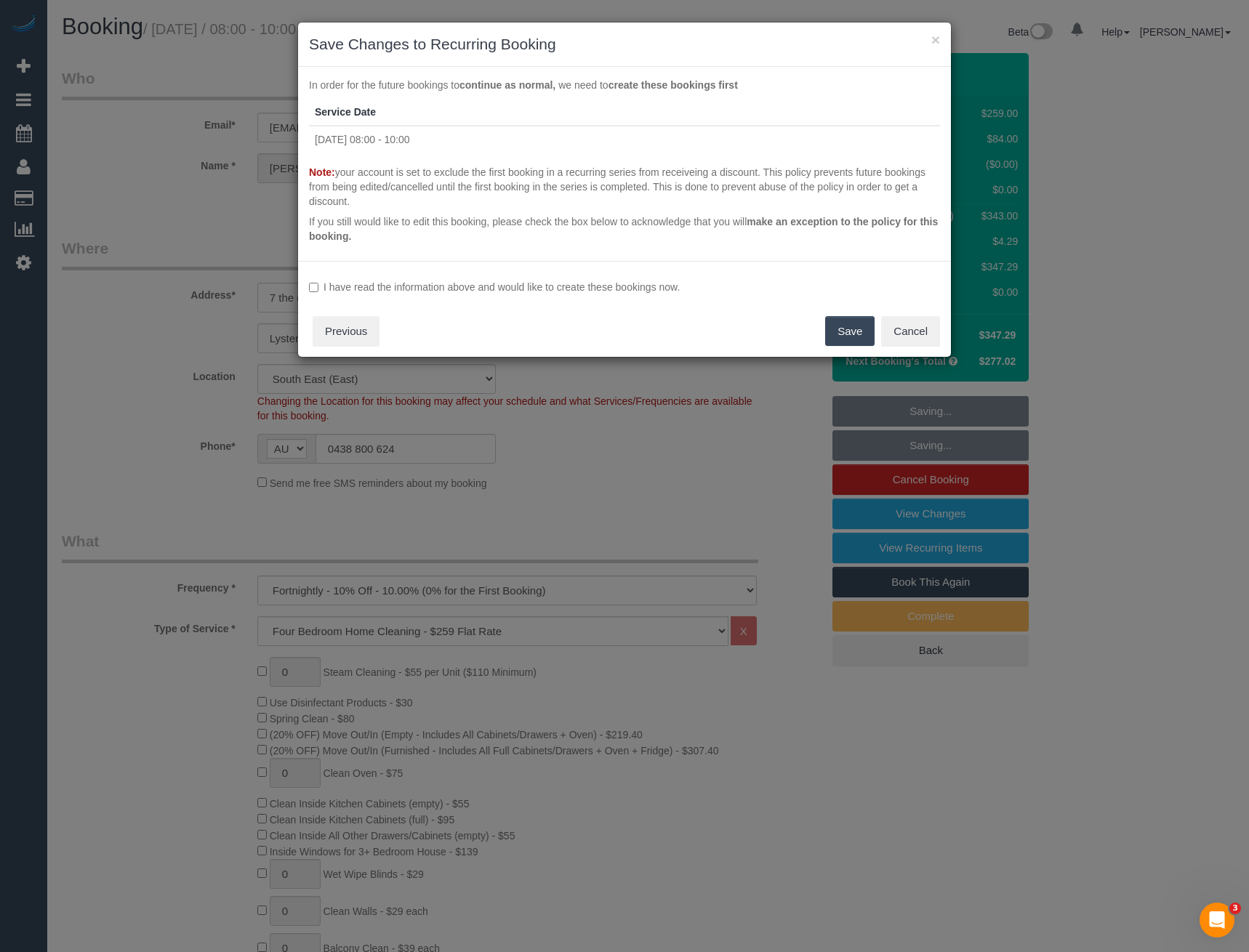
click at [320, 288] on label "I have read the information above and would like to create these bookings now." at bounding box center [624, 287] width 631 height 15
click at [834, 343] on button "Save" at bounding box center [850, 332] width 50 height 31
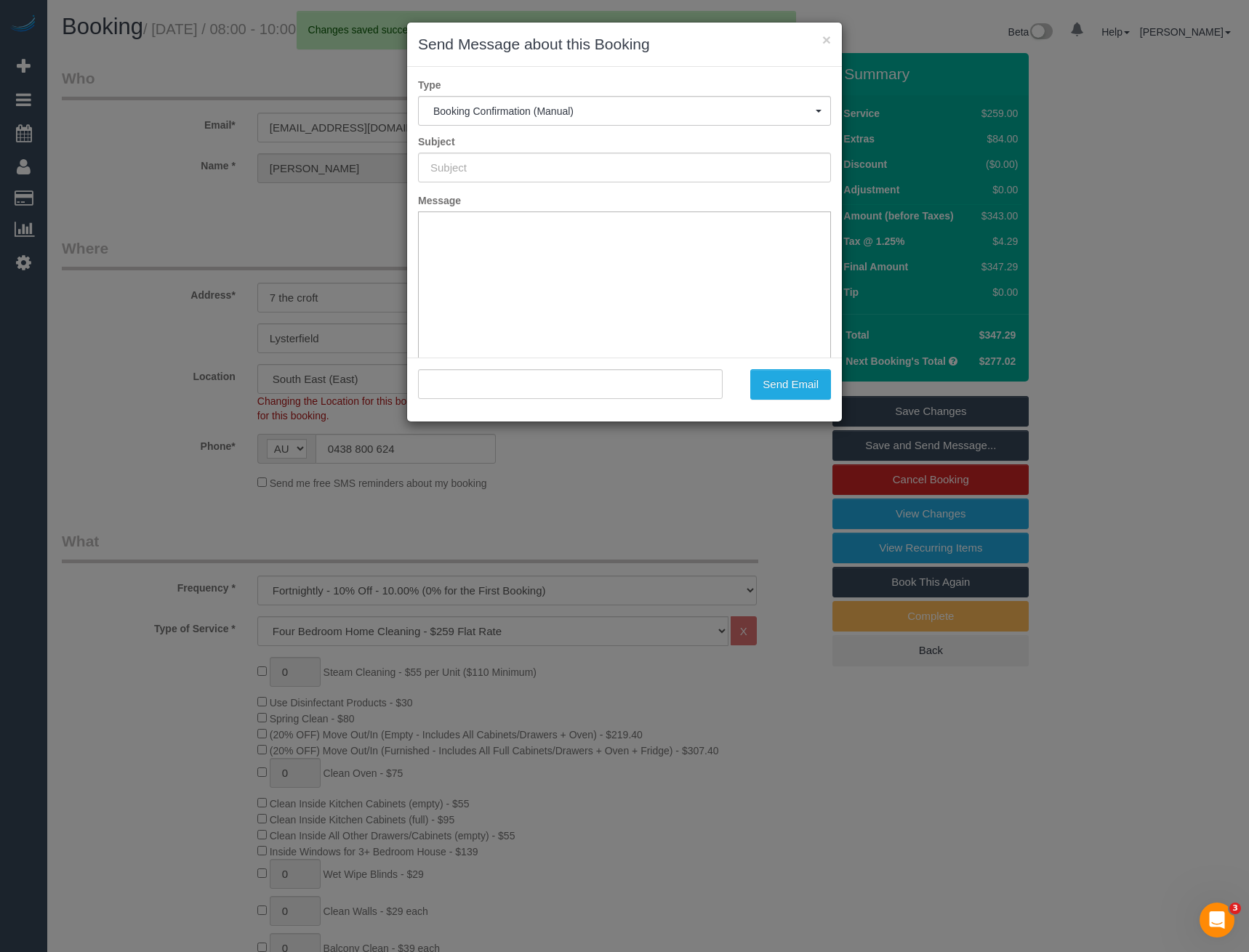
type input "Booking Confirmed"
type input ""Nick Ower" <nick@ower.com.au>"
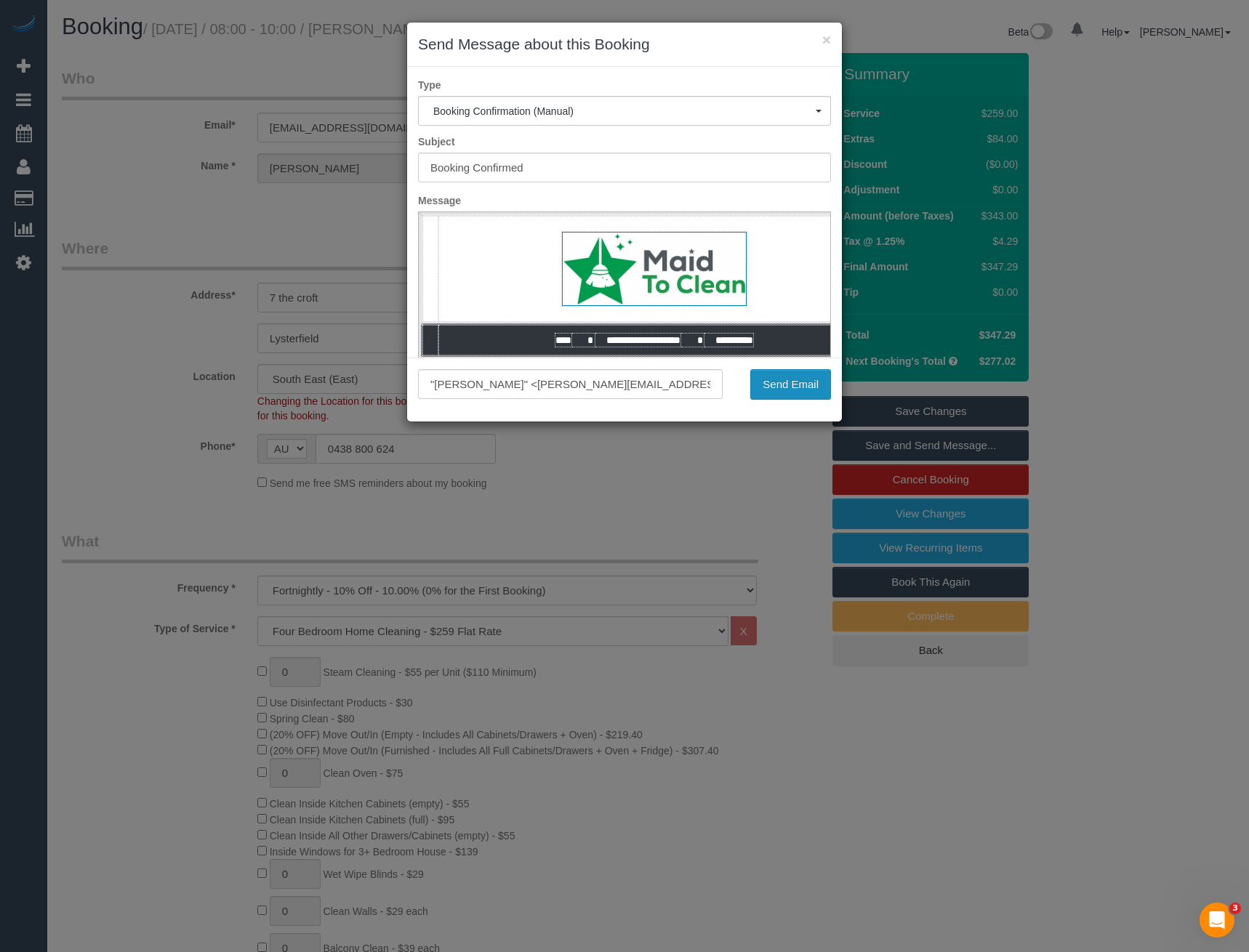
click at [786, 391] on button "Send Email" at bounding box center [791, 385] width 81 height 31
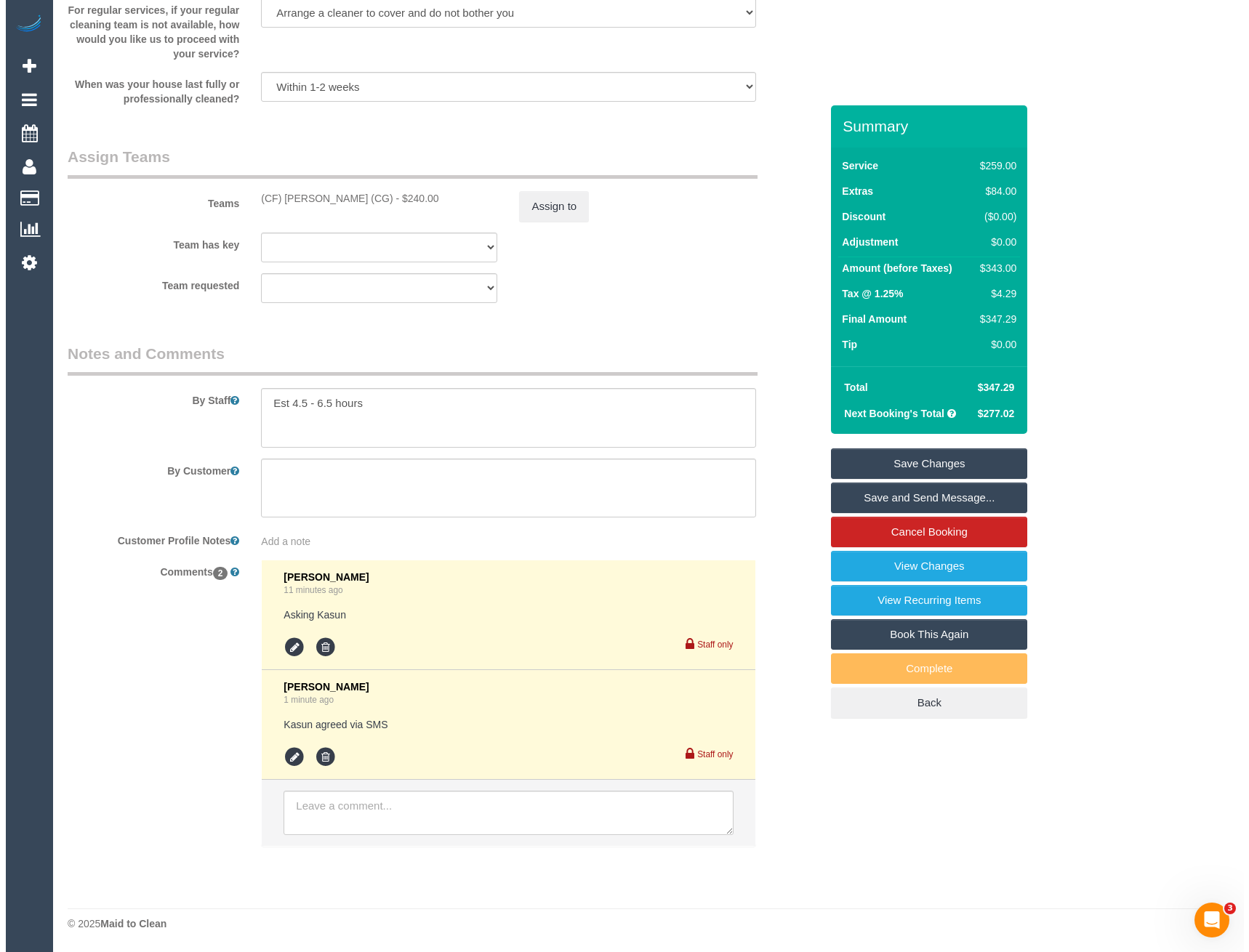
scroll to position [1827, 0]
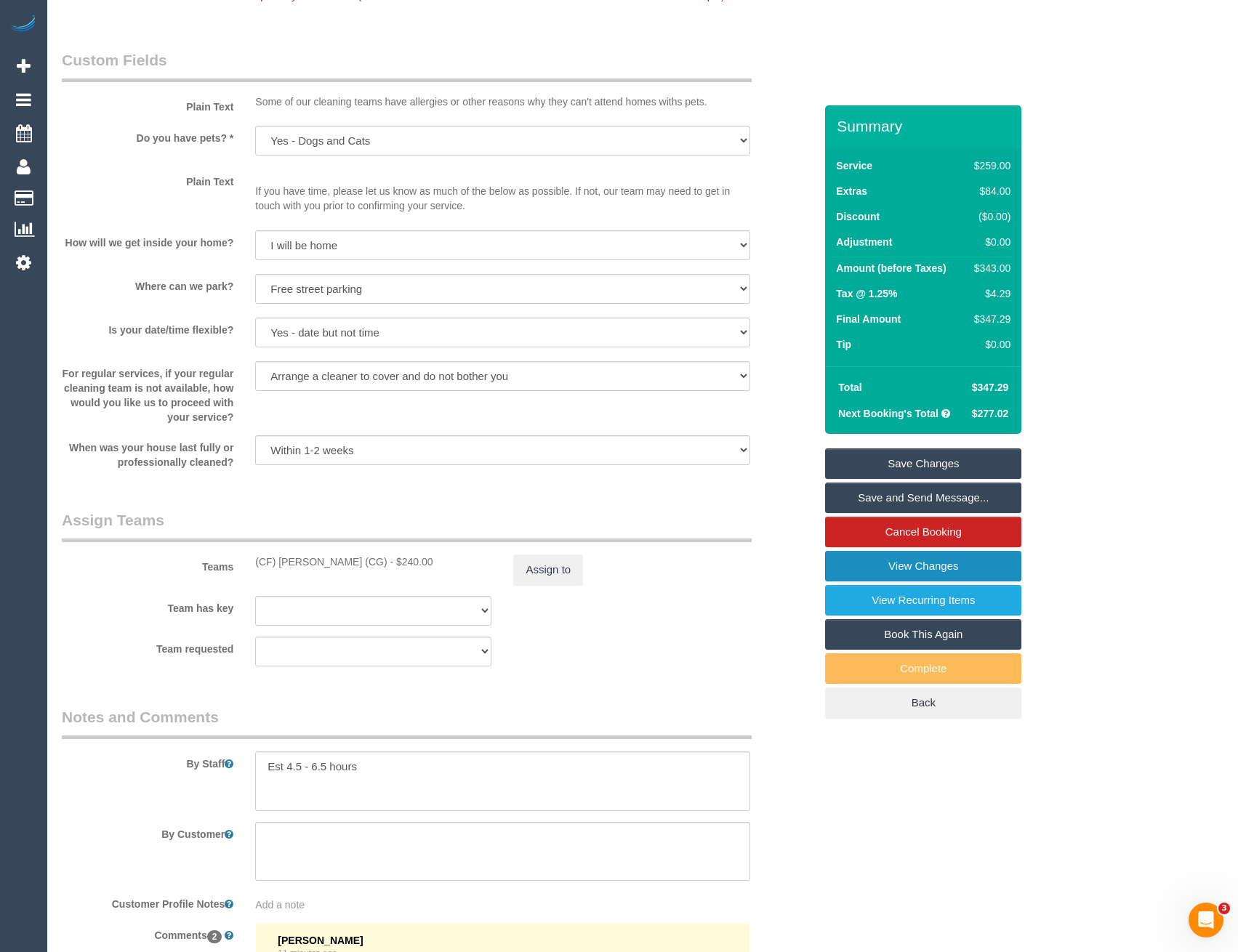
click at [922, 573] on link "View Changes" at bounding box center [923, 567] width 197 height 31
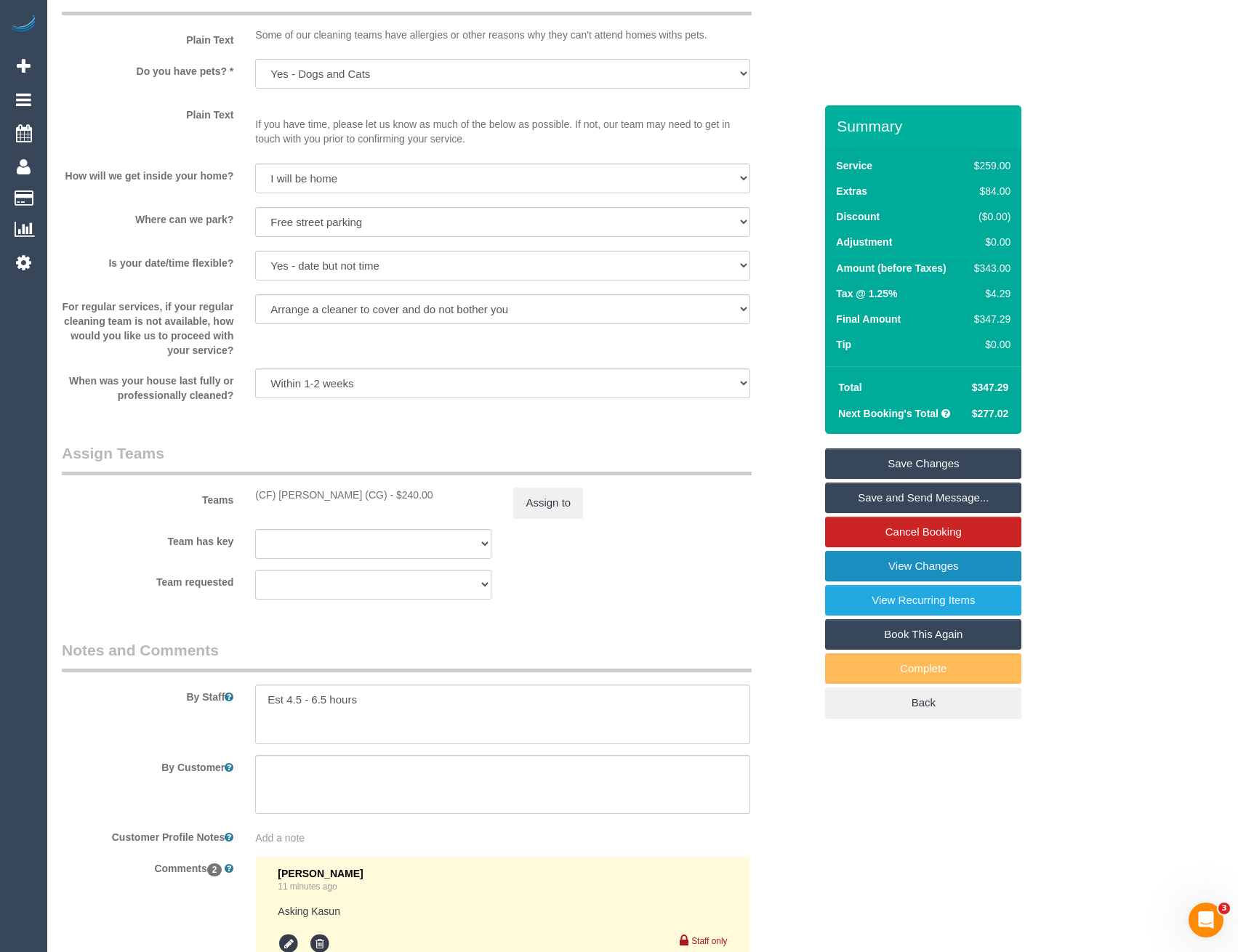
scroll to position [1899, 0]
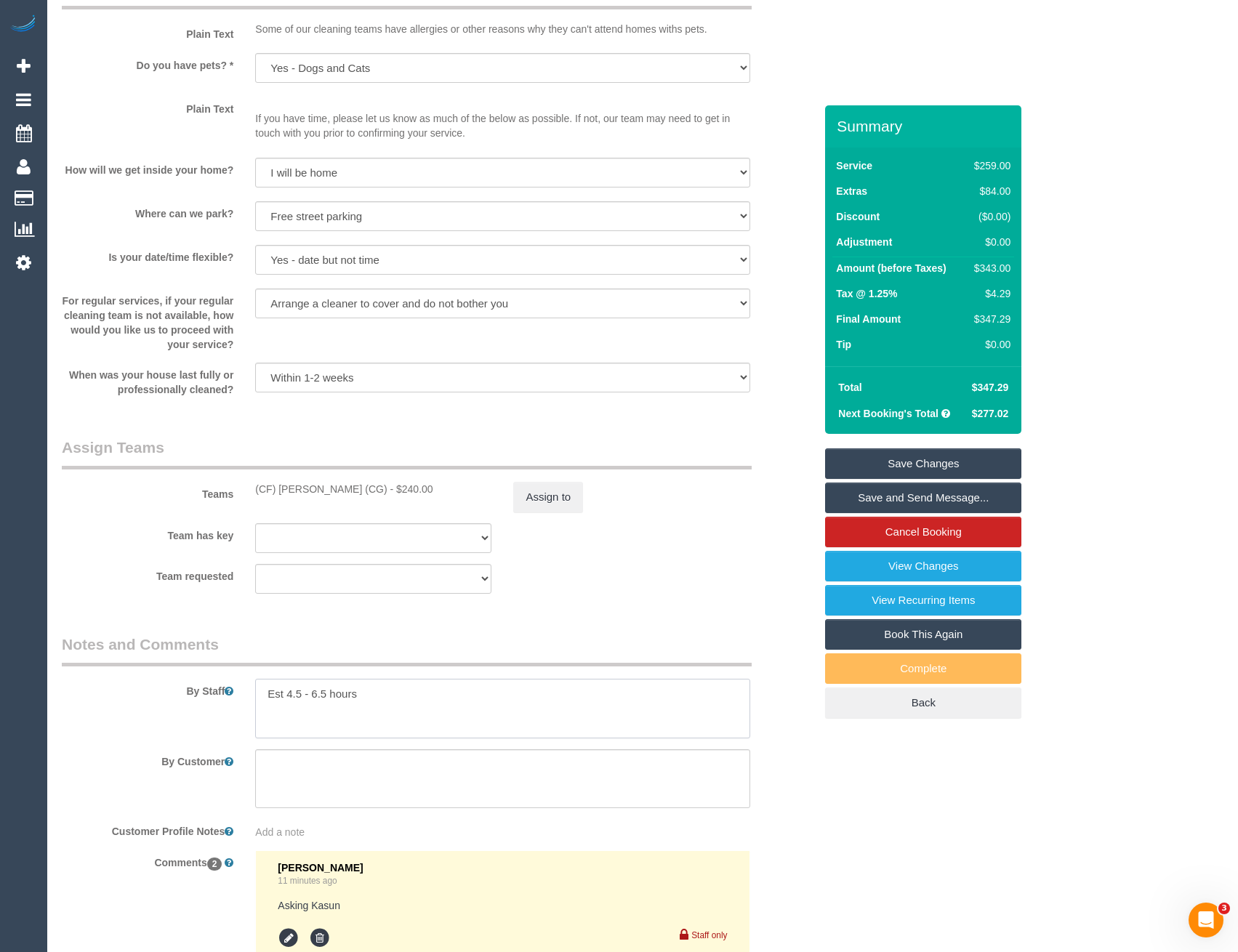
click at [266, 698] on textarea at bounding box center [502, 709] width 494 height 60
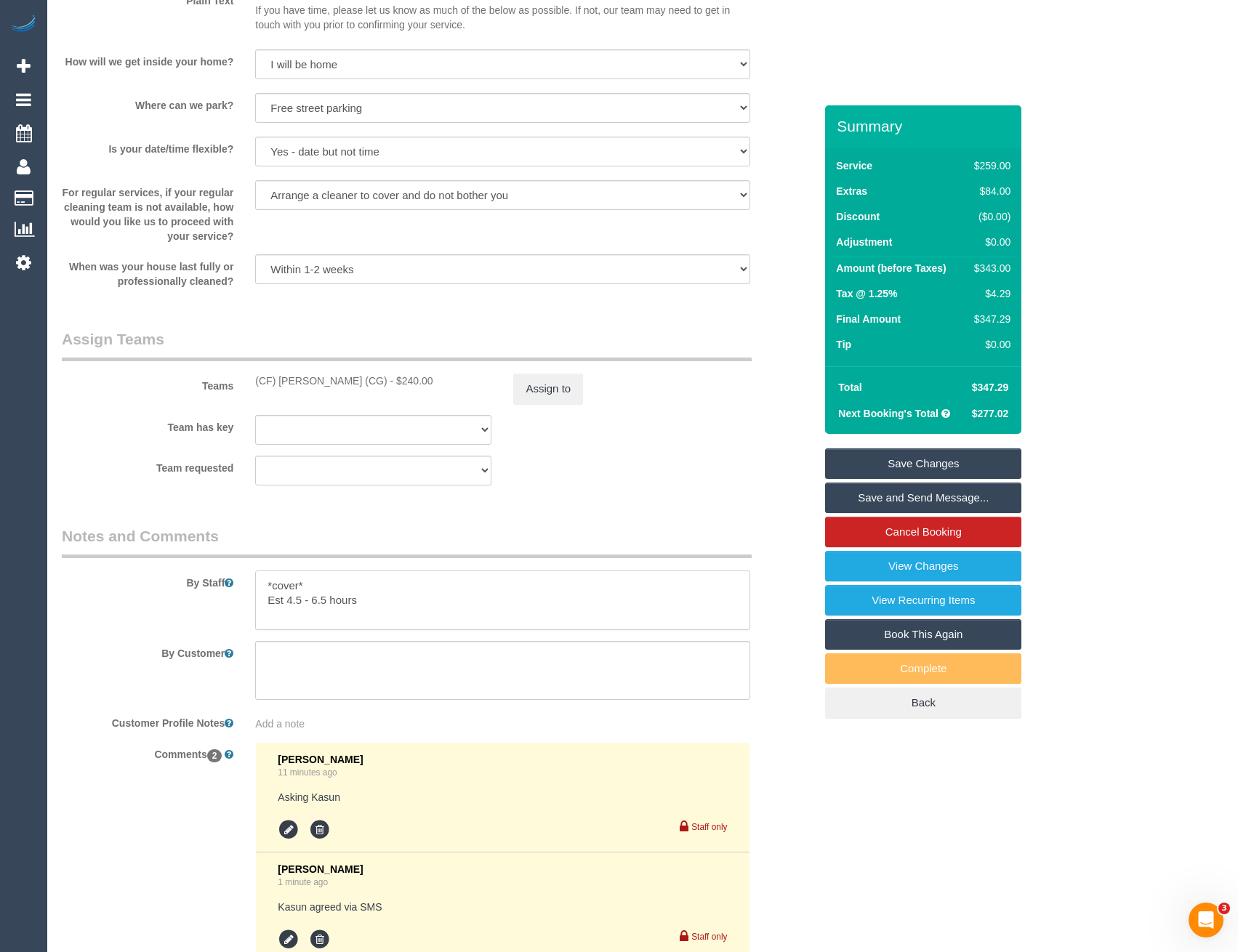
scroll to position [2191, 0]
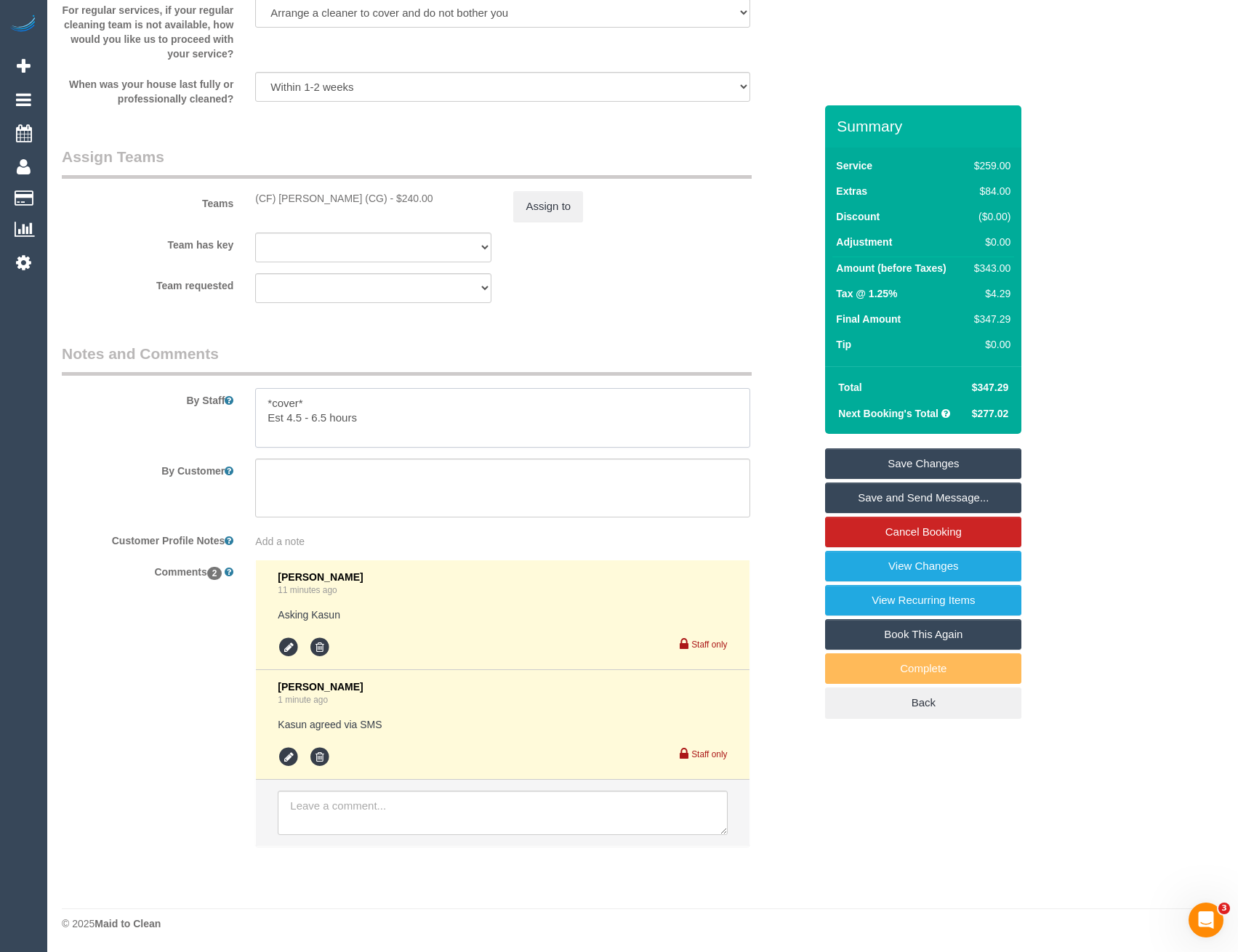
type textarea "*cover* Est 4.5 - 6.5 hours"
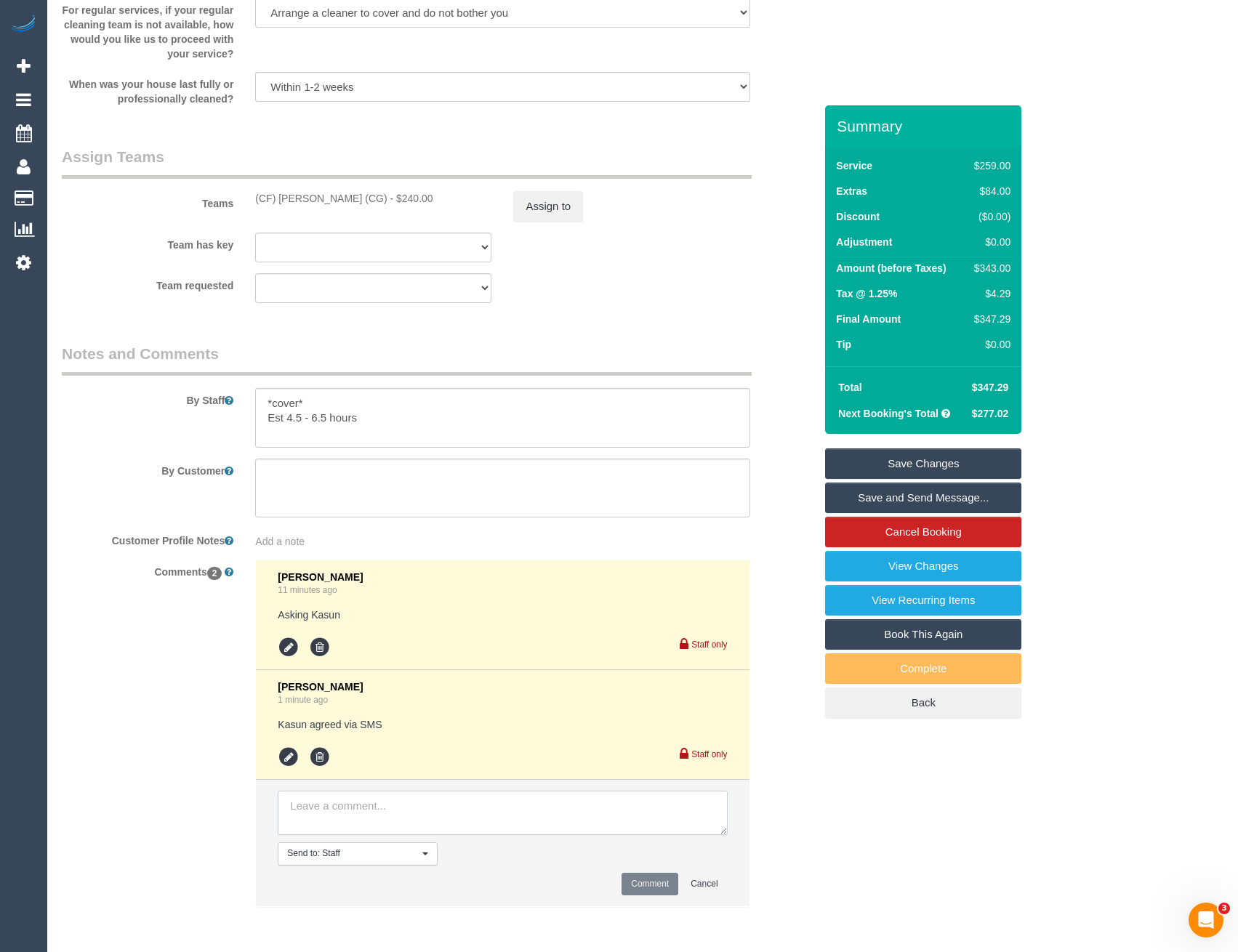
click at [340, 812] on textarea at bounding box center [502, 813] width 450 height 45
type textarea "Not informed of one off as per cover option"
click at [650, 891] on button "Comment" at bounding box center [650, 884] width 57 height 22
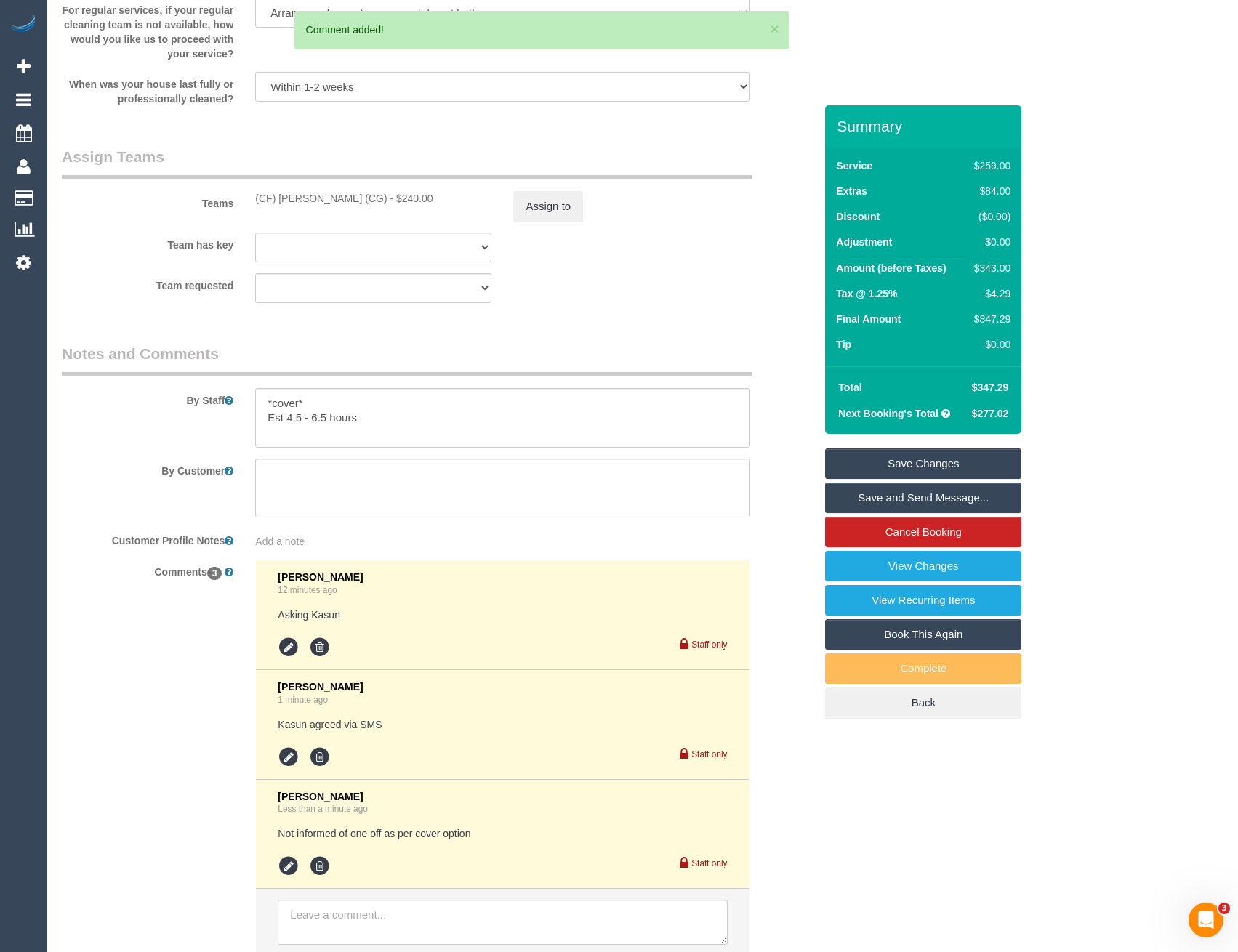
click at [908, 457] on link "Save Changes" at bounding box center [923, 464] width 197 height 31
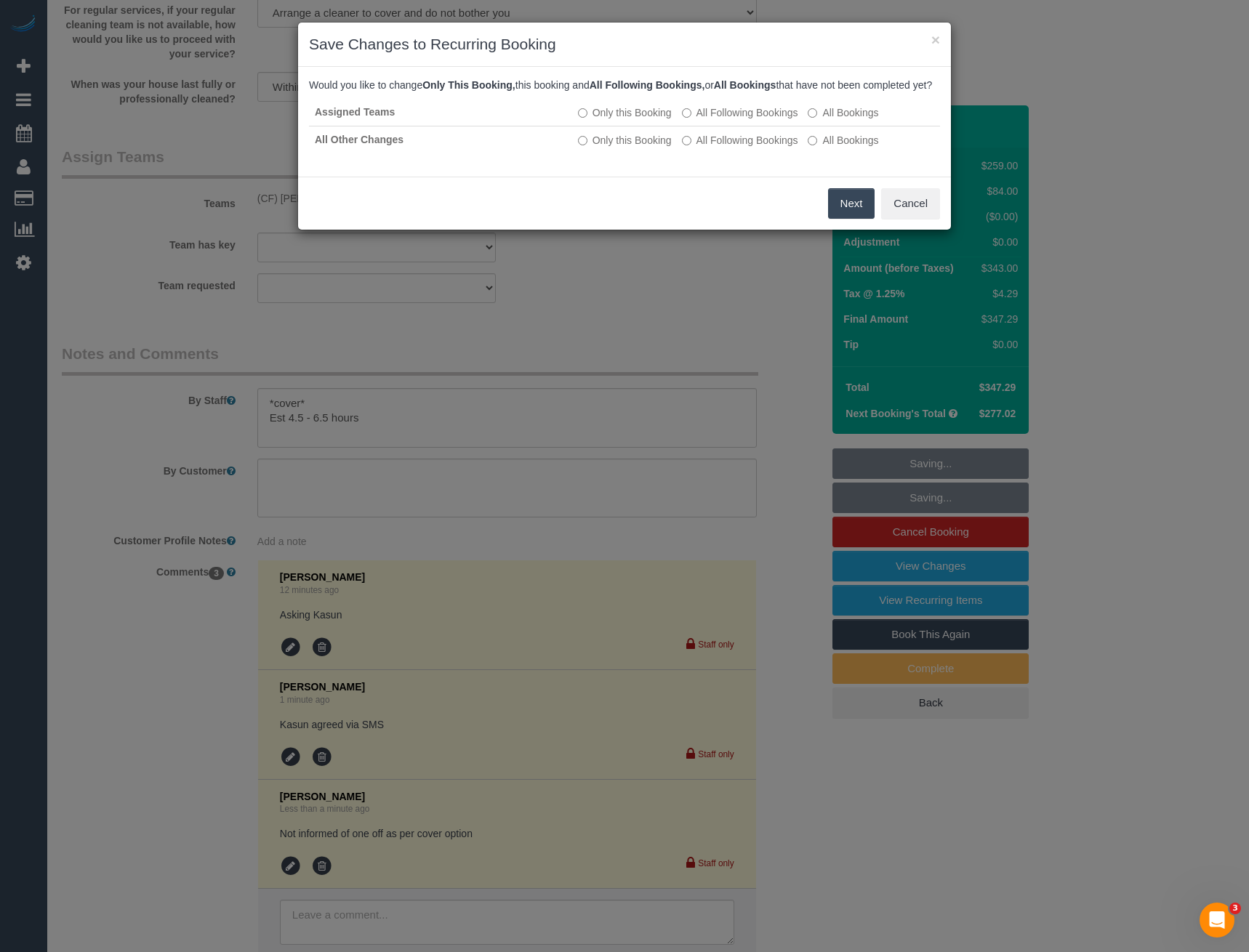
click at [837, 219] on button "Next" at bounding box center [852, 203] width 47 height 31
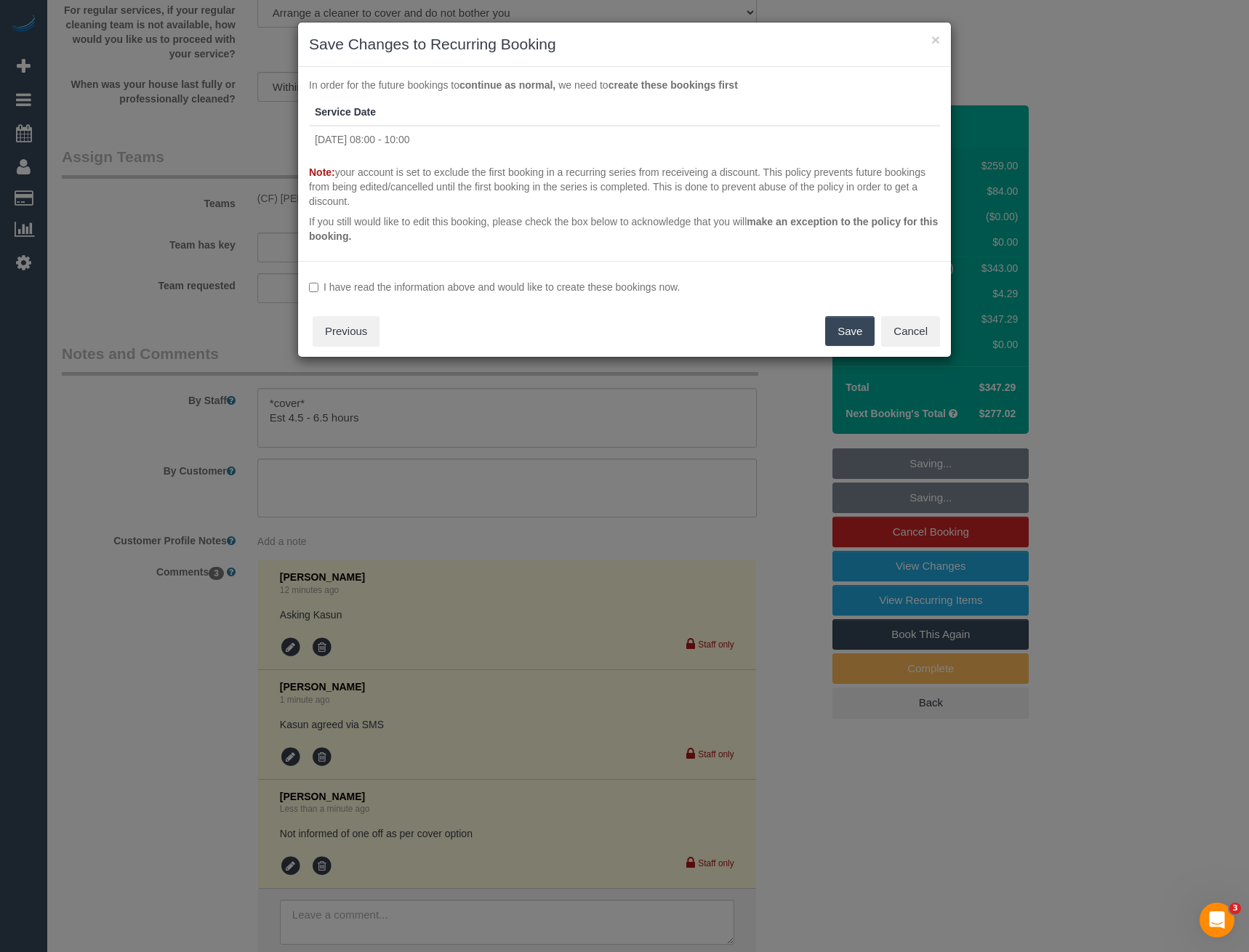
click at [844, 331] on button "Save" at bounding box center [850, 332] width 50 height 31
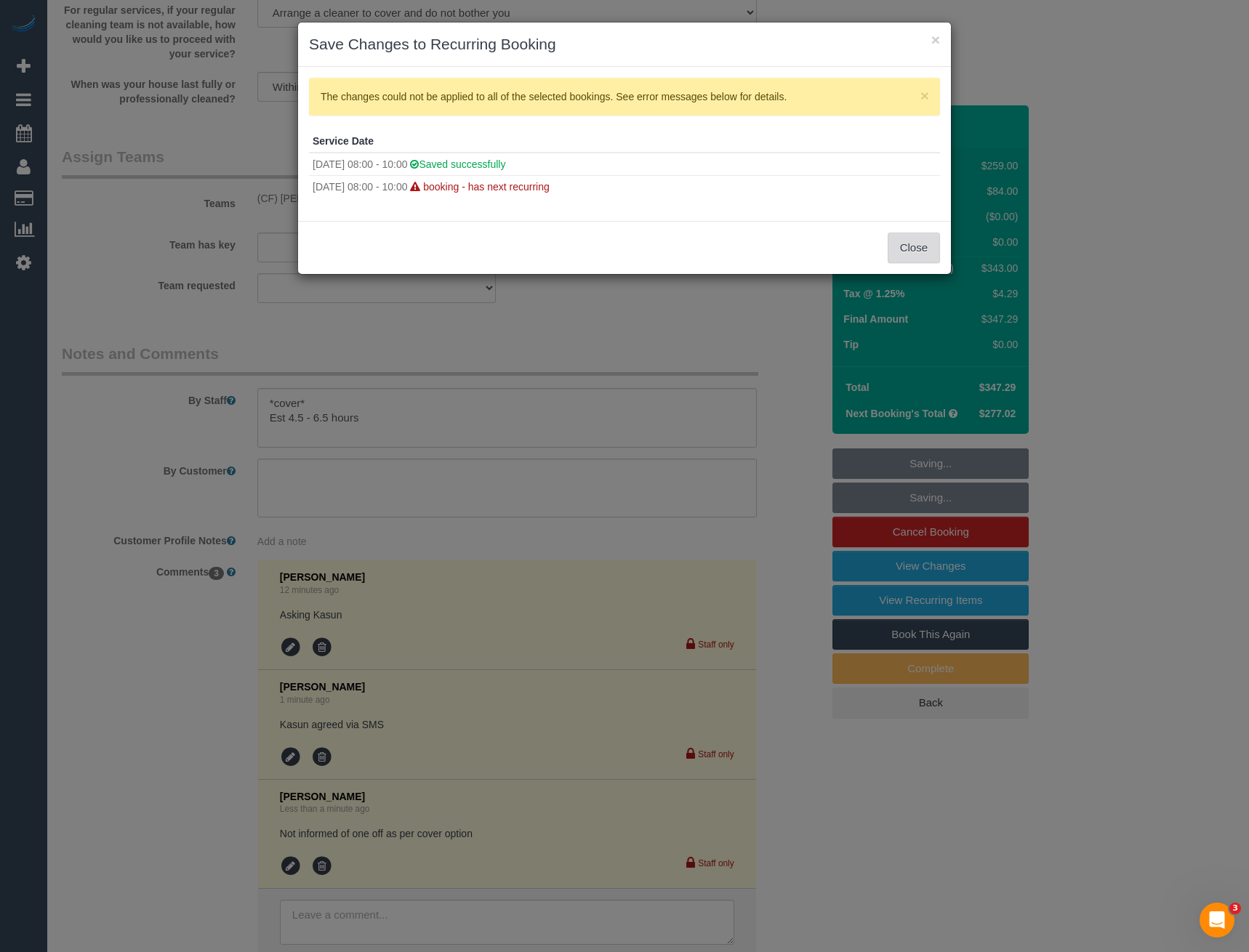
click at [906, 249] on button "Close" at bounding box center [914, 248] width 52 height 31
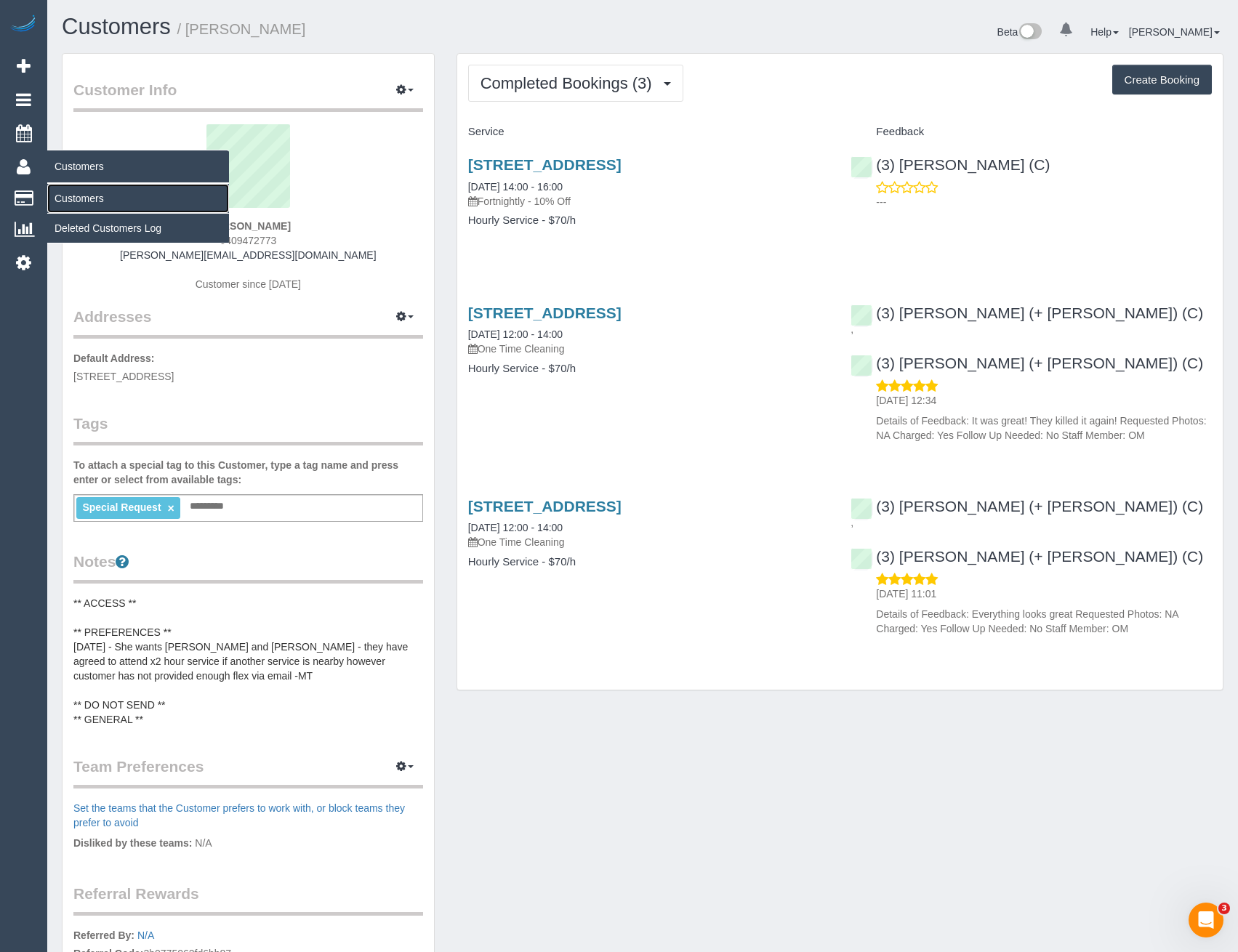
click at [81, 197] on link "Customers" at bounding box center [138, 199] width 182 height 29
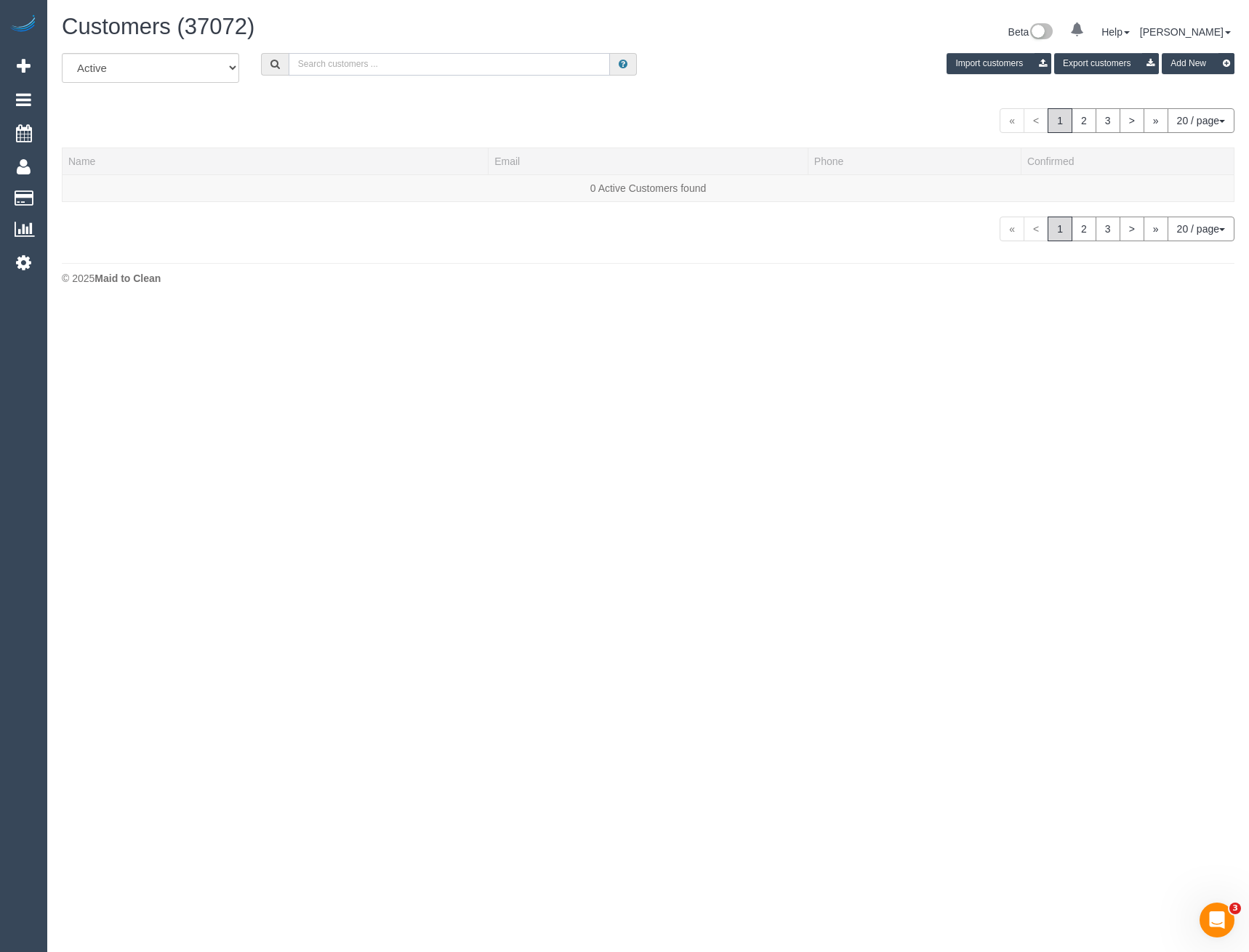
click at [328, 61] on input "text" at bounding box center [449, 63] width 322 height 22
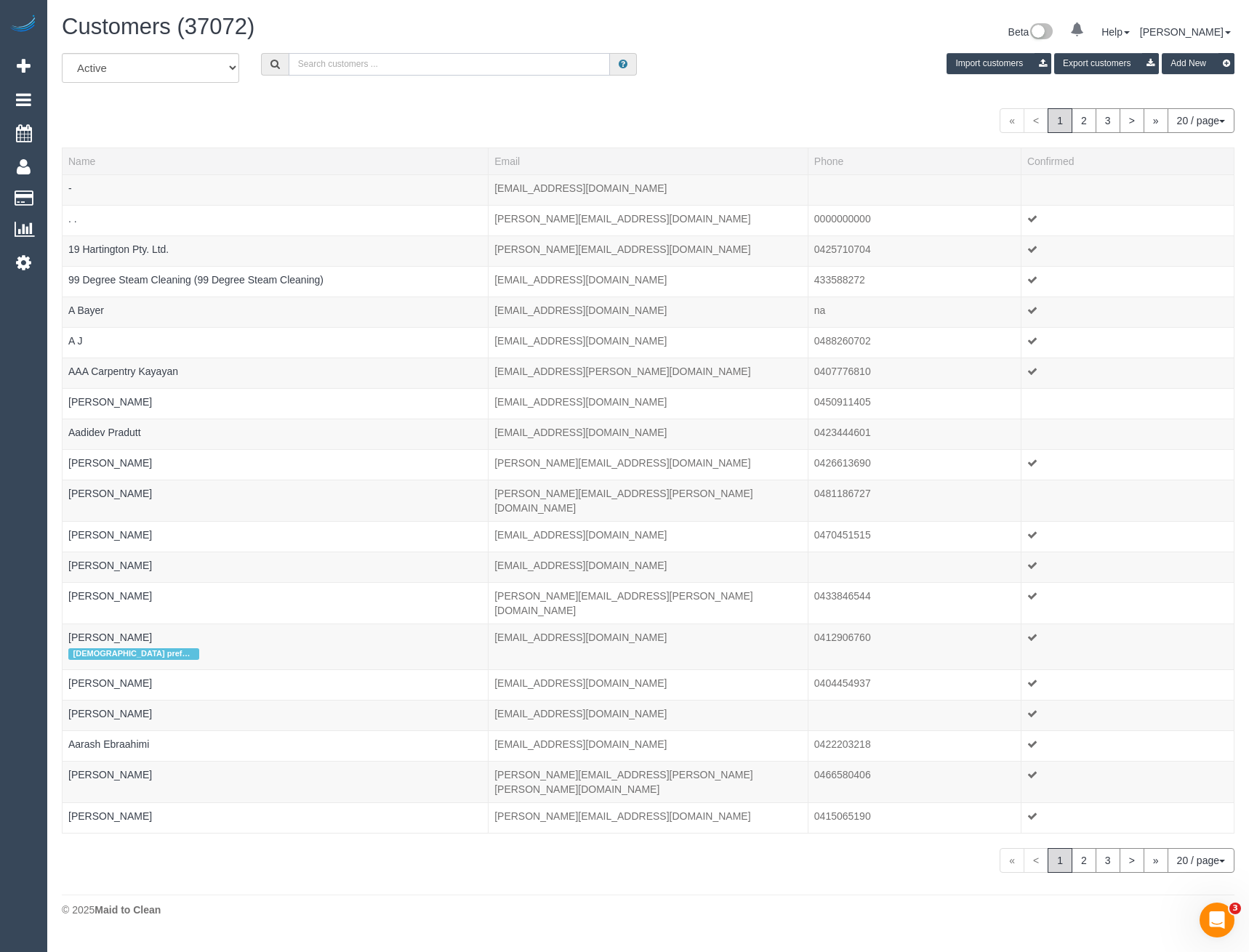
paste input "[EMAIL_ADDRESS][DOMAIN_NAME]"
click at [389, 67] on input "[EMAIL_ADDRESS][DOMAIN_NAME]" at bounding box center [449, 63] width 322 height 22
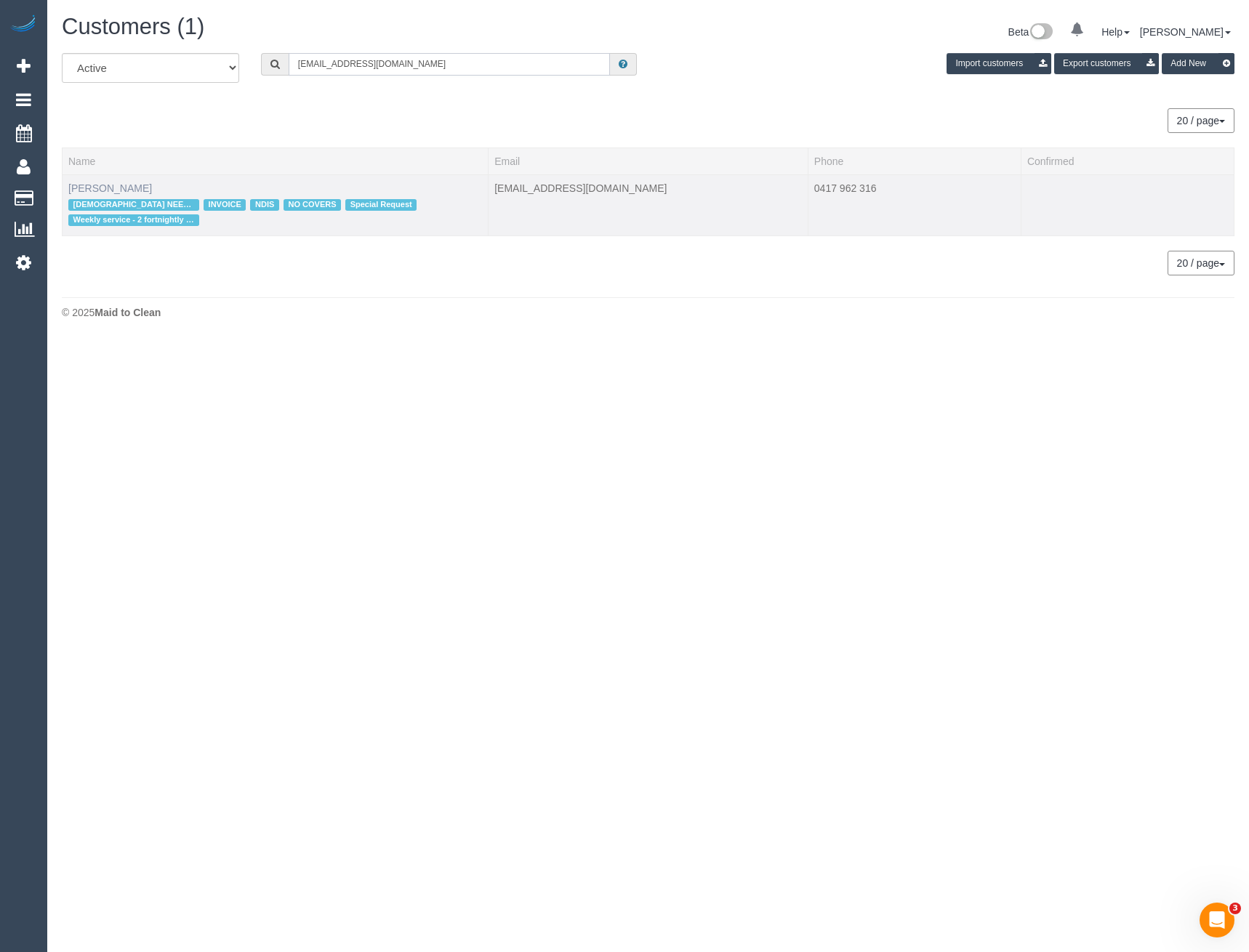
type input "[EMAIL_ADDRESS][DOMAIN_NAME]"
click at [122, 184] on link "[PERSON_NAME]" at bounding box center [109, 188] width 83 height 11
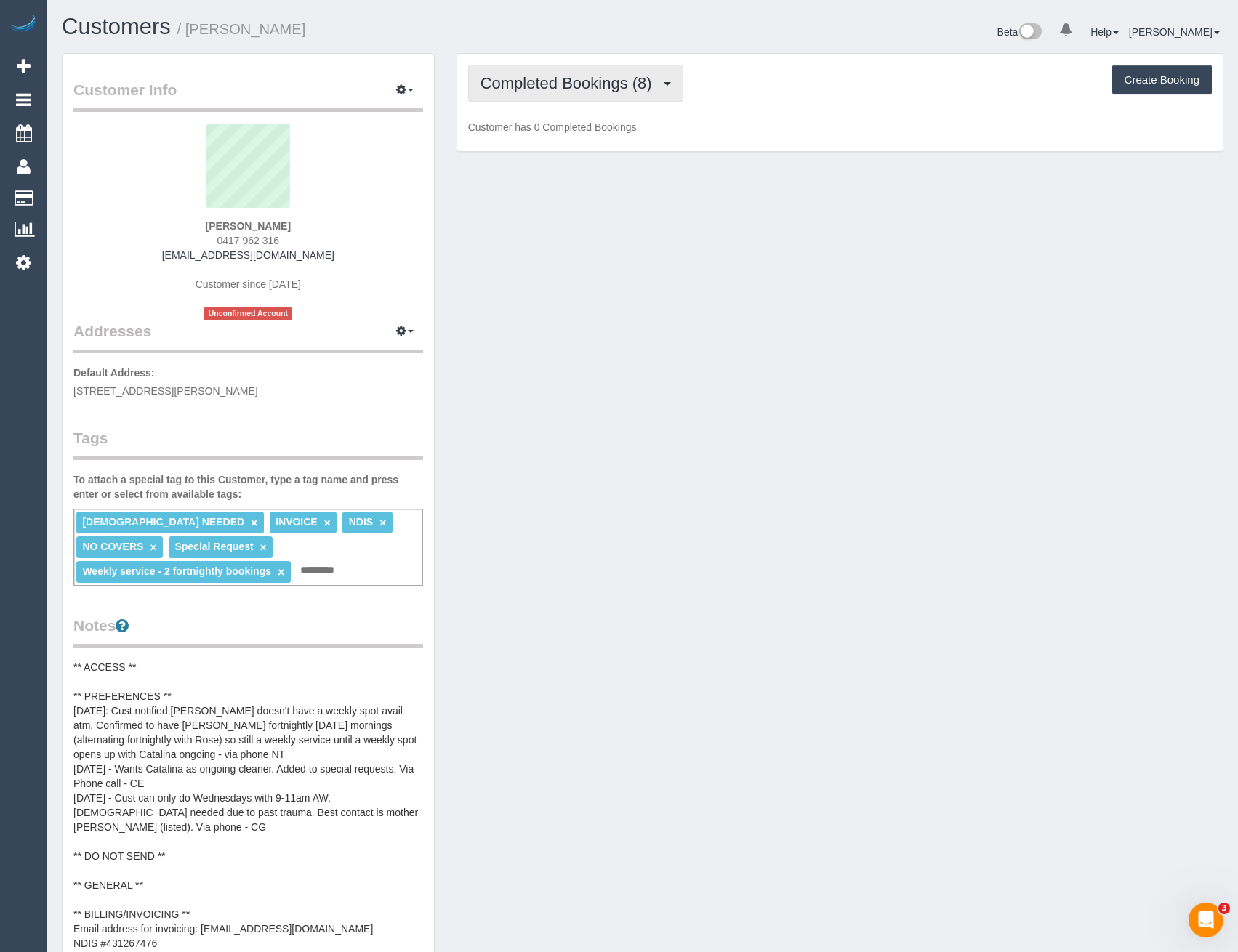
click at [600, 91] on span "Completed Bookings (8)" at bounding box center [570, 83] width 179 height 18
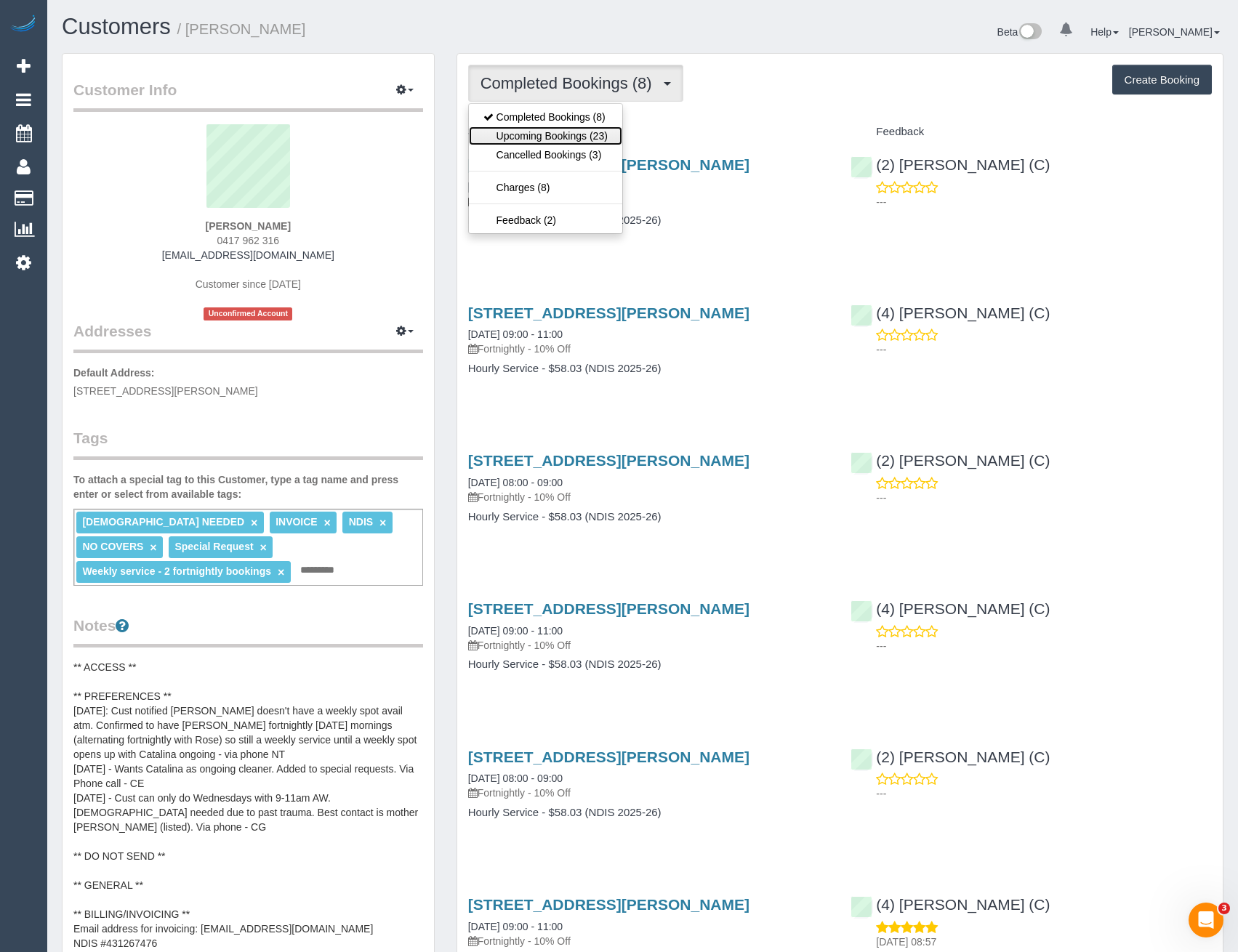
click at [609, 140] on link "Upcoming Bookings (23)" at bounding box center [545, 135] width 154 height 19
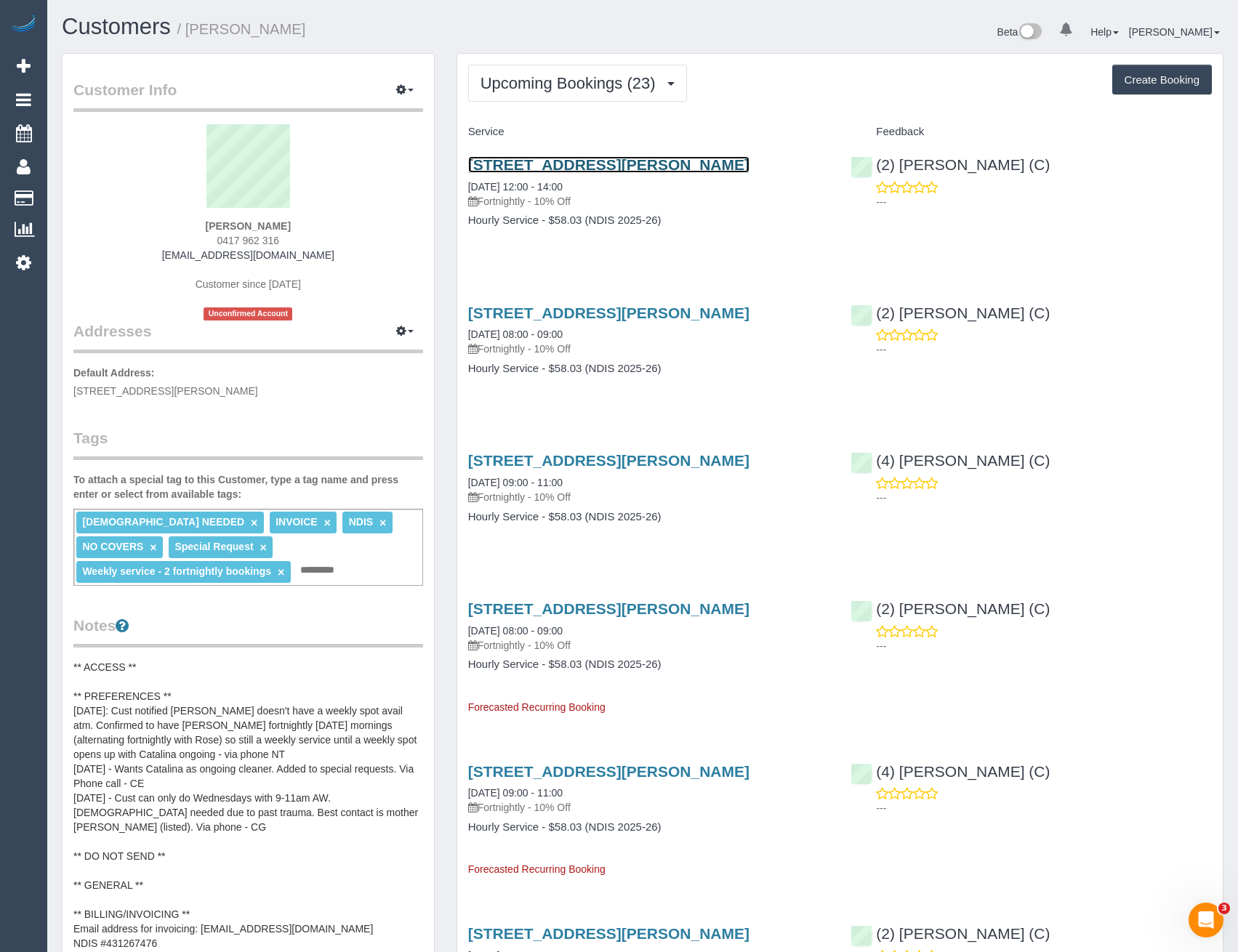
click at [655, 165] on link "[STREET_ADDRESS][PERSON_NAME]" at bounding box center [609, 164] width 281 height 17
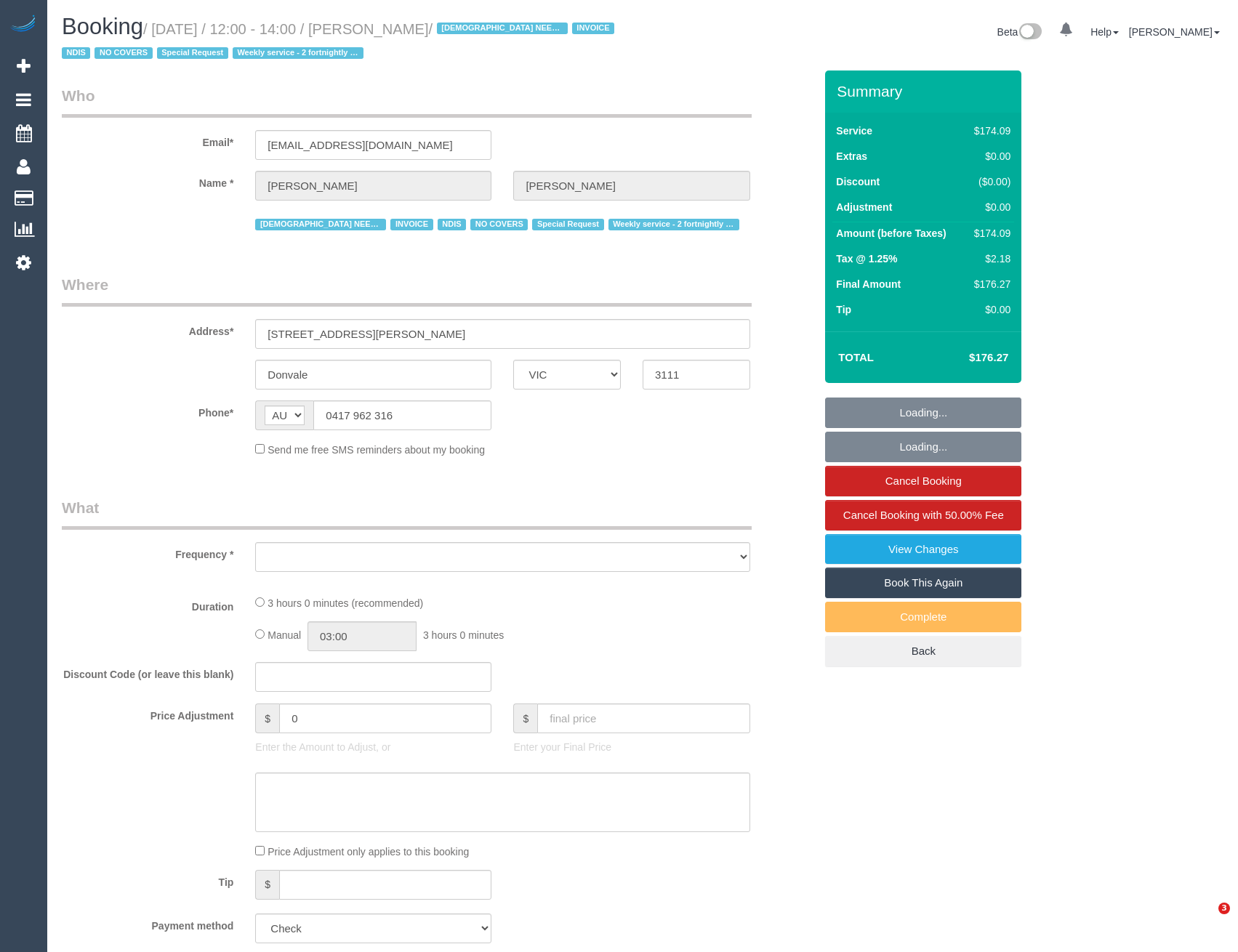
select select "VIC"
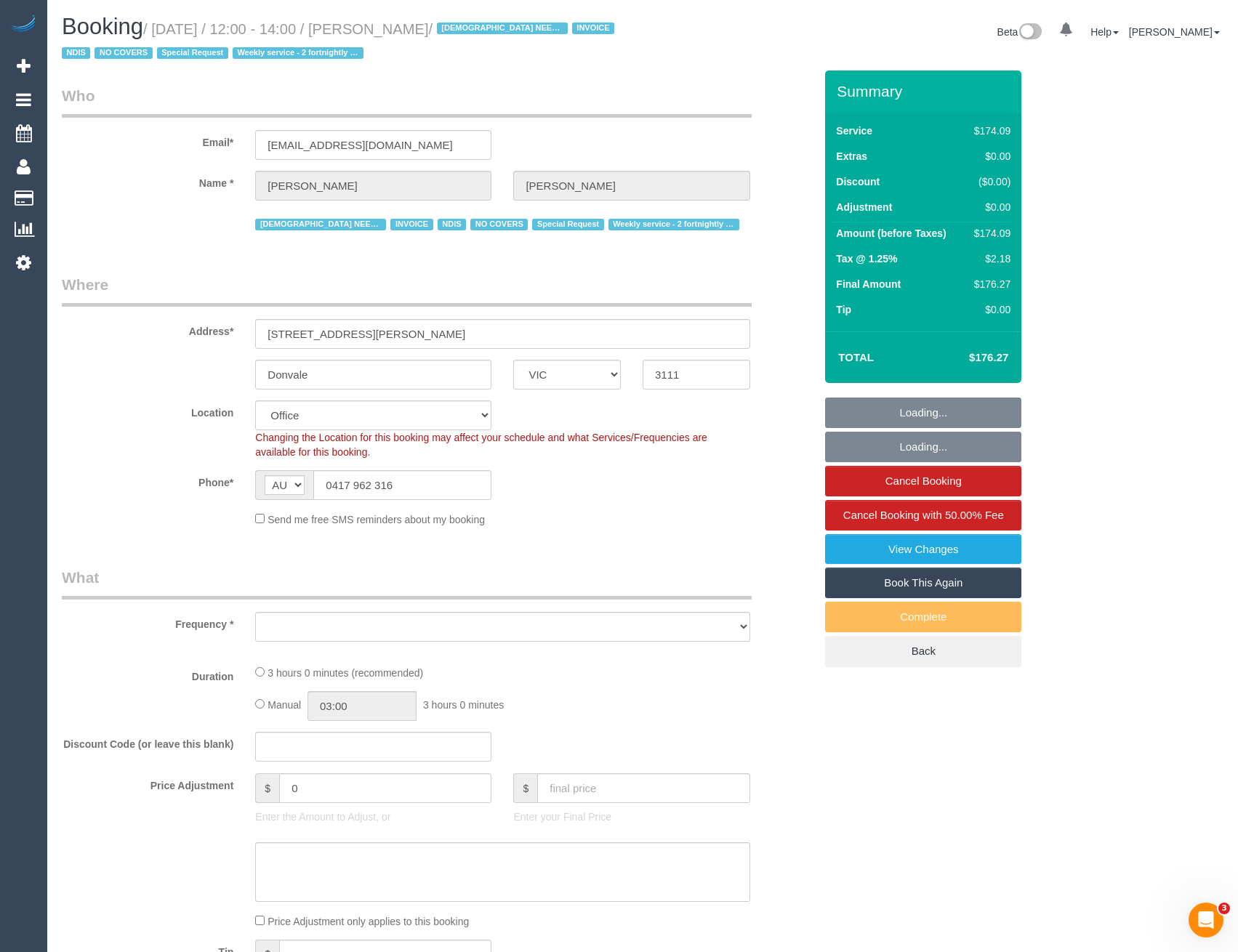
select select "object:827"
select select "180"
select select "number:28"
select select "number:14"
select select "number:19"
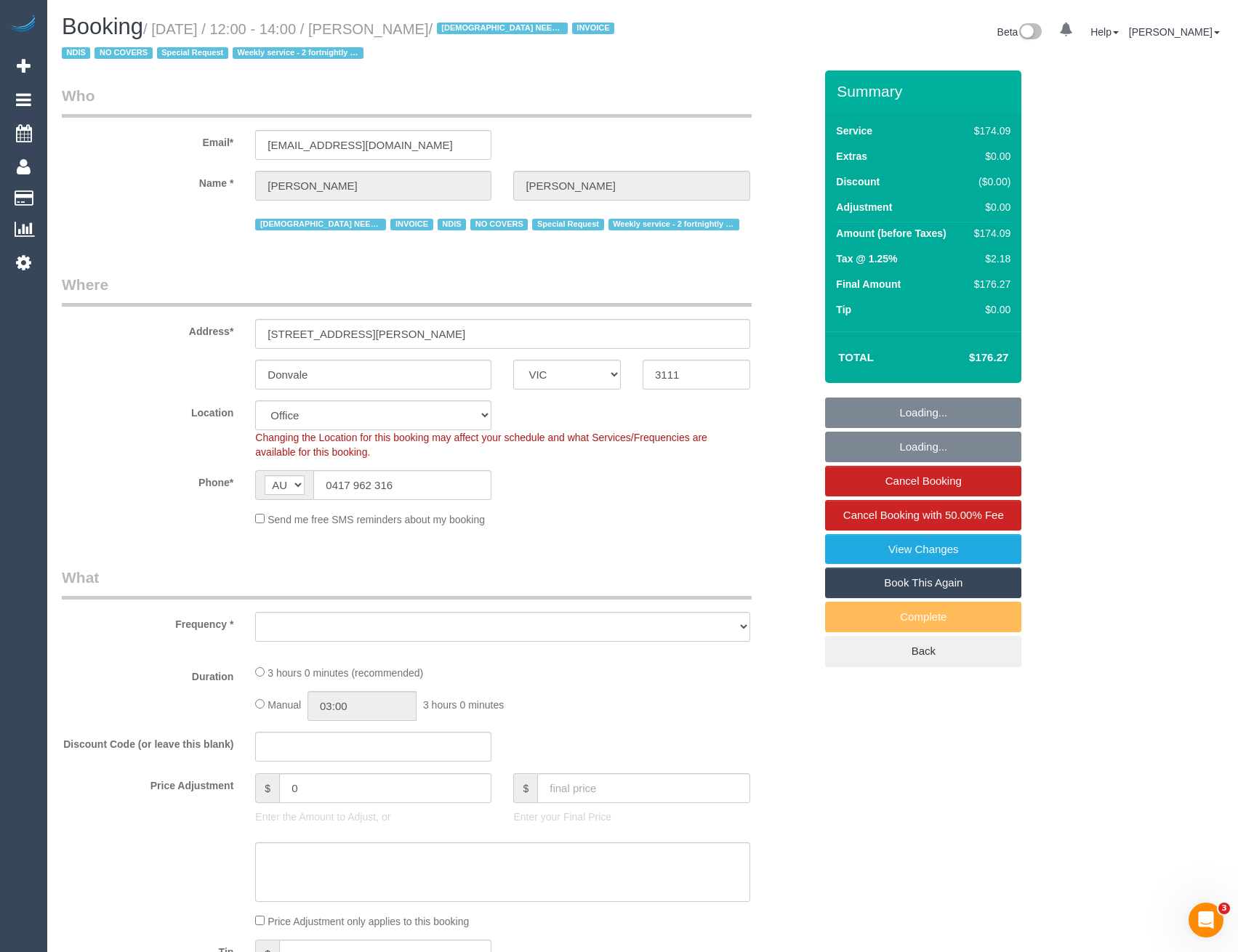
select select "number:25"
select select "number:35"
select select "number:11"
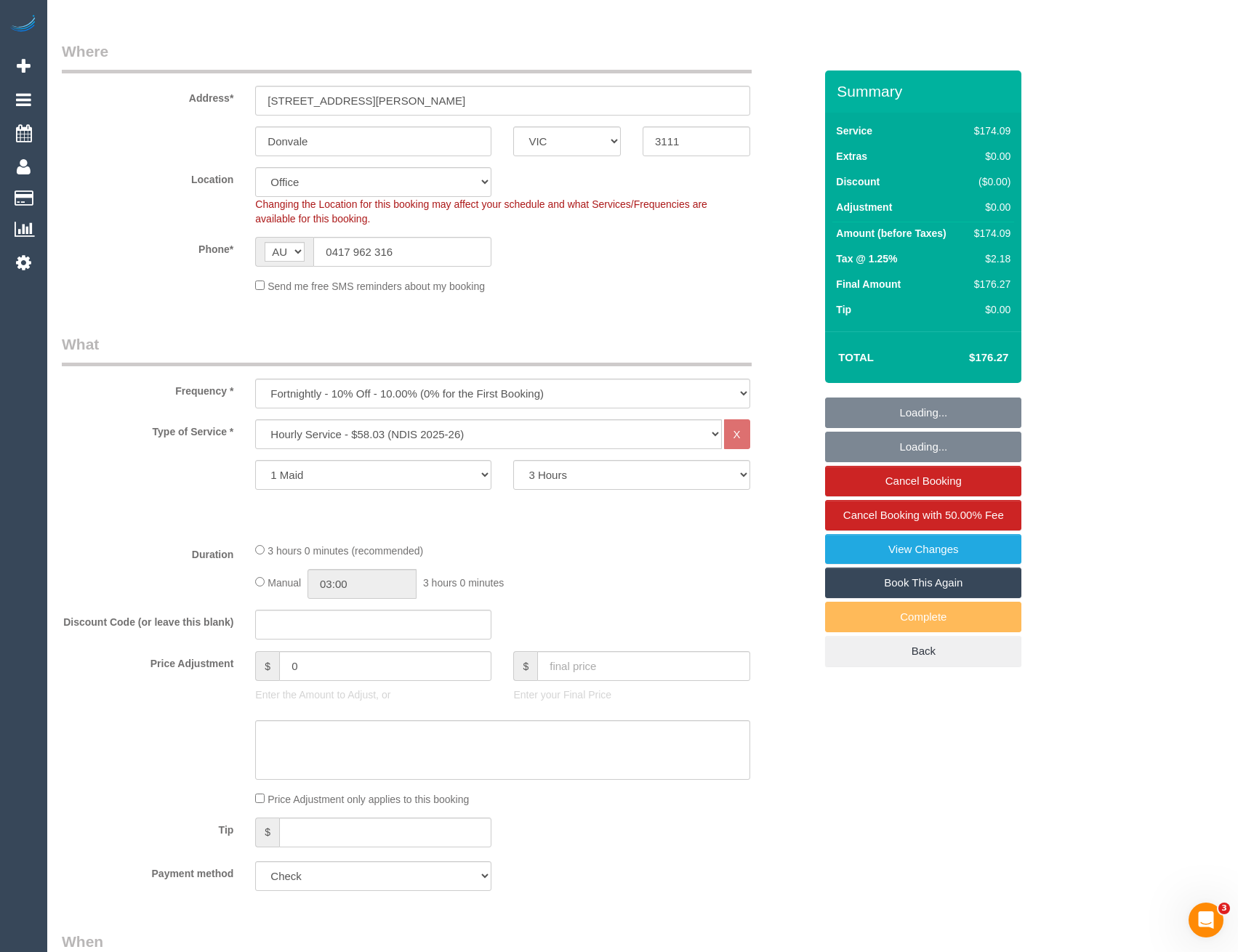
select select "object:846"
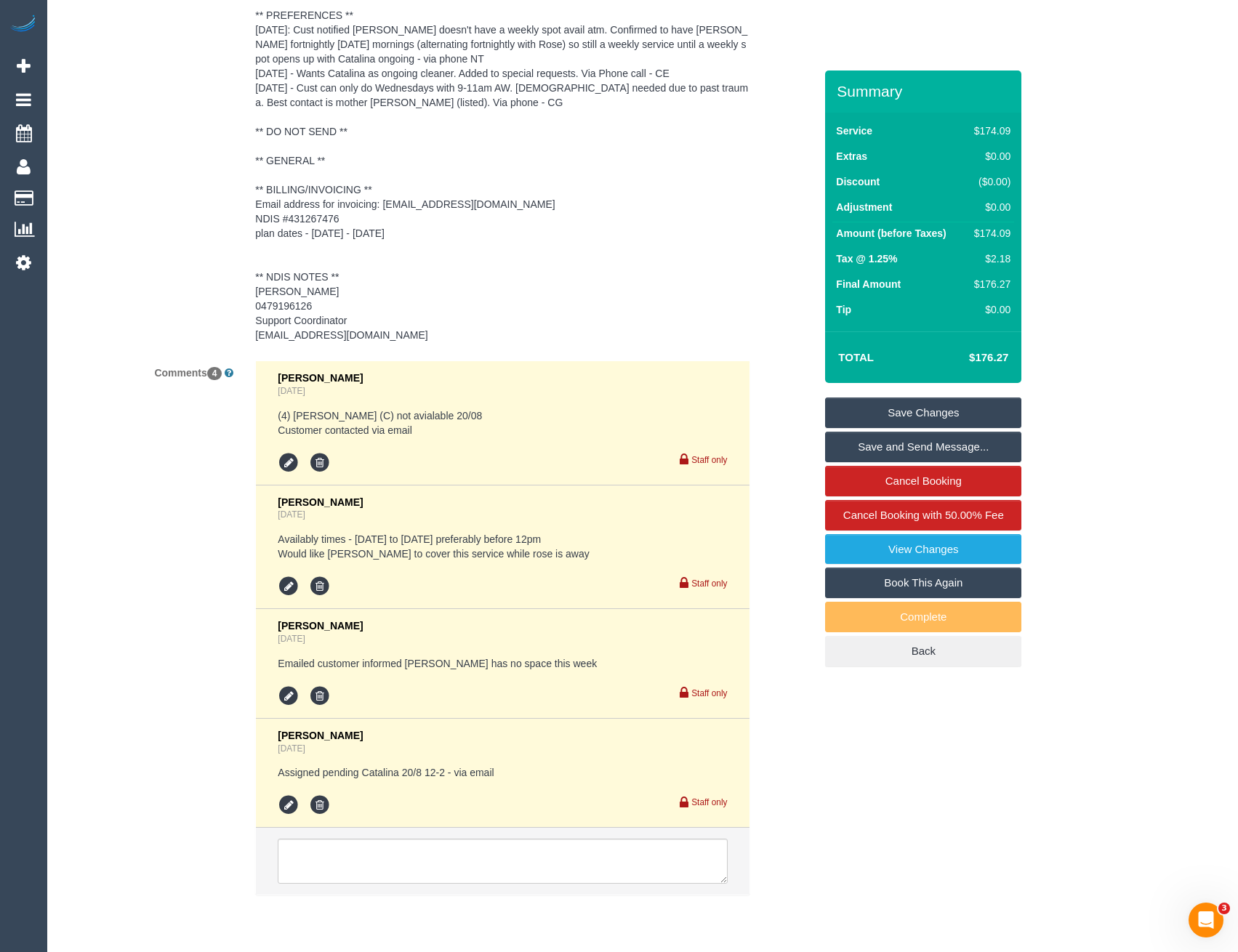
scroll to position [2337, 0]
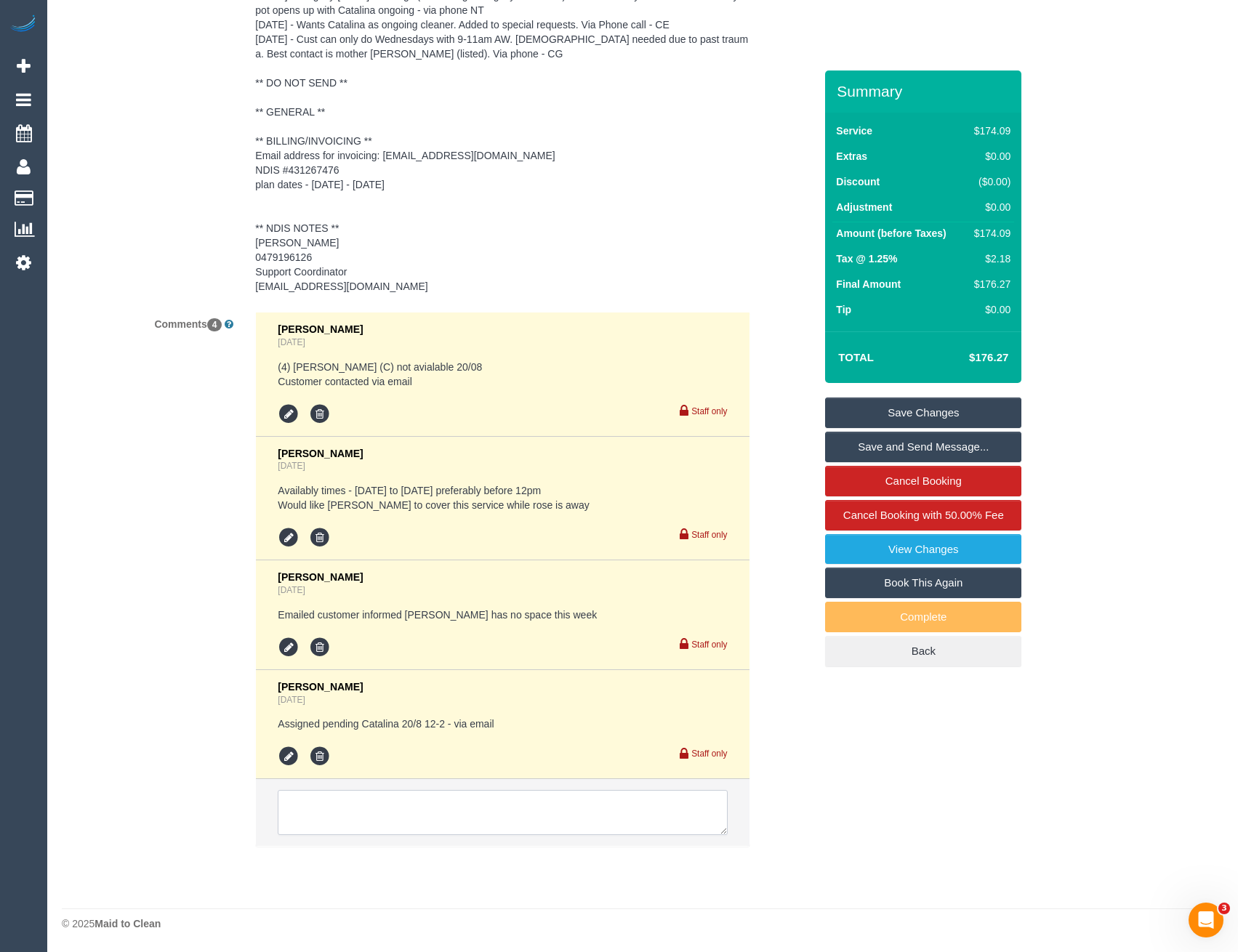
click at [401, 820] on textarea at bounding box center [502, 812] width 450 height 45
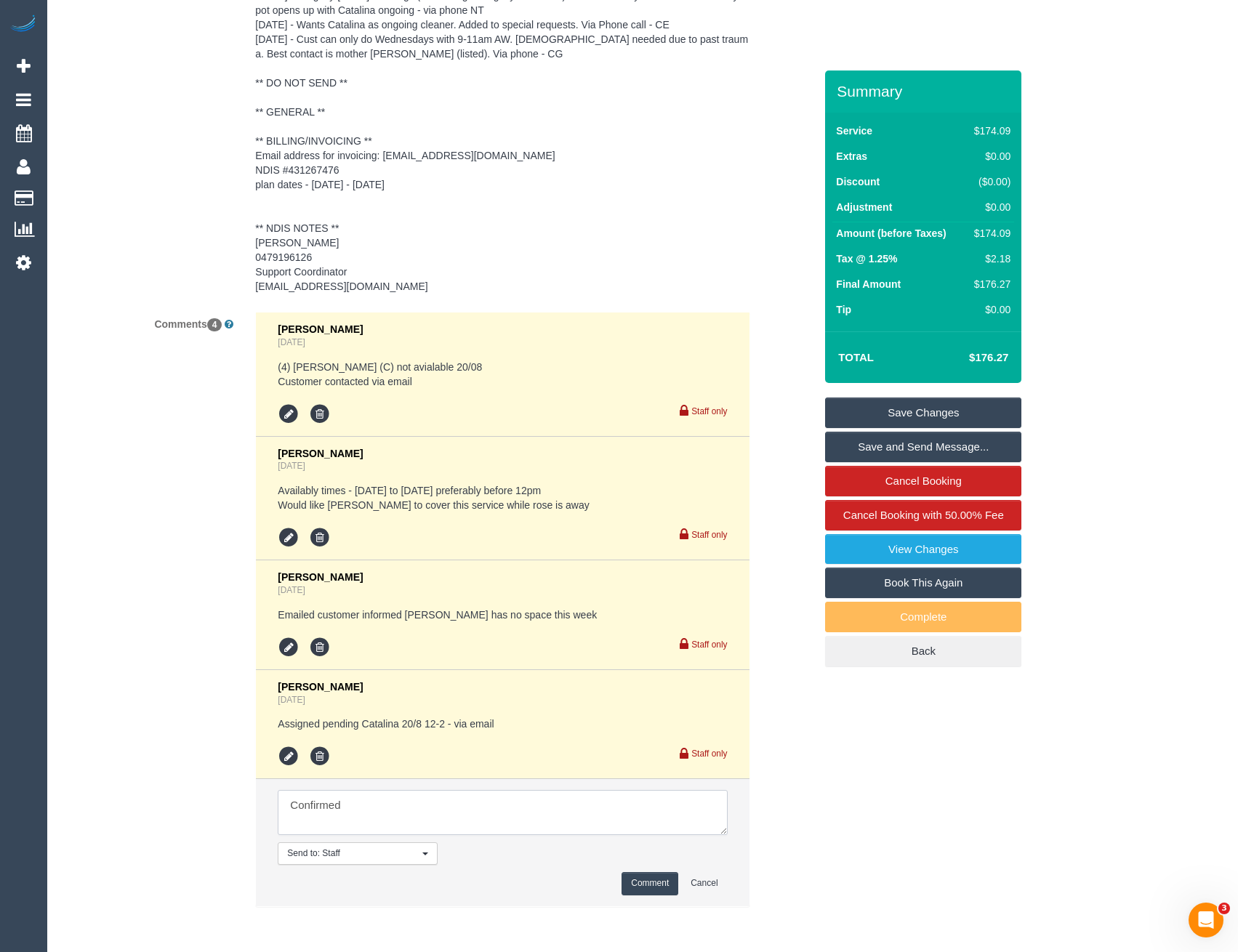
type textarea "Confirmed"
click at [642, 882] on button "Comment" at bounding box center [650, 883] width 57 height 22
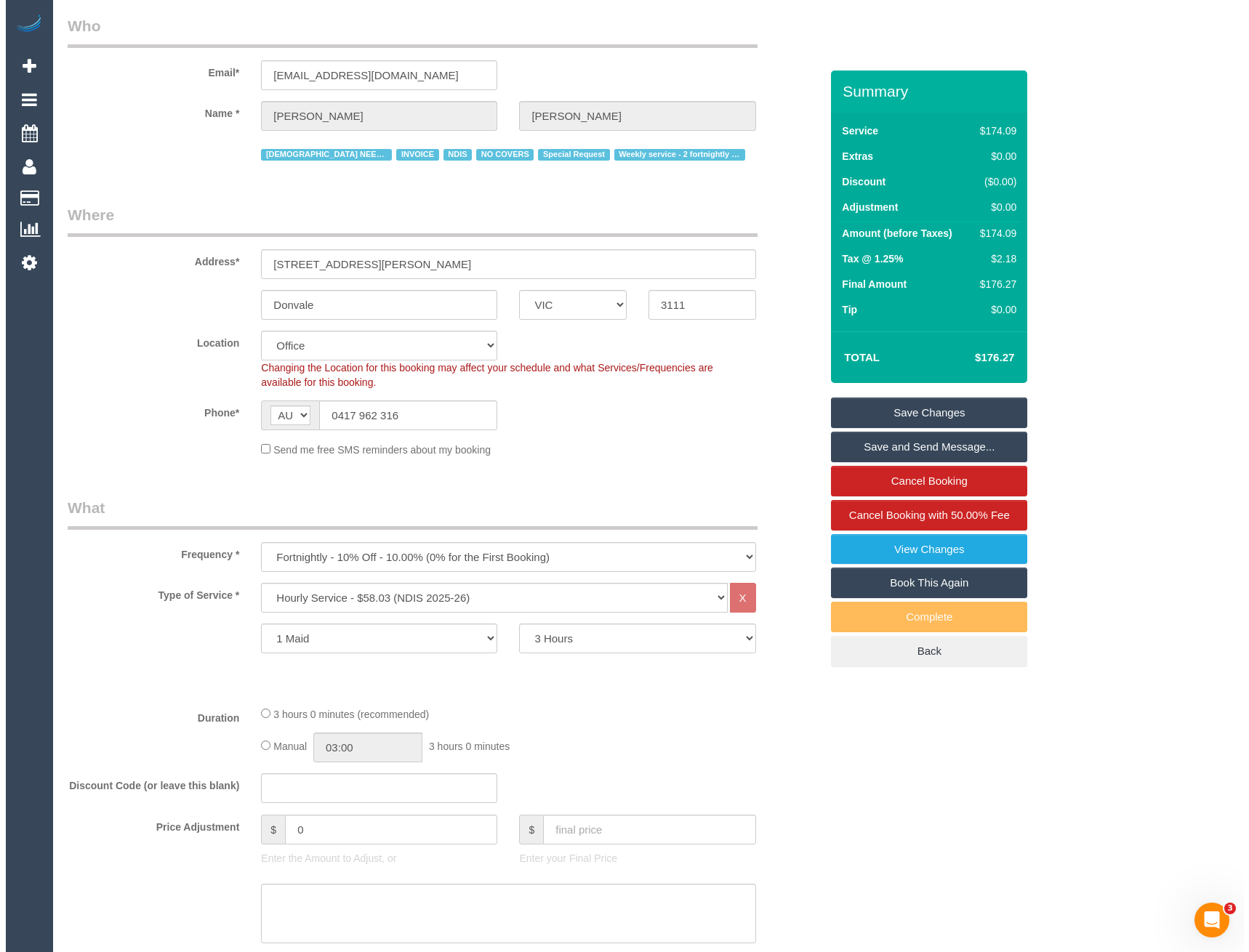
scroll to position [0, 0]
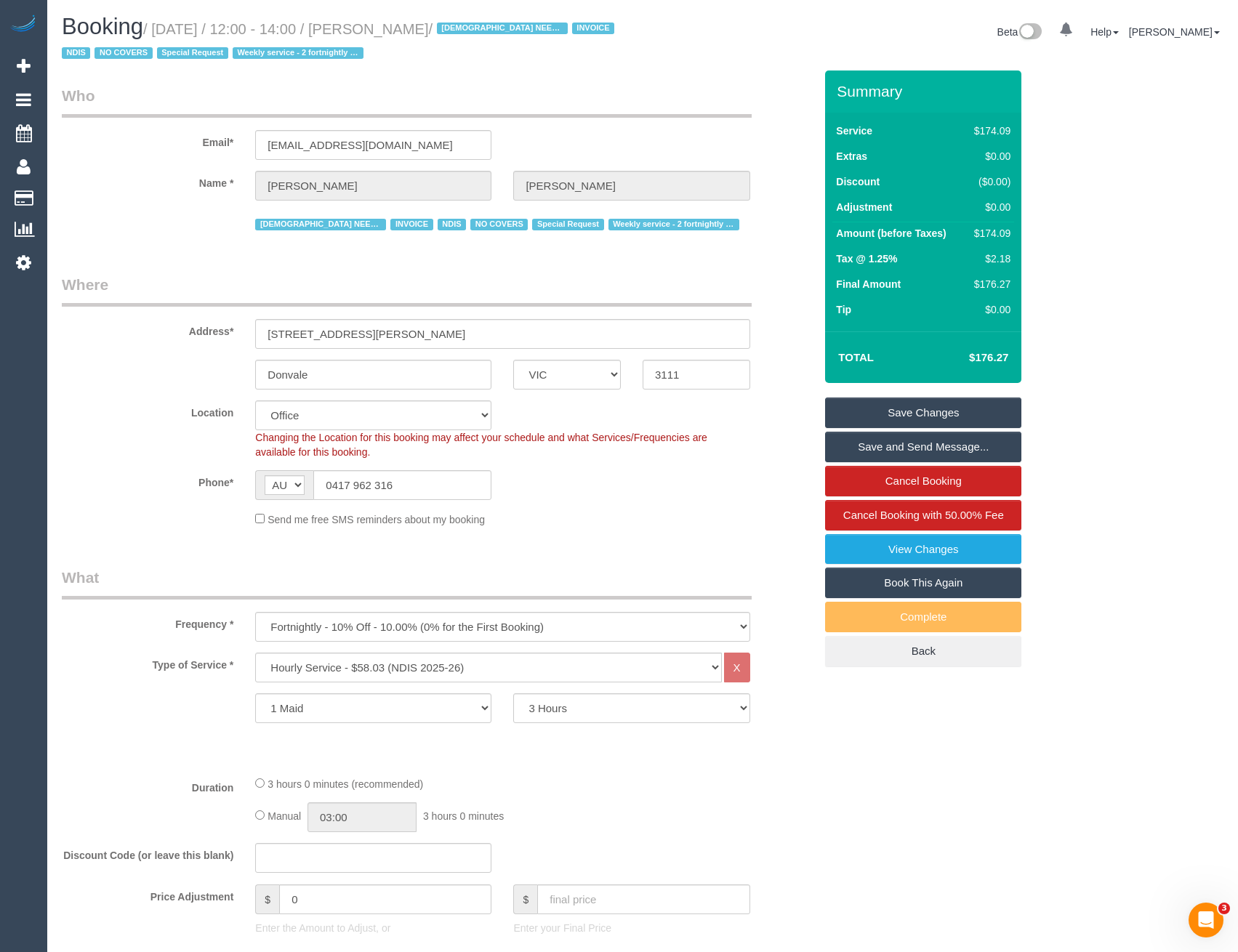
click at [967, 446] on link "Save and Send Message..." at bounding box center [923, 447] width 197 height 31
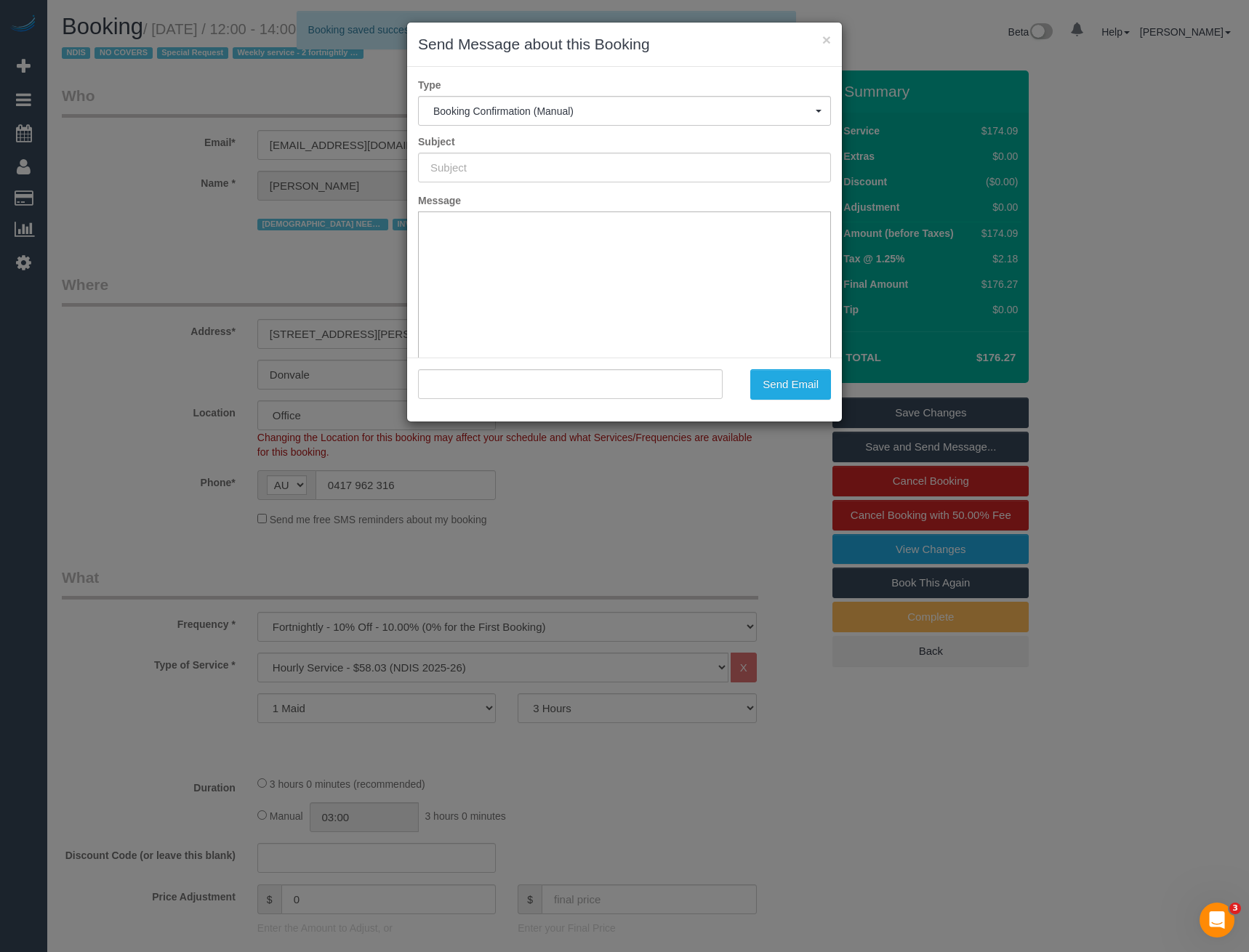
type input "Booking Confirmed"
type input ""[PERSON_NAME]" <[EMAIL_ADDRESS][DOMAIN_NAME]>"
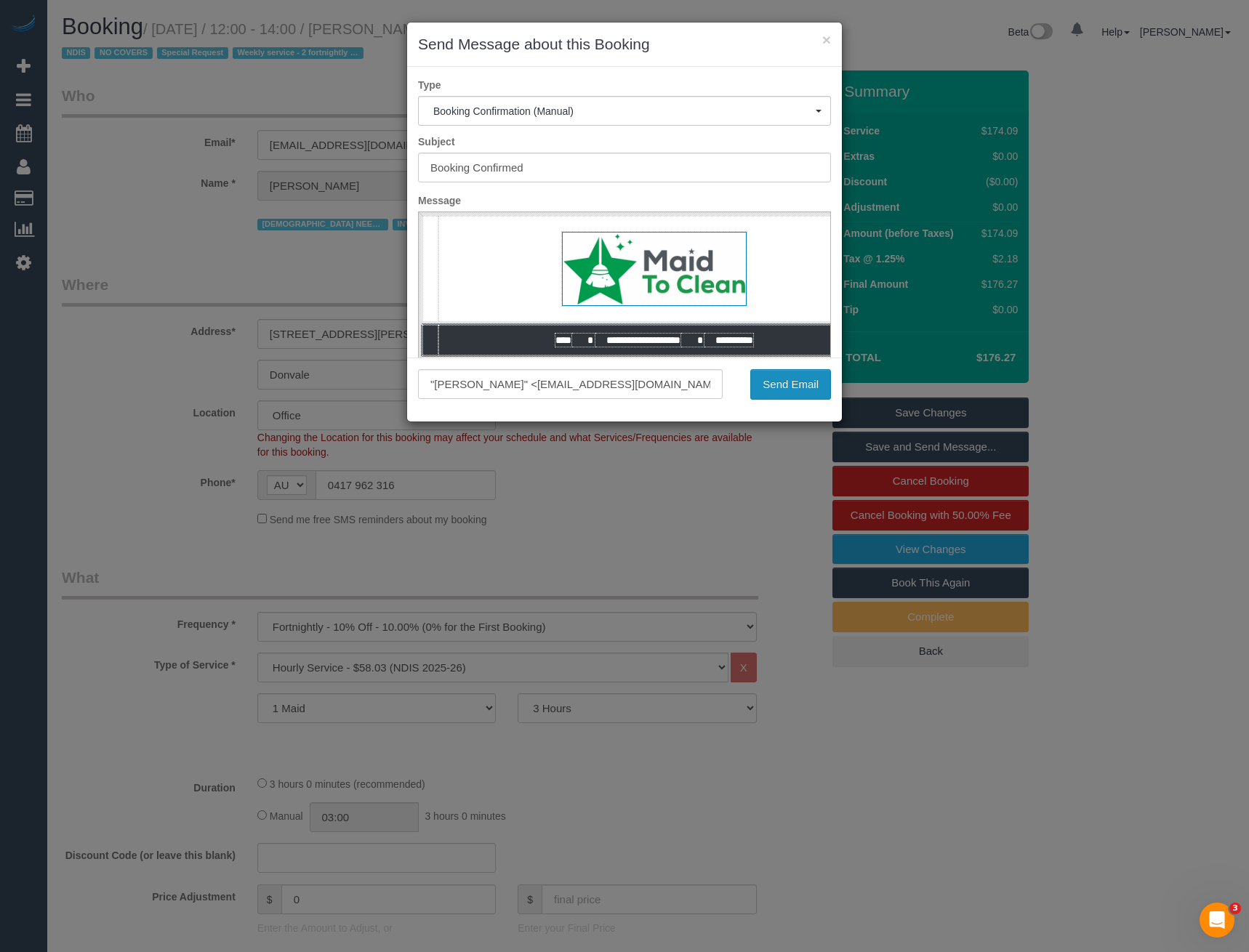
click at [776, 385] on button "Send Email" at bounding box center [791, 385] width 81 height 31
